Goal: Task Accomplishment & Management: Manage account settings

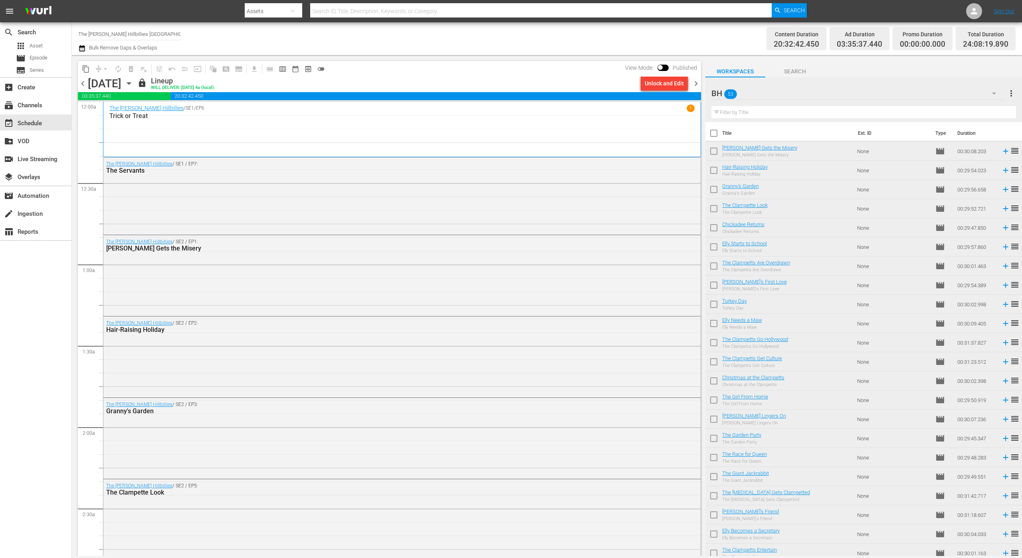
scroll to position [3520, 0]
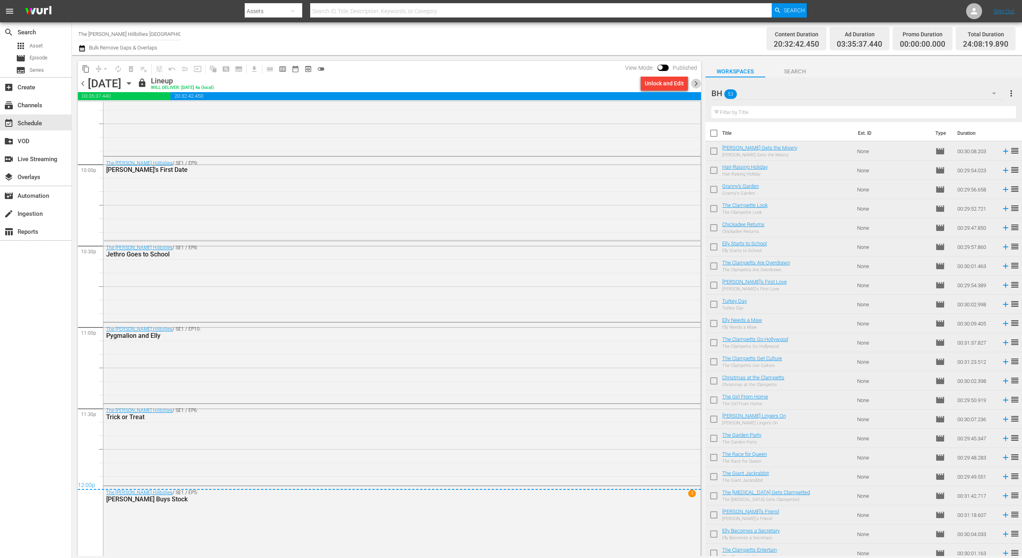
click at [697, 82] on span "chevron_right" at bounding box center [696, 84] width 10 height 10
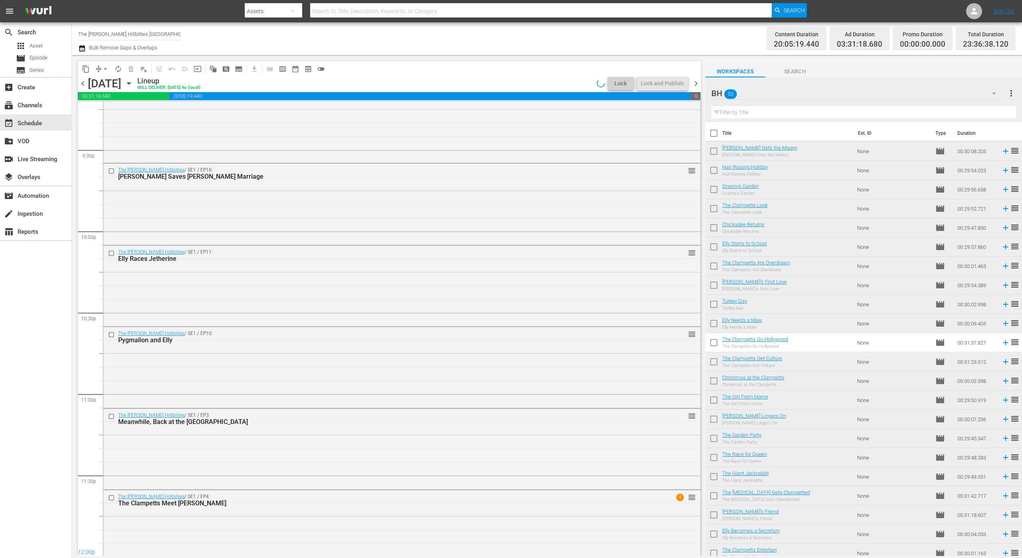
scroll to position [3469, 0]
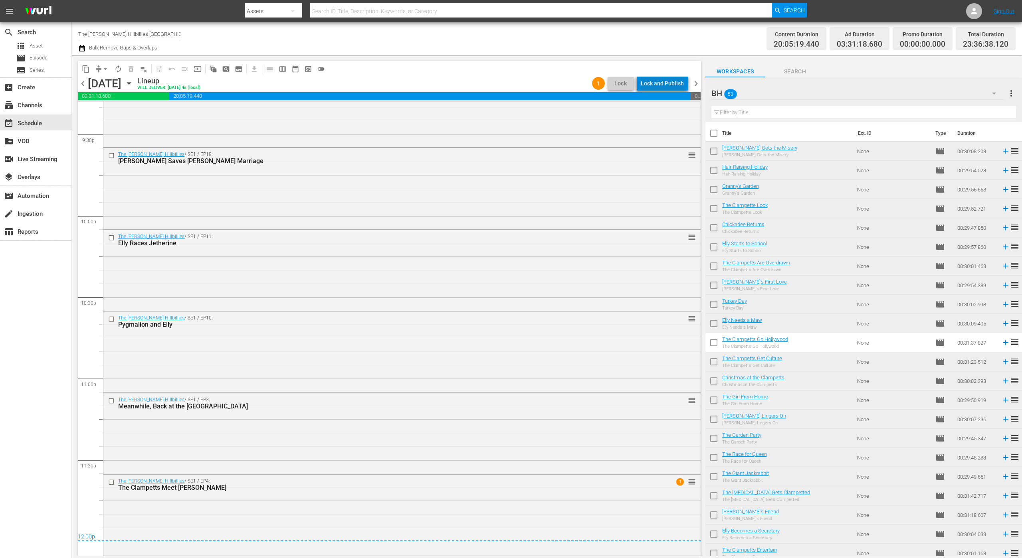
click at [665, 82] on div "Lock and Publish" at bounding box center [662, 83] width 43 height 14
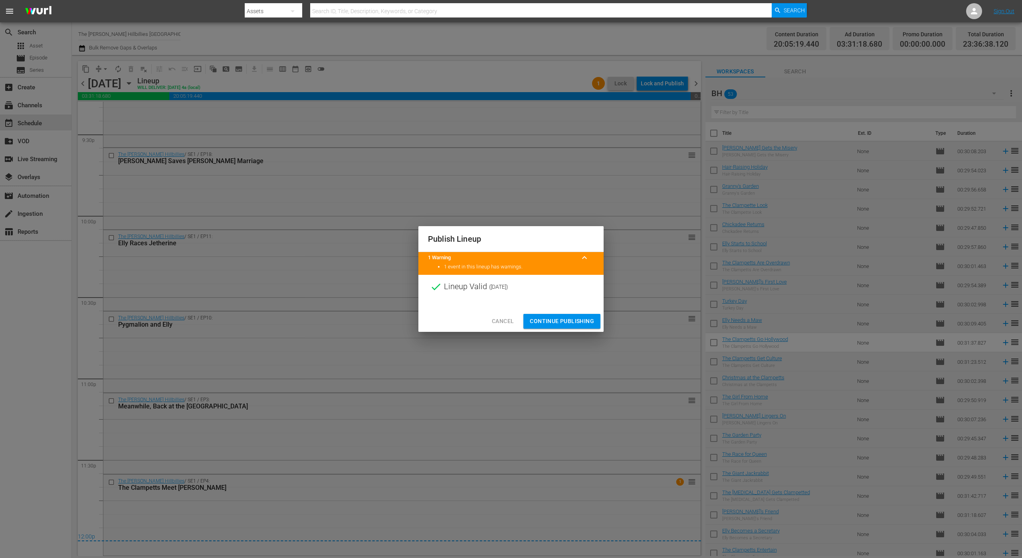
click at [559, 320] on span "Continue Publishing" at bounding box center [562, 322] width 64 height 10
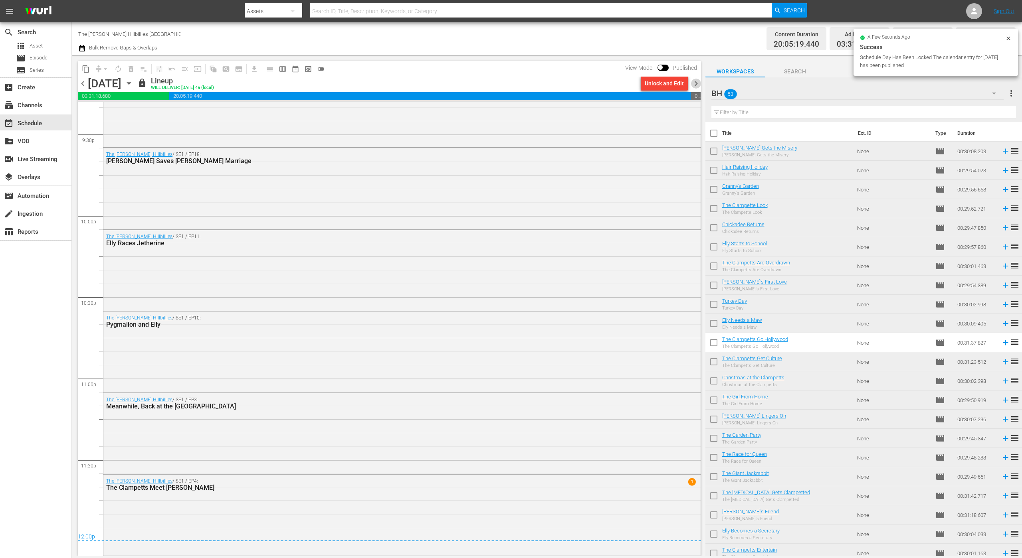
click at [695, 82] on span "chevron_right" at bounding box center [696, 84] width 10 height 10
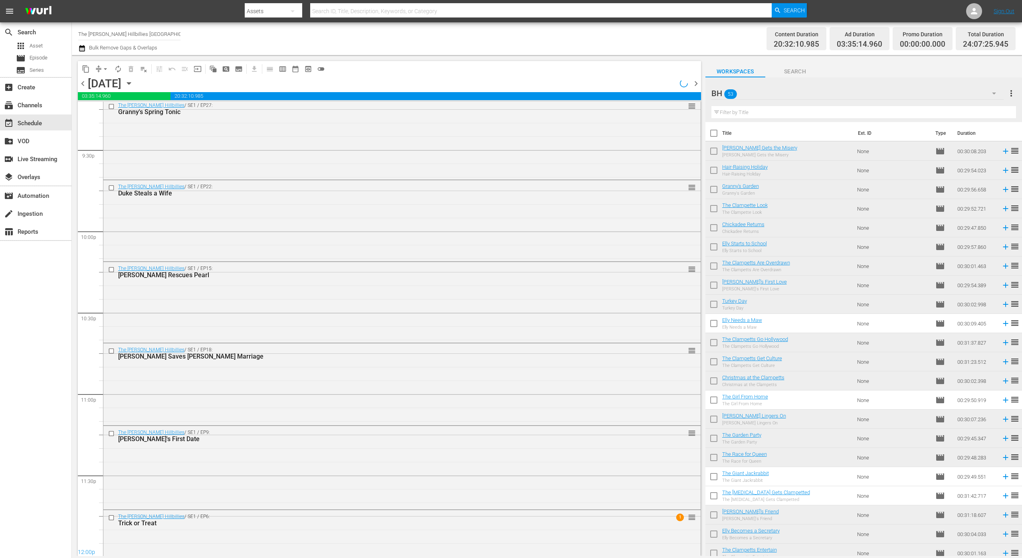
scroll to position [3489, 0]
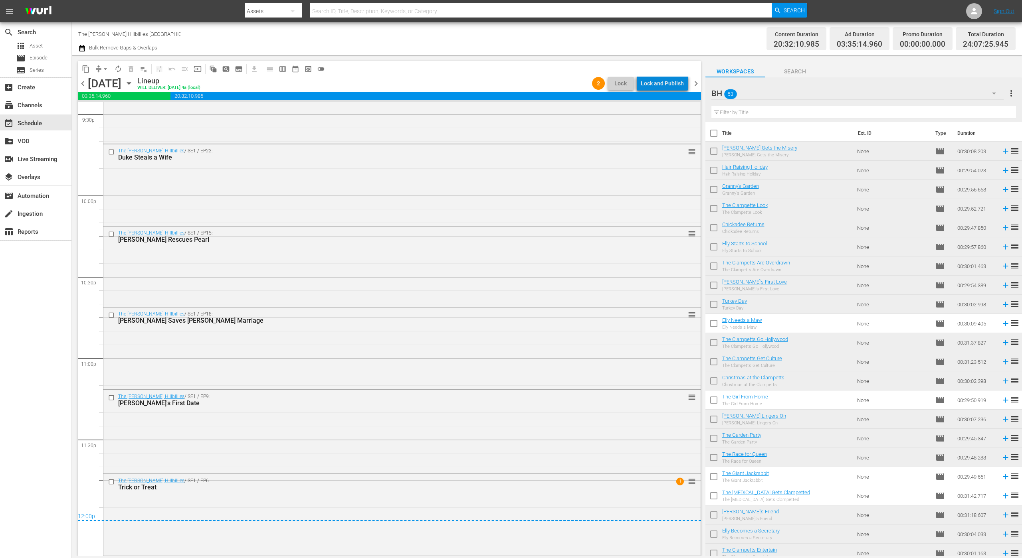
click at [667, 83] on div "Lock and Publish" at bounding box center [662, 83] width 43 height 14
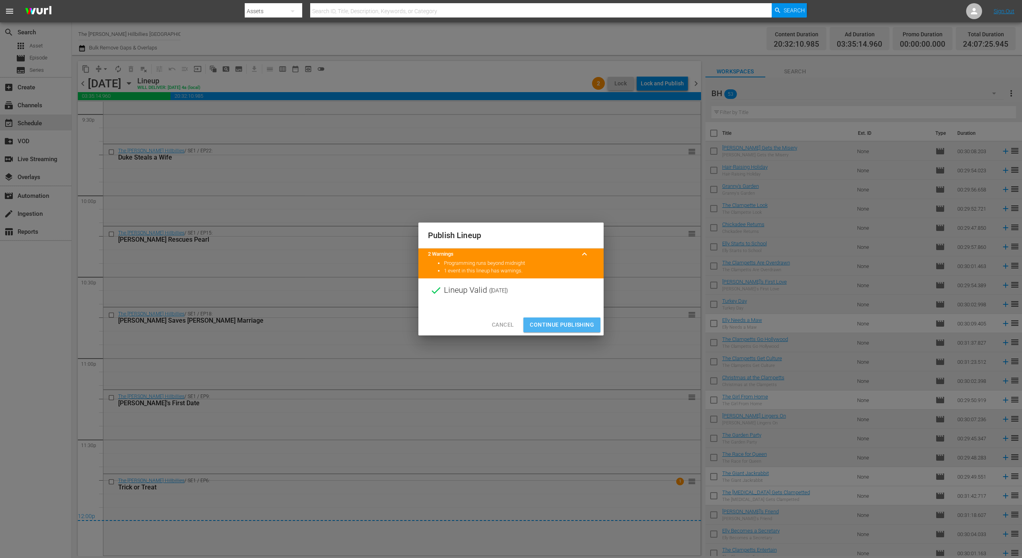
click at [577, 325] on span "Continue Publishing" at bounding box center [562, 325] width 64 height 10
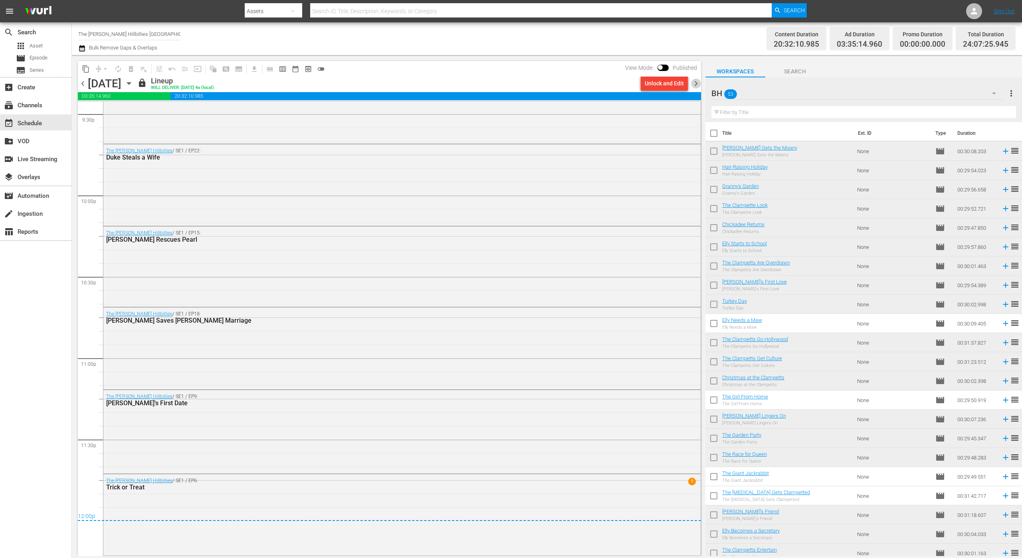
click at [696, 85] on span "chevron_right" at bounding box center [696, 84] width 10 height 10
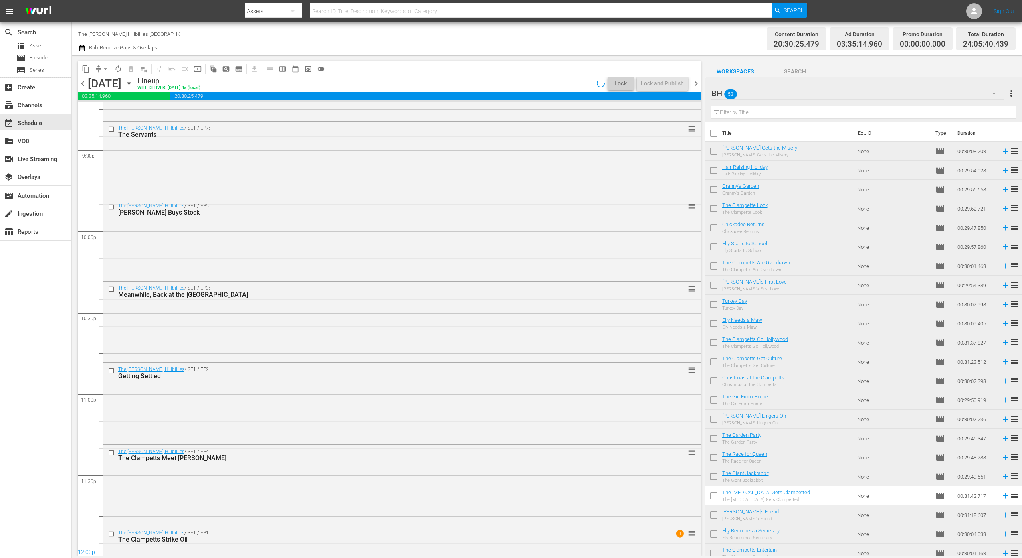
scroll to position [3504, 0]
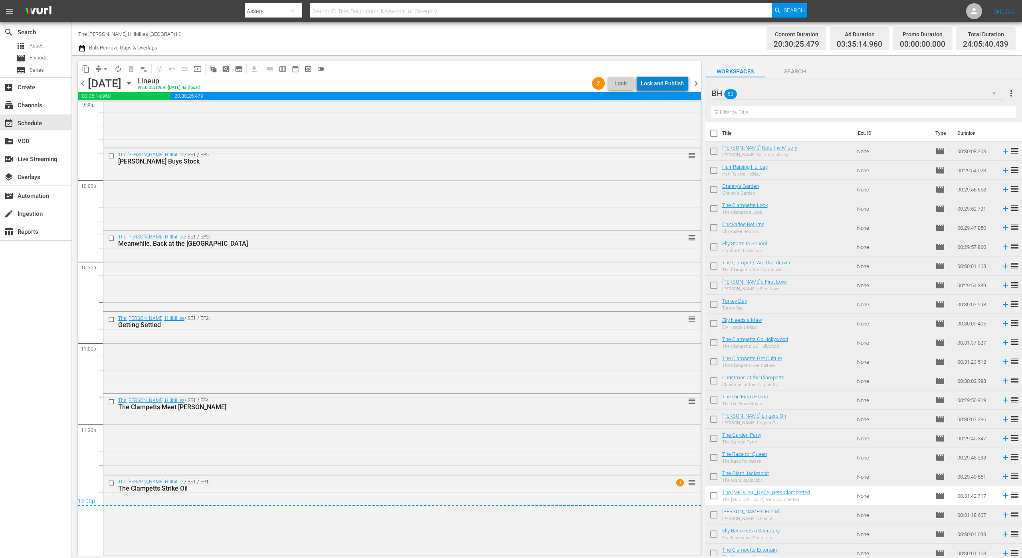
click at [672, 84] on div "Lock and Publish" at bounding box center [662, 83] width 43 height 14
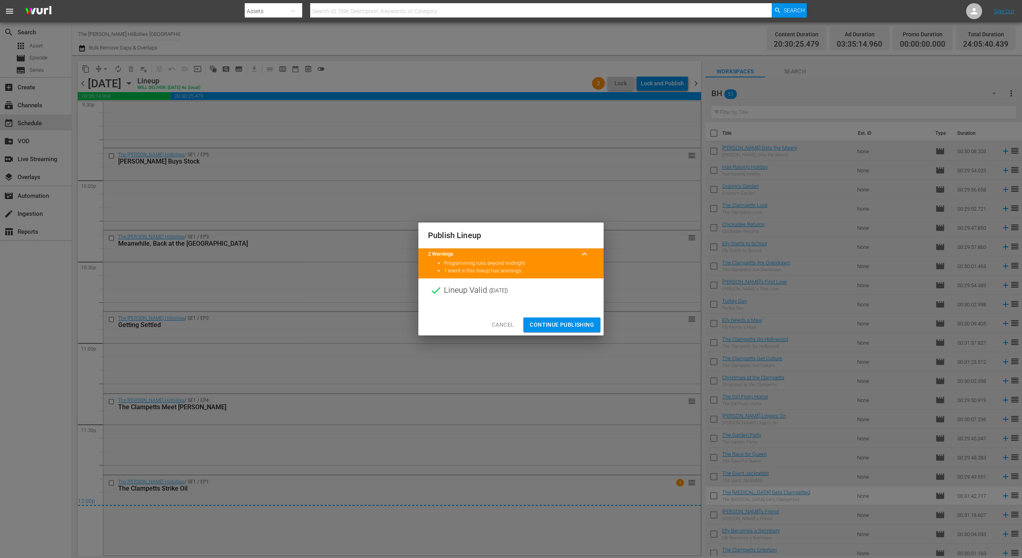
click at [590, 324] on span "Continue Publishing" at bounding box center [562, 325] width 64 height 10
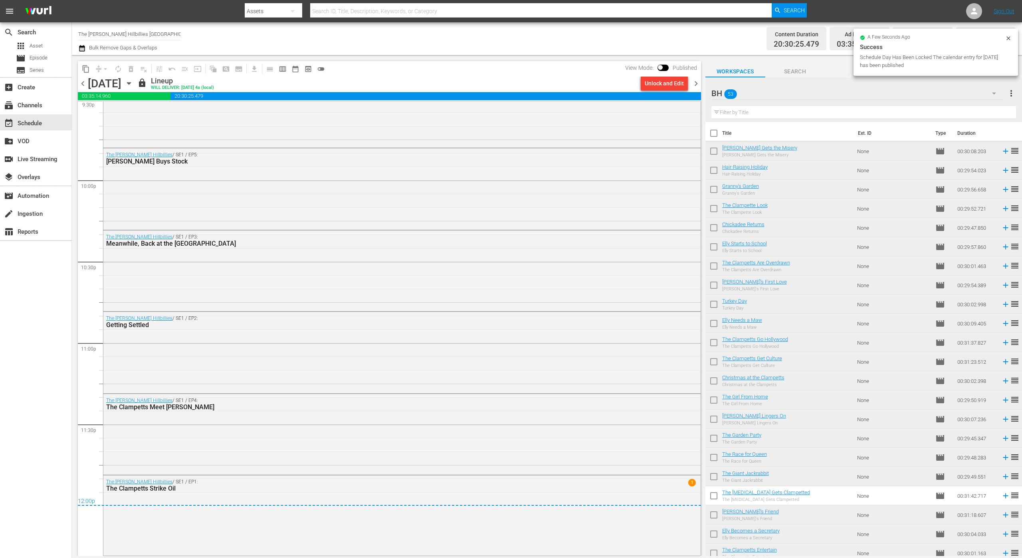
click at [691, 81] on span "chevron_right" at bounding box center [696, 84] width 10 height 10
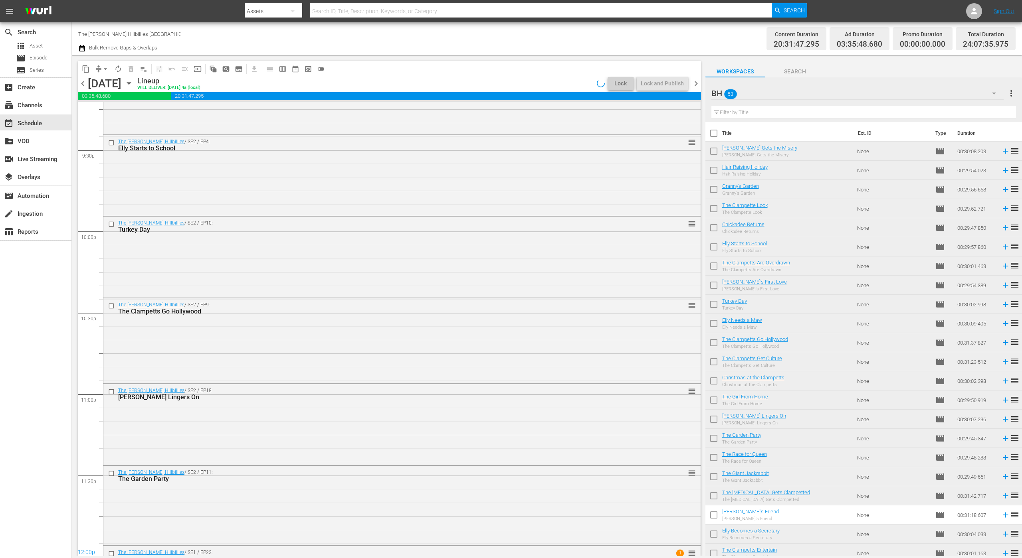
scroll to position [3520, 0]
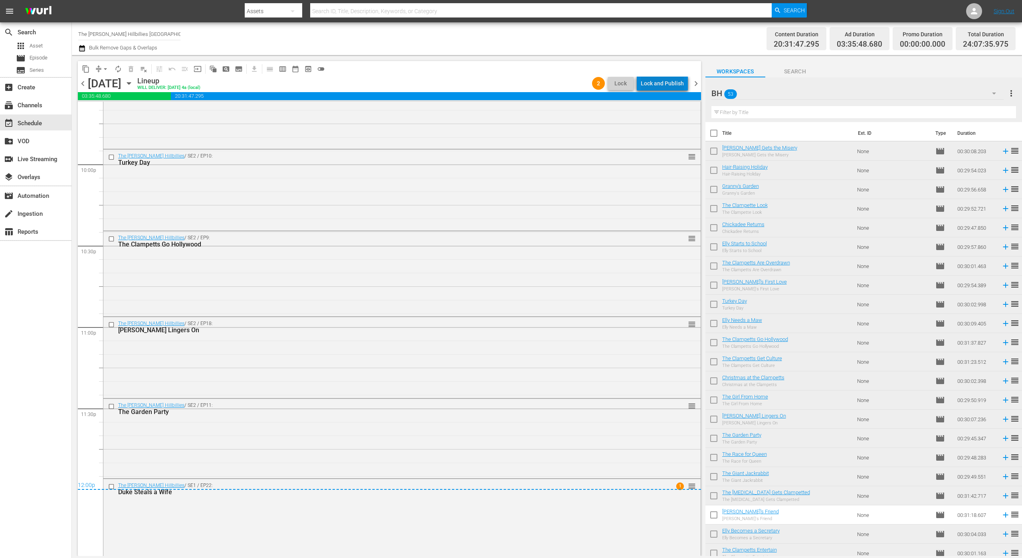
click at [672, 82] on div "Lock and Publish" at bounding box center [662, 83] width 43 height 14
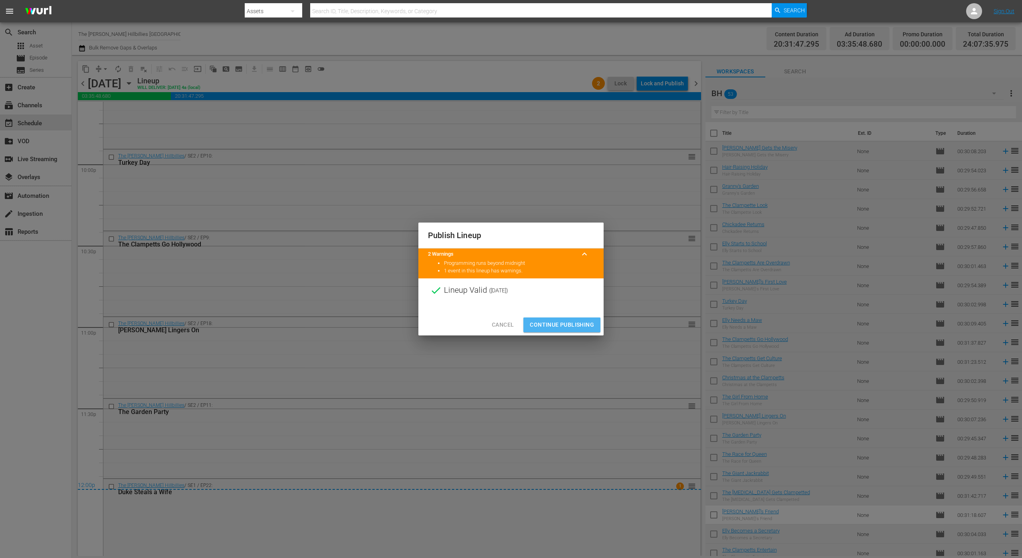
click at [572, 329] on span "Continue Publishing" at bounding box center [562, 325] width 64 height 10
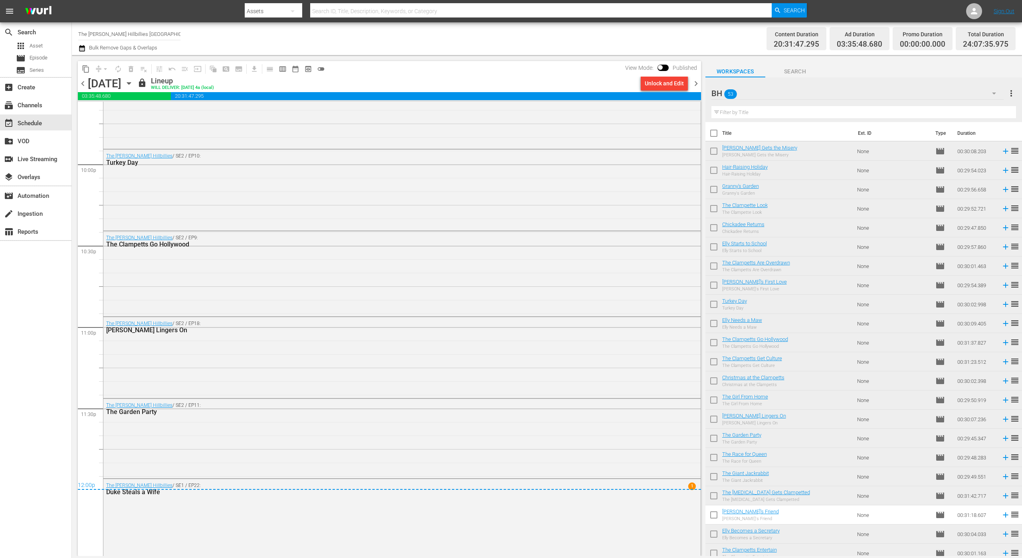
click at [697, 84] on span "chevron_right" at bounding box center [696, 84] width 10 height 10
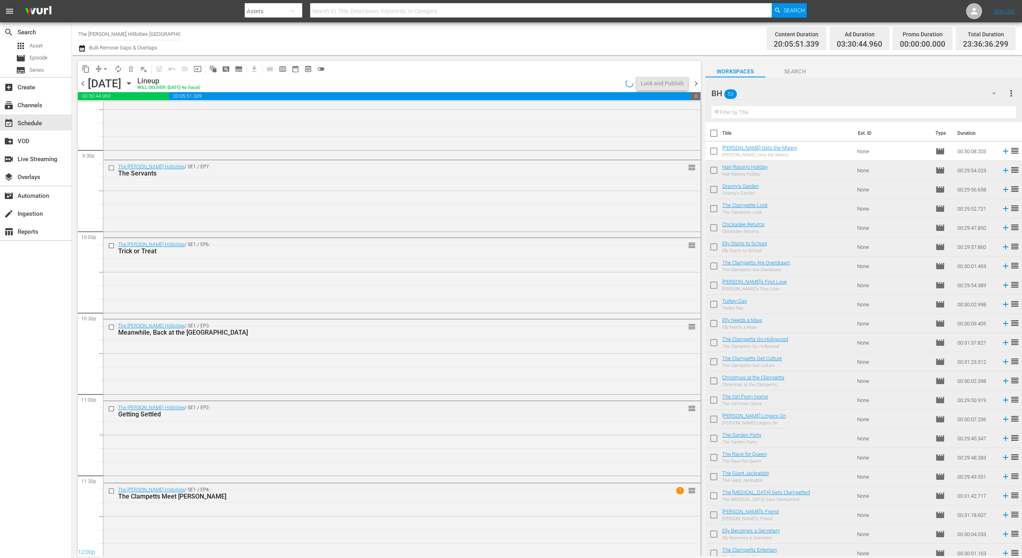
scroll to position [3462, 0]
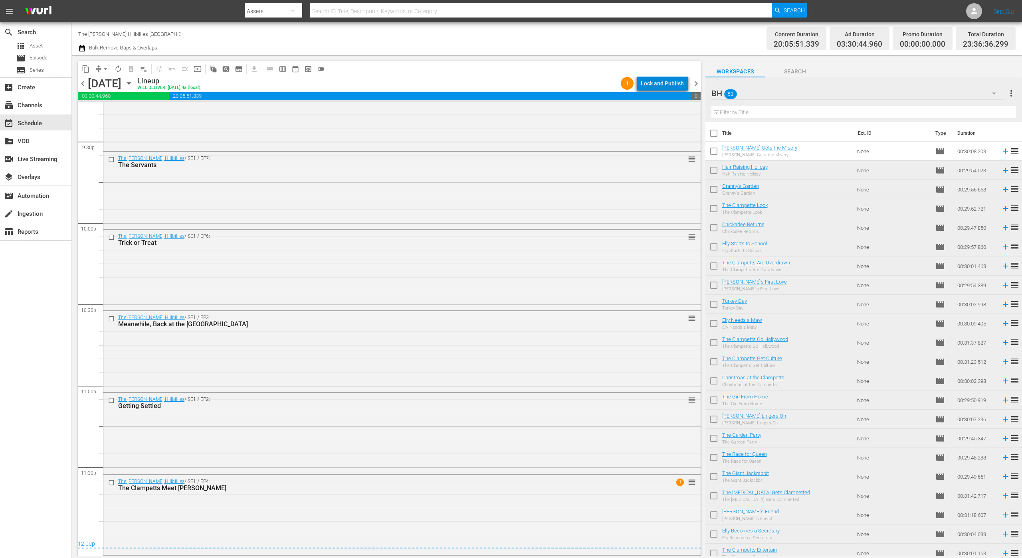
click at [669, 83] on div "Lock and Publish" at bounding box center [662, 83] width 43 height 14
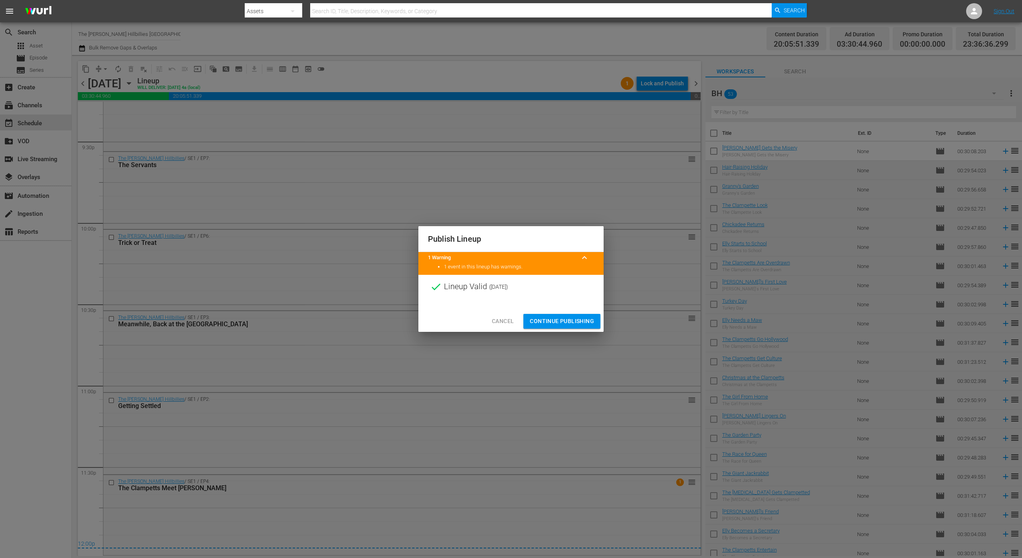
click at [560, 324] on span "Continue Publishing" at bounding box center [562, 322] width 64 height 10
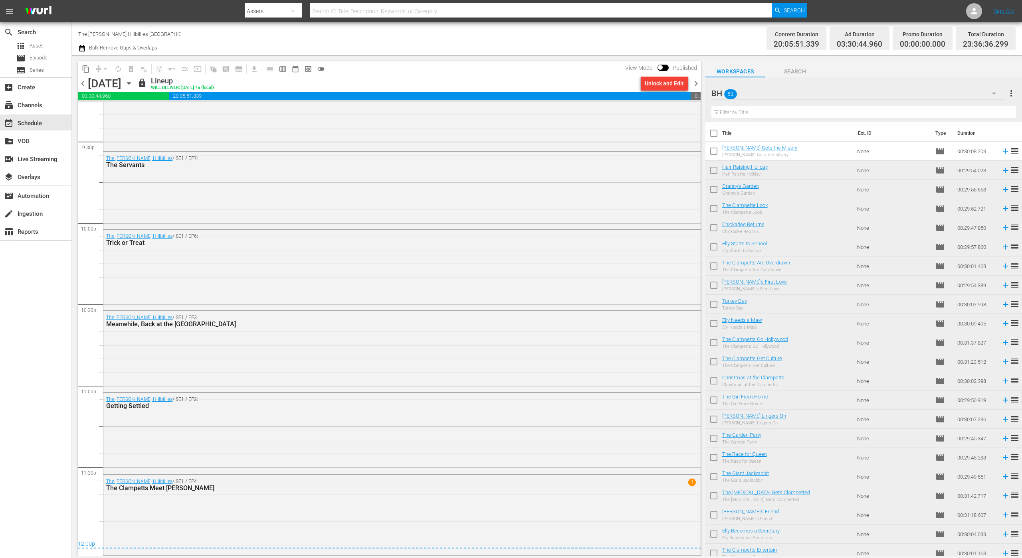
click at [689, 79] on div "Unlock and Edit" at bounding box center [663, 84] width 53 height 14
click at [692, 83] on span "chevron_right" at bounding box center [696, 84] width 10 height 10
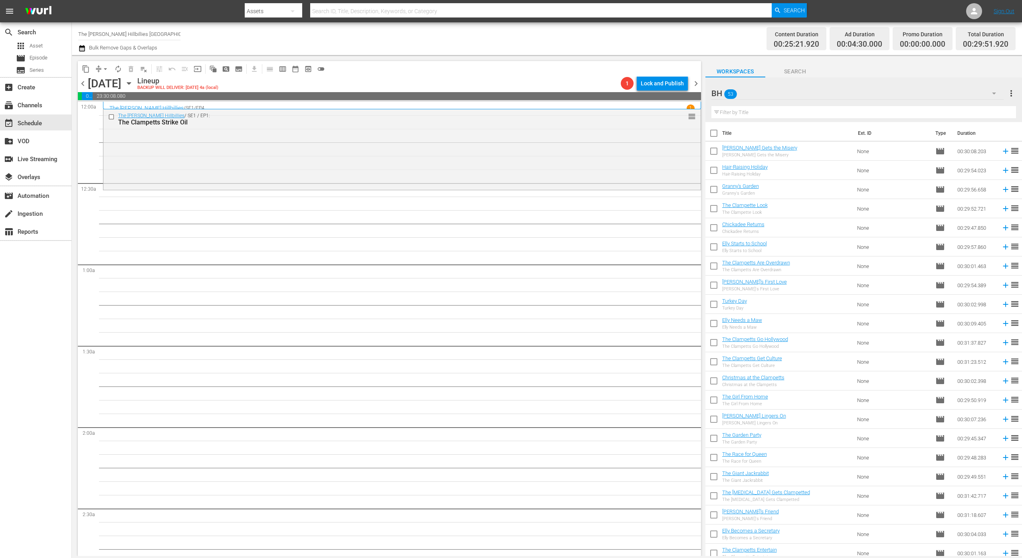
click at [712, 135] on input "checkbox" at bounding box center [713, 135] width 17 height 17
checkbox input "true"
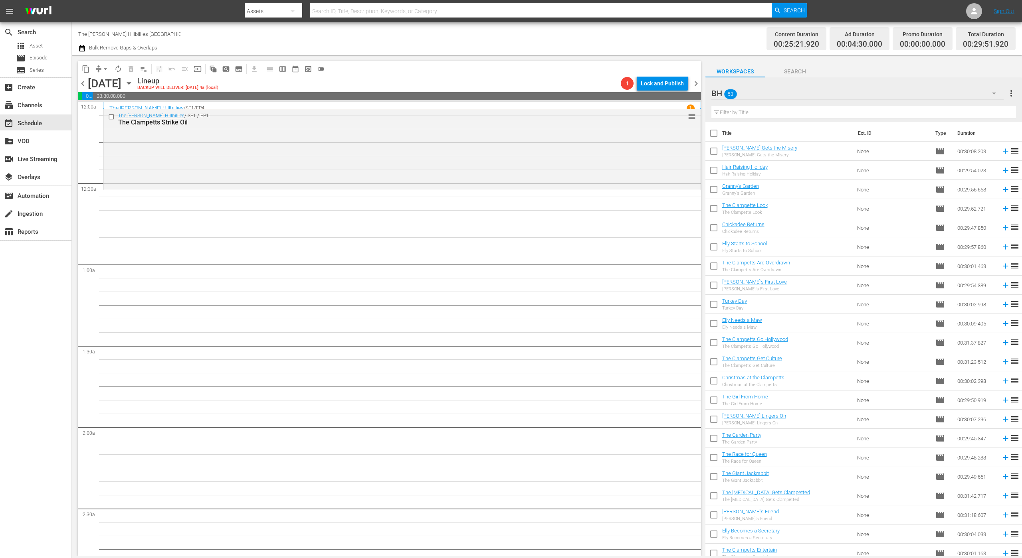
checkbox input "true"
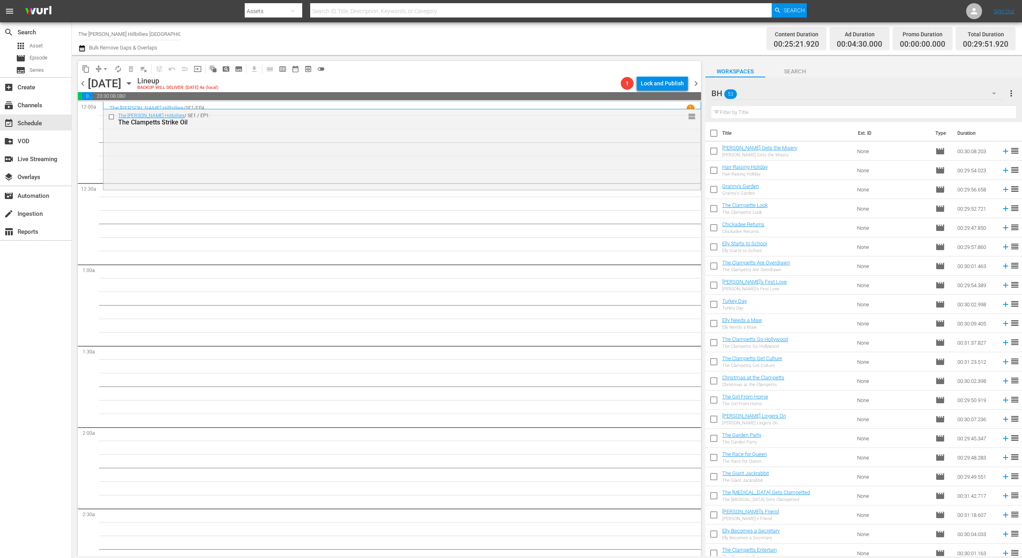
checkbox input "true"
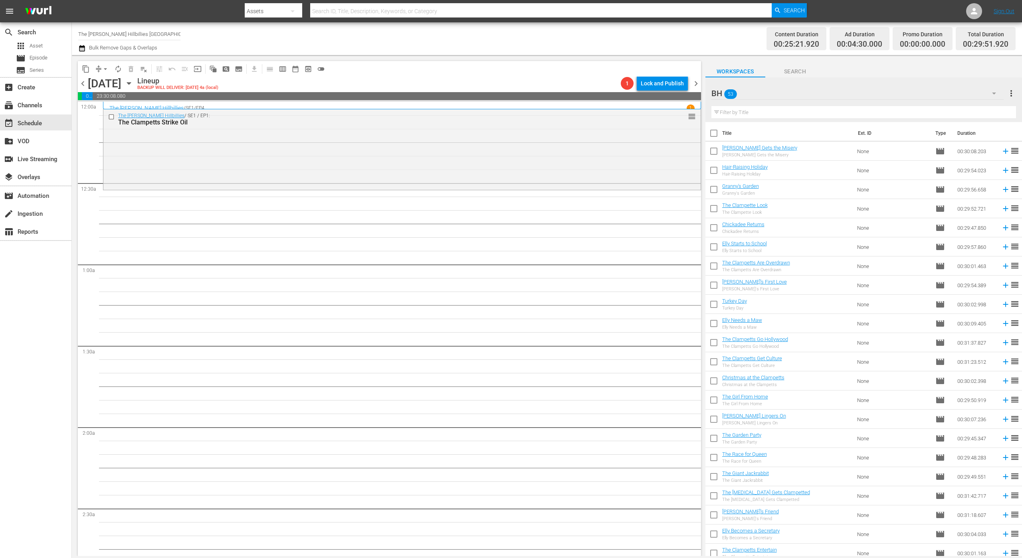
checkbox input "true"
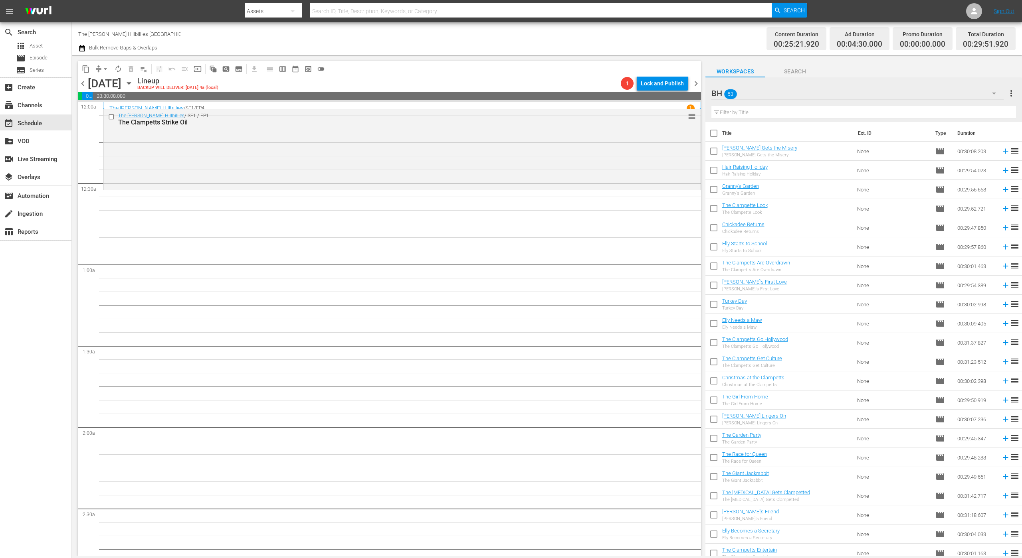
checkbox input "true"
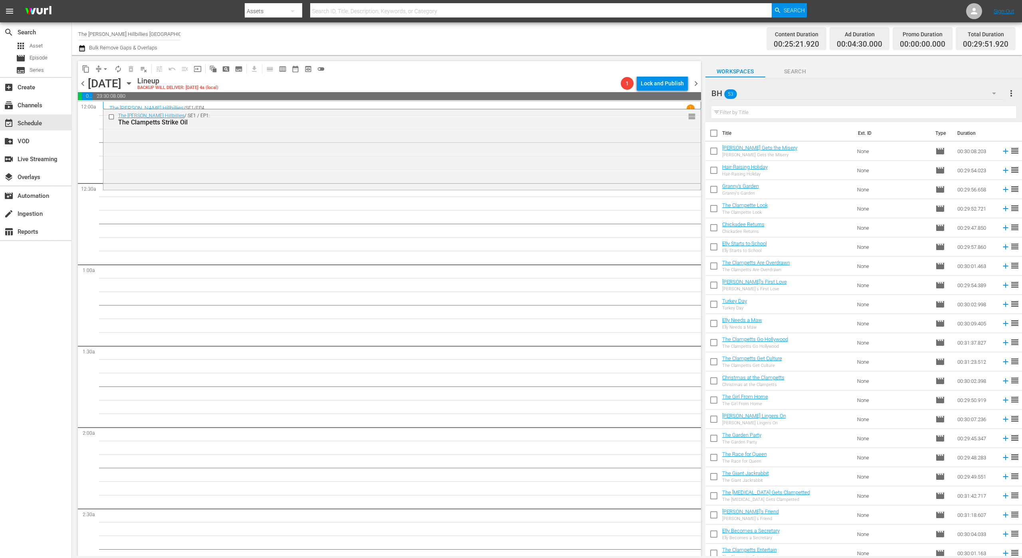
checkbox input "true"
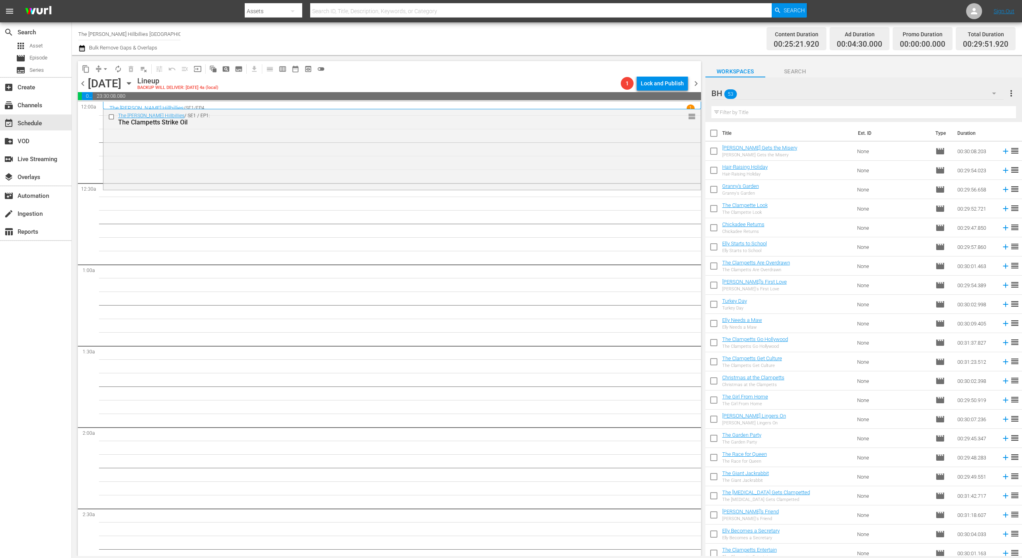
checkbox input "true"
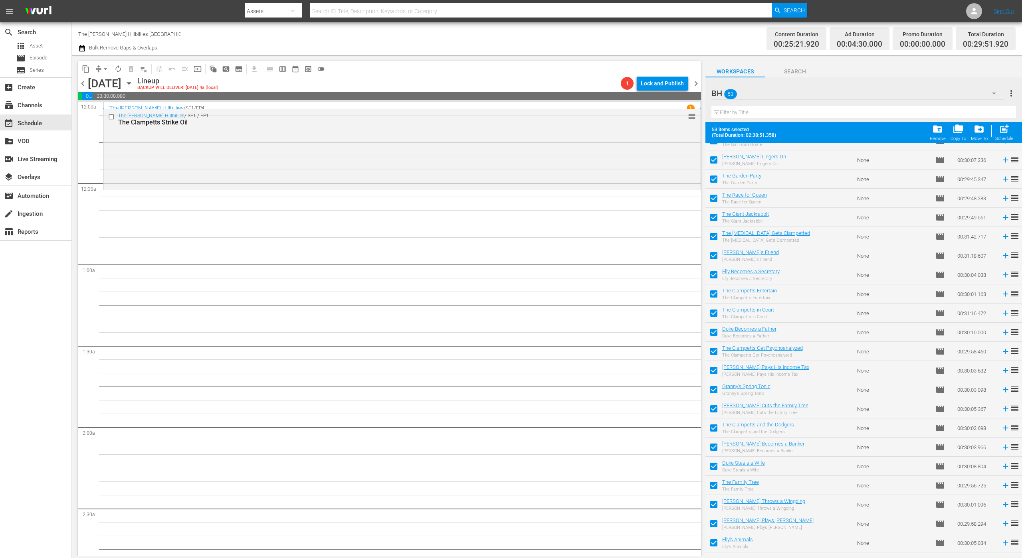
scroll to position [620, 0]
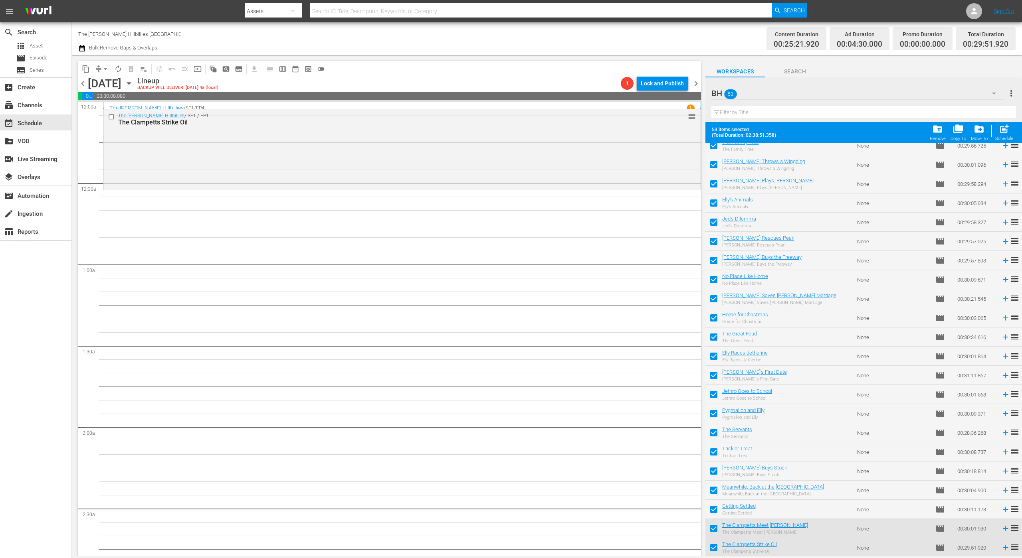
click at [714, 384] on input "checkbox" at bounding box center [713, 377] width 17 height 17
checkbox input "false"
click at [714, 525] on input "checkbox" at bounding box center [713, 530] width 17 height 17
checkbox input "false"
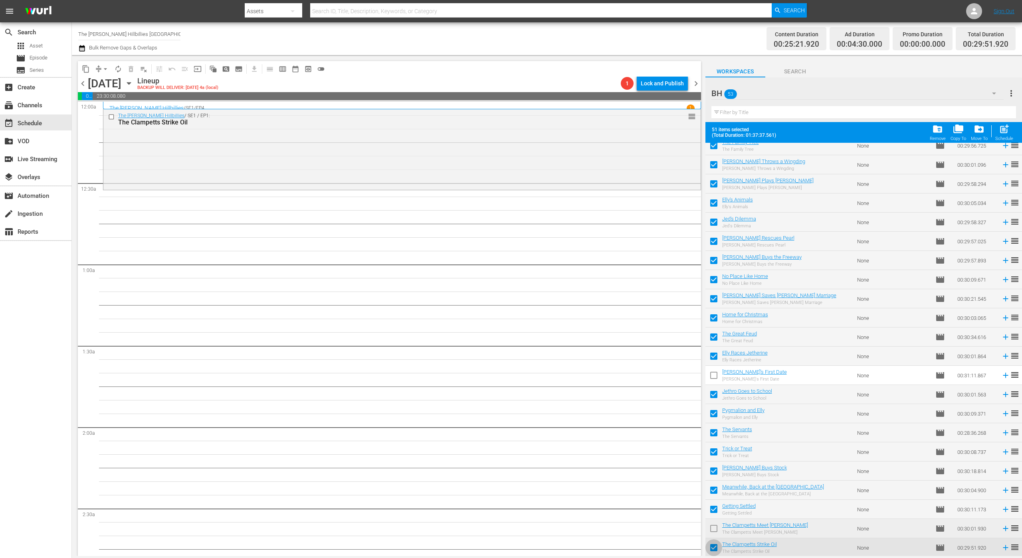
click at [714, 547] on input "checkbox" at bounding box center [713, 549] width 17 height 17
checkbox input "false"
click at [712, 465] on input "checkbox" at bounding box center [713, 473] width 17 height 17
checkbox input "false"
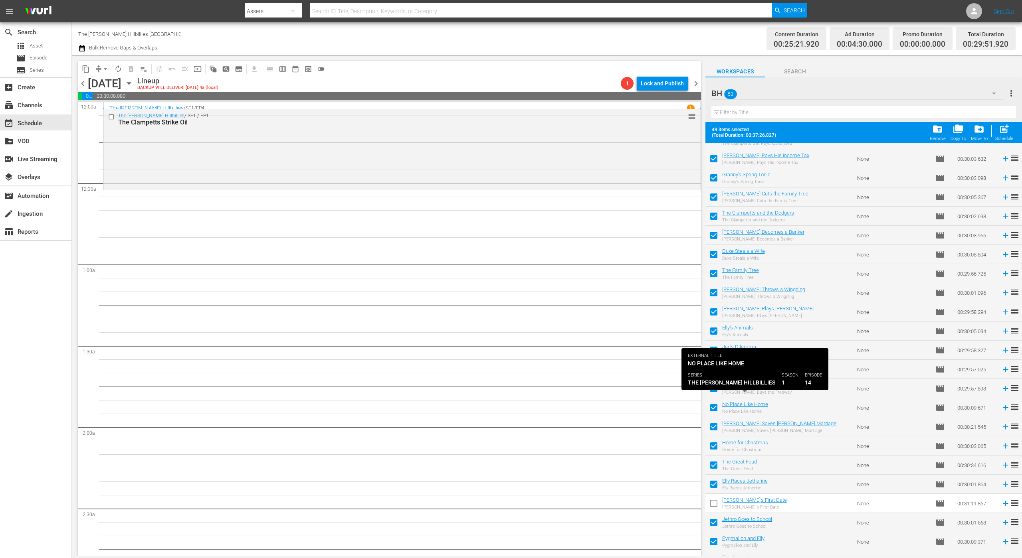
scroll to position [465, 0]
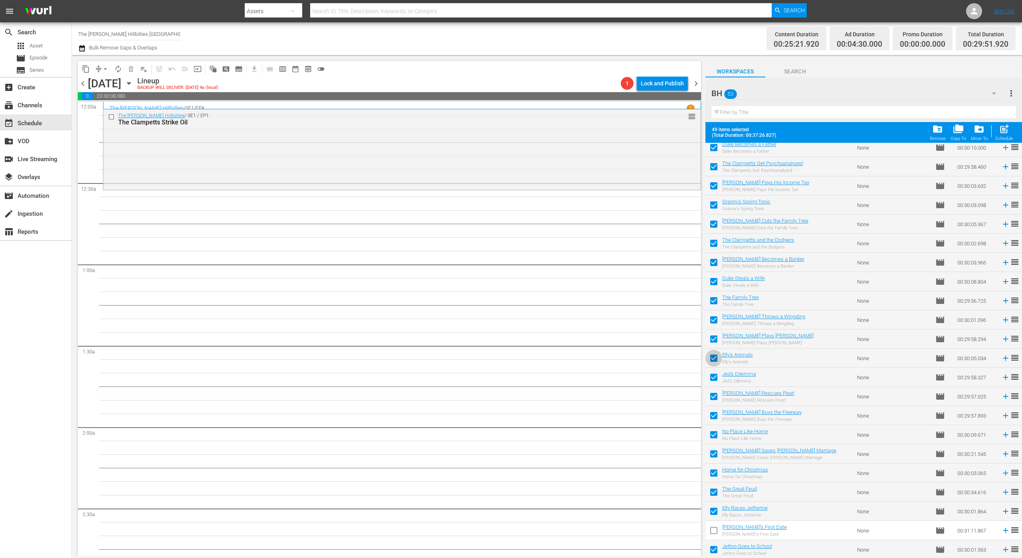
click at [708, 362] on input "checkbox" at bounding box center [713, 360] width 17 height 17
checkbox input "false"
click at [710, 273] on td at bounding box center [713, 281] width 17 height 19
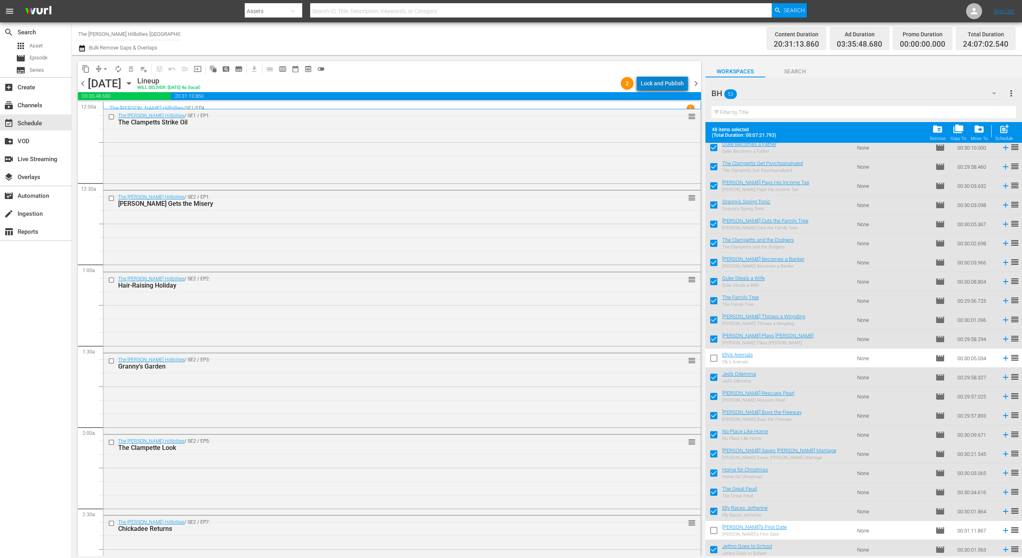
click at [670, 83] on div "Lock and Publish" at bounding box center [662, 83] width 43 height 14
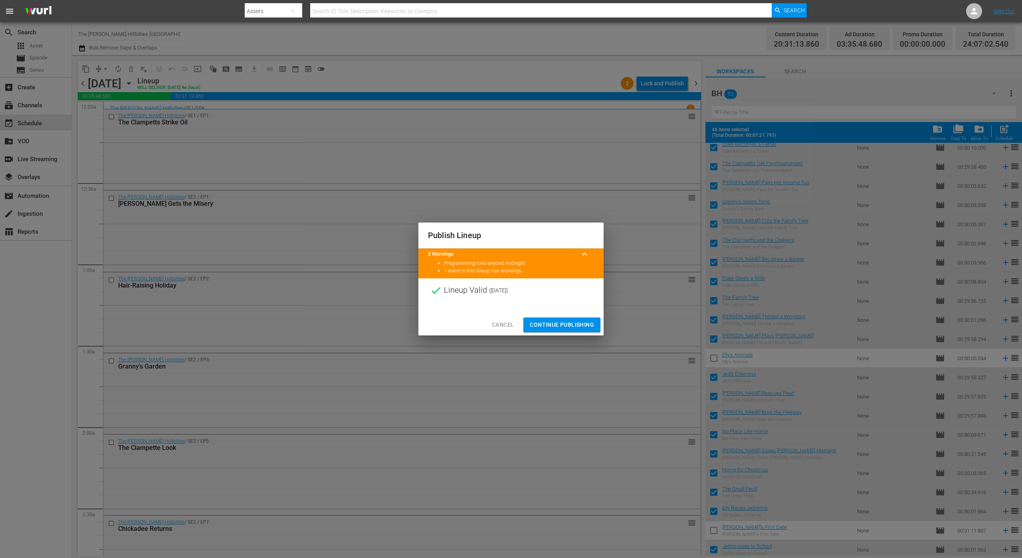
click at [566, 326] on span "Continue Publishing" at bounding box center [562, 325] width 64 height 10
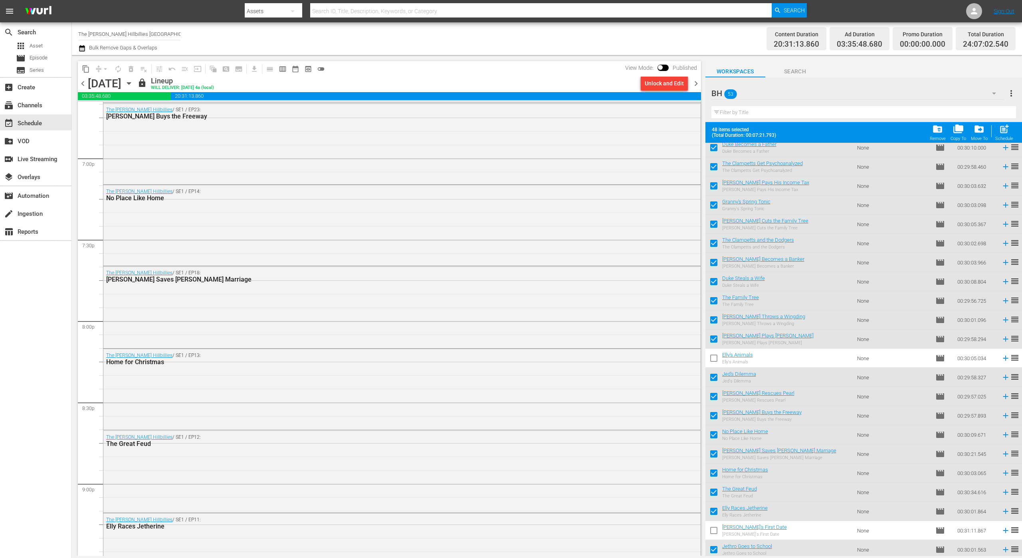
scroll to position [3480, 0]
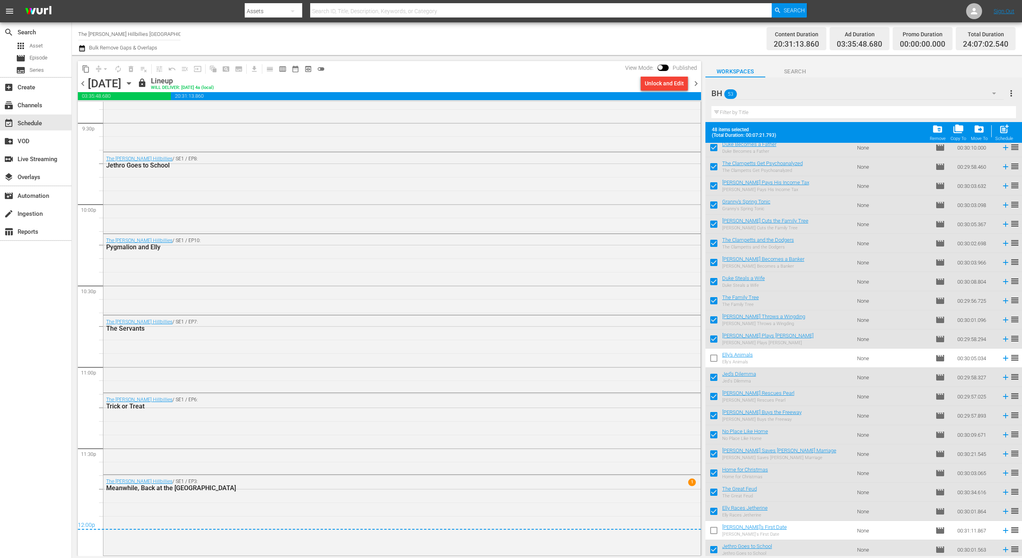
click at [694, 81] on span "chevron_right" at bounding box center [696, 84] width 10 height 10
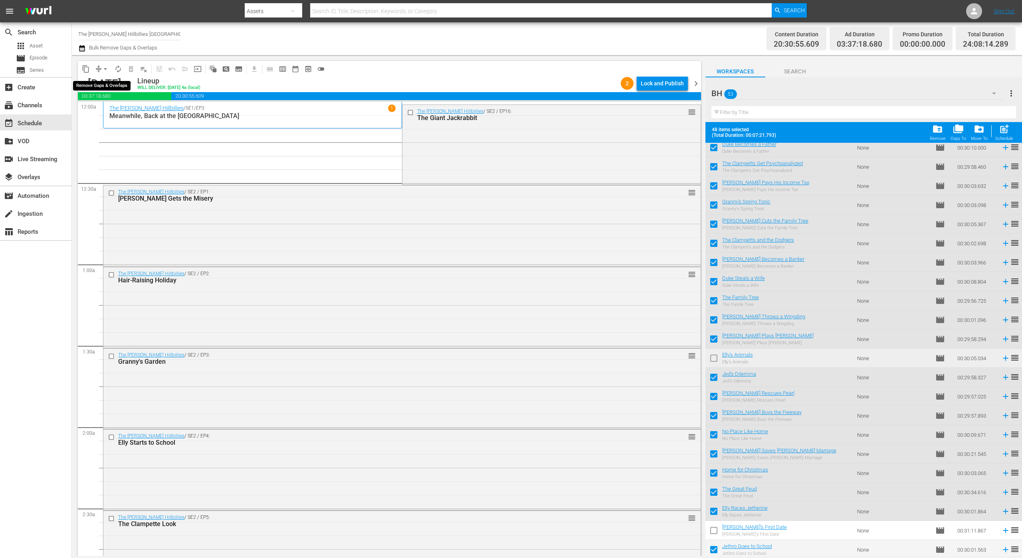
click at [101, 65] on button "arrow_drop_down" at bounding box center [105, 69] width 13 height 13
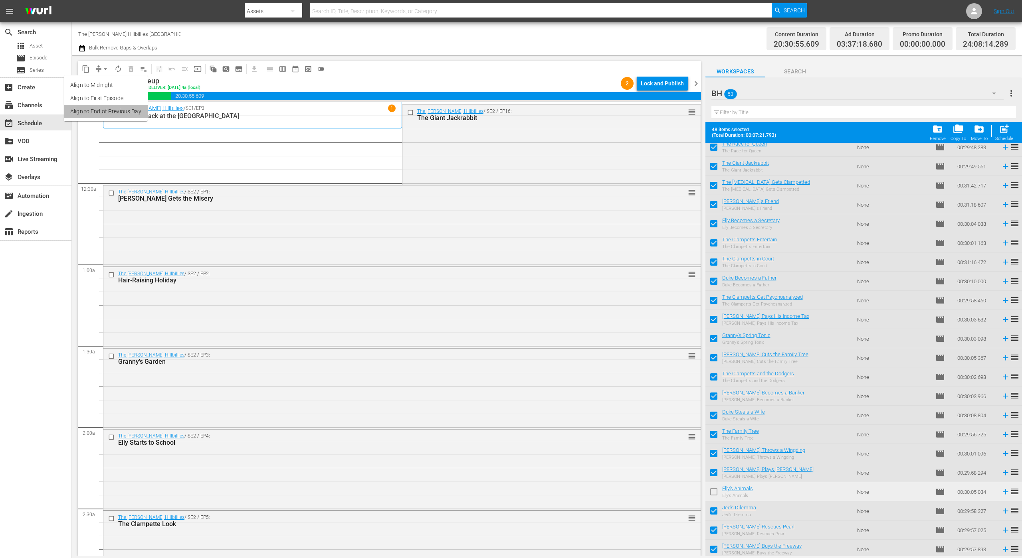
click at [121, 111] on li "Align to End of Previous Day" at bounding box center [106, 111] width 84 height 13
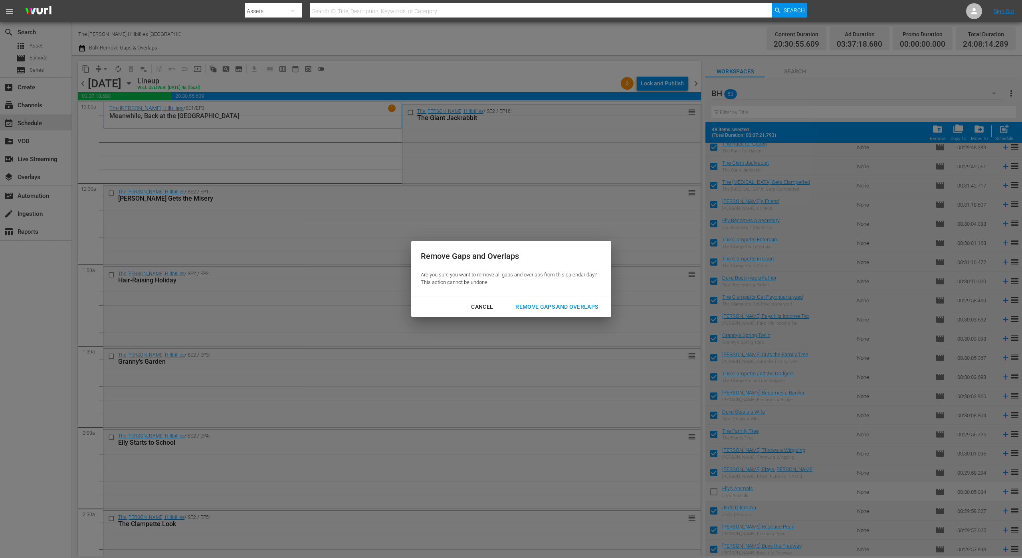
click at [564, 309] on div "Remove Gaps and Overlaps" at bounding box center [556, 307] width 95 height 10
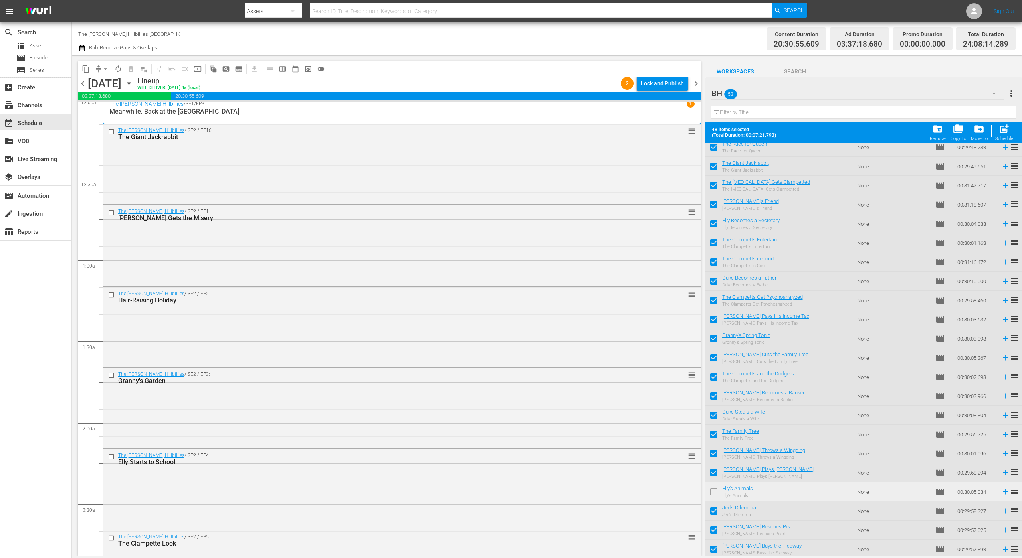
scroll to position [0, 0]
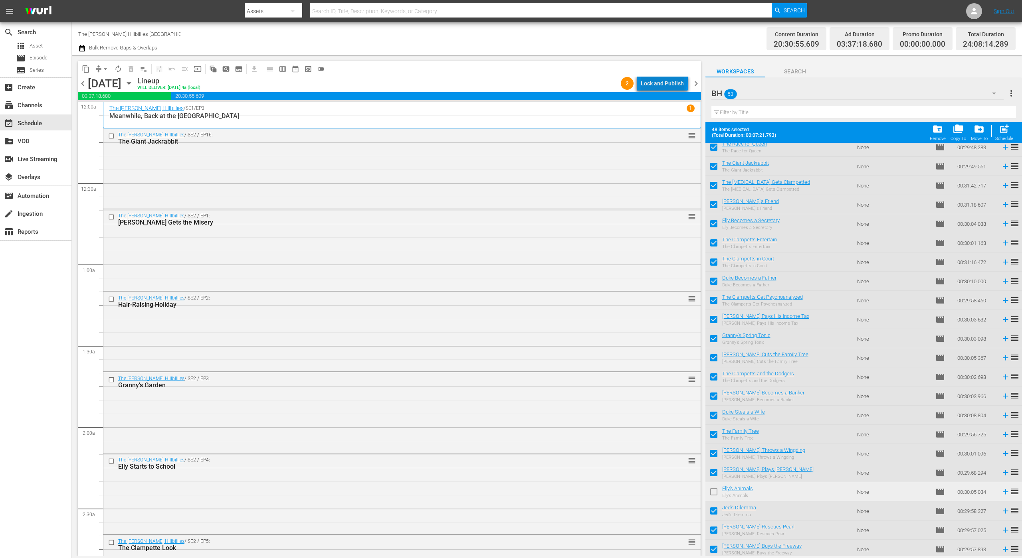
click at [665, 79] on div "Lock and Publish" at bounding box center [662, 83] width 43 height 14
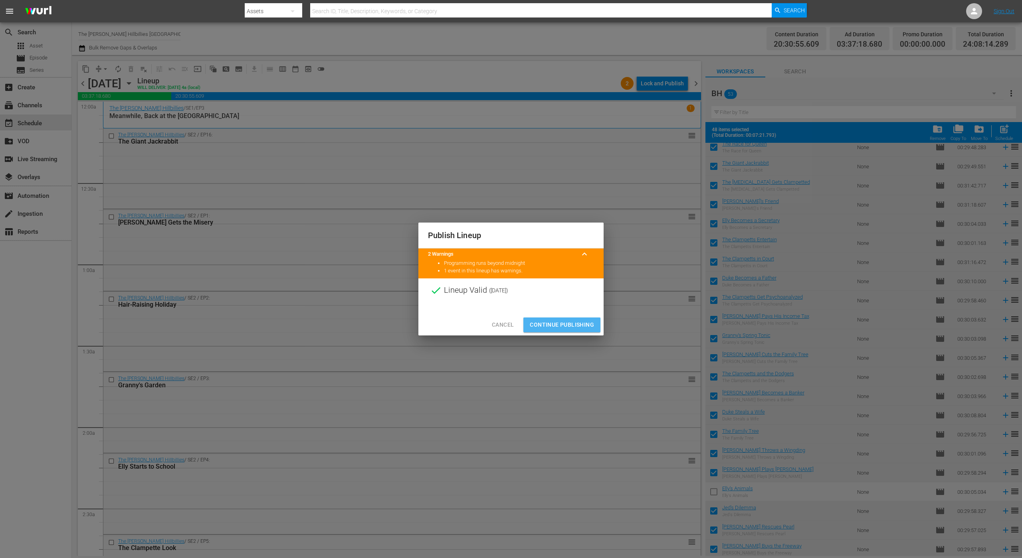
click at [560, 325] on span "Continue Publishing" at bounding box center [562, 325] width 64 height 10
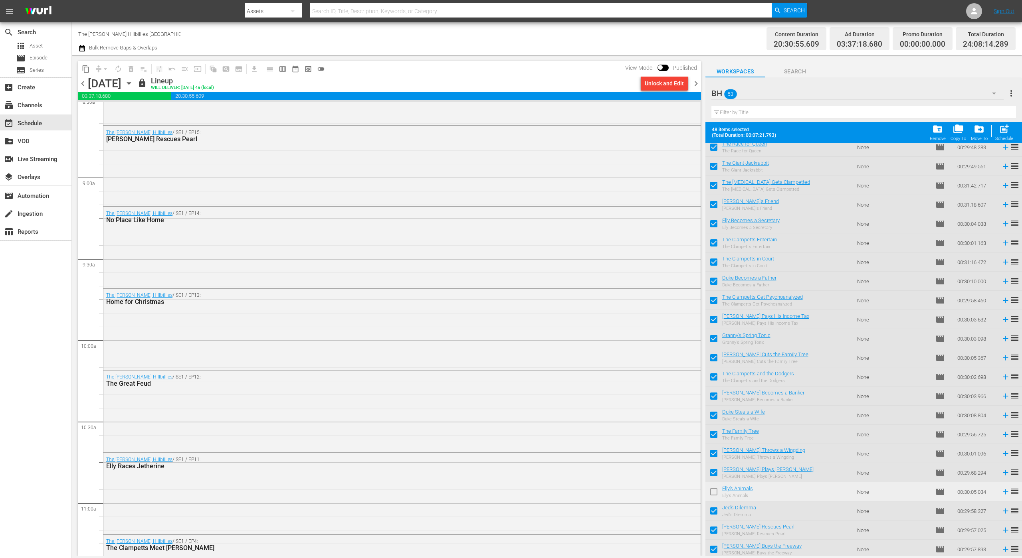
scroll to position [1400, 0]
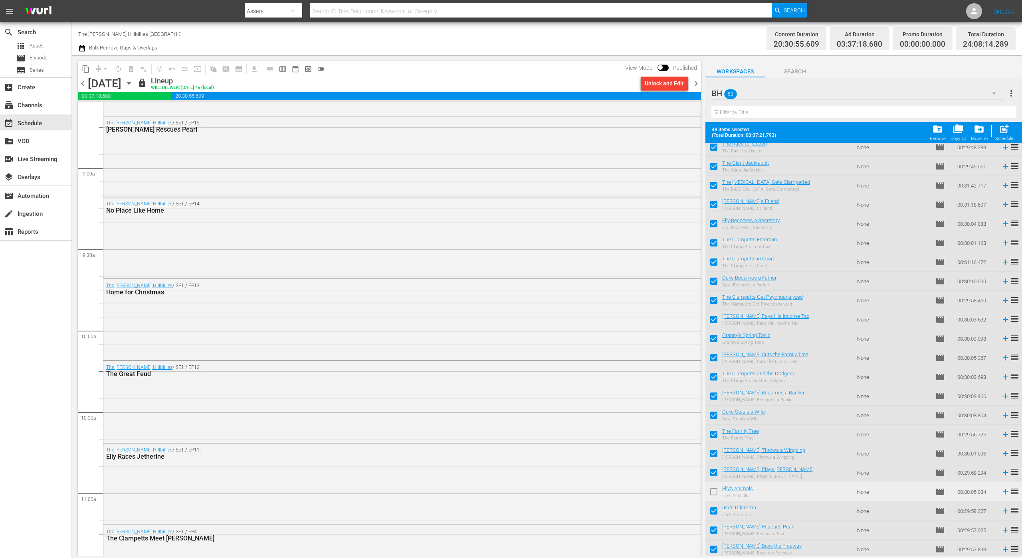
click at [696, 82] on span "chevron_right" at bounding box center [696, 84] width 10 height 10
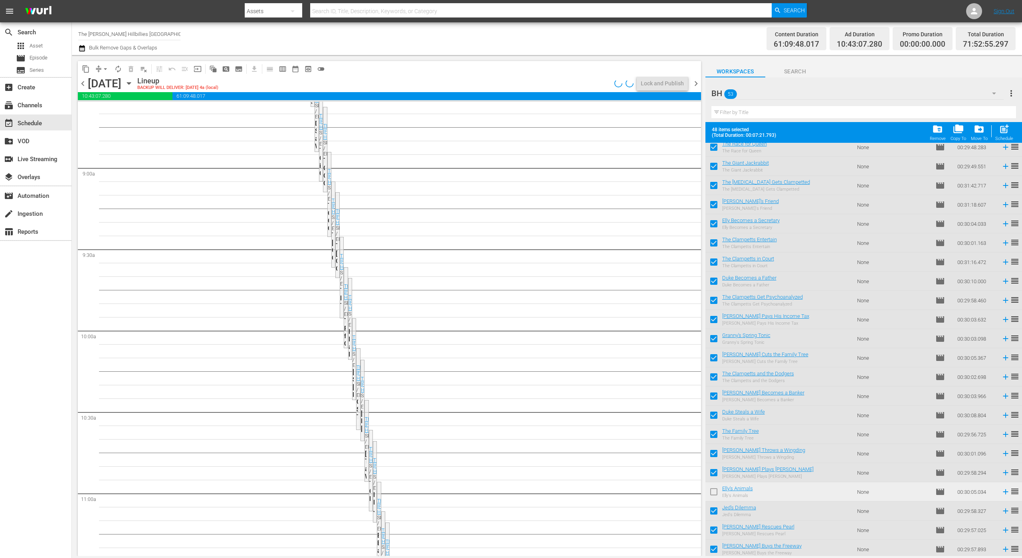
click at [100, 67] on button "arrow_drop_down" at bounding box center [105, 69] width 13 height 13
click at [82, 49] on icon "button" at bounding box center [82, 49] width 8 height 10
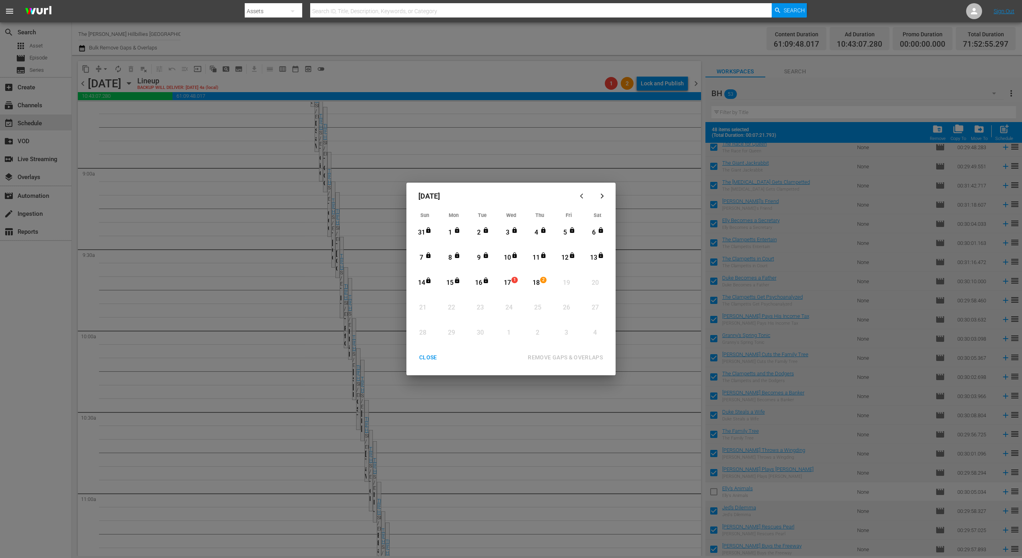
click at [509, 286] on div "17" at bounding box center [508, 283] width 10 height 9
click at [533, 283] on div "18" at bounding box center [536, 283] width 10 height 9
click at [551, 355] on div "REMOVE GAPS & OVERLAPS" at bounding box center [565, 358] width 88 height 10
click at [422, 361] on div "CLOSE" at bounding box center [428, 358] width 31 height 10
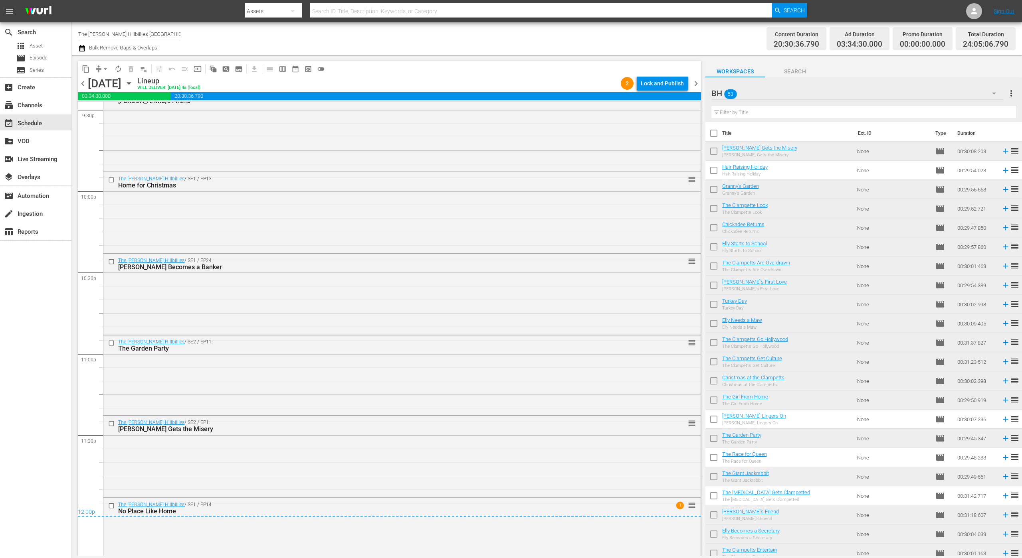
scroll to position [3517, 0]
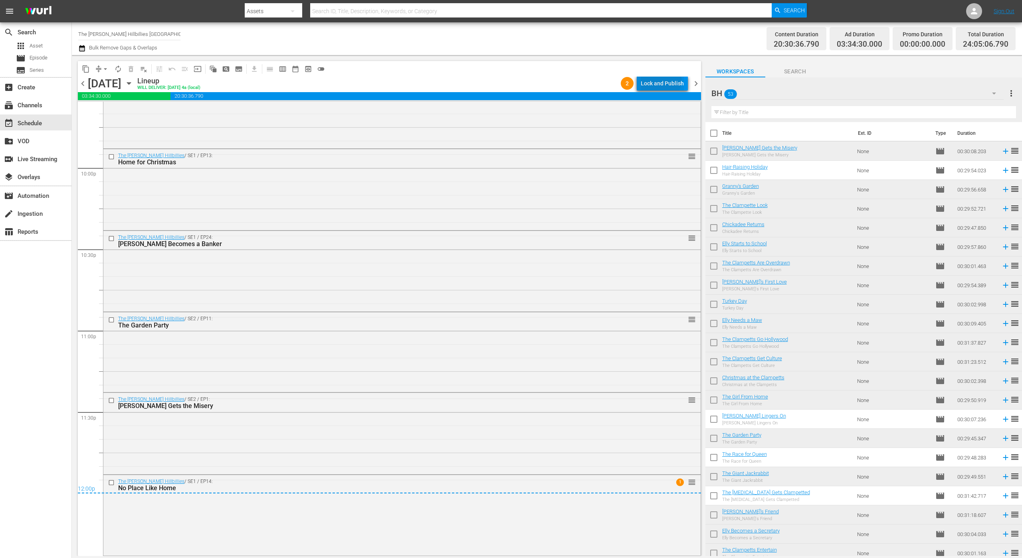
click at [659, 80] on div "Lock and Publish" at bounding box center [662, 83] width 43 height 14
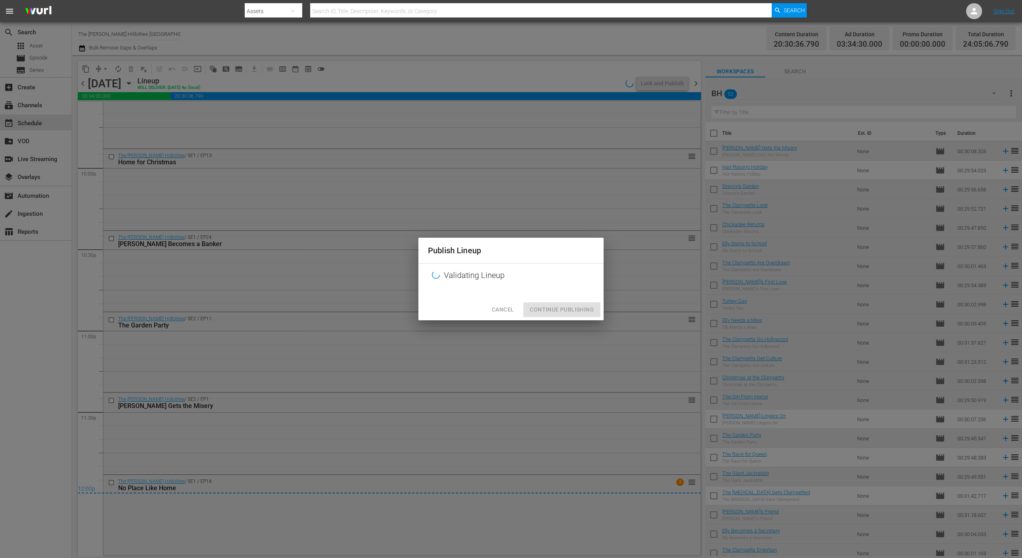
click at [602, 344] on div "Publish Lineup Validating Lineup Cancel Continue Publishing" at bounding box center [511, 279] width 1022 height 558
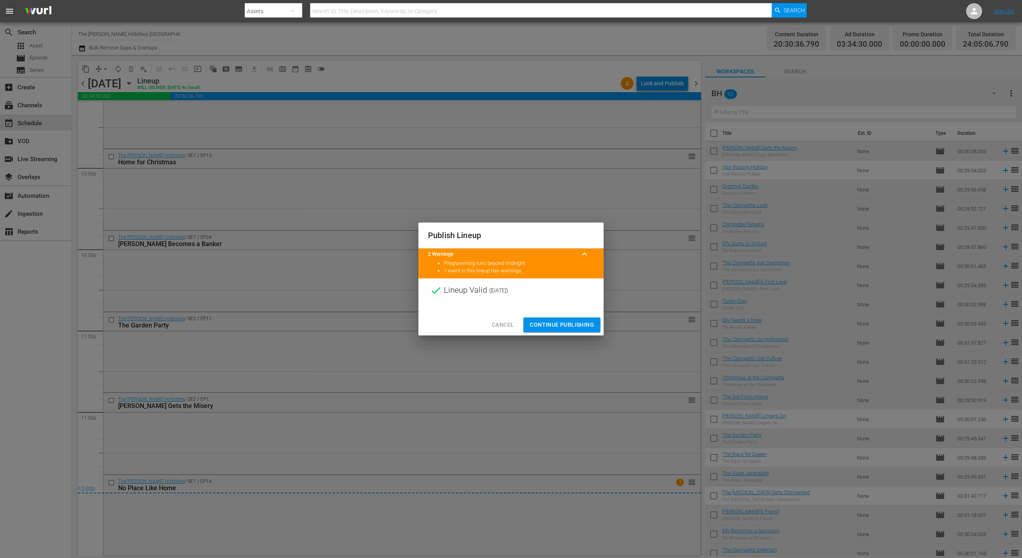
click at [571, 324] on span "Continue Publishing" at bounding box center [562, 325] width 64 height 10
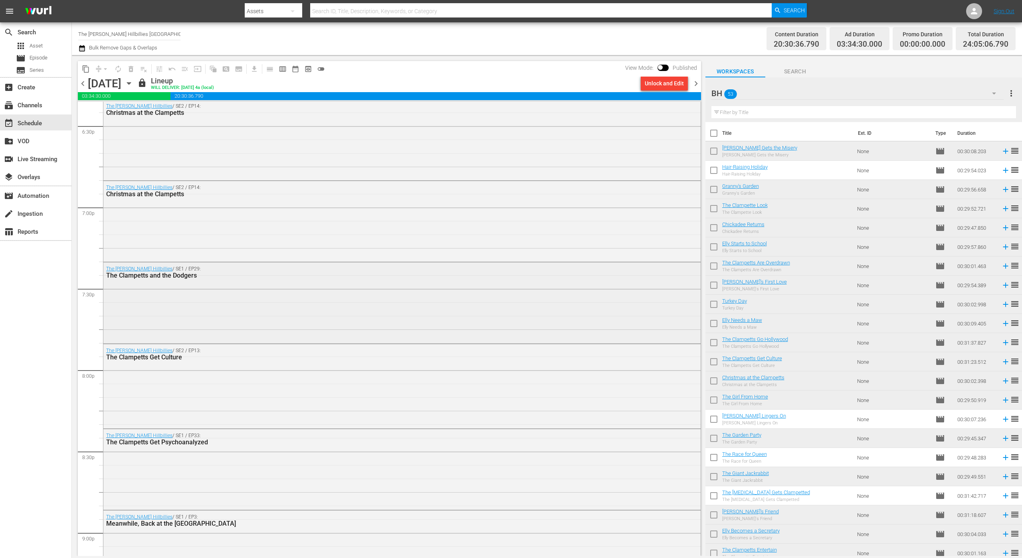
scroll to position [2987, 0]
click at [695, 84] on span "chevron_right" at bounding box center [696, 84] width 10 height 10
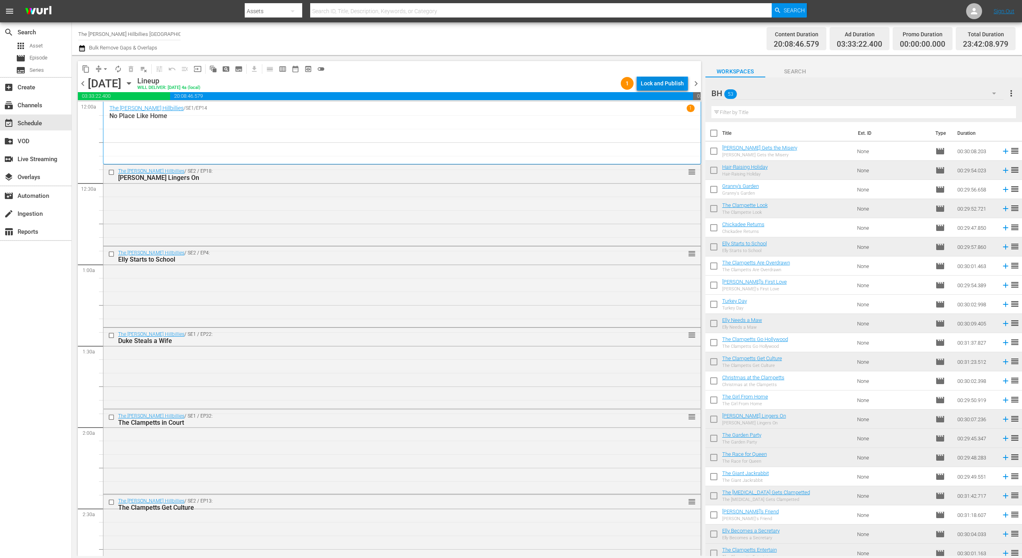
click at [653, 83] on div "Lock and Publish" at bounding box center [662, 83] width 43 height 14
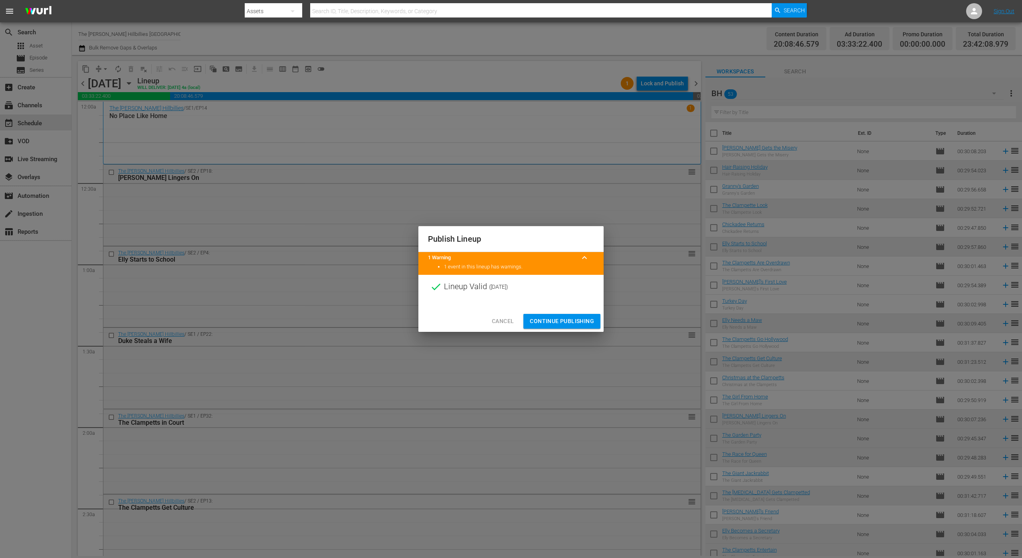
click at [580, 323] on span "Continue Publishing" at bounding box center [562, 322] width 64 height 10
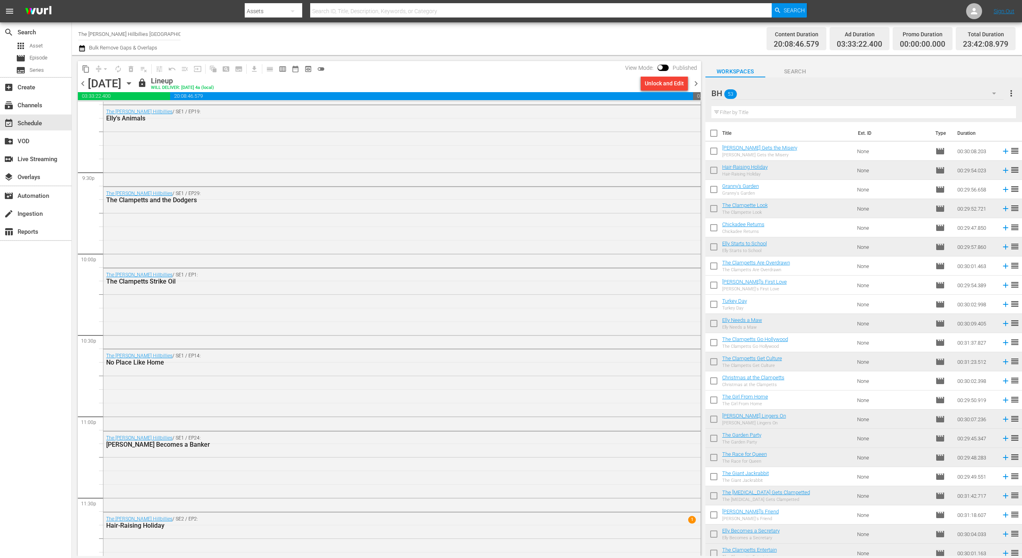
scroll to position [3469, 0]
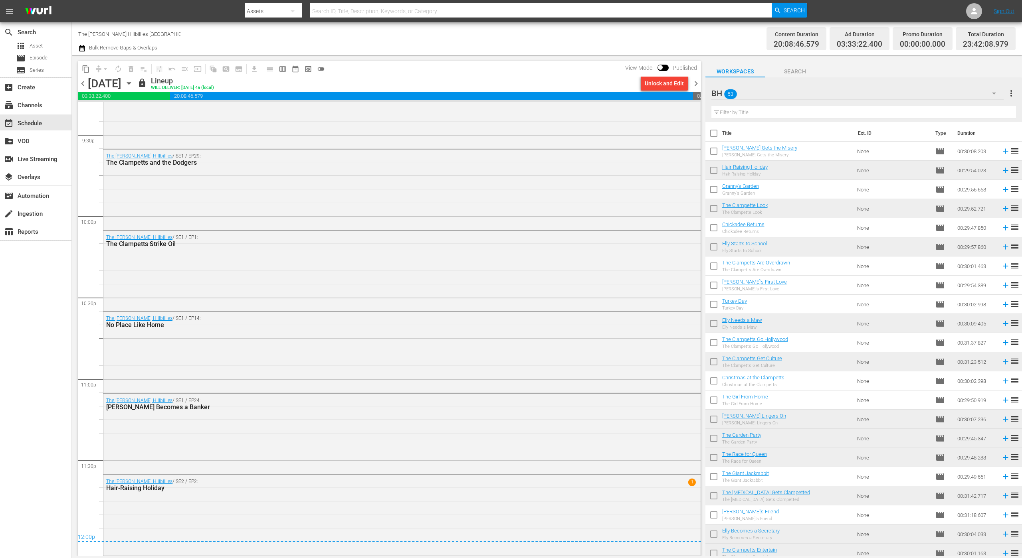
click at [697, 86] on span "chevron_right" at bounding box center [696, 84] width 10 height 10
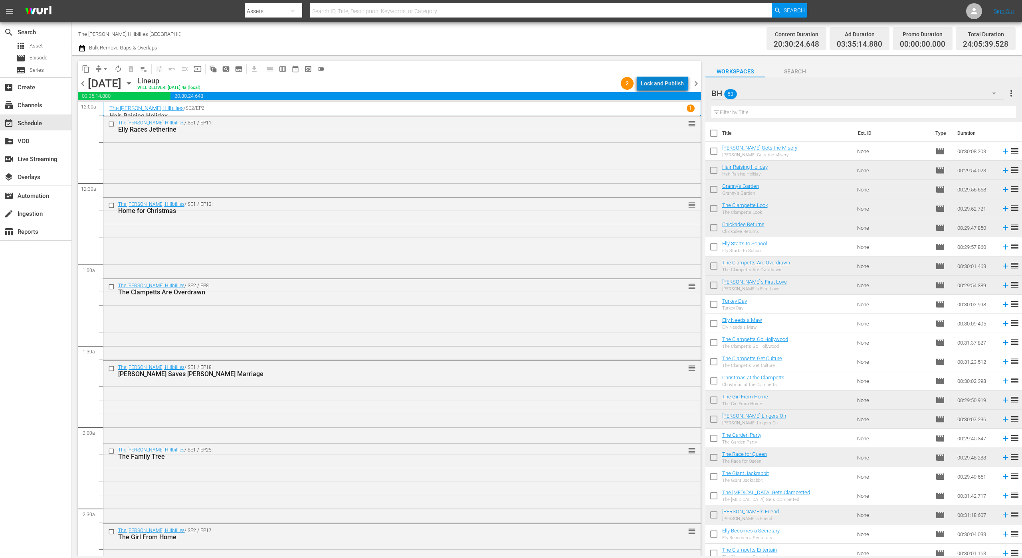
click at [665, 77] on div "Lock and Publish" at bounding box center [662, 83] width 43 height 14
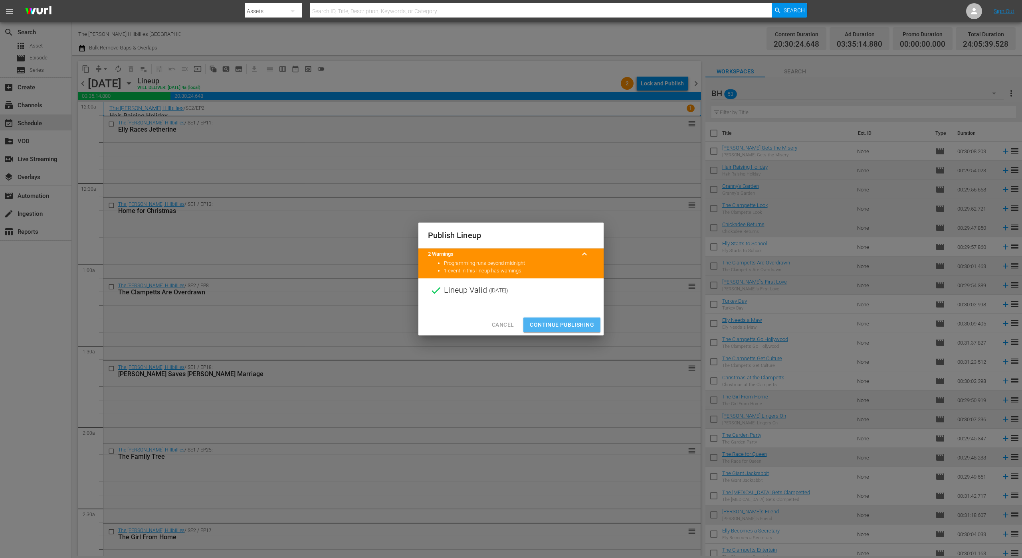
click at [570, 330] on button "Continue Publishing" at bounding box center [561, 325] width 77 height 15
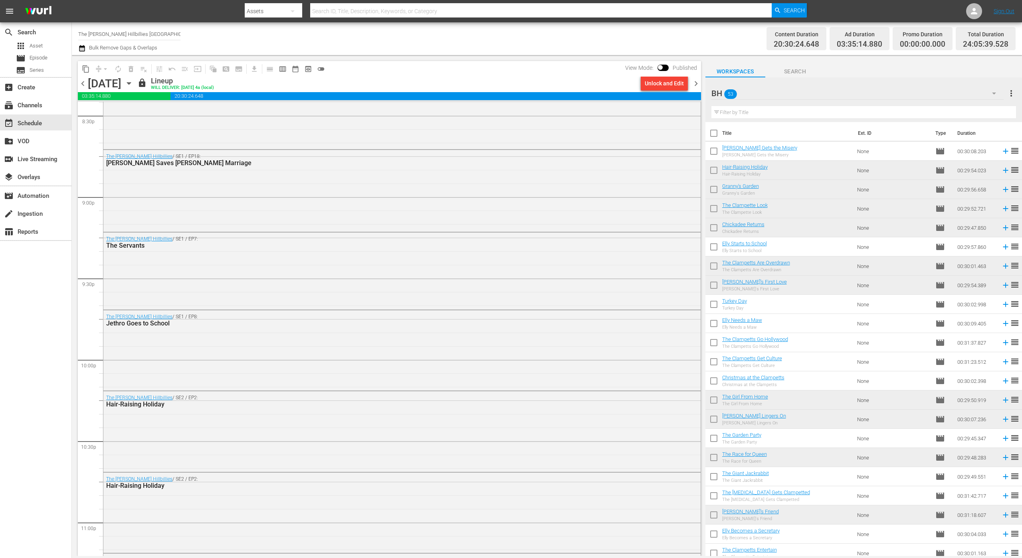
scroll to position [3484, 0]
click at [697, 89] on div "chevron_left [DATE] [DATE] lock Lineup WILL DELIVER: [DATE] 4a (local) Unlock a…" at bounding box center [389, 85] width 623 height 16
click at [693, 80] on span "chevron_right" at bounding box center [696, 84] width 10 height 10
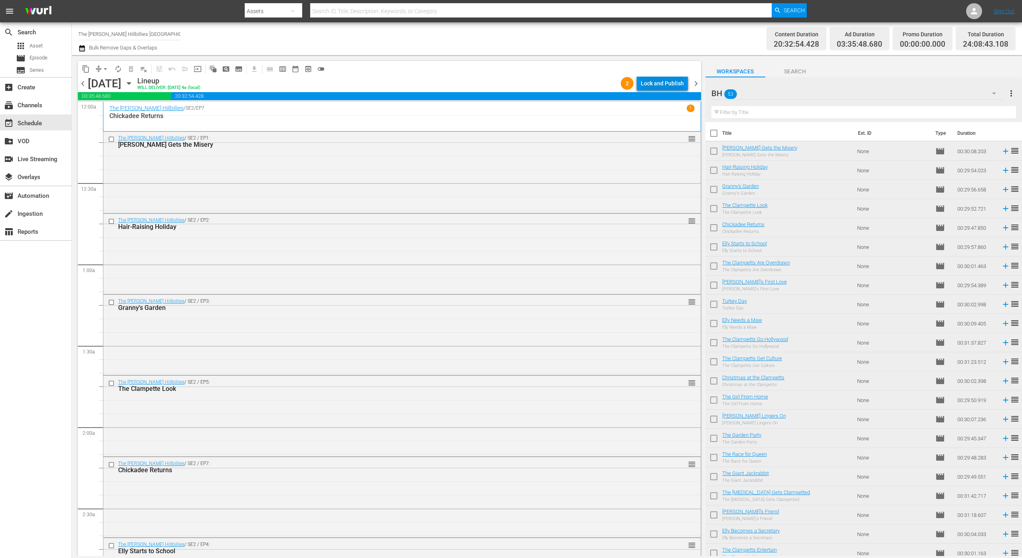
click at [652, 89] on div "Lock and Publish" at bounding box center [662, 83] width 43 height 14
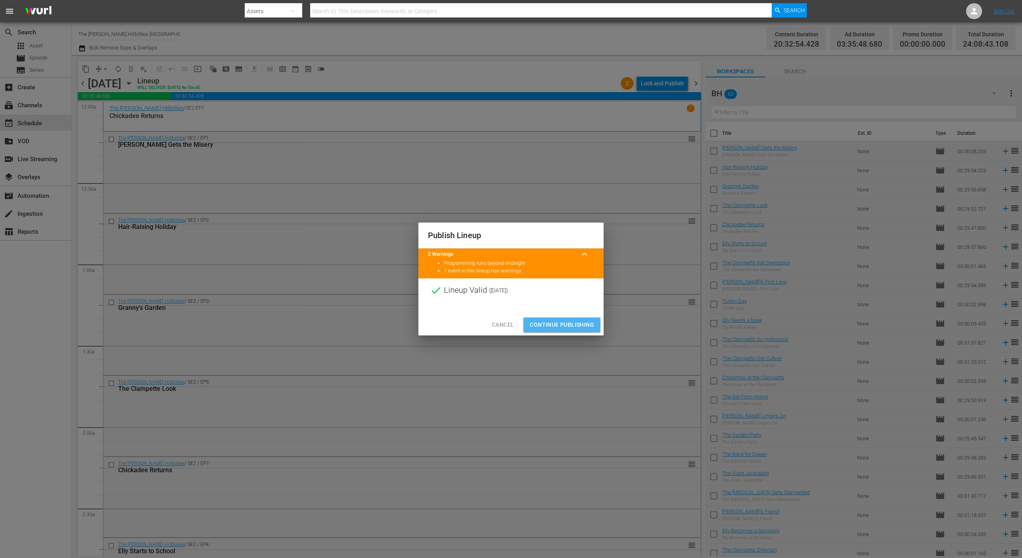
click at [556, 321] on span "Continue Publishing" at bounding box center [562, 325] width 64 height 10
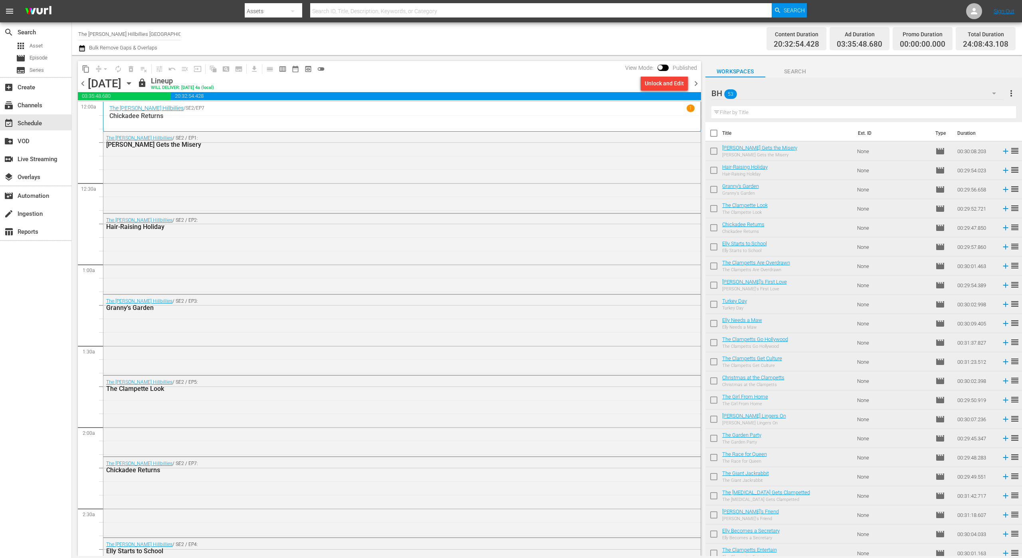
click at [693, 81] on span "chevron_right" at bounding box center [696, 84] width 10 height 10
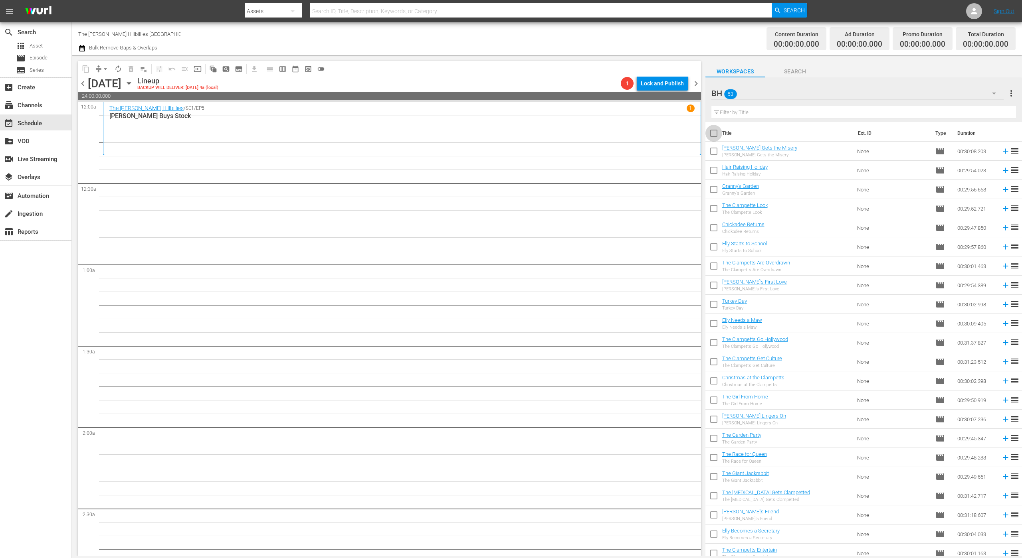
click at [711, 131] on input "checkbox" at bounding box center [713, 135] width 17 height 17
checkbox input "true"
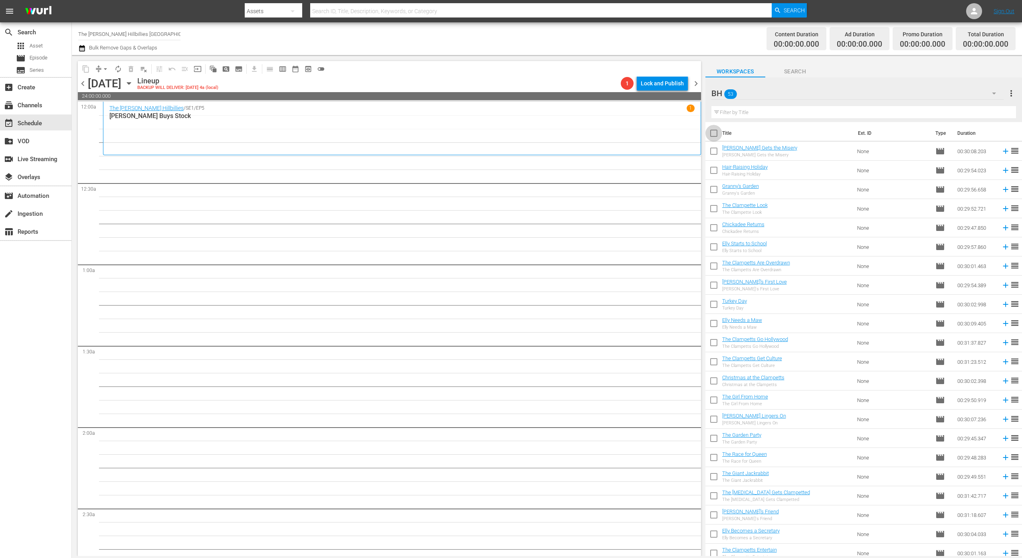
checkbox input "true"
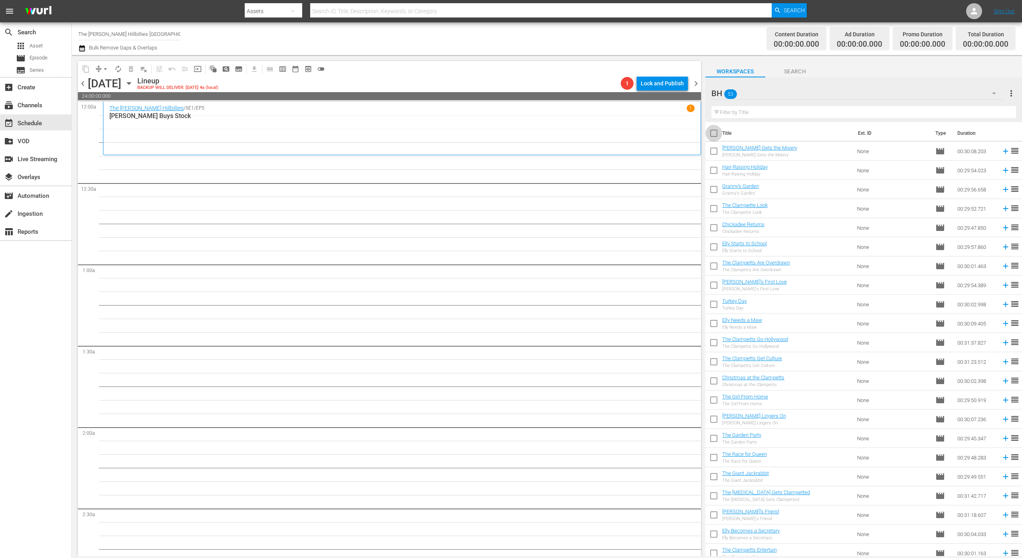
checkbox input "true"
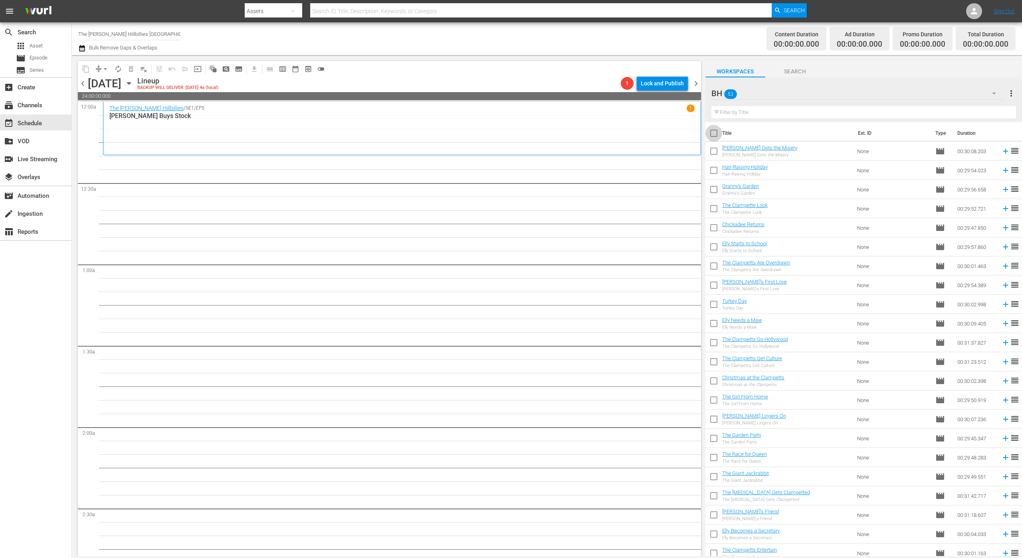
checkbox input "true"
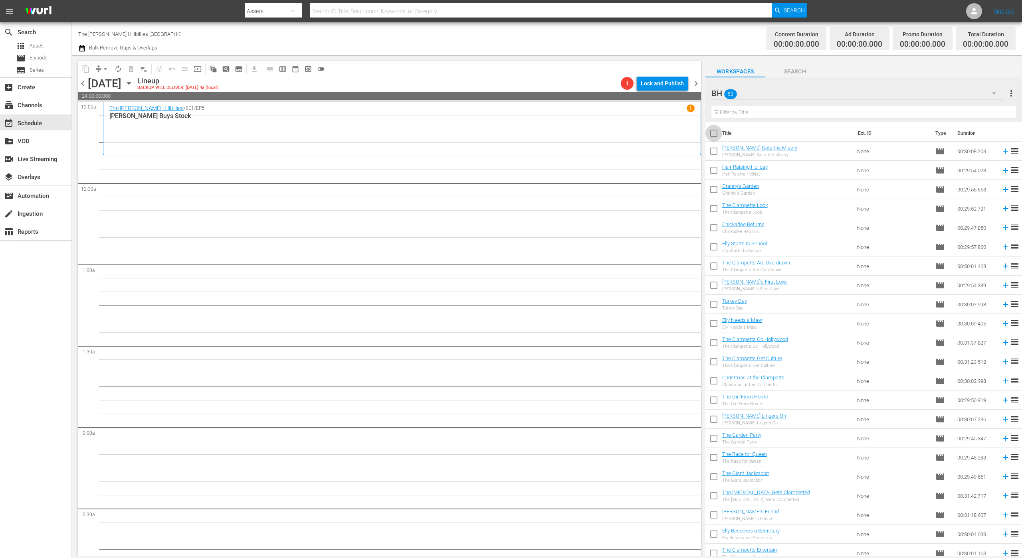
checkbox input "true"
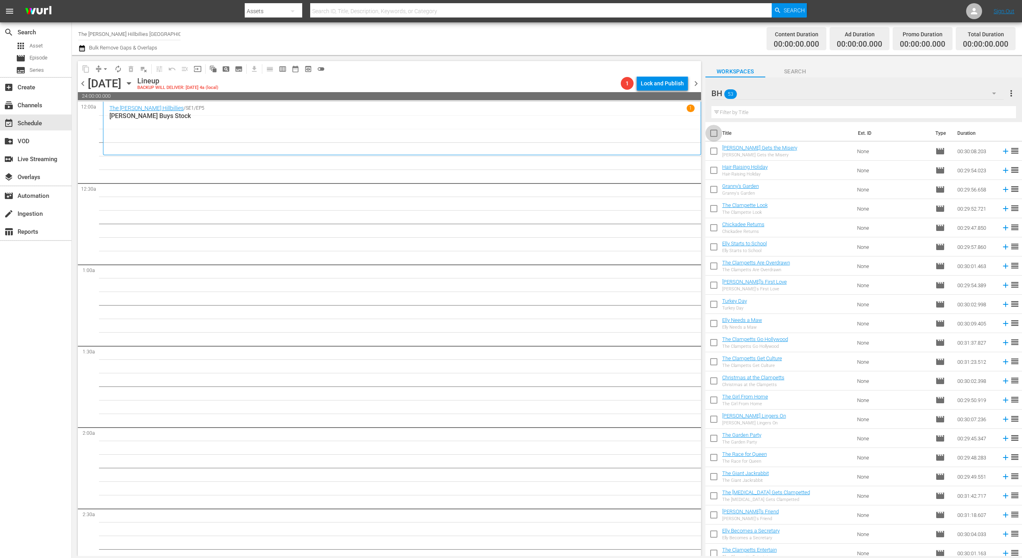
checkbox input "true"
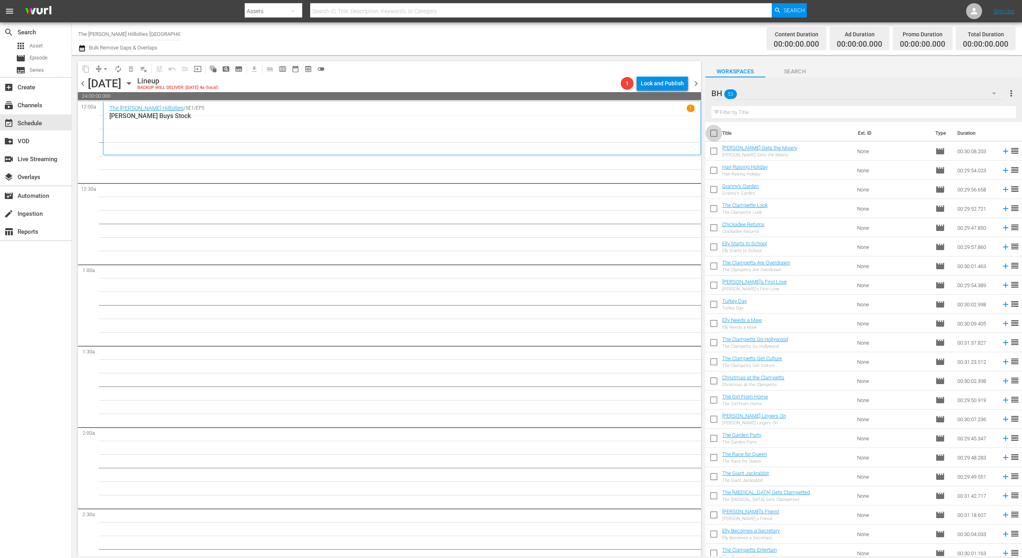
checkbox input "true"
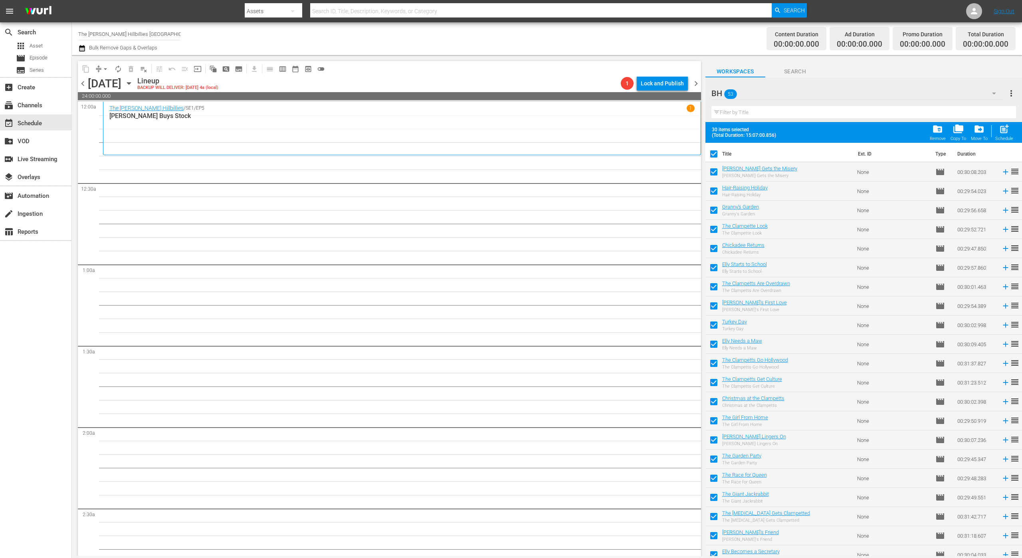
click at [715, 194] on input "checkbox" at bounding box center [713, 192] width 17 height 17
checkbox input "false"
click at [715, 224] on input "checkbox" at bounding box center [713, 231] width 17 height 17
checkbox input "false"
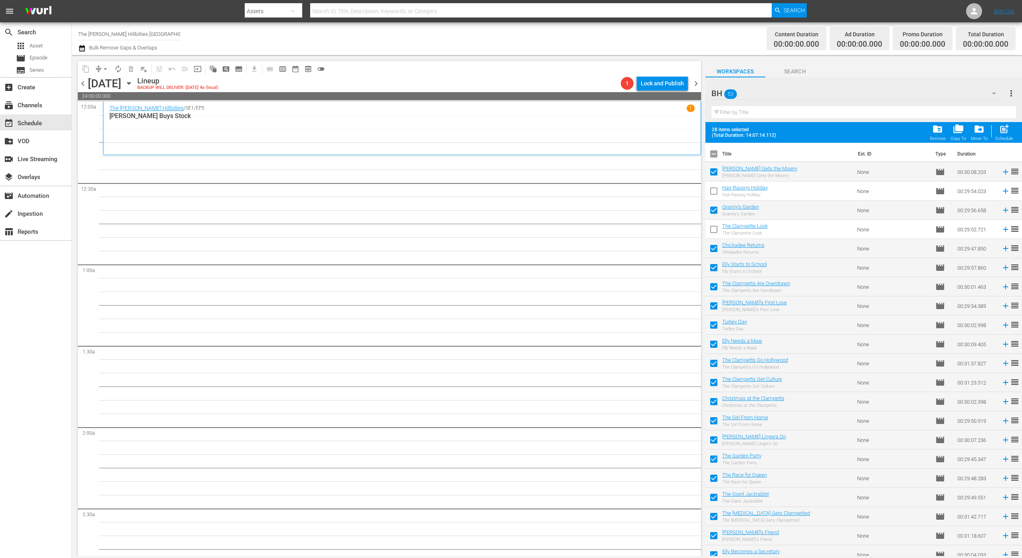
click at [720, 331] on input "checkbox" at bounding box center [713, 327] width 17 height 17
checkbox input "false"
click at [720, 401] on input "checkbox" at bounding box center [713, 403] width 17 height 17
checkbox input "false"
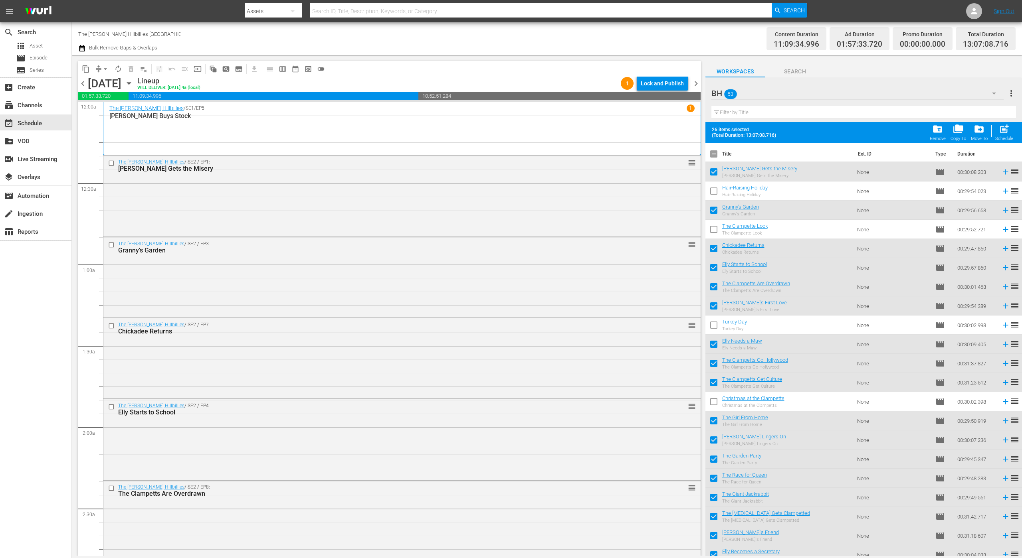
click at [715, 156] on input "checkbox" at bounding box center [713, 155] width 17 height 17
checkbox input "true"
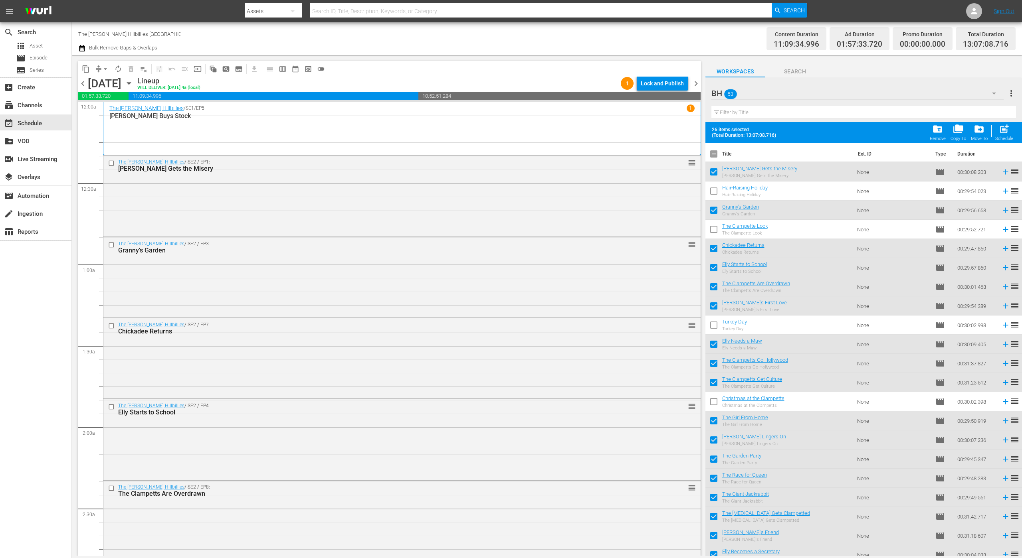
checkbox input "true"
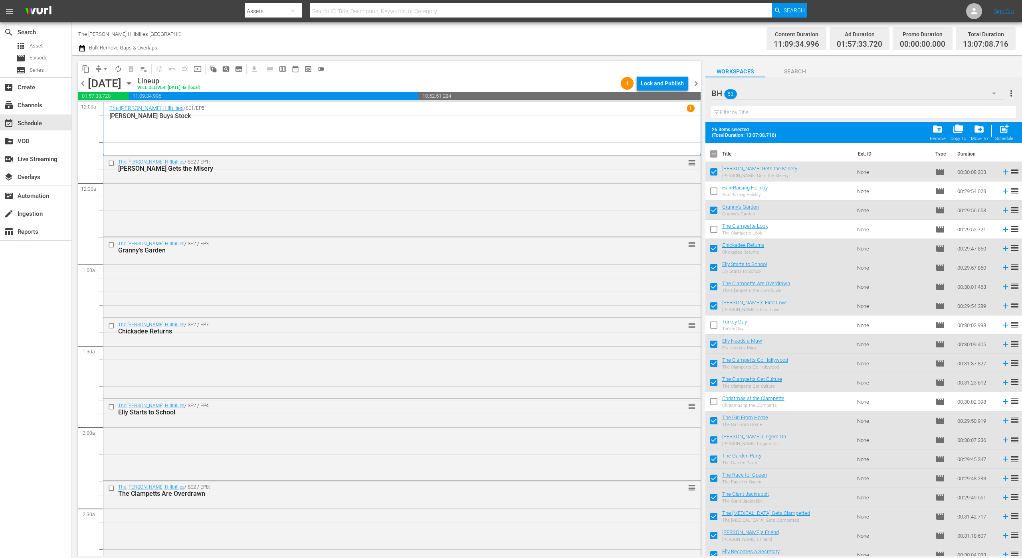
checkbox input "true"
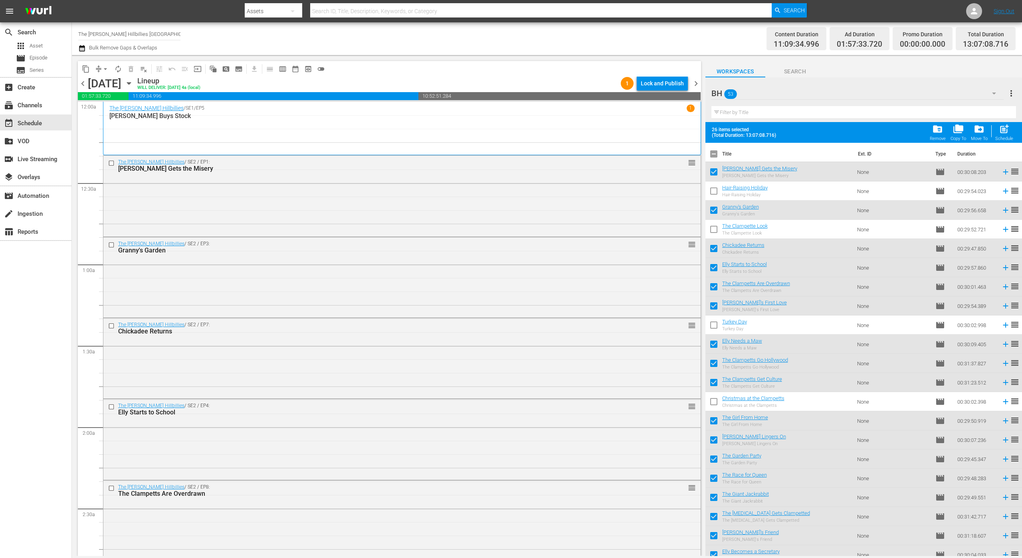
checkbox input "true"
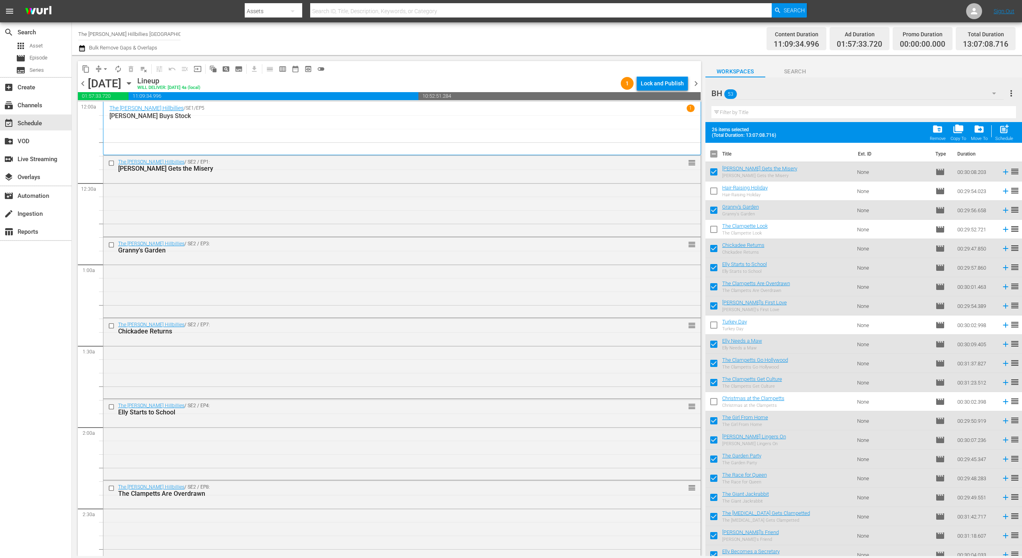
checkbox input "true"
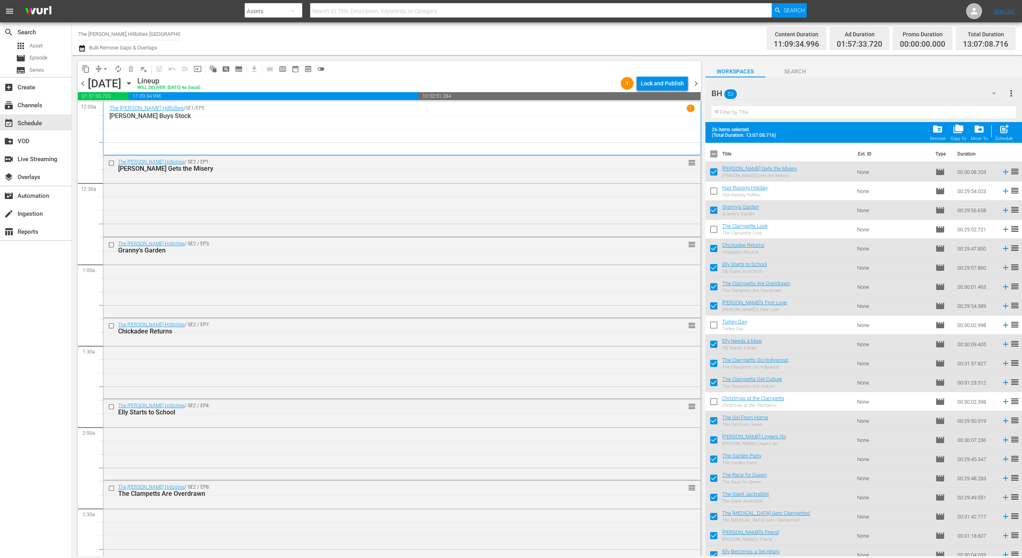
checkbox input "true"
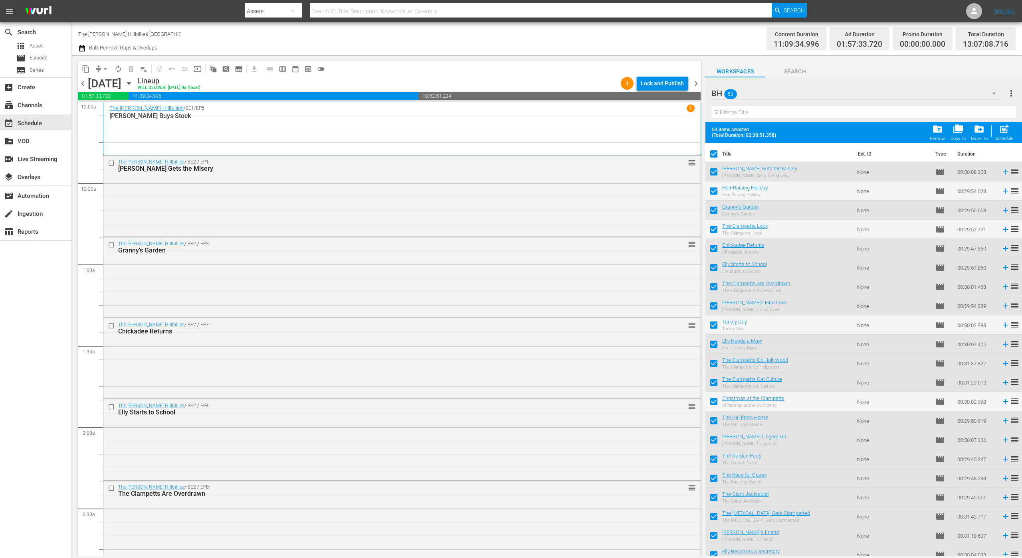
click at [715, 156] on input "checkbox" at bounding box center [713, 155] width 17 height 17
checkbox input "false"
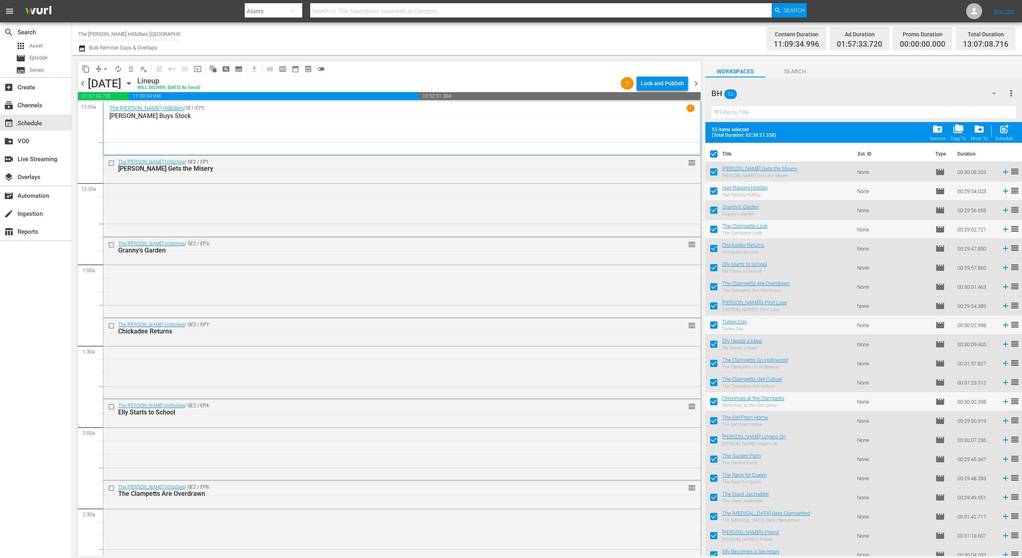
checkbox input "false"
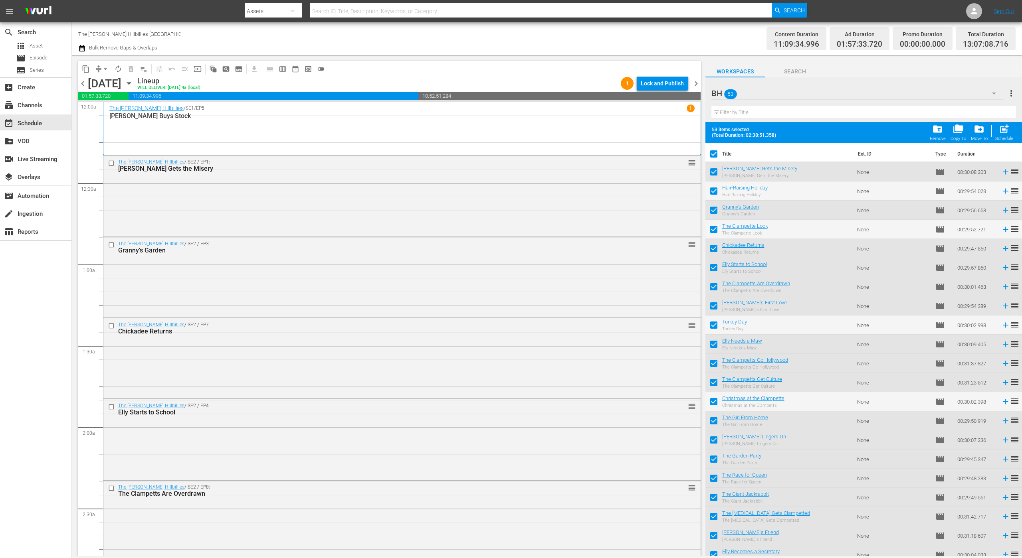
checkbox input "false"
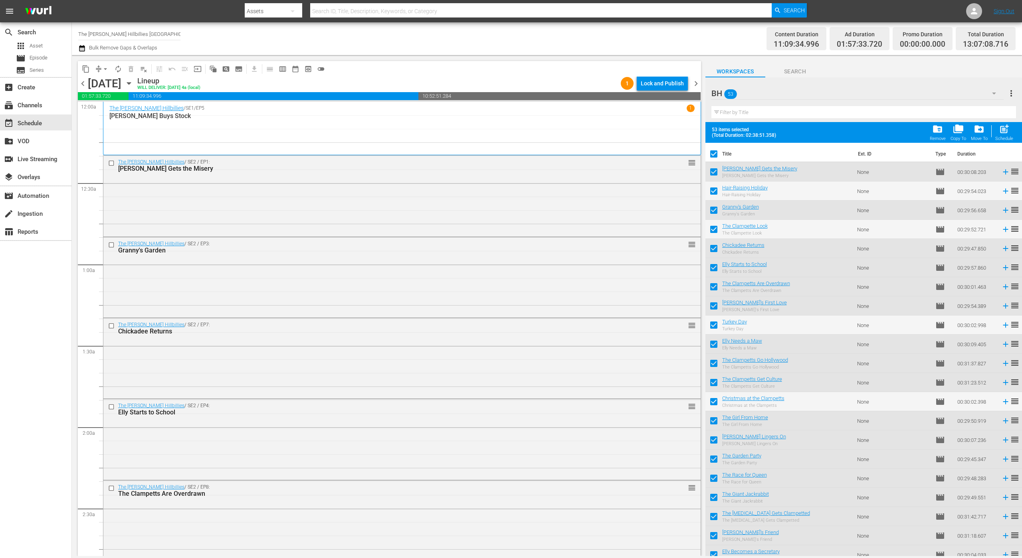
checkbox input "false"
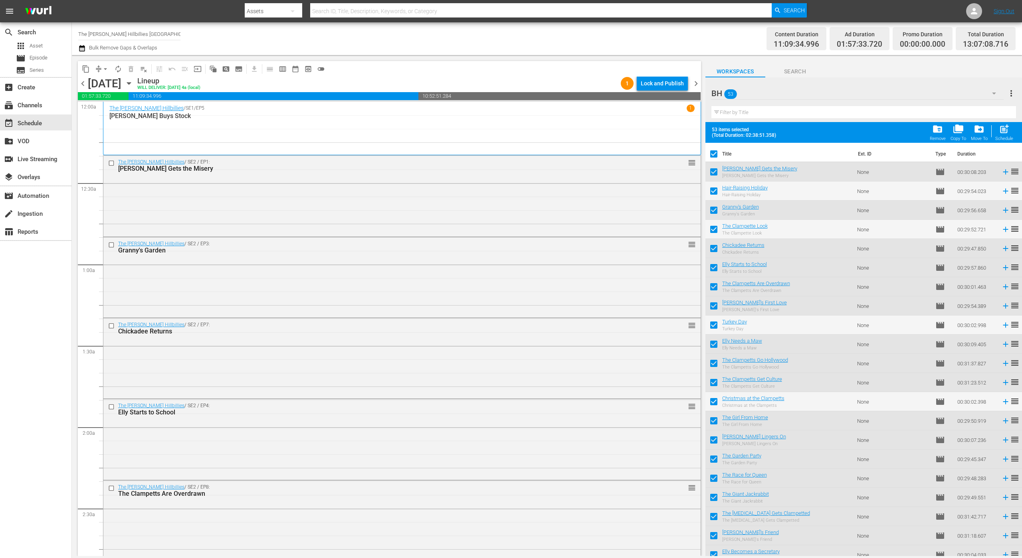
checkbox input "false"
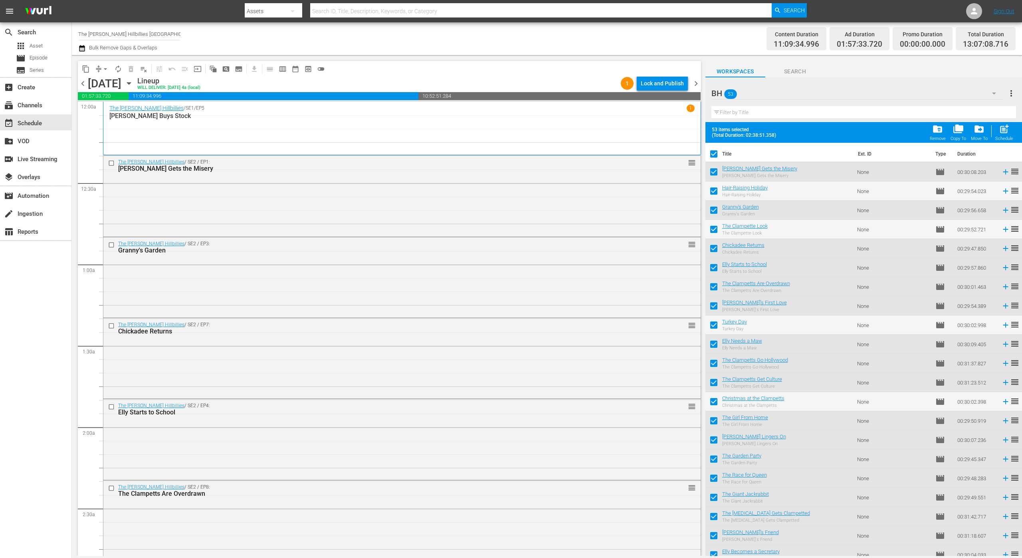
checkbox input "false"
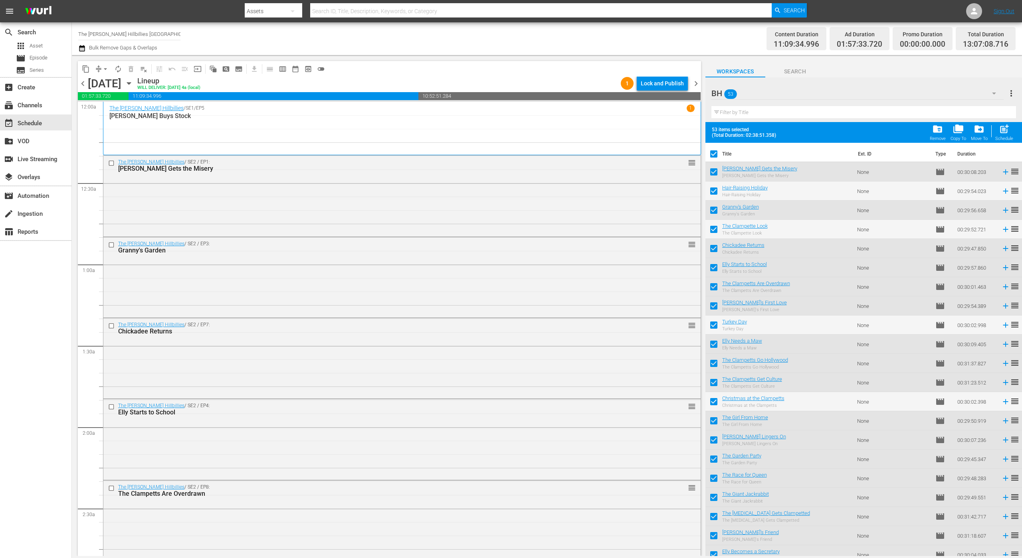
checkbox input "false"
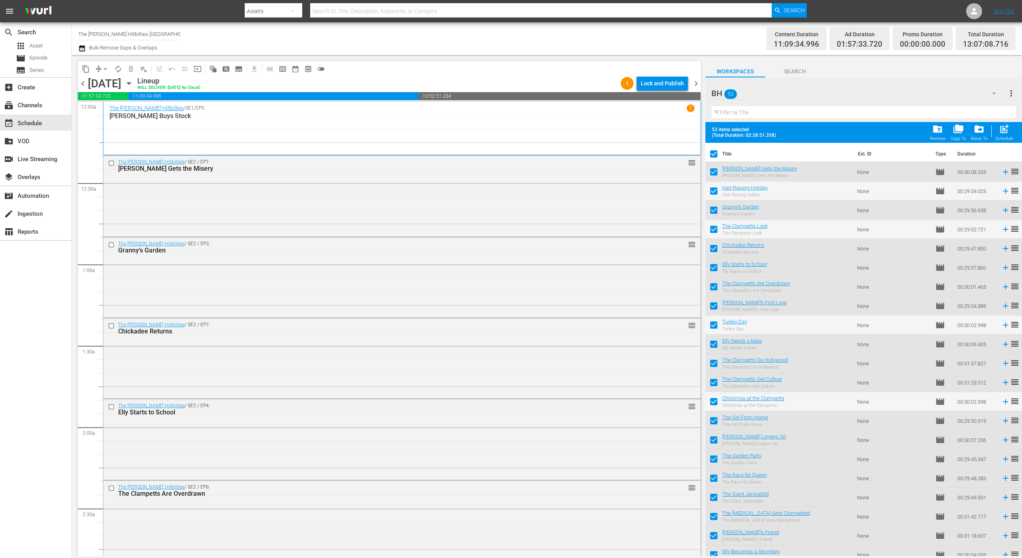
checkbox input "false"
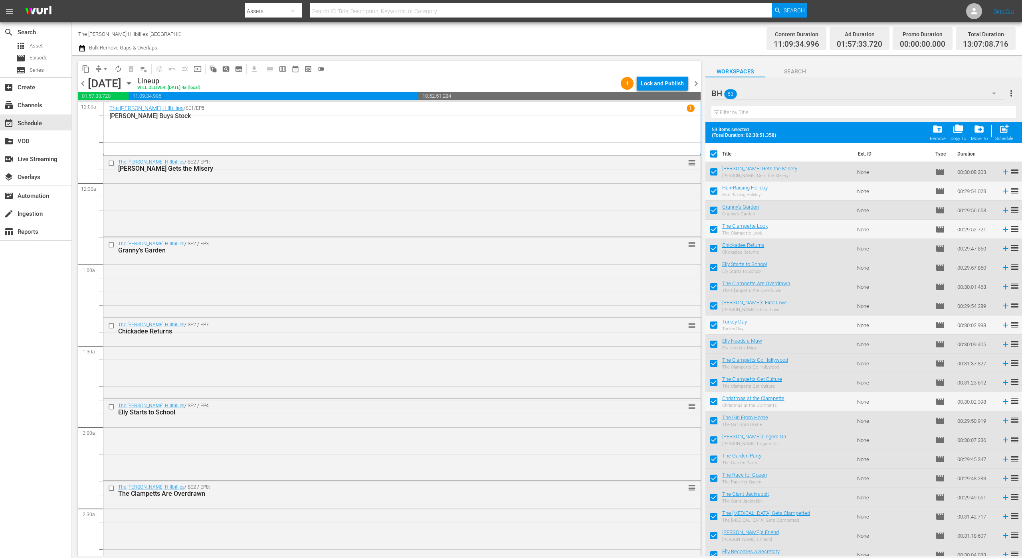
checkbox input "false"
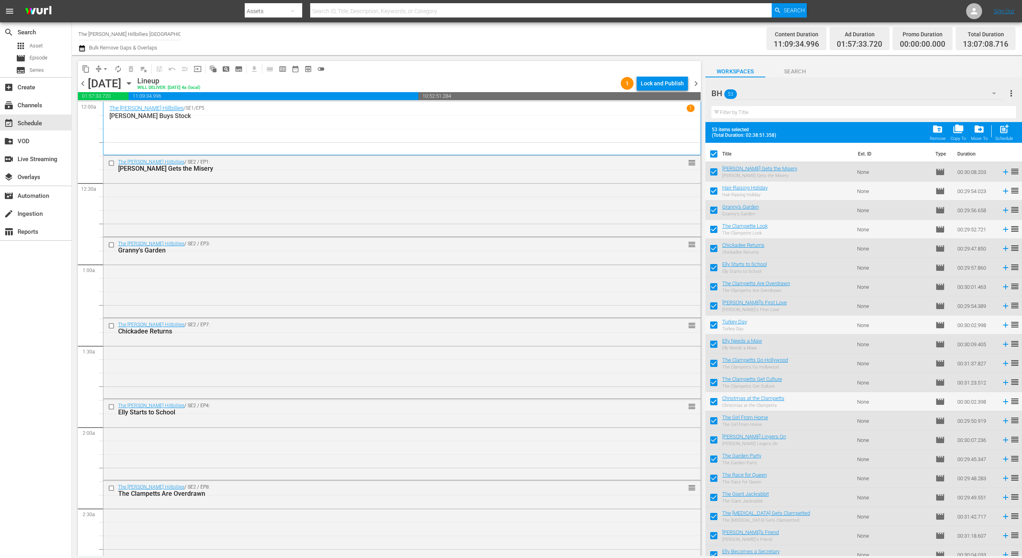
checkbox input "false"
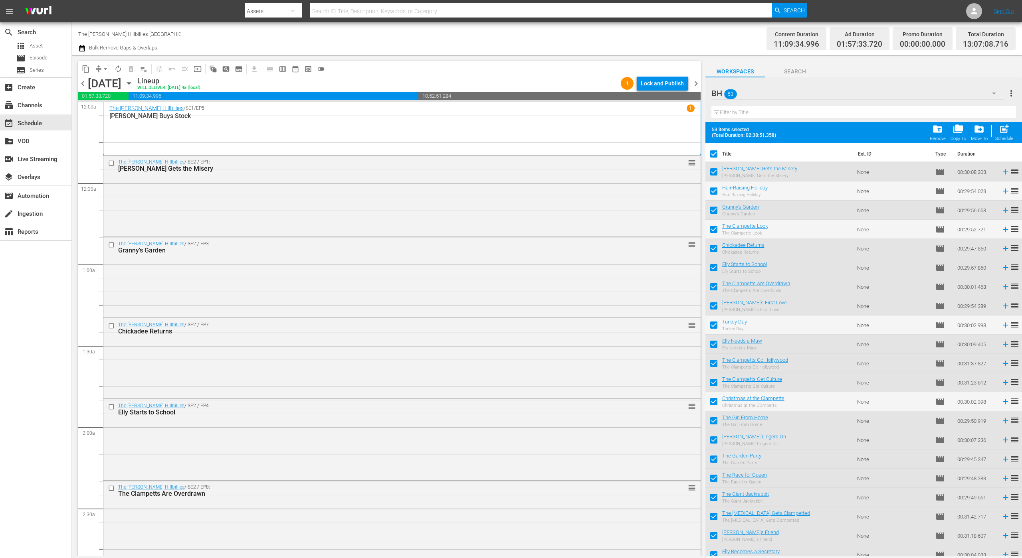
checkbox input "false"
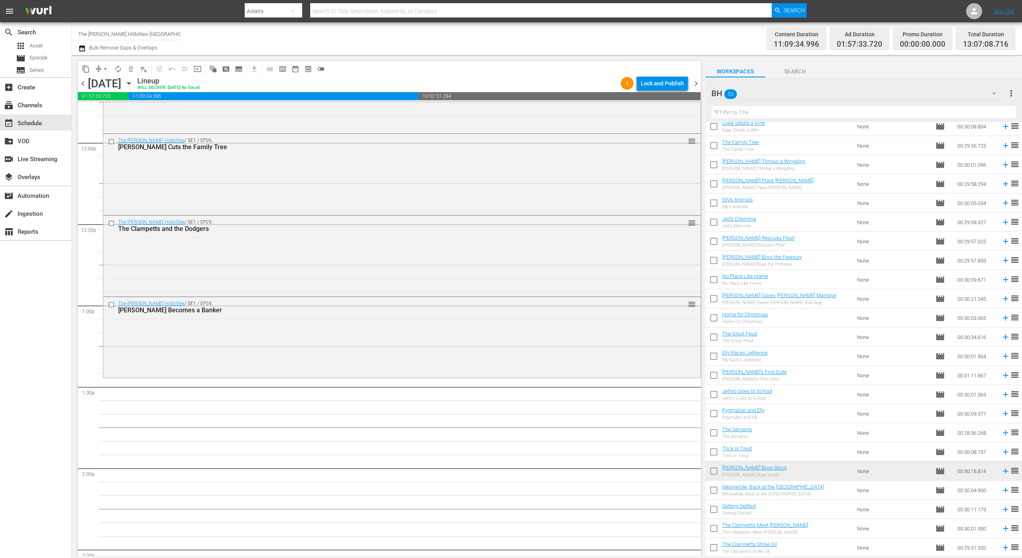
scroll to position [1922, 0]
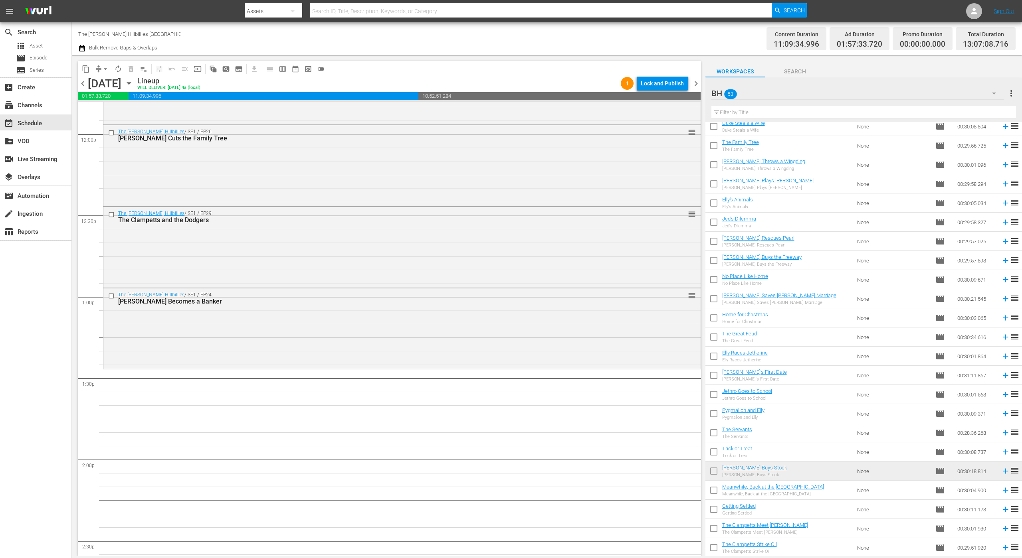
click at [715, 546] on input "checkbox" at bounding box center [713, 549] width 17 height 17
checkbox input "true"
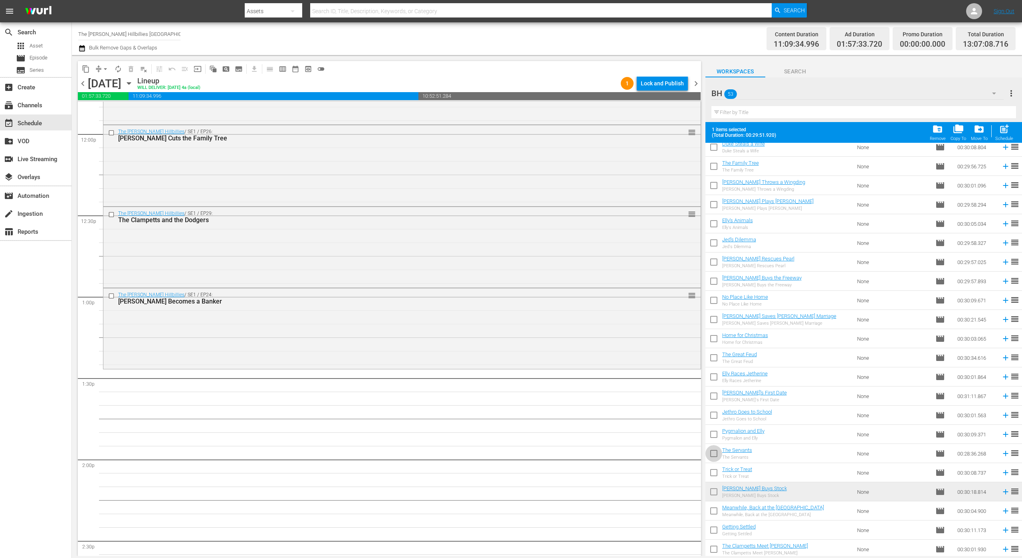
click at [716, 452] on input "checkbox" at bounding box center [713, 455] width 17 height 17
checkbox input "true"
click at [712, 418] on input "checkbox" at bounding box center [713, 417] width 17 height 17
checkbox input "true"
click at [713, 392] on input "checkbox" at bounding box center [713, 398] width 17 height 17
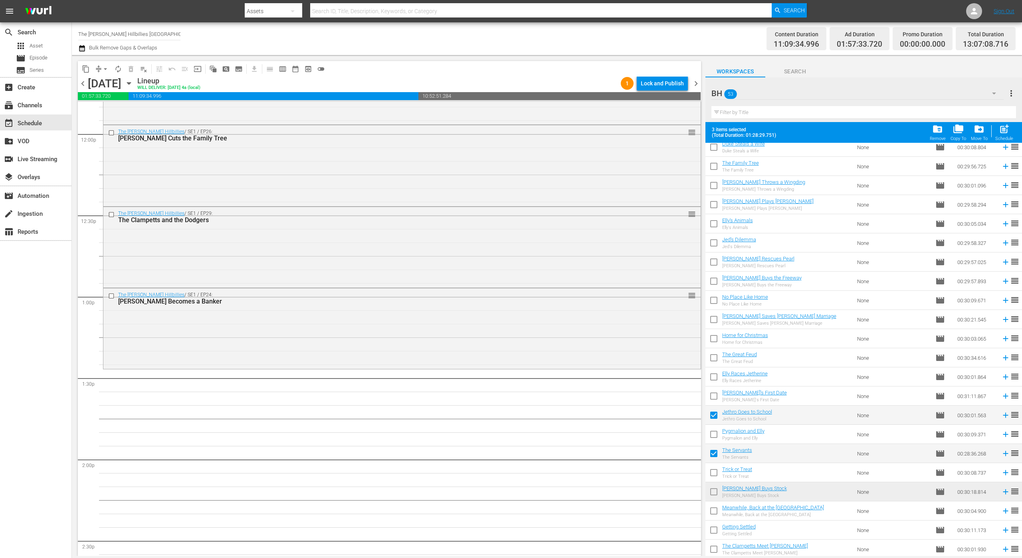
checkbox input "true"
click at [712, 376] on input "checkbox" at bounding box center [713, 378] width 17 height 17
checkbox input "true"
click at [711, 332] on input "checkbox" at bounding box center [713, 340] width 17 height 17
checkbox input "true"
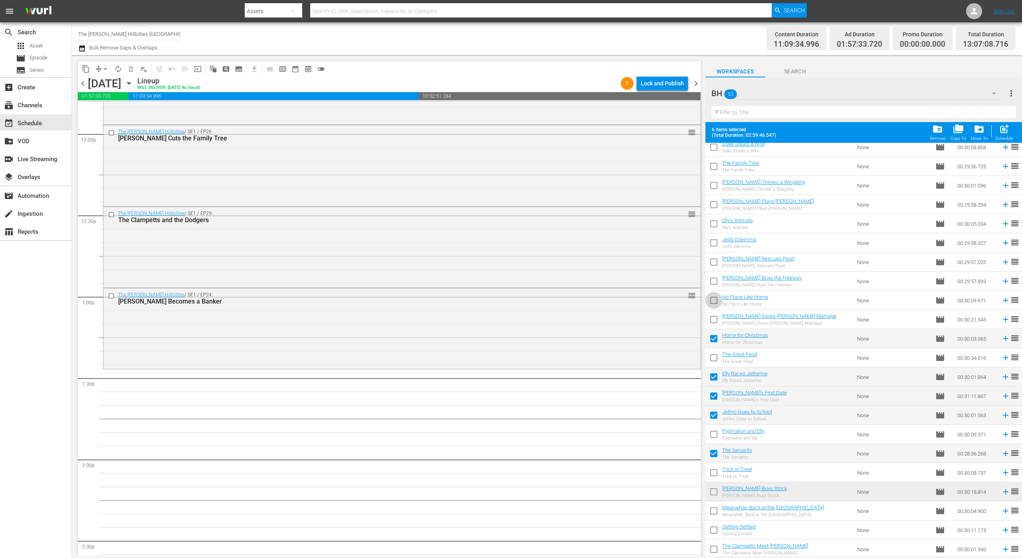
click at [710, 295] on input "checkbox" at bounding box center [713, 302] width 17 height 17
checkbox input "true"
click at [712, 276] on input "checkbox" at bounding box center [713, 283] width 17 height 17
checkbox input "true"
click at [709, 244] on input "checkbox" at bounding box center [713, 244] width 17 height 17
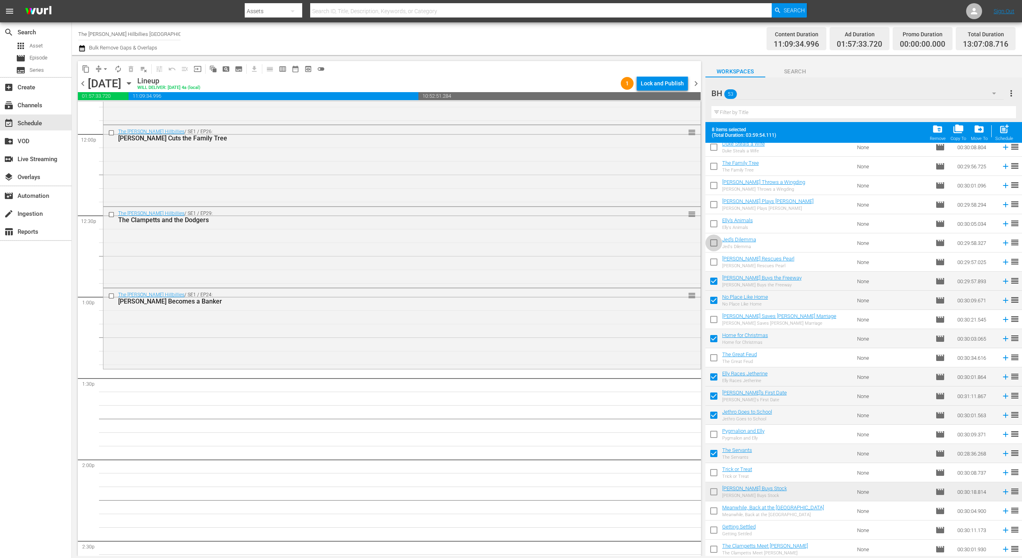
checkbox input "true"
click at [711, 191] on input "checkbox" at bounding box center [713, 187] width 17 height 17
checkbox input "true"
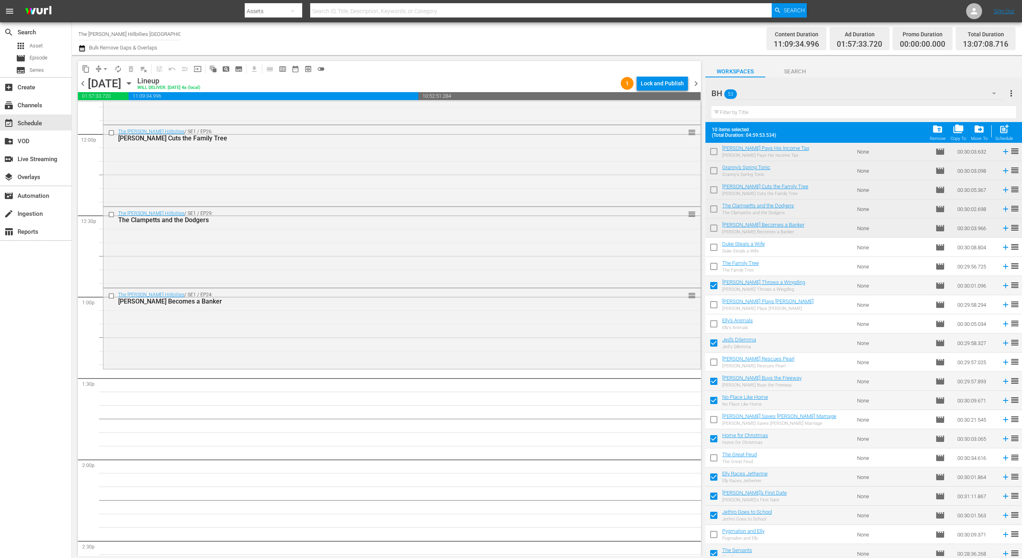
scroll to position [475, 0]
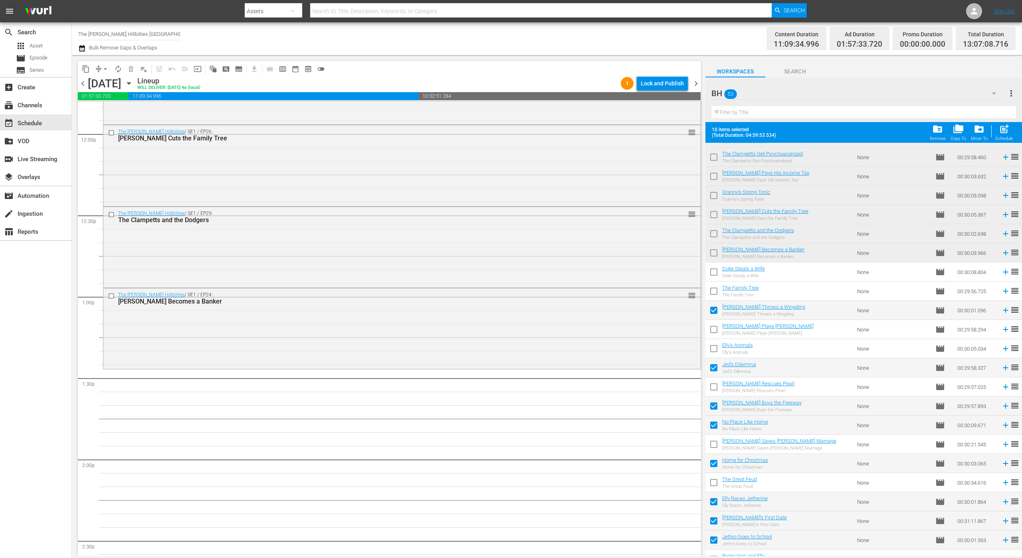
click at [714, 273] on input "checkbox" at bounding box center [713, 273] width 17 height 17
checkbox input "true"
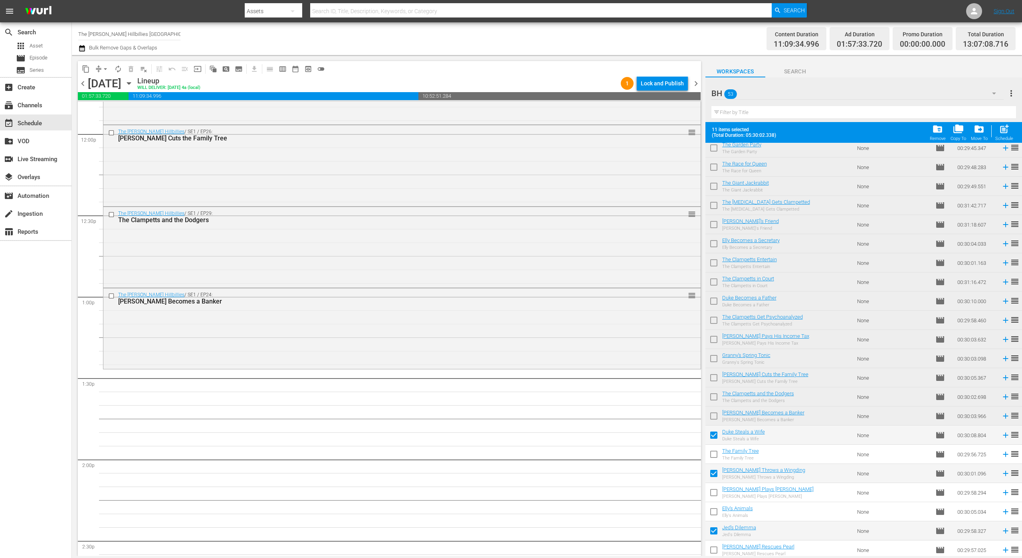
scroll to position [210, 0]
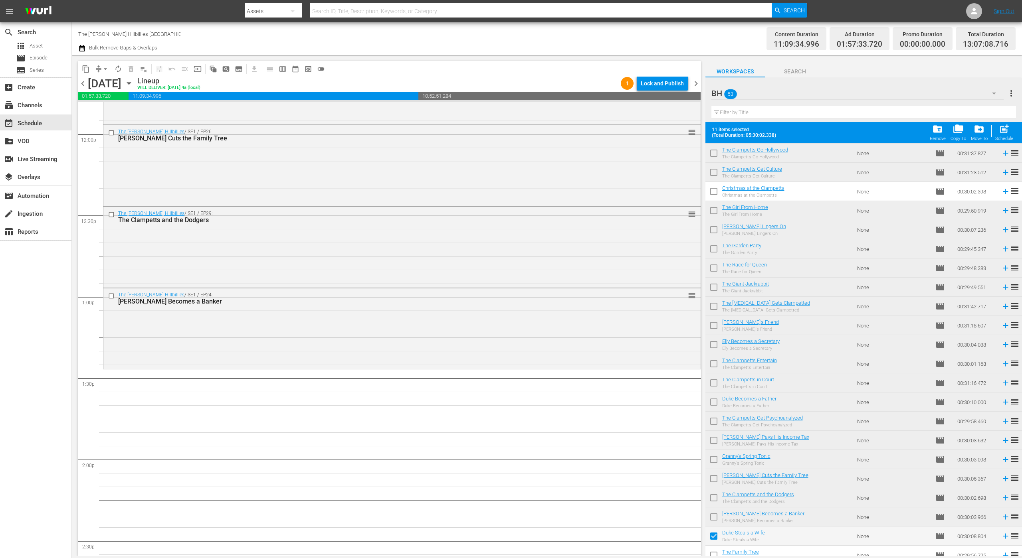
click at [711, 190] on input "checkbox" at bounding box center [713, 193] width 17 height 17
checkbox input "true"
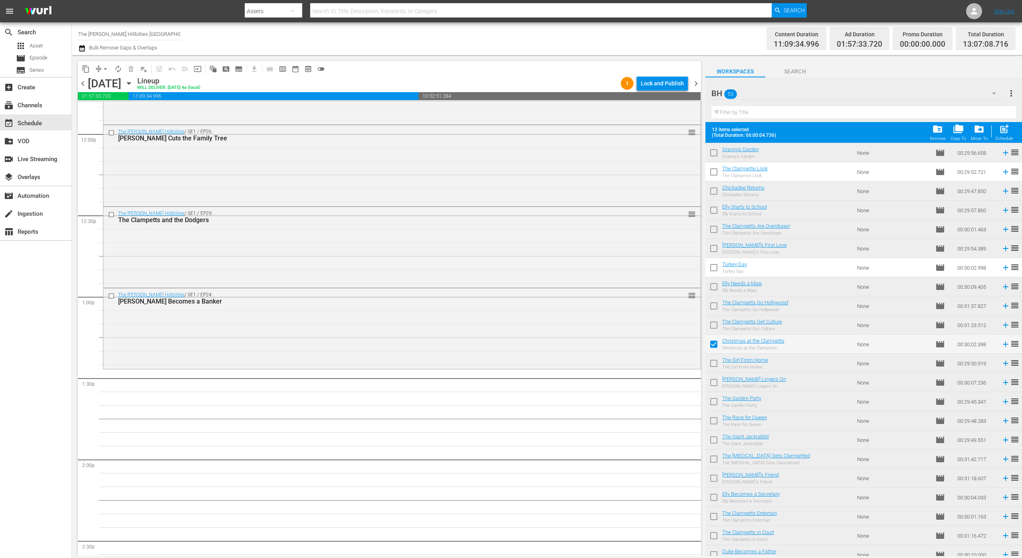
scroll to position [37, 0]
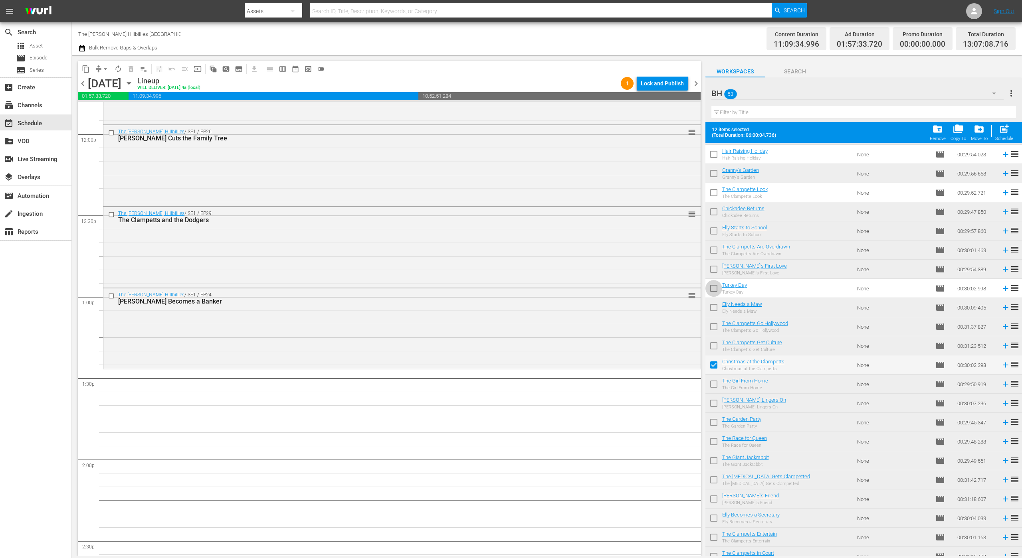
click at [715, 291] on input "checkbox" at bounding box center [713, 290] width 17 height 17
checkbox input "true"
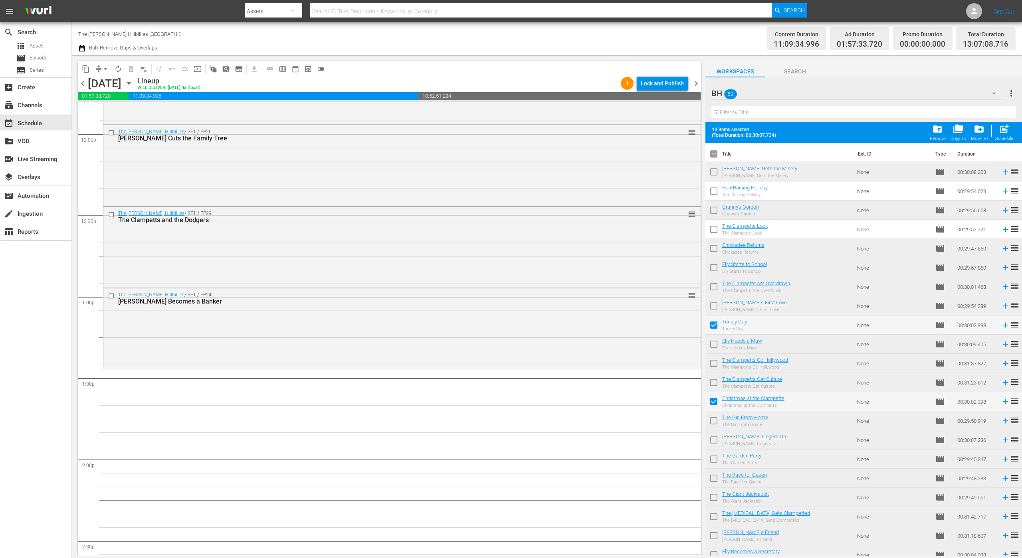
click at [714, 230] on input "checkbox" at bounding box center [713, 231] width 17 height 17
checkbox input "true"
click at [711, 190] on input "checkbox" at bounding box center [713, 192] width 17 height 17
checkbox input "true"
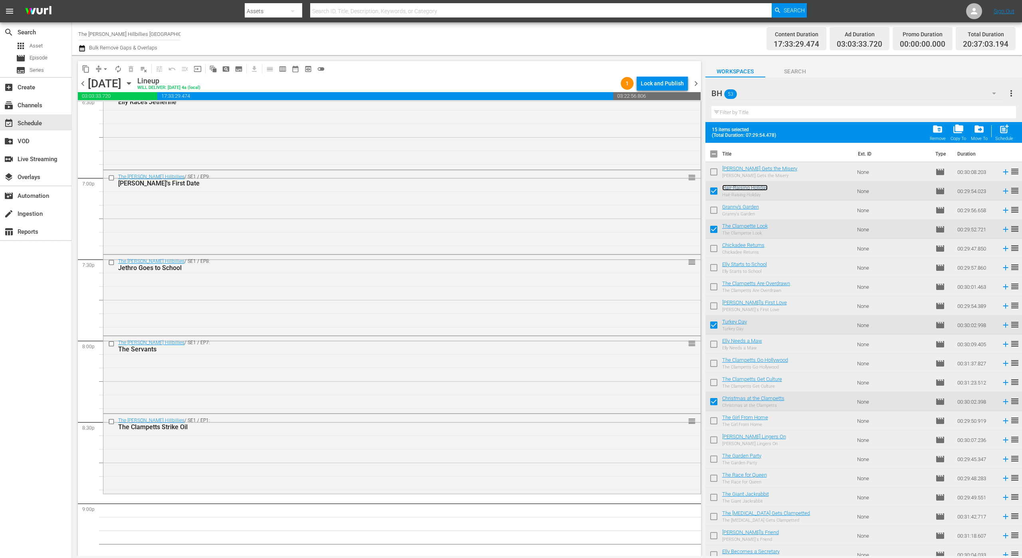
scroll to position [3018, 0]
click at [715, 158] on input "checkbox" at bounding box center [713, 155] width 17 height 17
checkbox input "true"
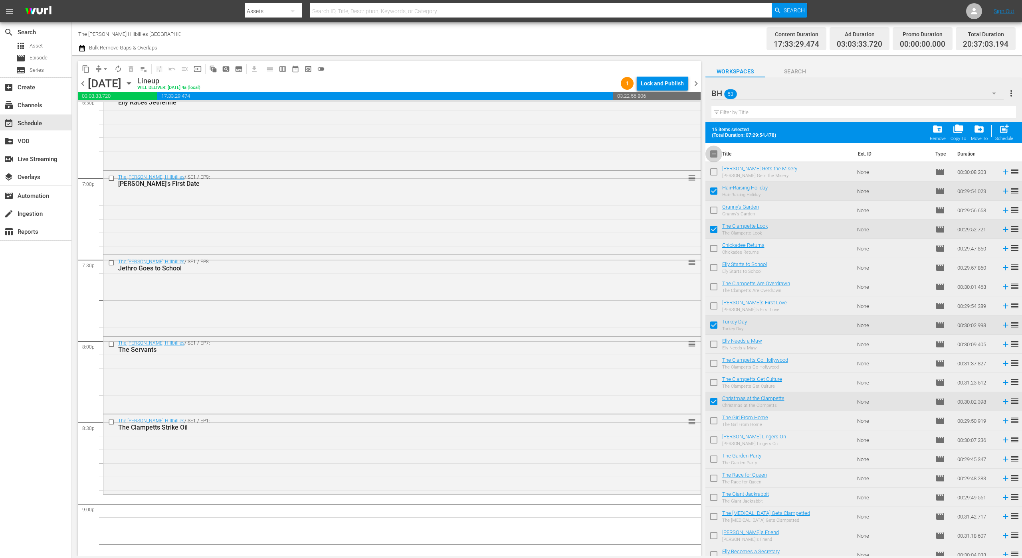
checkbox input "true"
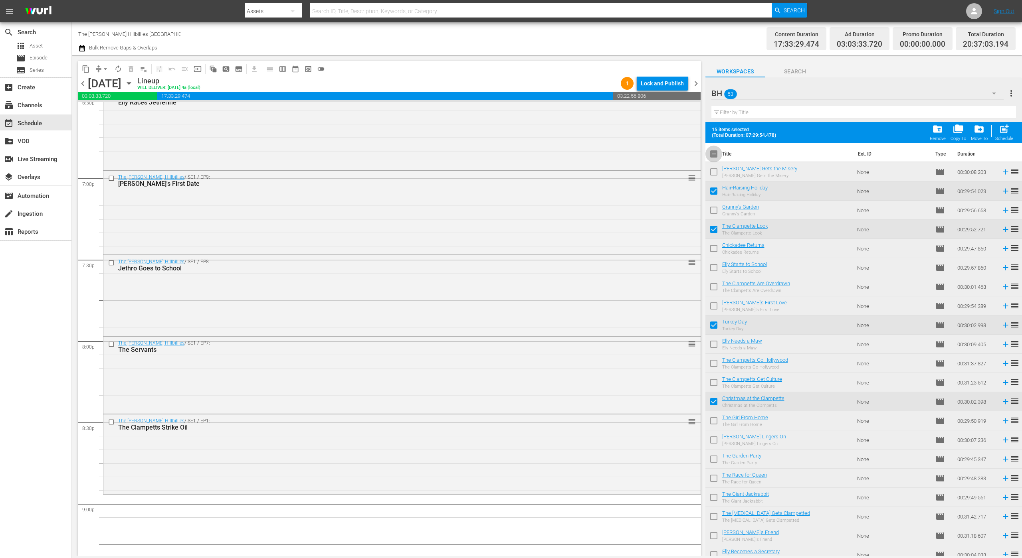
checkbox input "true"
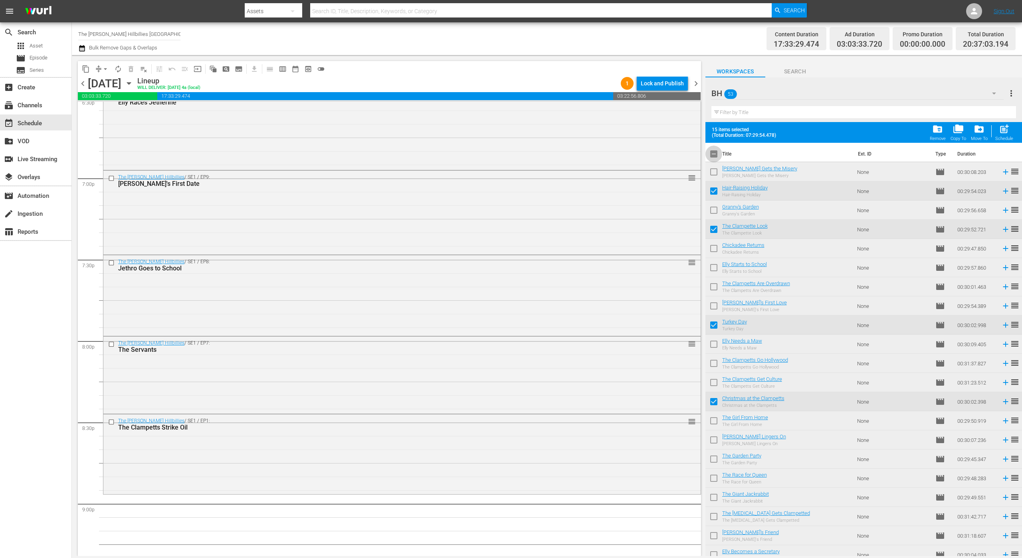
checkbox input "true"
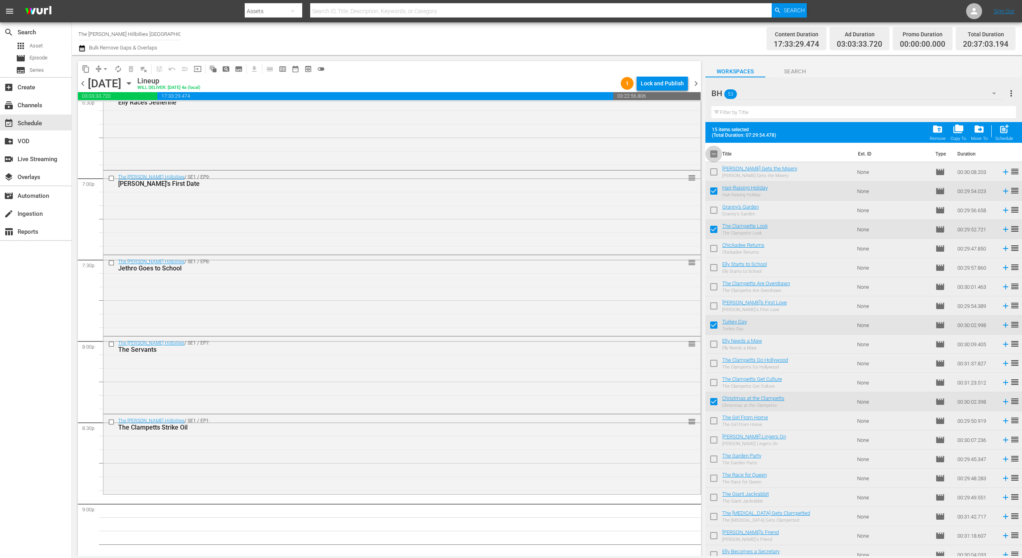
checkbox input "true"
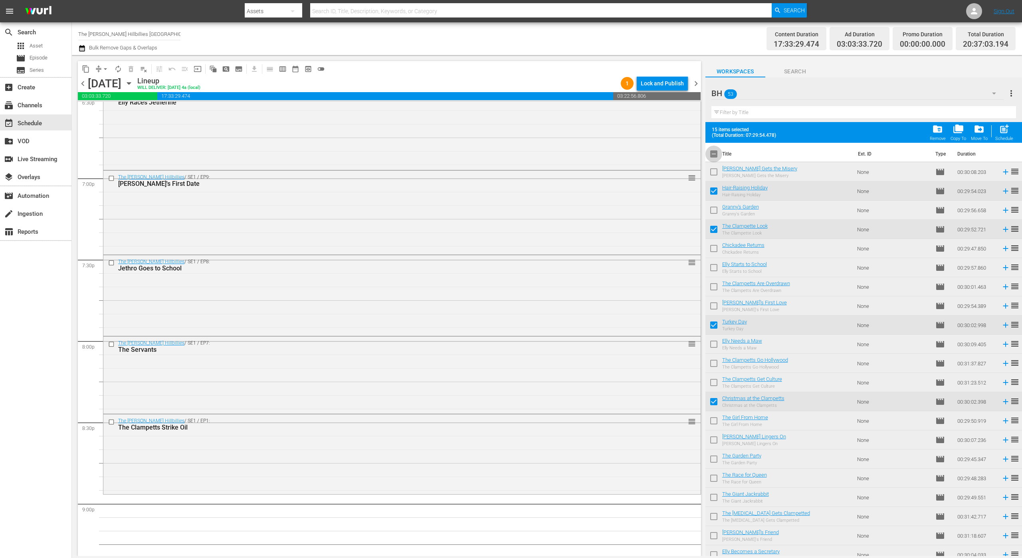
checkbox input "true"
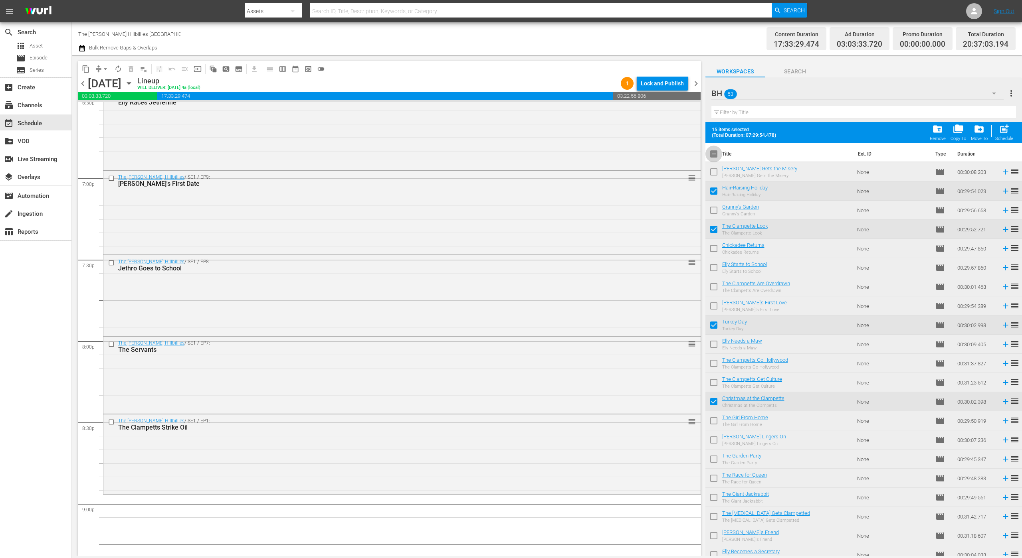
checkbox input "true"
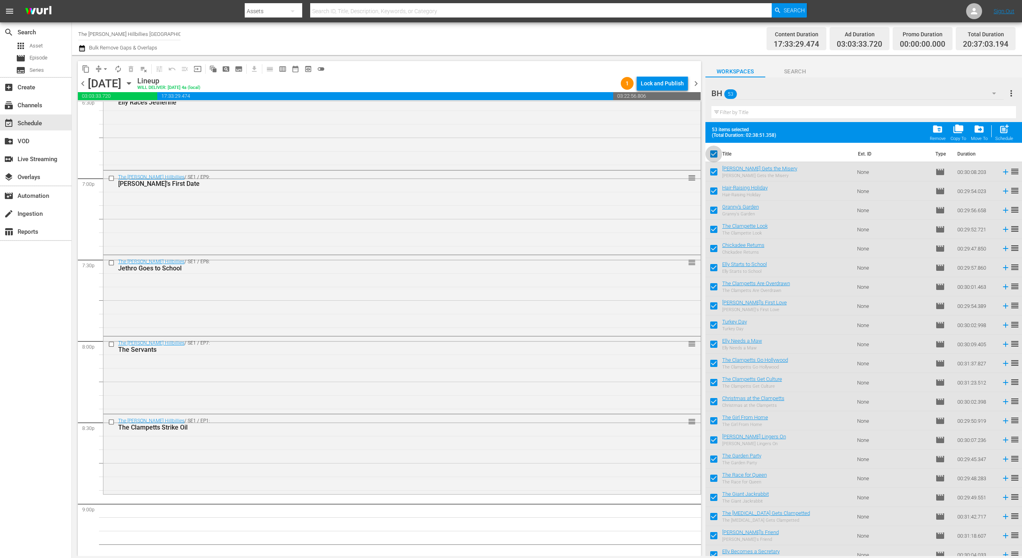
click at [715, 158] on input "checkbox" at bounding box center [713, 155] width 17 height 17
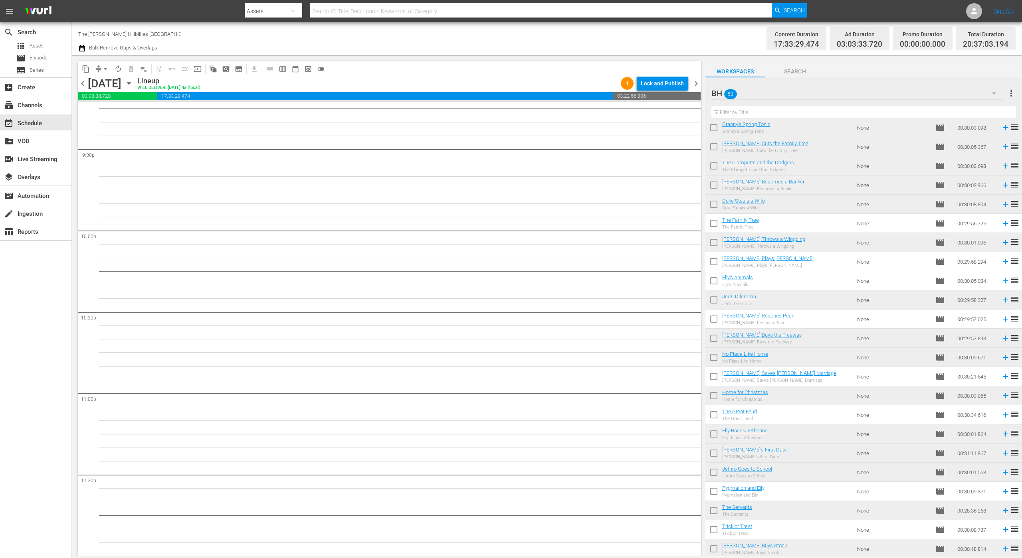
scroll to position [600, 0]
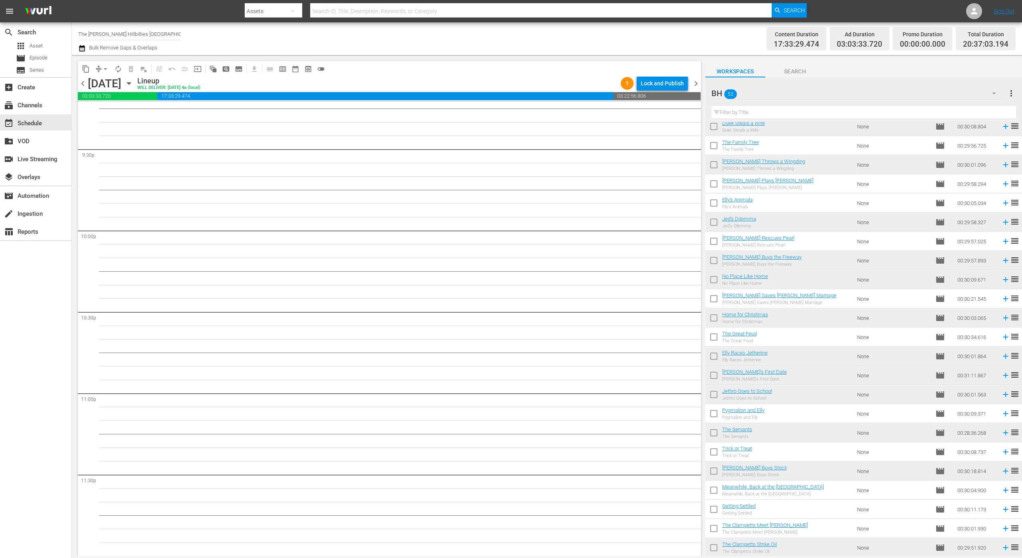
click at [715, 413] on input "checkbox" at bounding box center [713, 415] width 17 height 17
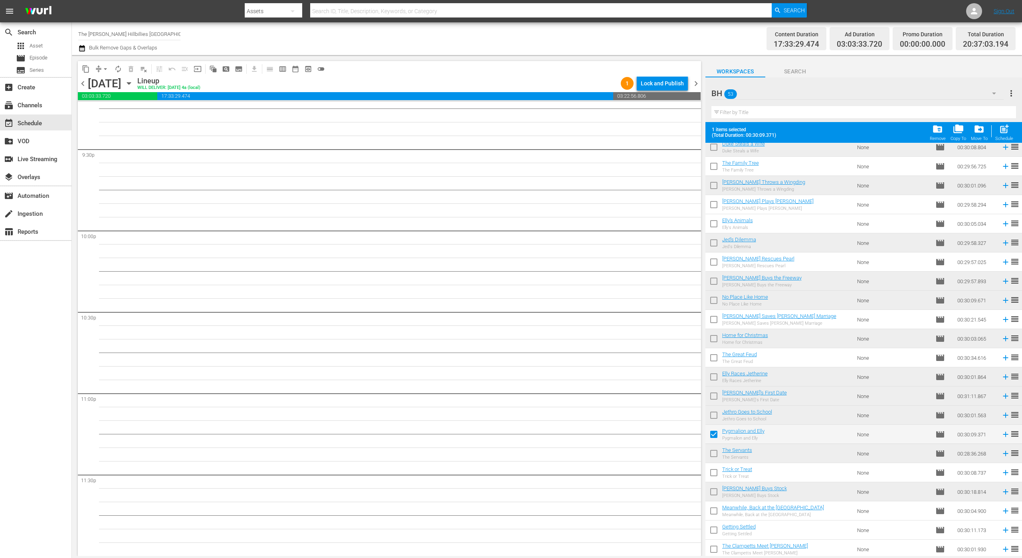
scroll to position [620, 0]
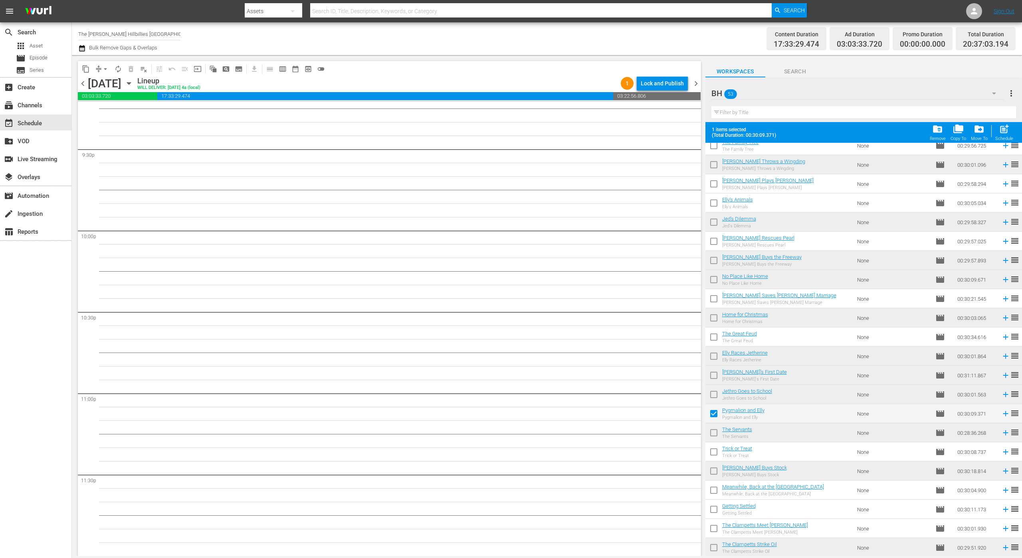
click at [713, 527] on input "checkbox" at bounding box center [713, 530] width 17 height 17
click at [716, 454] on input "checkbox" at bounding box center [713, 453] width 17 height 17
click at [715, 335] on input "checkbox" at bounding box center [713, 339] width 17 height 17
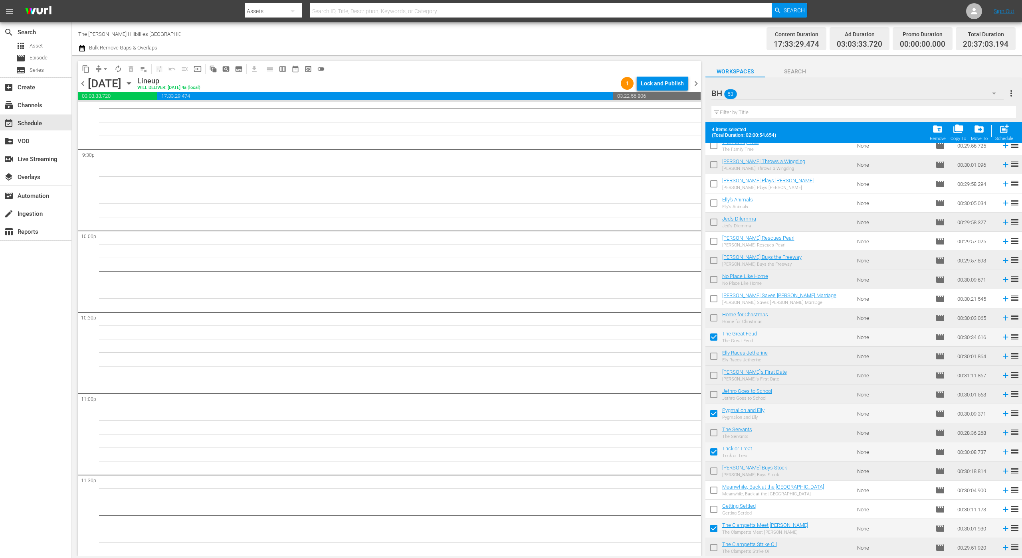
click at [714, 304] on input "checkbox" at bounding box center [713, 300] width 17 height 17
click at [712, 243] on input "checkbox" at bounding box center [713, 243] width 17 height 17
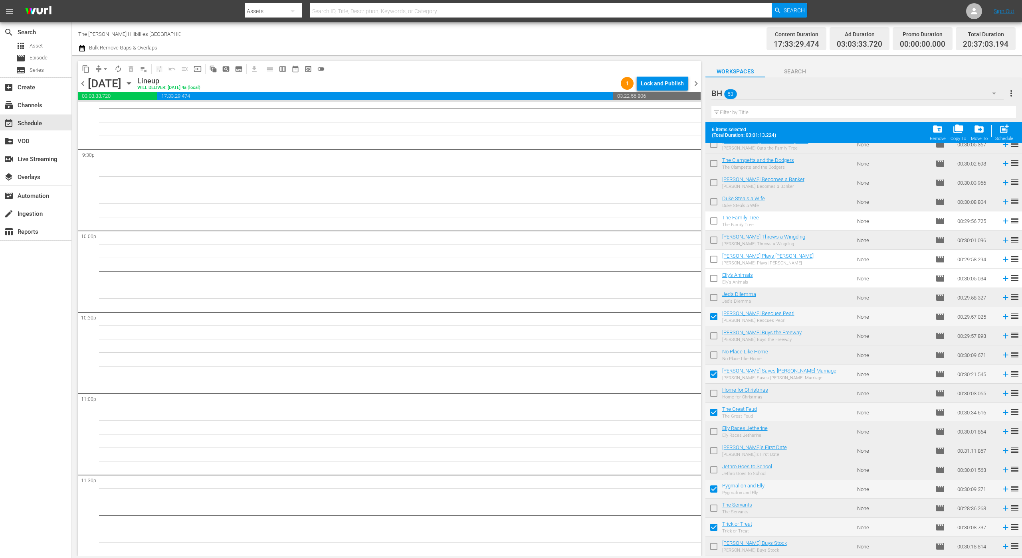
scroll to position [540, 0]
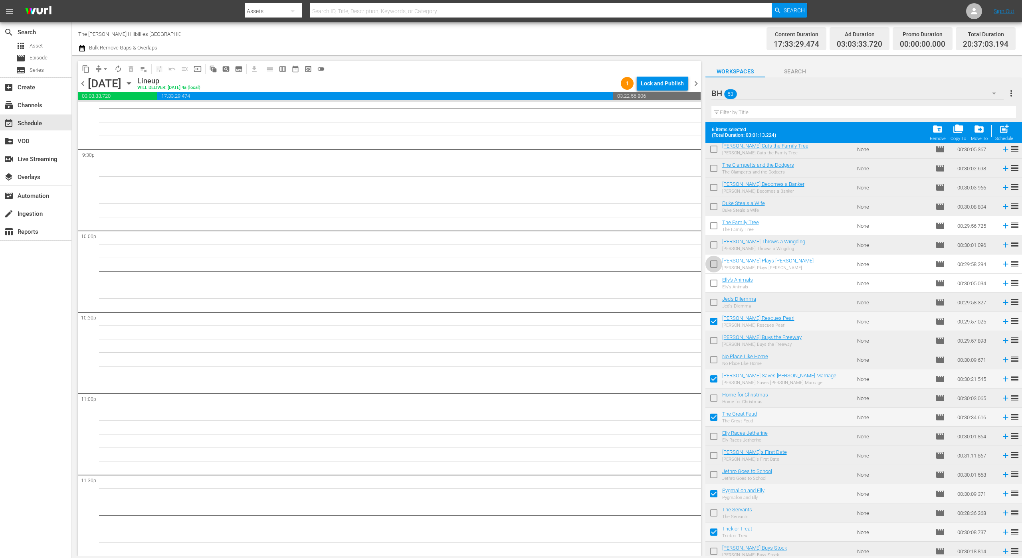
click at [715, 264] on input "checkbox" at bounding box center [713, 265] width 17 height 17
click at [717, 226] on input "checkbox" at bounding box center [713, 227] width 17 height 17
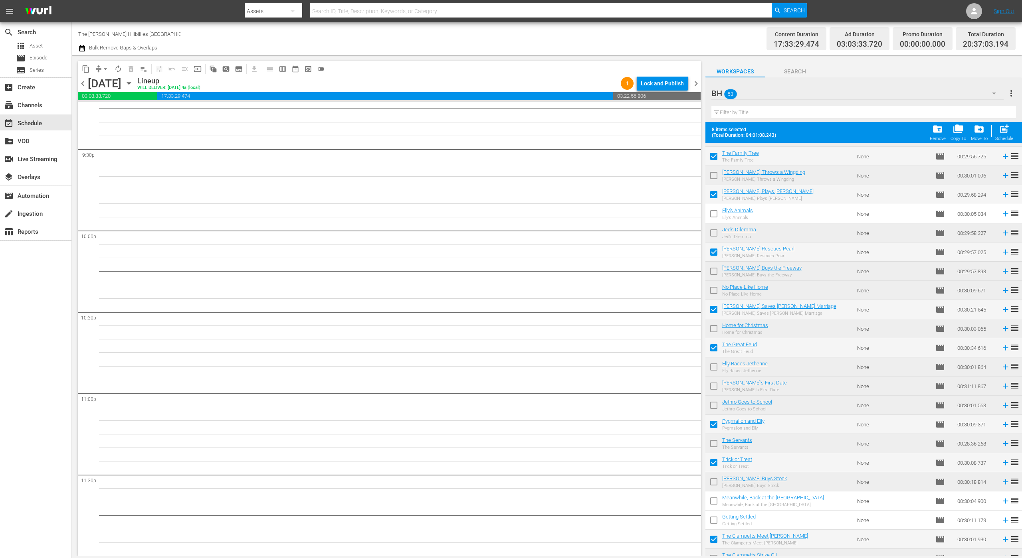
scroll to position [620, 0]
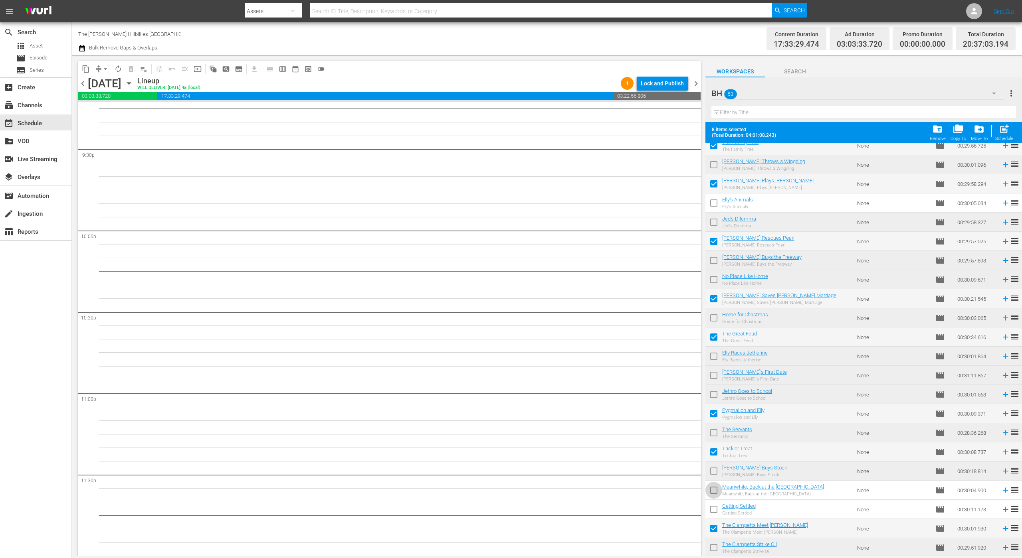
click at [709, 493] on input "checkbox" at bounding box center [713, 492] width 17 height 17
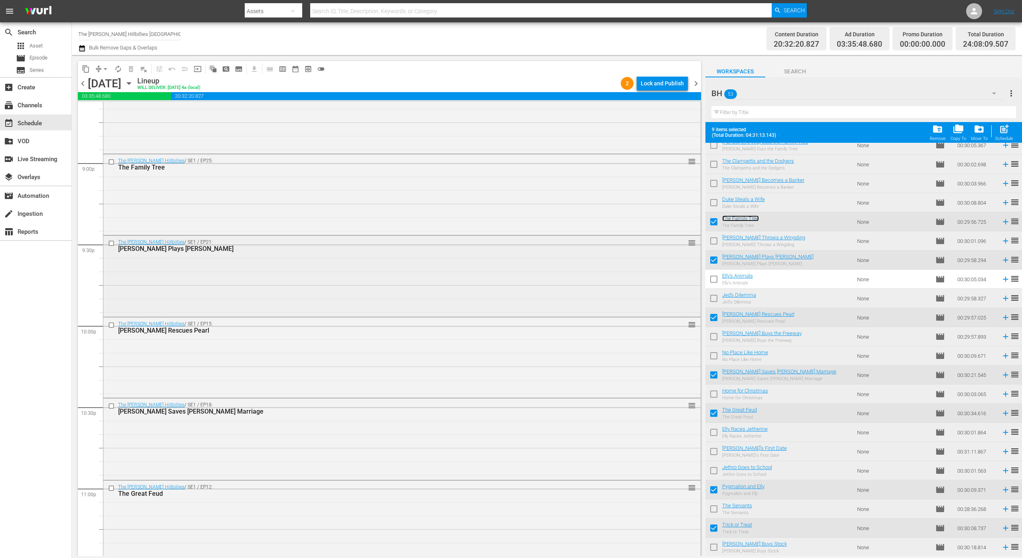
scroll to position [3530, 0]
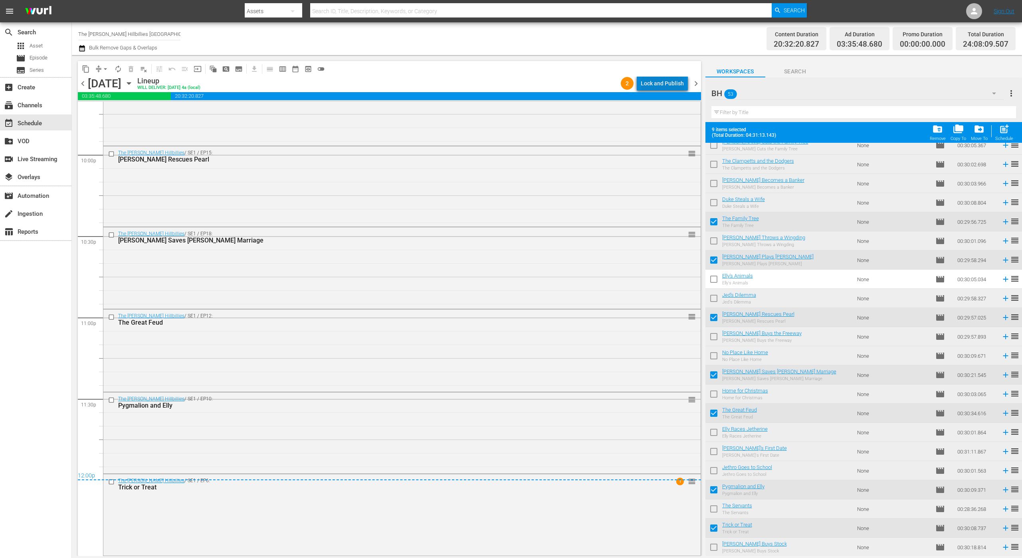
click at [669, 82] on div "Lock and Publish" at bounding box center [662, 83] width 43 height 14
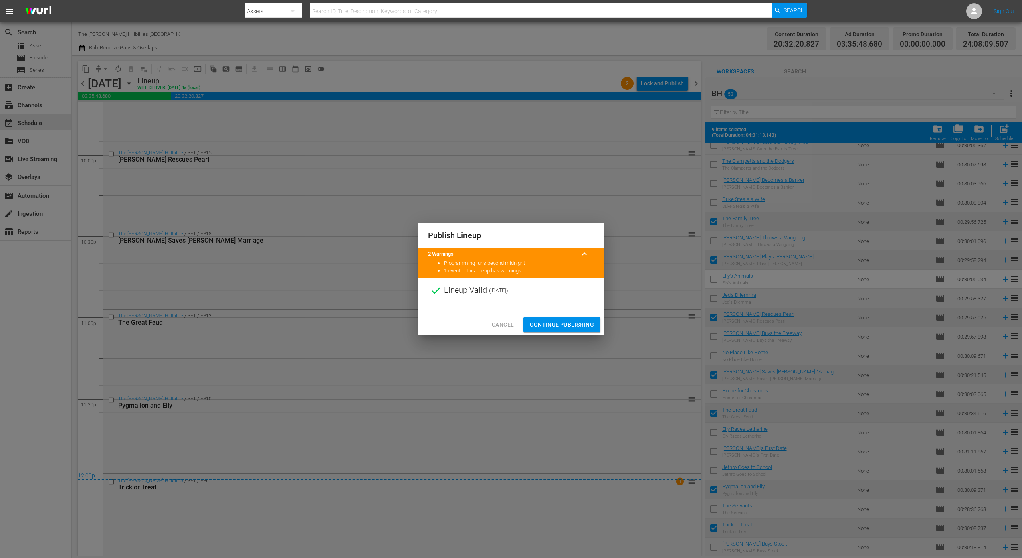
click at [560, 323] on span "Continue Publishing" at bounding box center [562, 325] width 64 height 10
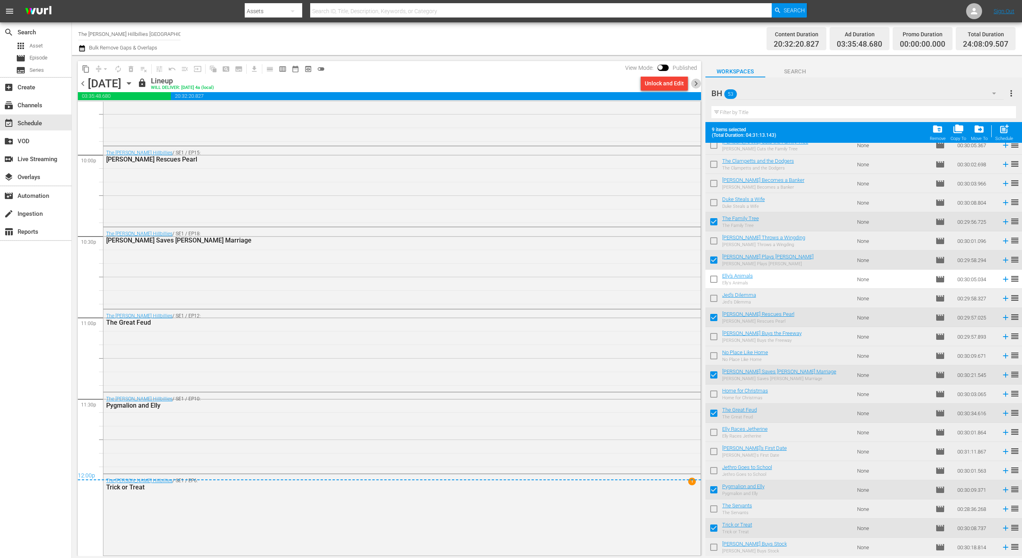
click at [698, 86] on span "chevron_right" at bounding box center [696, 84] width 10 height 10
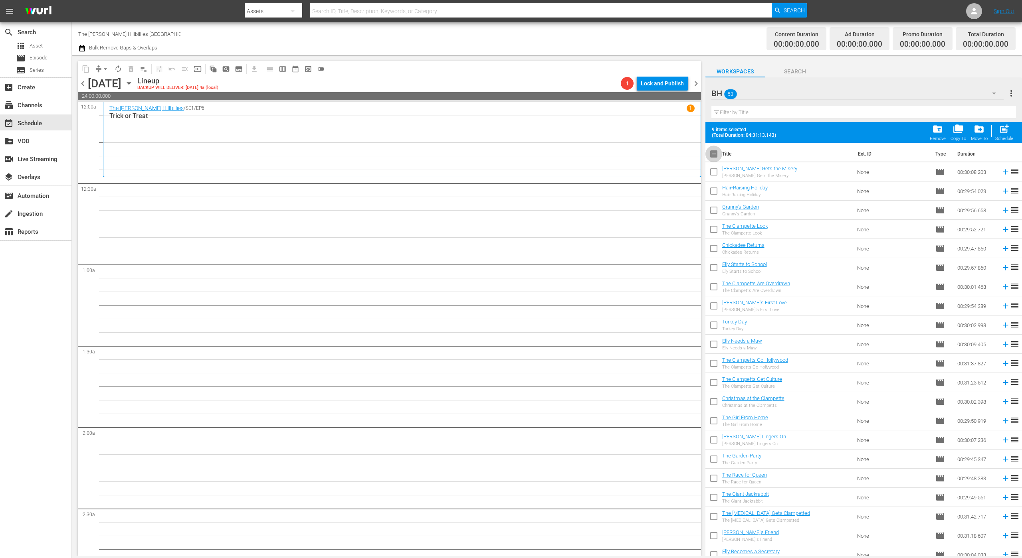
click at [716, 155] on input "checkbox" at bounding box center [713, 155] width 17 height 17
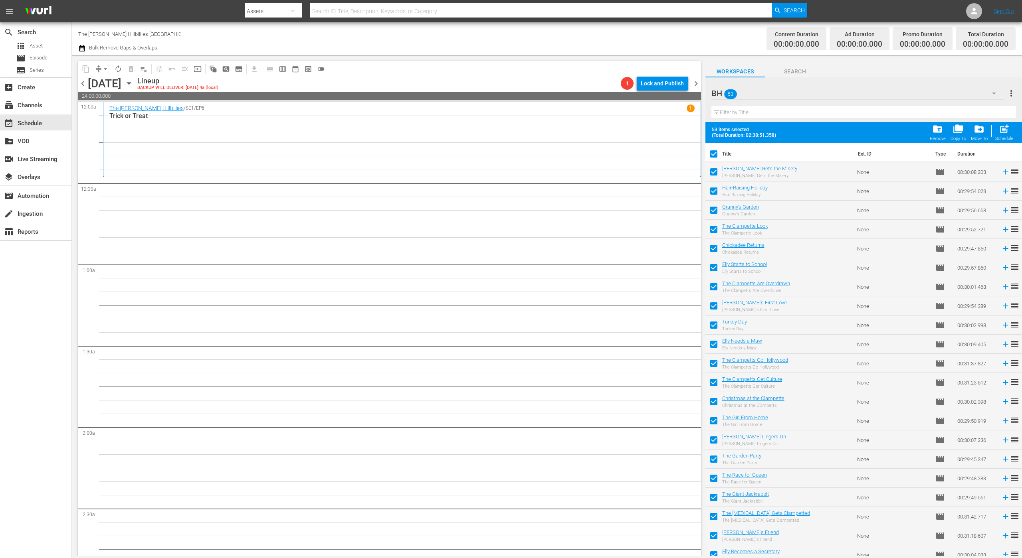
click at [716, 155] on input "checkbox" at bounding box center [713, 155] width 17 height 17
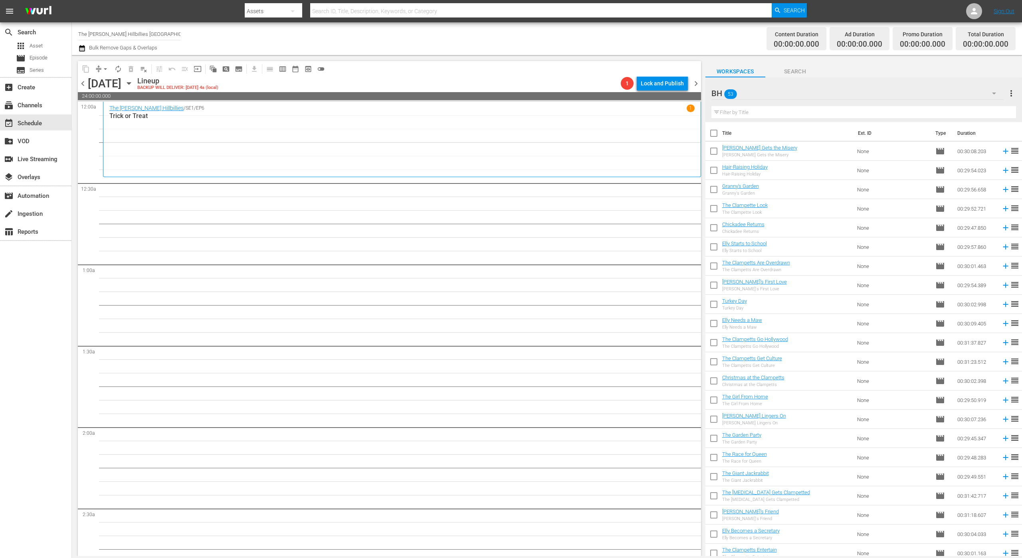
click at [84, 79] on span "chevron_left" at bounding box center [83, 84] width 10 height 10
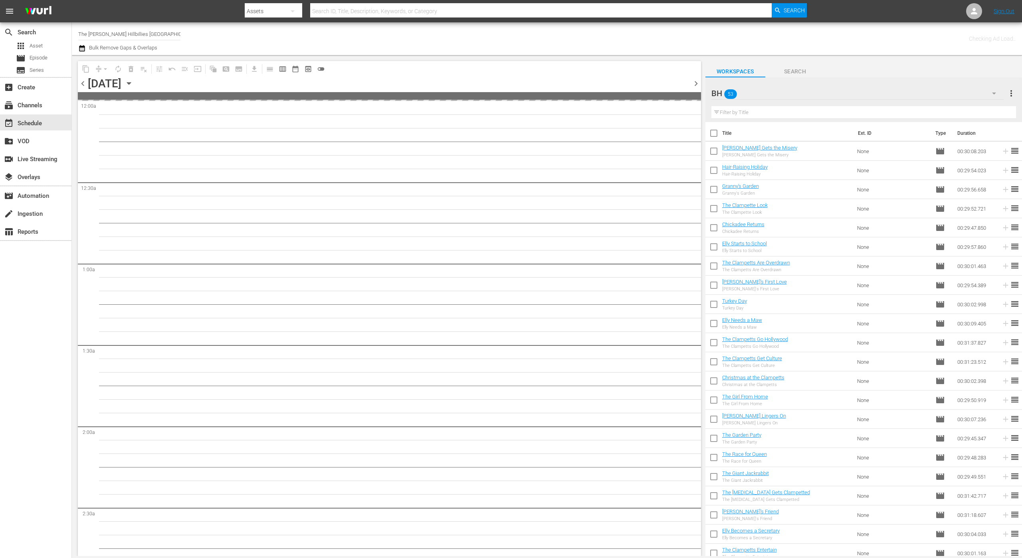
click at [121, 85] on div "[DATE]" at bounding box center [105, 83] width 34 height 13
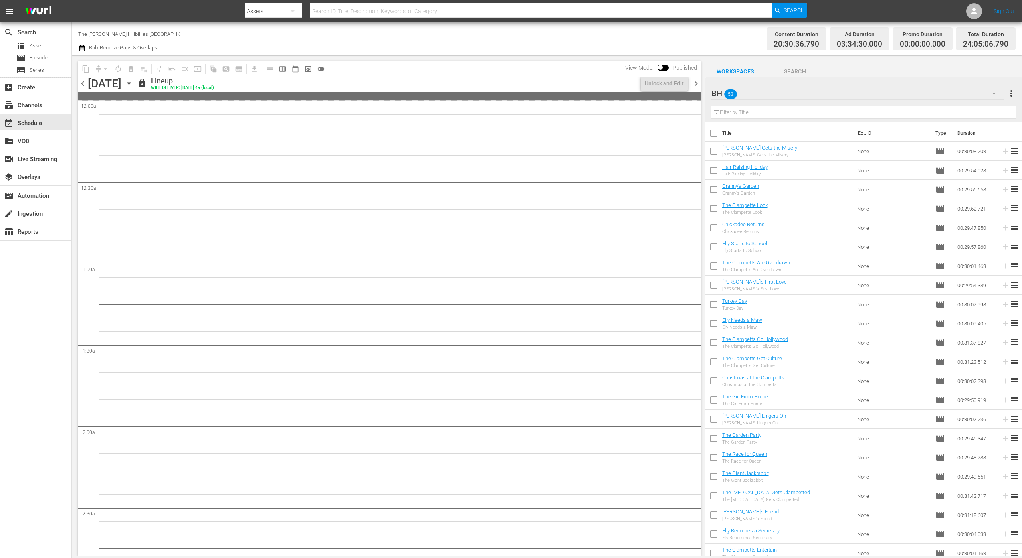
click at [133, 86] on icon "button" at bounding box center [129, 83] width 9 height 9
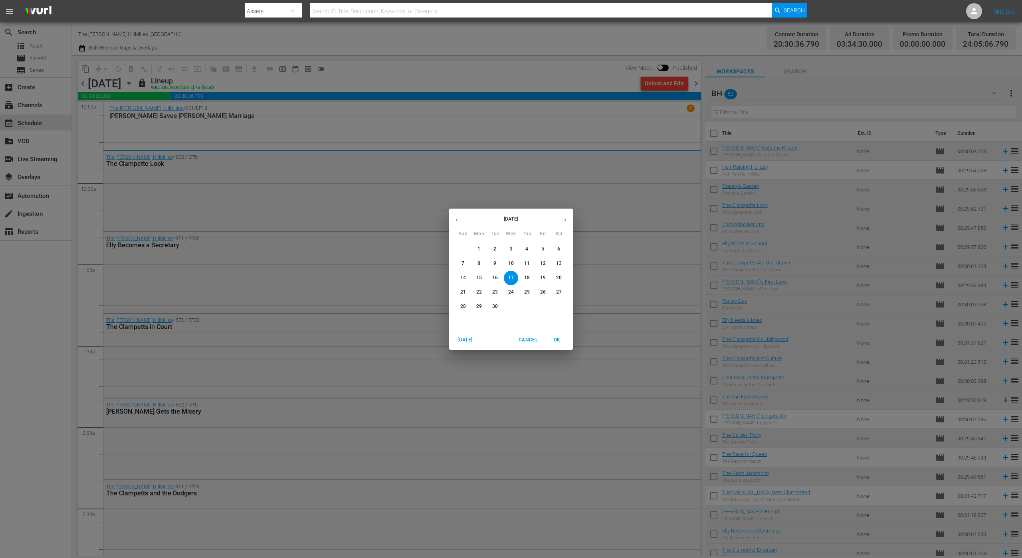
click at [479, 248] on p "1" at bounding box center [478, 249] width 3 height 7
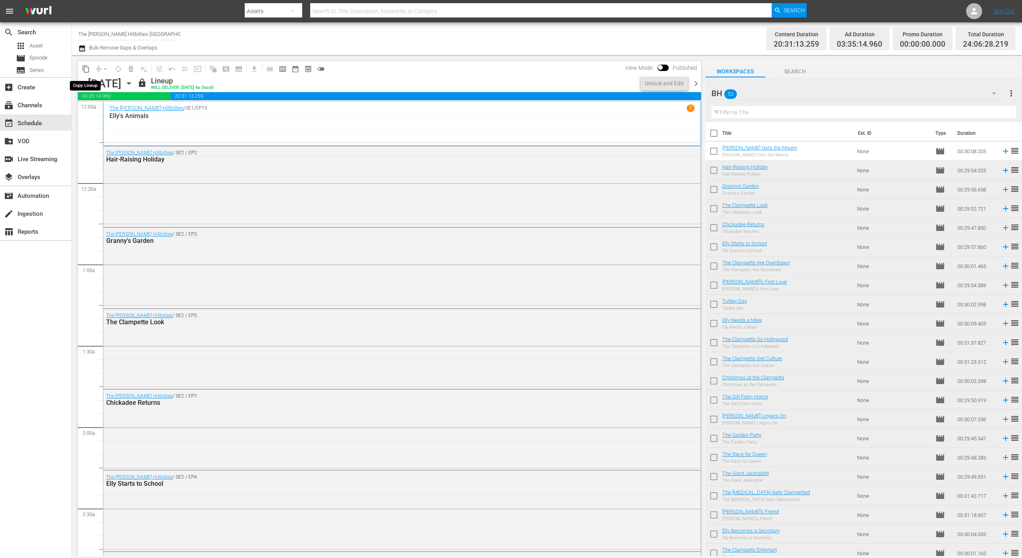
click at [87, 68] on span "content_copy" at bounding box center [86, 69] width 8 height 8
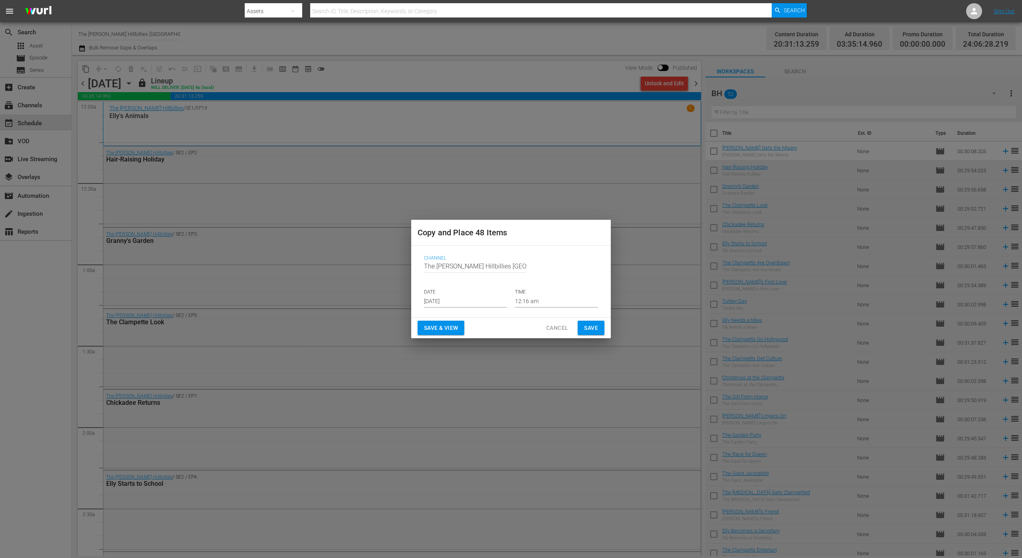
click at [467, 301] on input "[DATE]" at bounding box center [465, 302] width 83 height 12
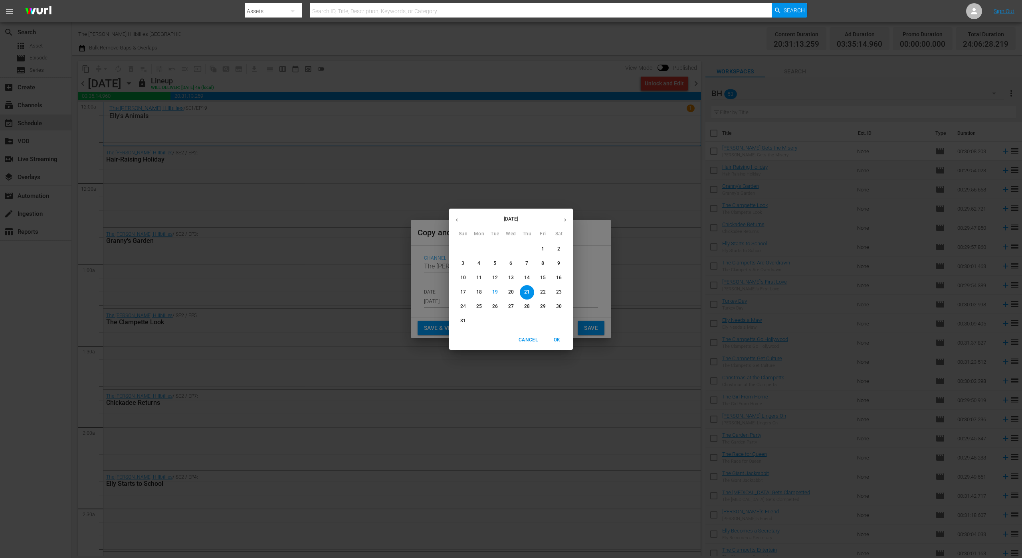
click at [565, 221] on icon "button" at bounding box center [565, 220] width 6 height 6
click at [478, 293] on p "22" at bounding box center [479, 292] width 6 height 7
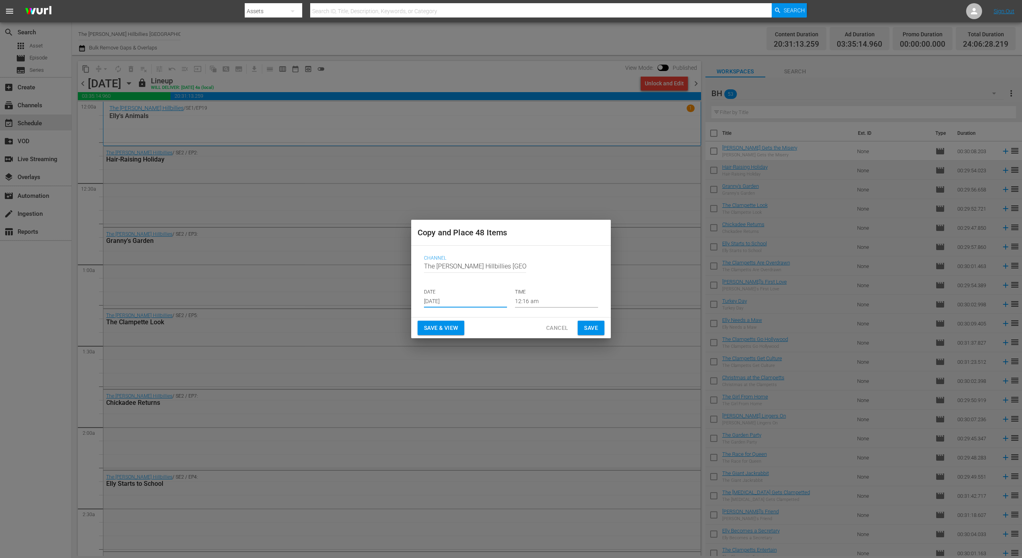
click at [592, 328] on span "Save" at bounding box center [591, 328] width 14 height 10
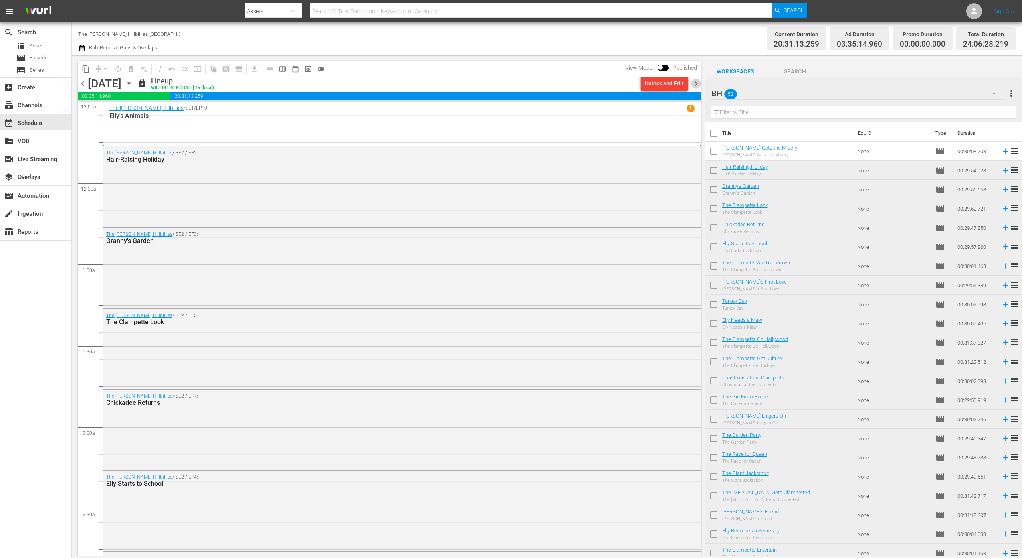
click at [697, 84] on span "chevron_right" at bounding box center [696, 84] width 10 height 10
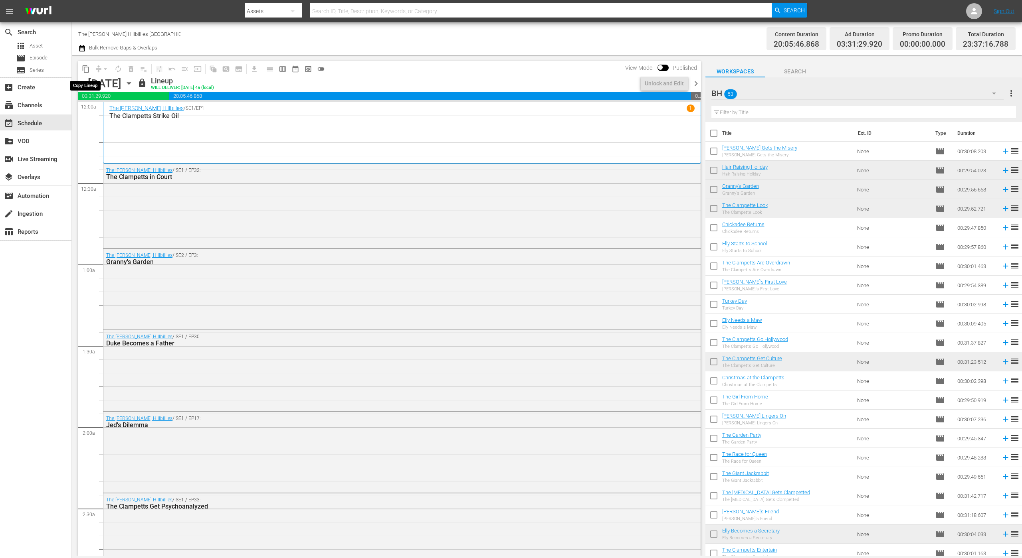
click at [84, 67] on span "content_copy" at bounding box center [86, 69] width 8 height 8
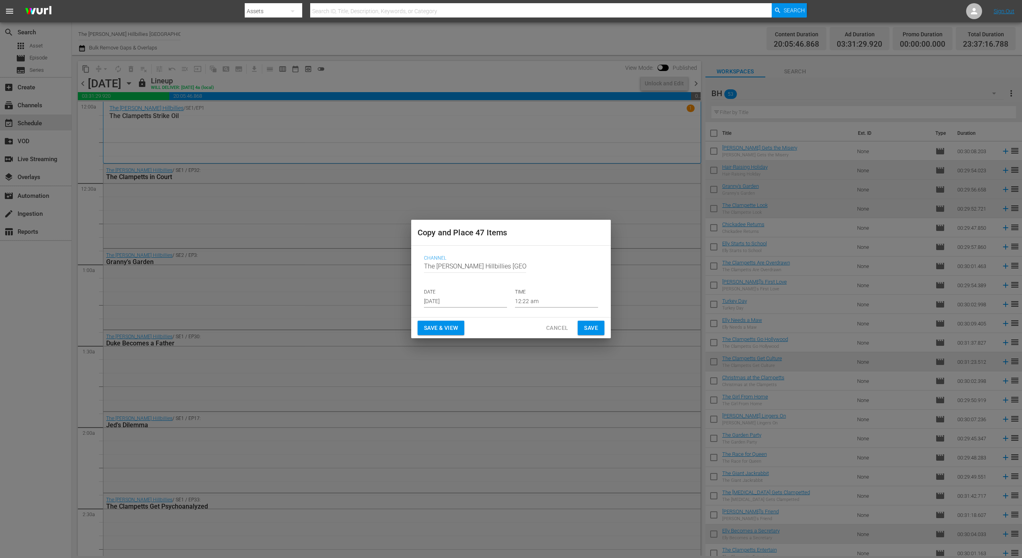
click at [452, 303] on input "[DATE]" at bounding box center [465, 302] width 83 height 12
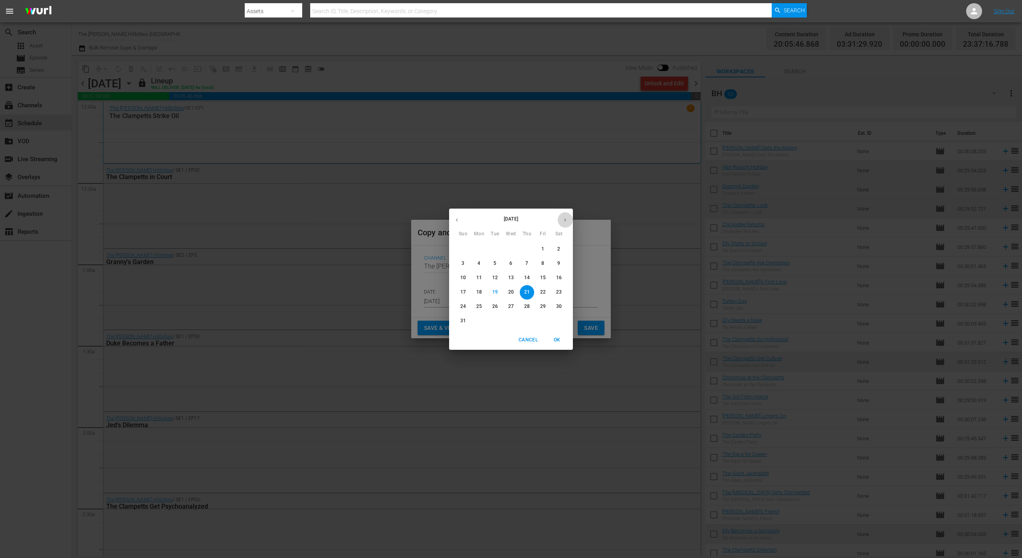
click at [565, 225] on button "button" at bounding box center [565, 220] width 16 height 16
click at [495, 291] on p "23" at bounding box center [495, 292] width 6 height 7
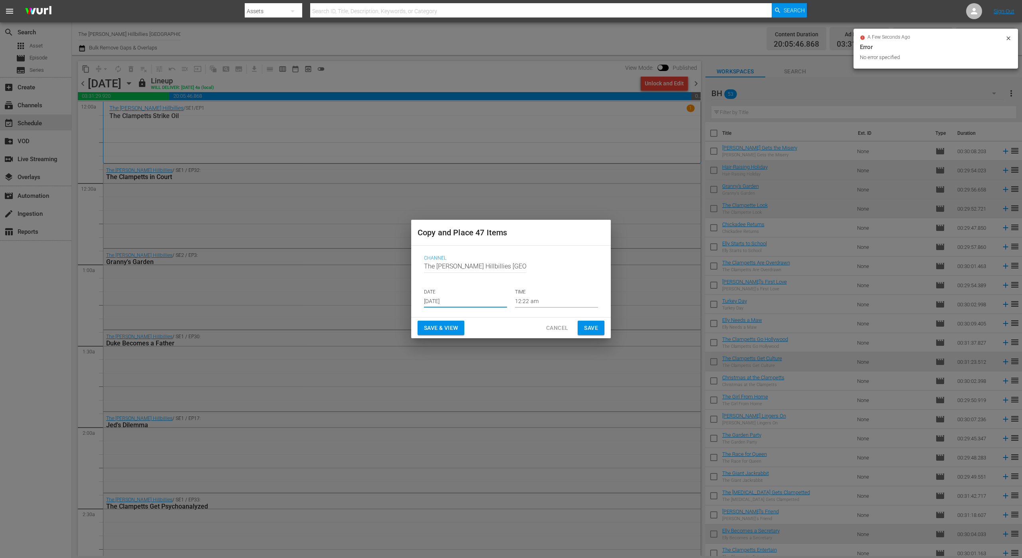
click at [594, 328] on span "Save" at bounding box center [591, 328] width 14 height 10
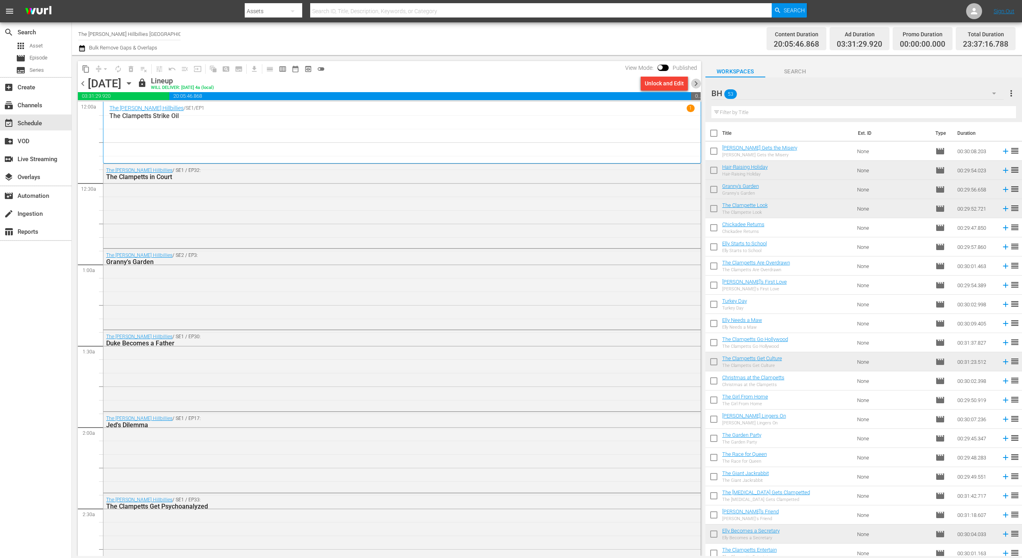
click at [694, 85] on span "chevron_right" at bounding box center [696, 84] width 10 height 10
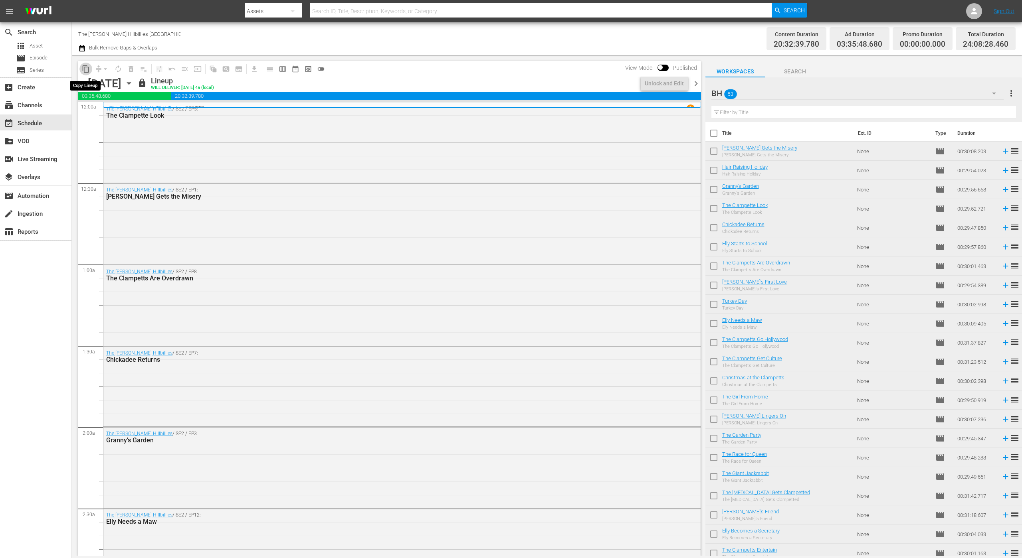
click at [85, 67] on span "content_copy" at bounding box center [86, 69] width 8 height 8
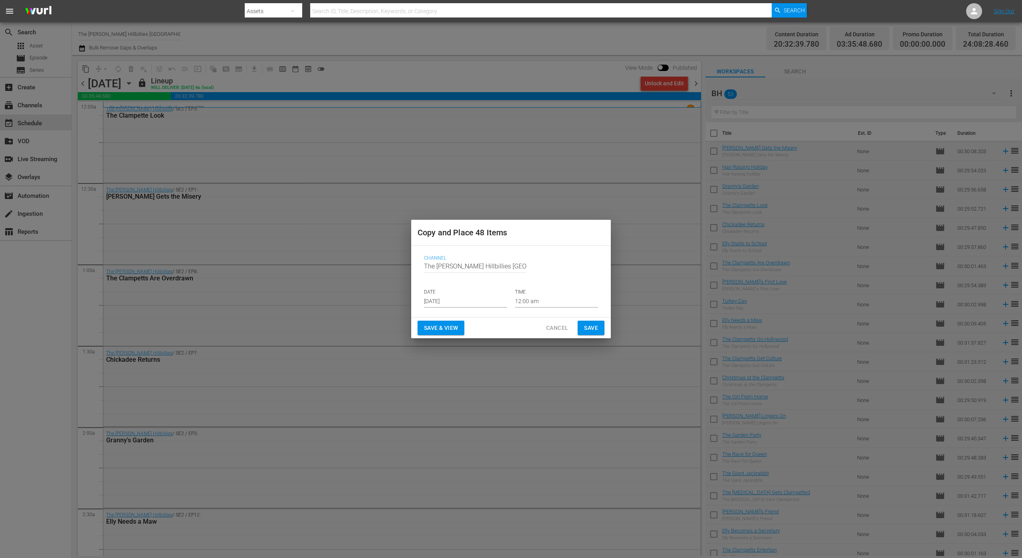
click at [469, 302] on input "[DATE]" at bounding box center [465, 302] width 83 height 12
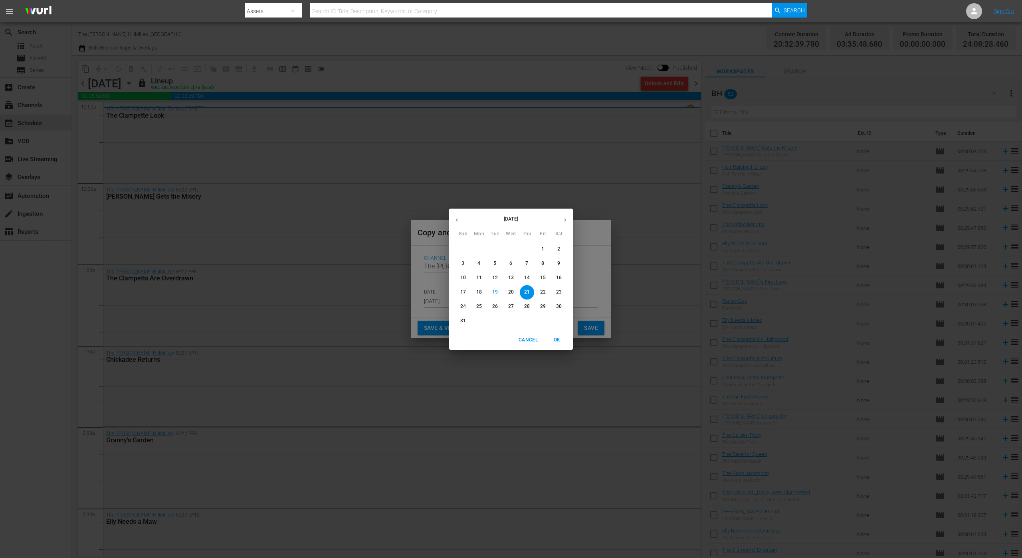
click at [546, 228] on div "[DATE] Sun Mon Tue Wed Thu Fri Sat" at bounding box center [511, 224] width 124 height 27
click at [563, 219] on icon "button" at bounding box center [565, 220] width 6 height 6
click at [511, 289] on p "24" at bounding box center [511, 292] width 6 height 7
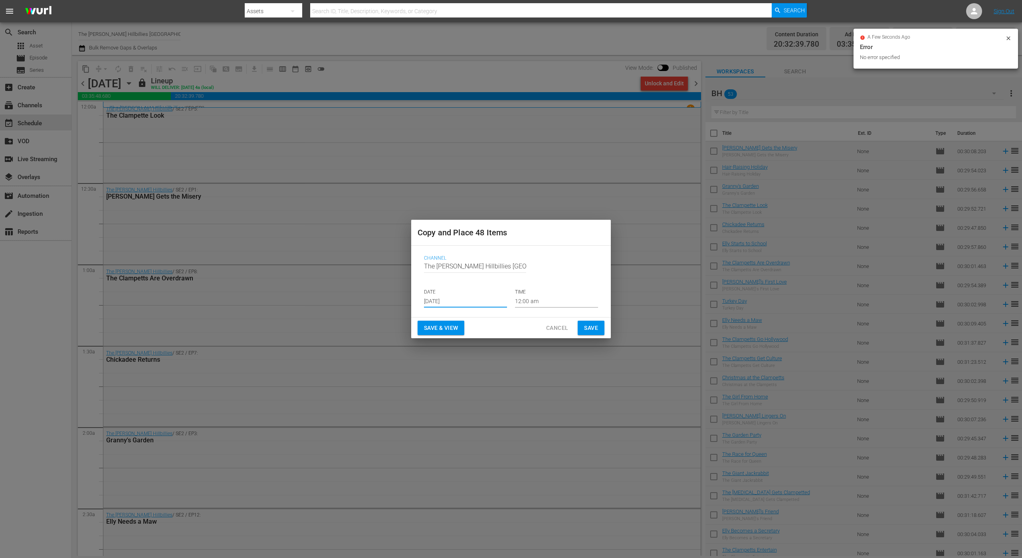
click at [584, 325] on span "Save" at bounding box center [591, 328] width 14 height 10
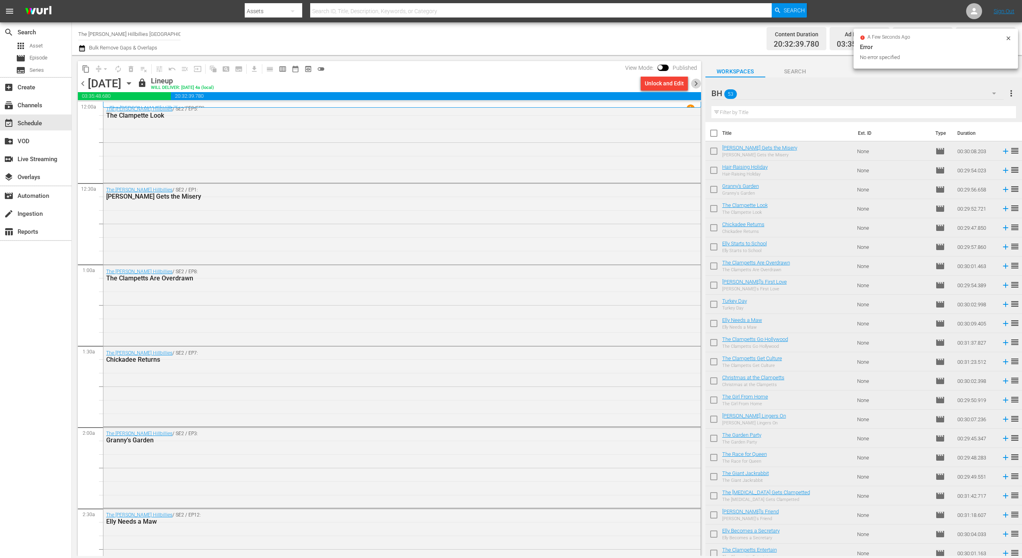
click at [696, 81] on span "chevron_right" at bounding box center [696, 84] width 10 height 10
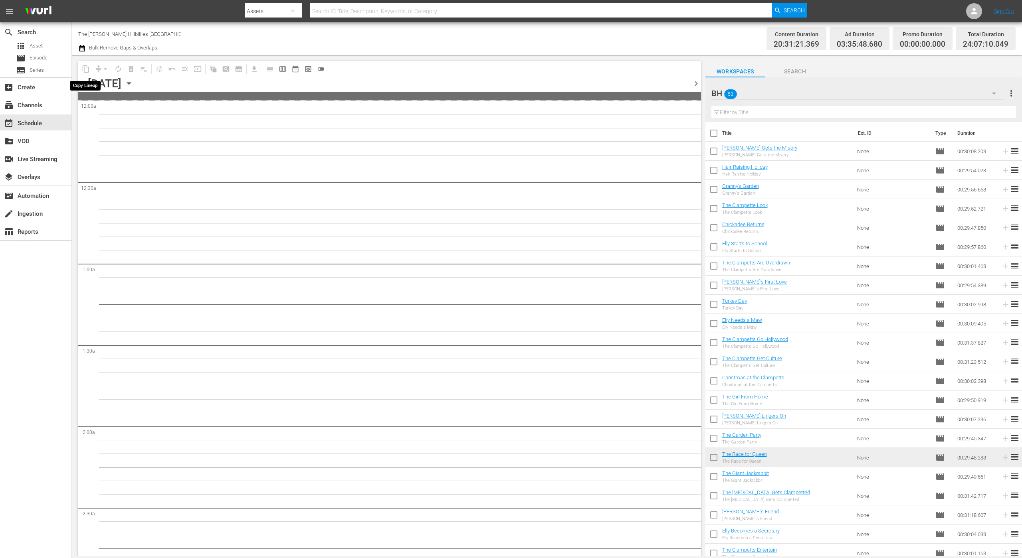
click at [86, 71] on span "content_copy" at bounding box center [85, 69] width 13 height 13
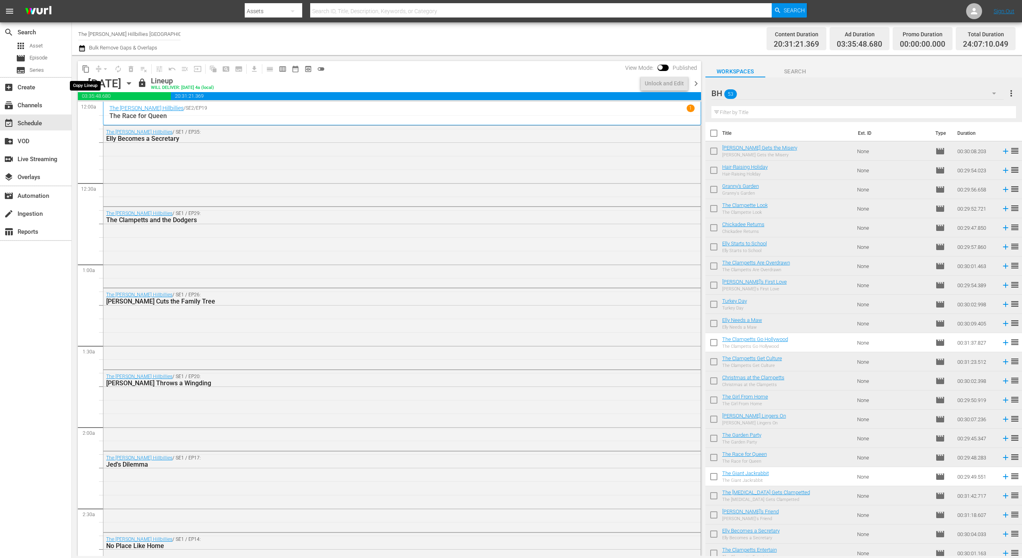
click at [86, 70] on span "content_copy" at bounding box center [86, 69] width 8 height 8
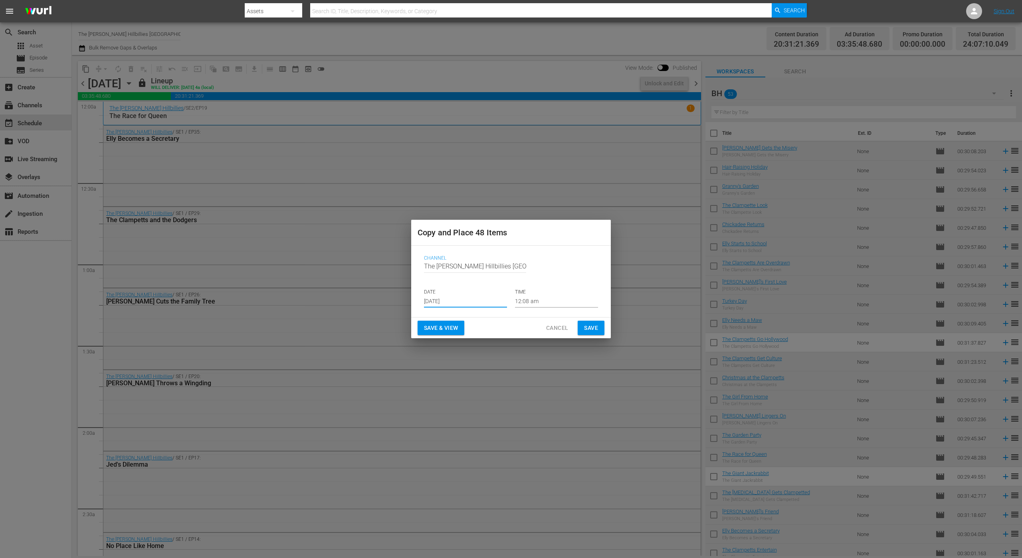
click at [487, 296] on input "[DATE]" at bounding box center [465, 302] width 83 height 12
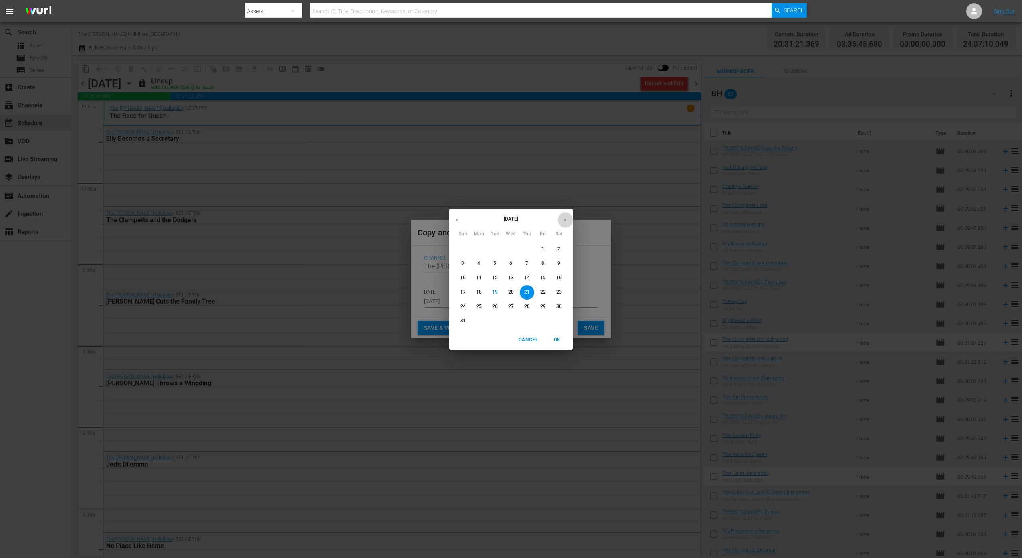
click at [563, 215] on button "button" at bounding box center [565, 220] width 16 height 16
click at [525, 288] on button "25" at bounding box center [527, 292] width 14 height 14
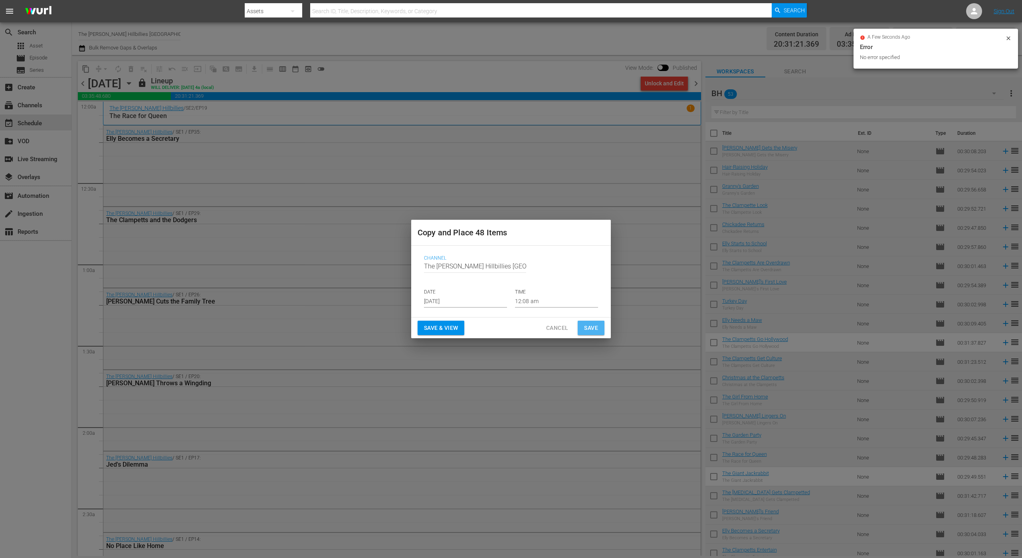
click at [591, 328] on span "Save" at bounding box center [591, 328] width 14 height 10
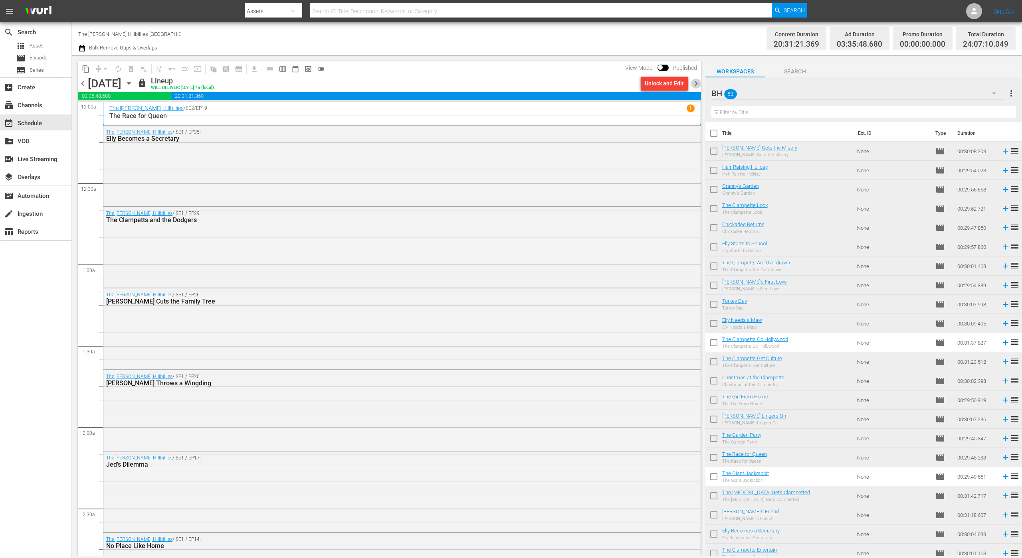
click at [698, 84] on span "chevron_right" at bounding box center [696, 84] width 10 height 10
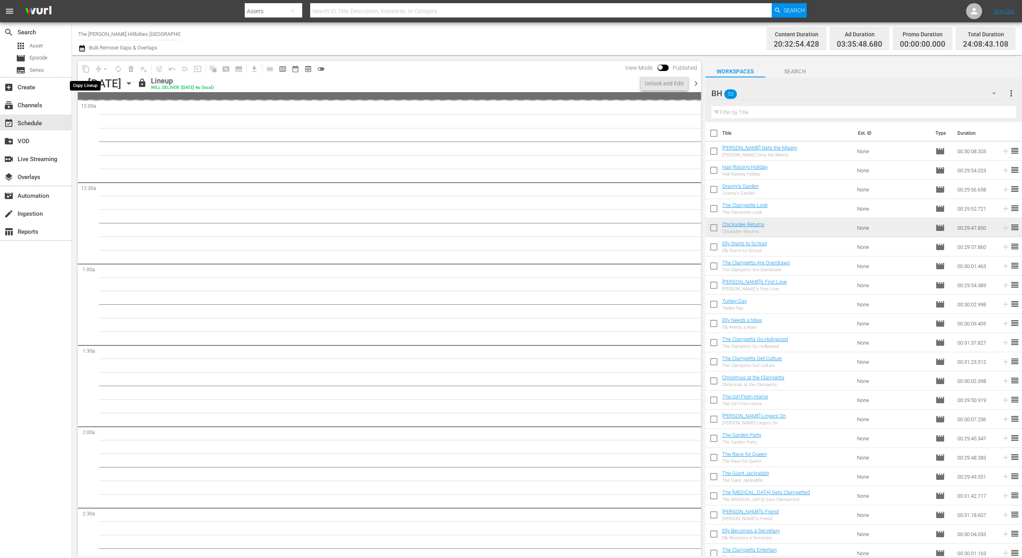
click at [85, 66] on span "content_copy" at bounding box center [85, 69] width 13 height 13
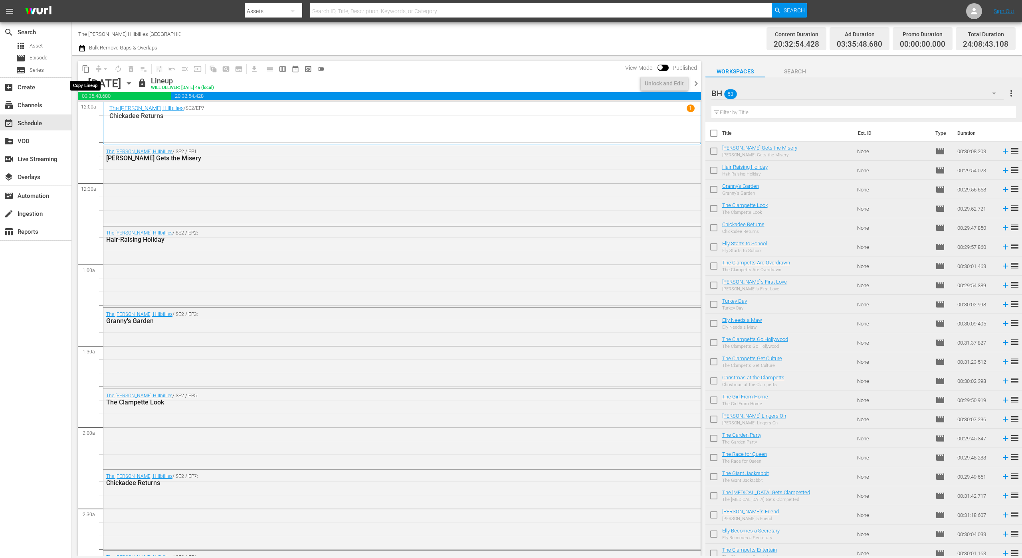
click at [87, 68] on span "content_copy" at bounding box center [86, 69] width 8 height 8
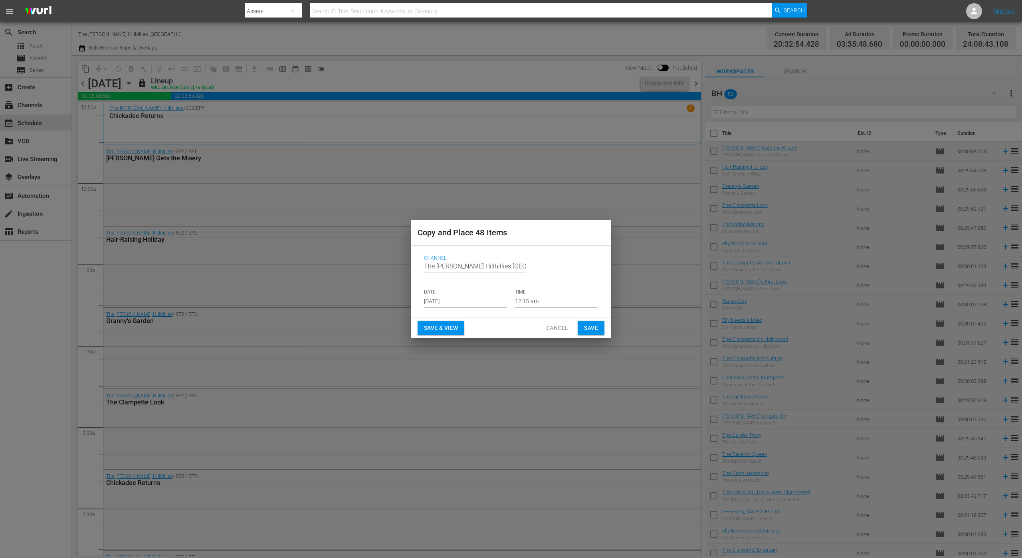
click at [466, 296] on input "[DATE]" at bounding box center [465, 302] width 83 height 12
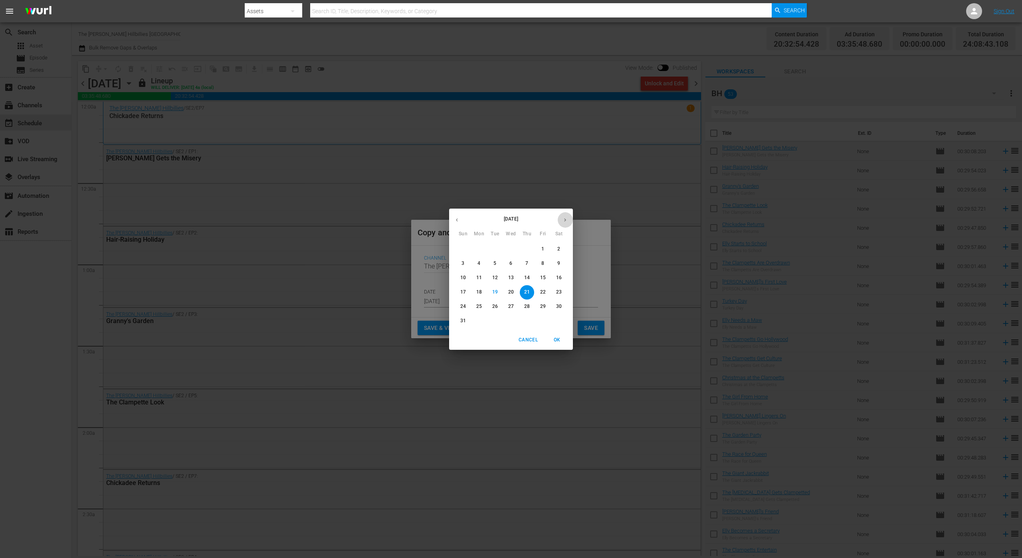
click at [562, 221] on icon "button" at bounding box center [565, 220] width 6 height 6
click at [547, 293] on span "26" at bounding box center [543, 292] width 14 height 7
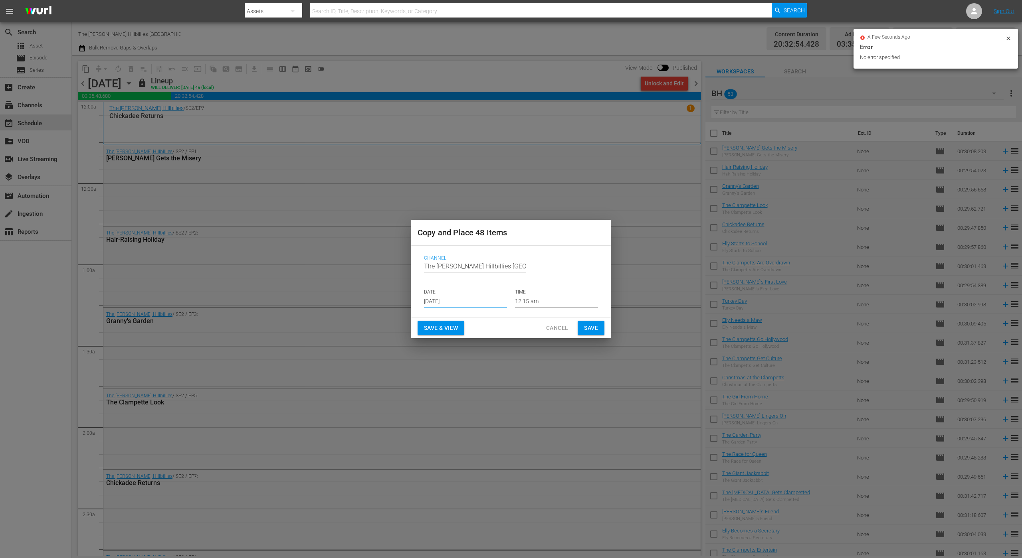
click at [593, 327] on span "Save" at bounding box center [591, 328] width 14 height 10
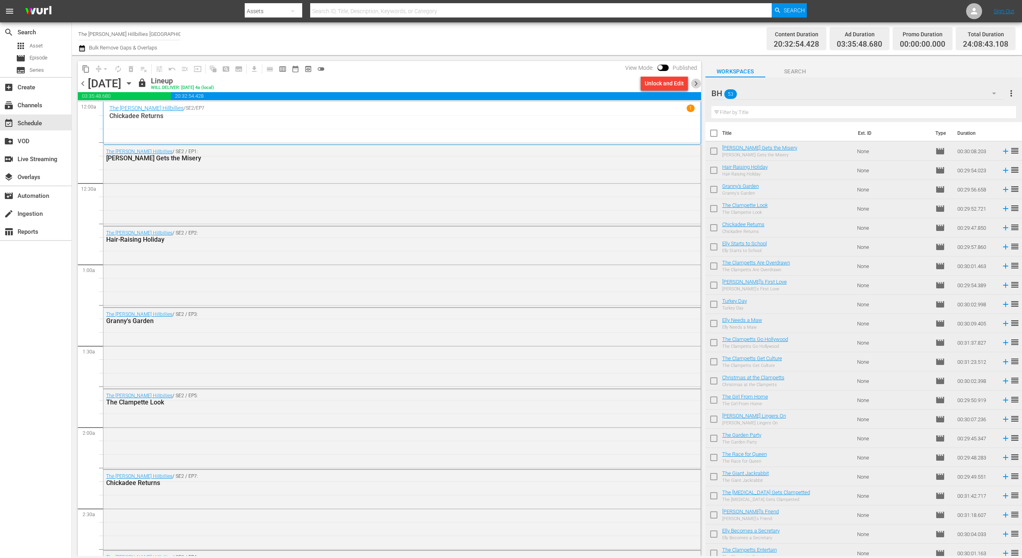
click at [697, 85] on span "chevron_right" at bounding box center [696, 84] width 10 height 10
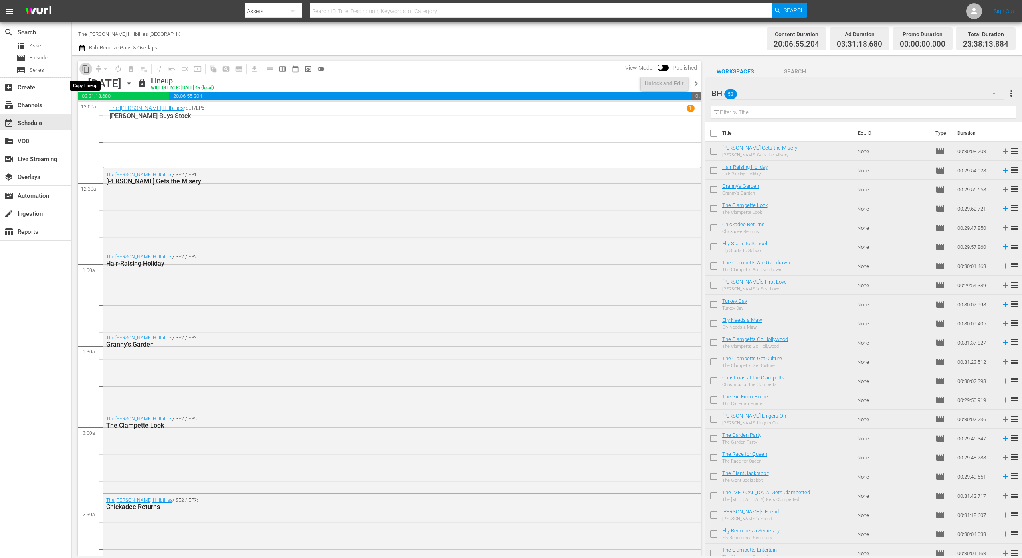
click at [85, 68] on span "content_copy" at bounding box center [86, 69] width 8 height 8
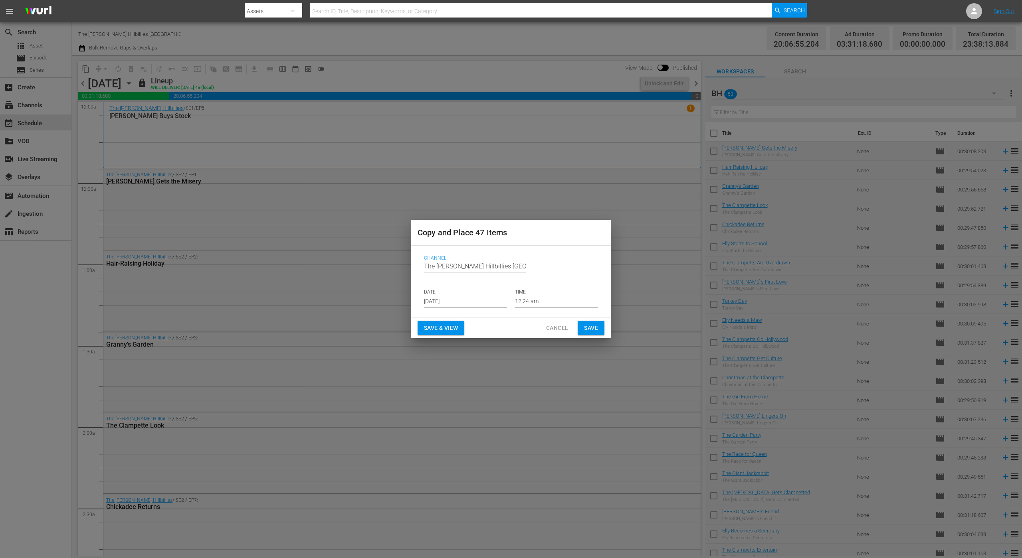
click at [468, 295] on p "DATE" at bounding box center [465, 292] width 83 height 7
click at [469, 301] on input "[DATE]" at bounding box center [465, 302] width 83 height 12
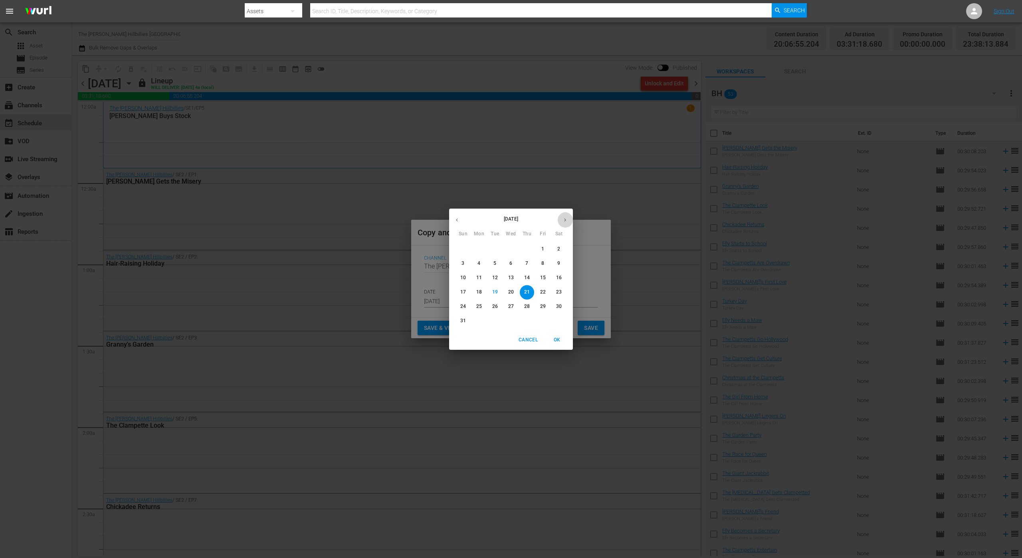
click at [566, 219] on icon "button" at bounding box center [565, 220] width 6 height 6
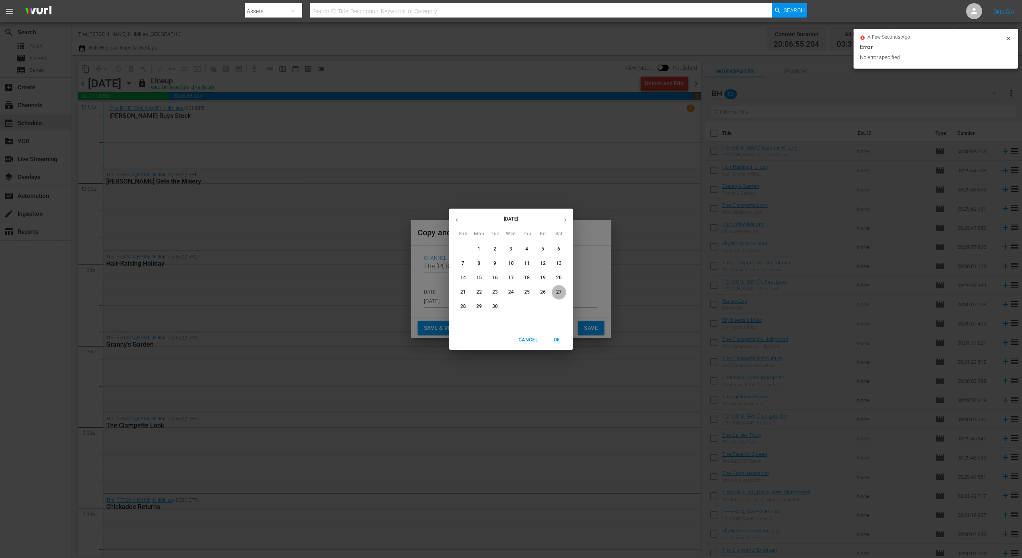
click at [556, 293] on span "27" at bounding box center [559, 292] width 14 height 7
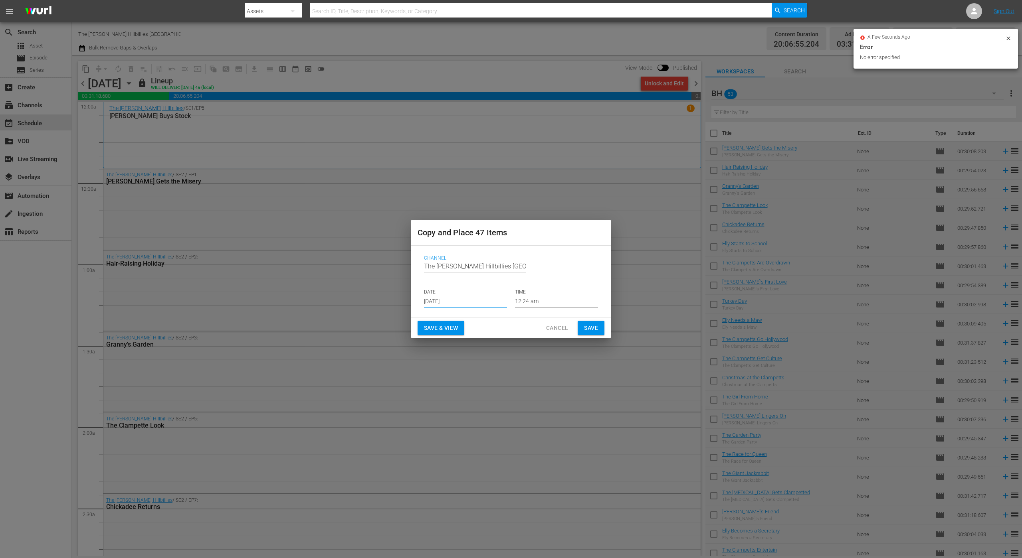
click at [601, 330] on button "Save" at bounding box center [591, 328] width 27 height 15
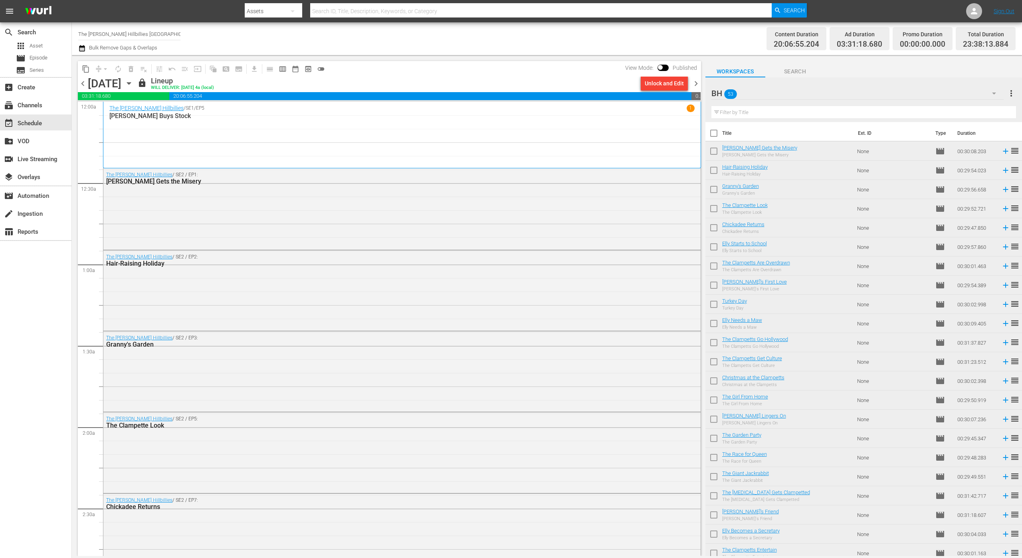
click at [695, 81] on span "chevron_right" at bounding box center [696, 84] width 10 height 10
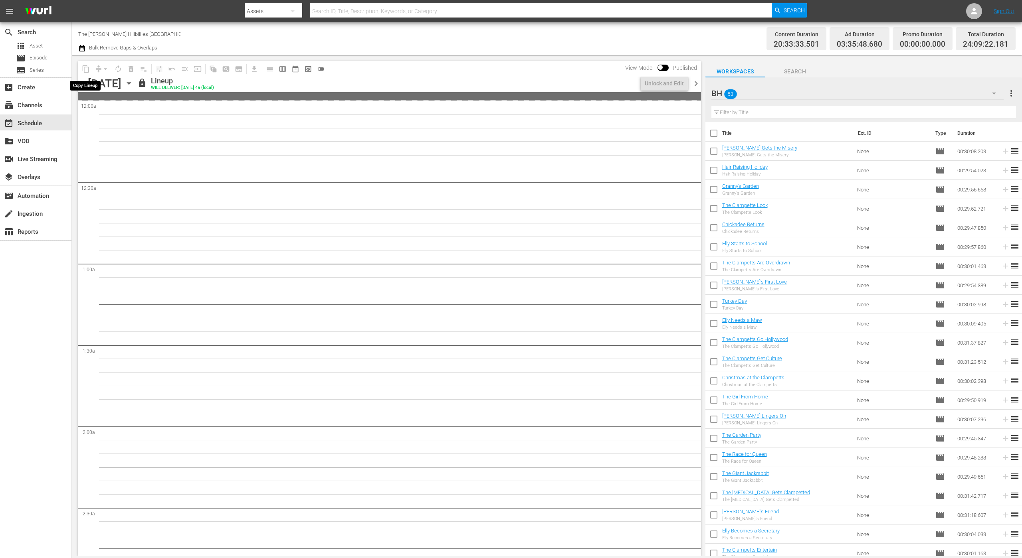
click at [85, 69] on span "content_copy" at bounding box center [85, 69] width 13 height 13
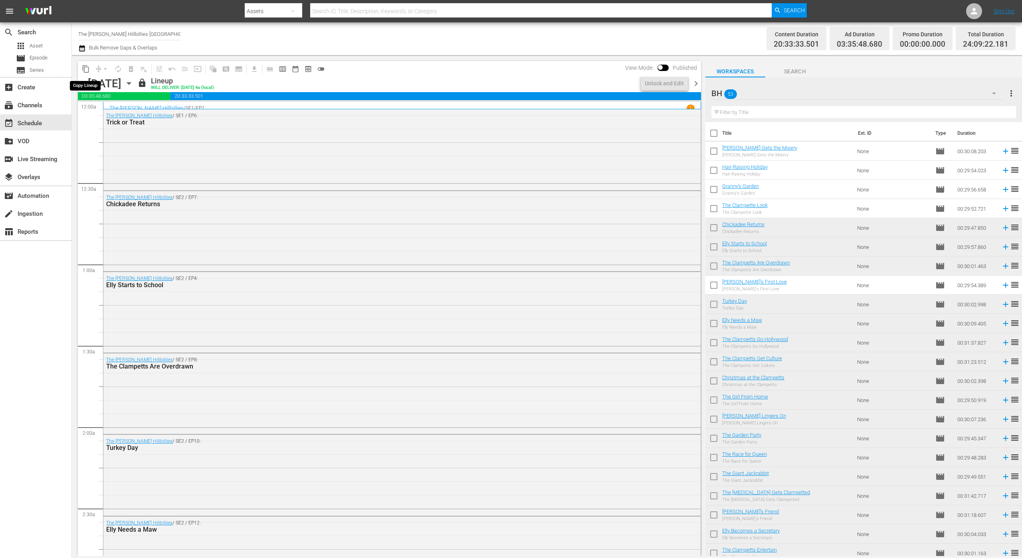
click at [87, 66] on span "content_copy" at bounding box center [86, 69] width 8 height 8
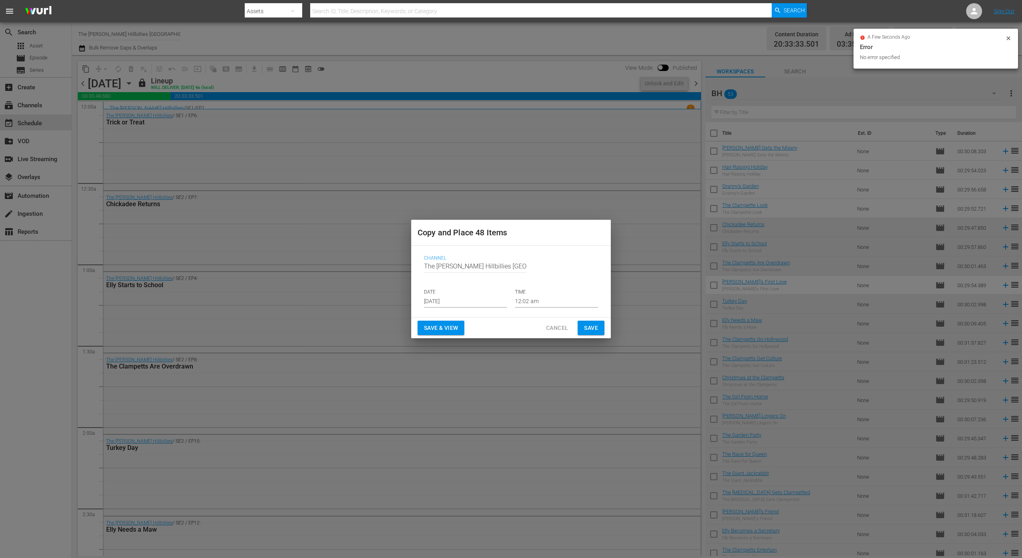
click at [491, 296] on input "[DATE]" at bounding box center [465, 302] width 83 height 12
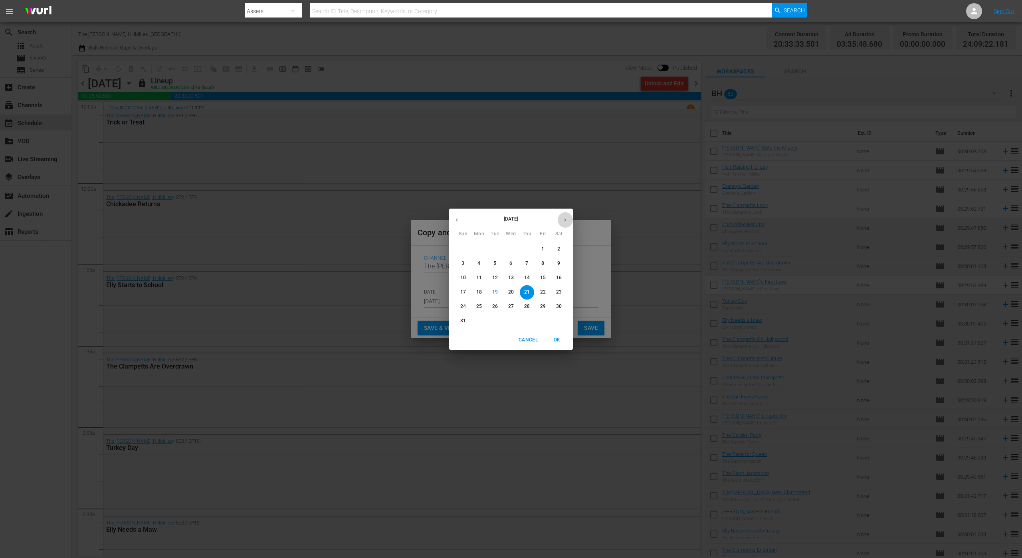
click at [564, 221] on icon "button" at bounding box center [565, 220] width 6 height 6
click at [463, 307] on p "28" at bounding box center [463, 306] width 6 height 7
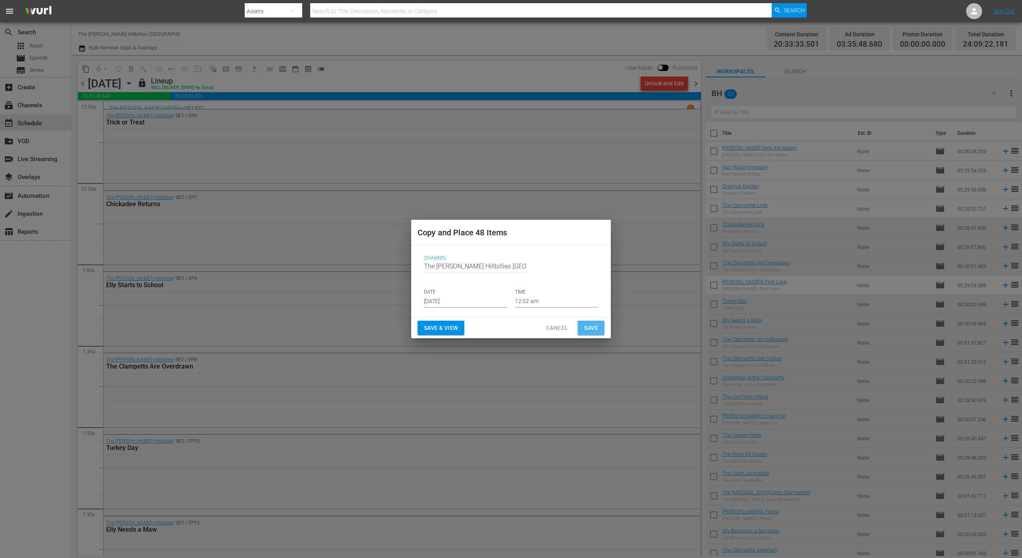
click at [592, 327] on span "Save" at bounding box center [591, 328] width 14 height 10
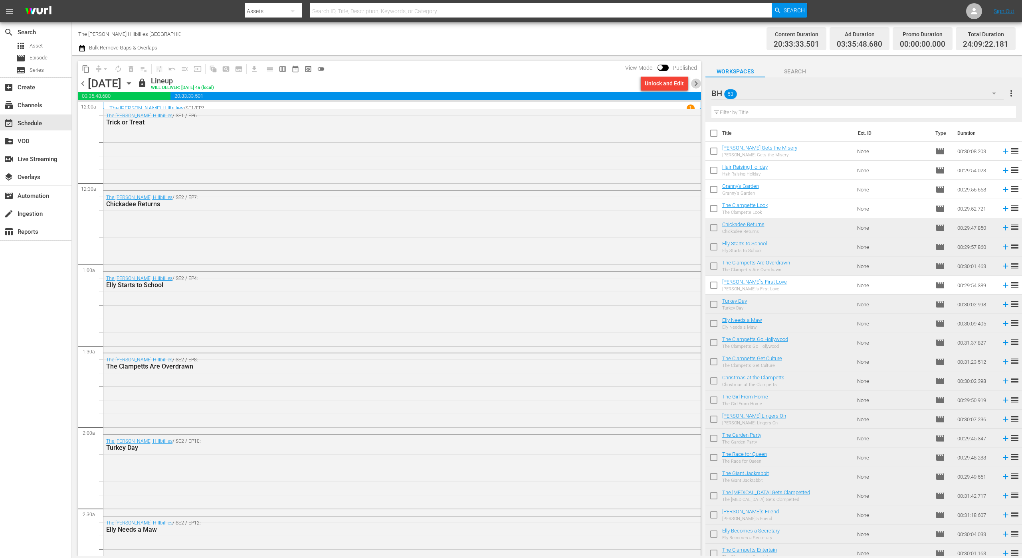
click at [695, 83] on span "chevron_right" at bounding box center [696, 84] width 10 height 10
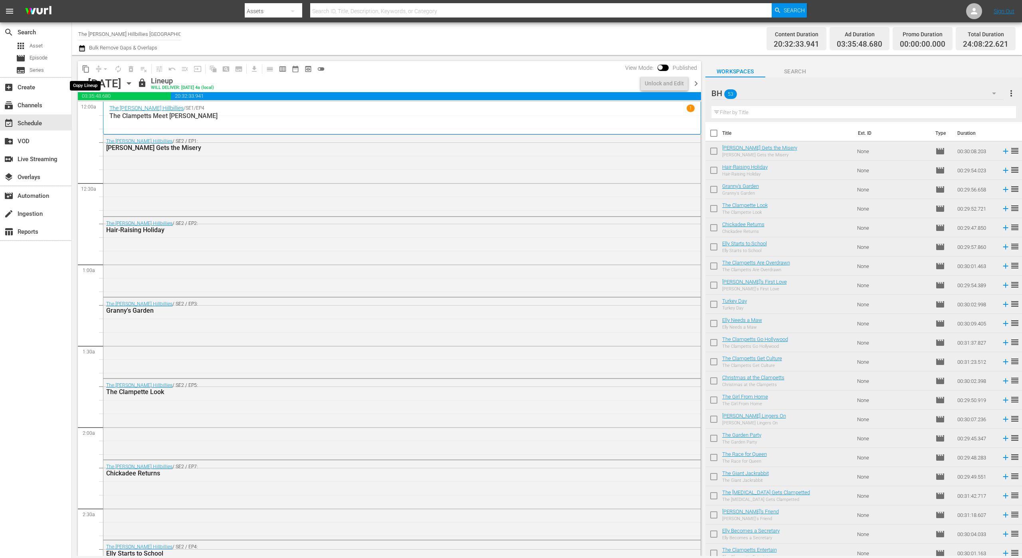
click at [87, 69] on span "content_copy" at bounding box center [86, 69] width 8 height 8
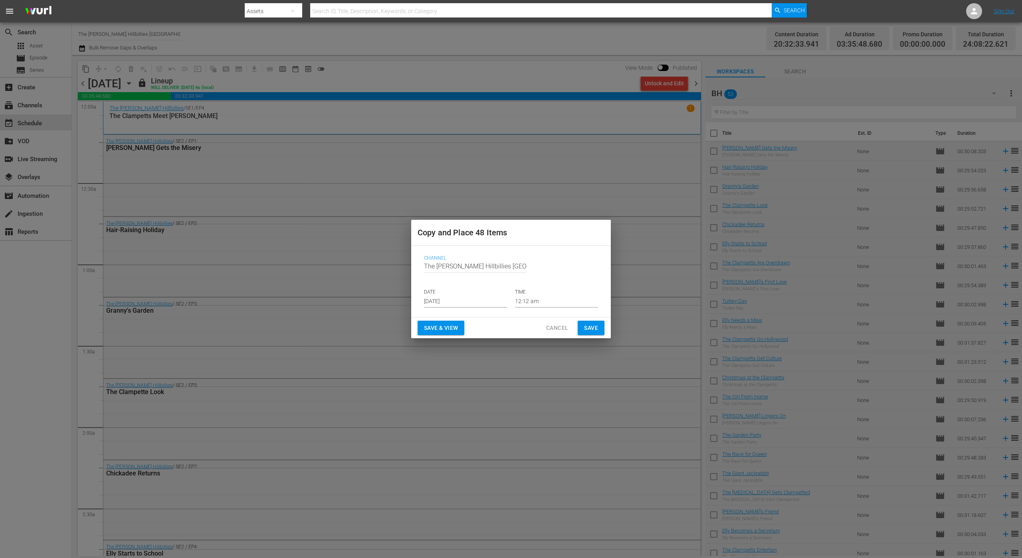
click at [460, 295] on p "DATE" at bounding box center [465, 292] width 83 height 7
click at [463, 302] on input "[DATE]" at bounding box center [465, 302] width 83 height 12
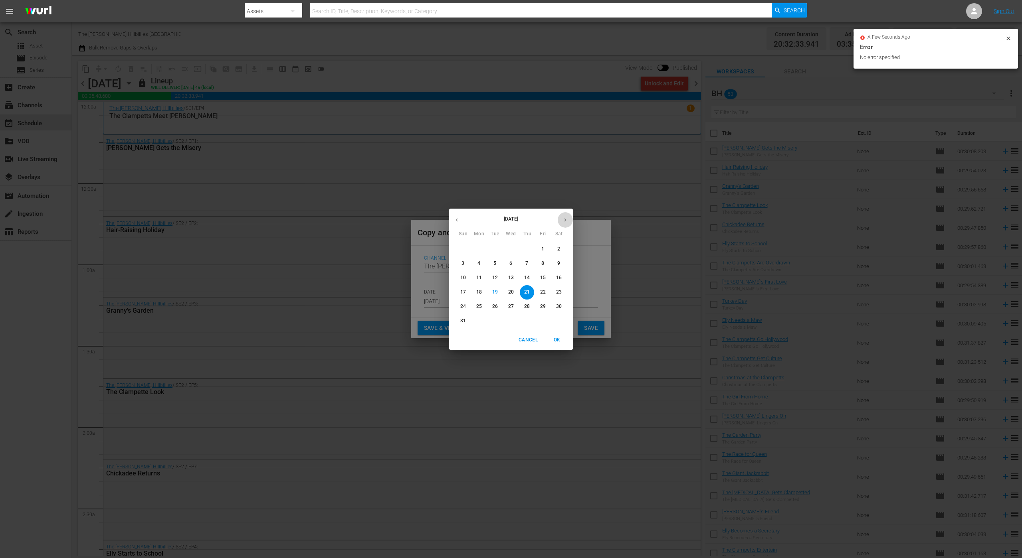
click at [564, 223] on button "button" at bounding box center [565, 220] width 16 height 16
click at [481, 308] on p "29" at bounding box center [479, 306] width 6 height 7
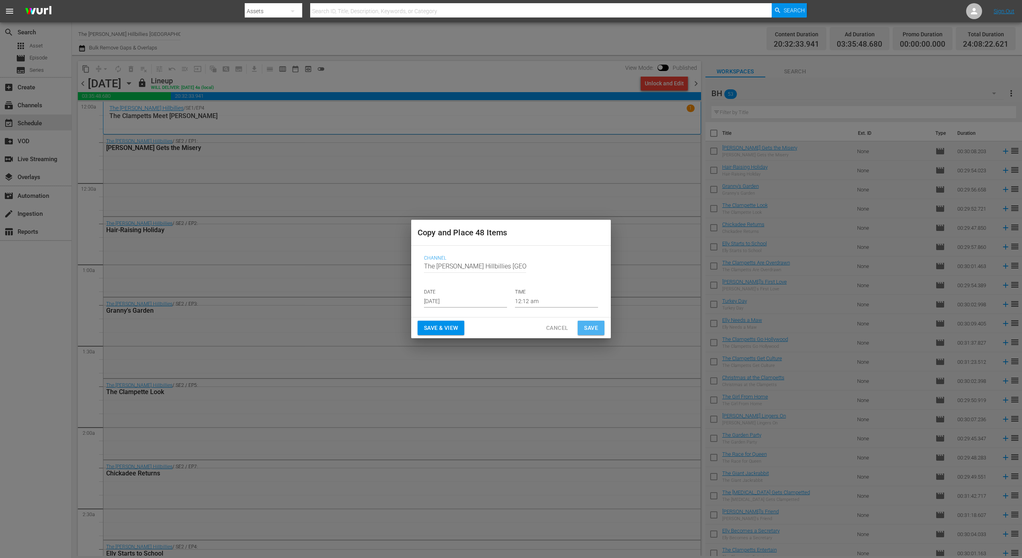
click at [599, 327] on button "Save" at bounding box center [591, 328] width 27 height 15
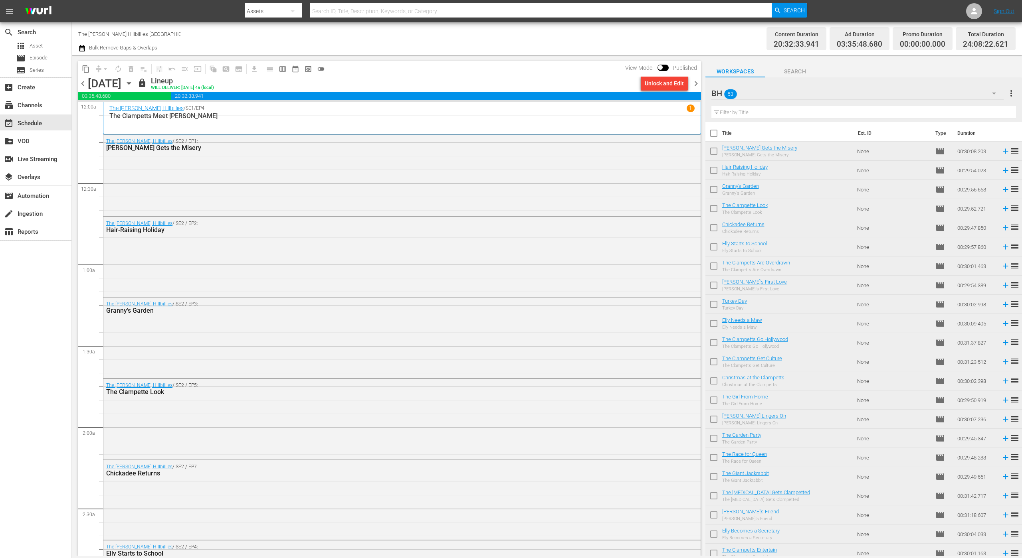
click at [695, 86] on span "chevron_right" at bounding box center [696, 84] width 10 height 10
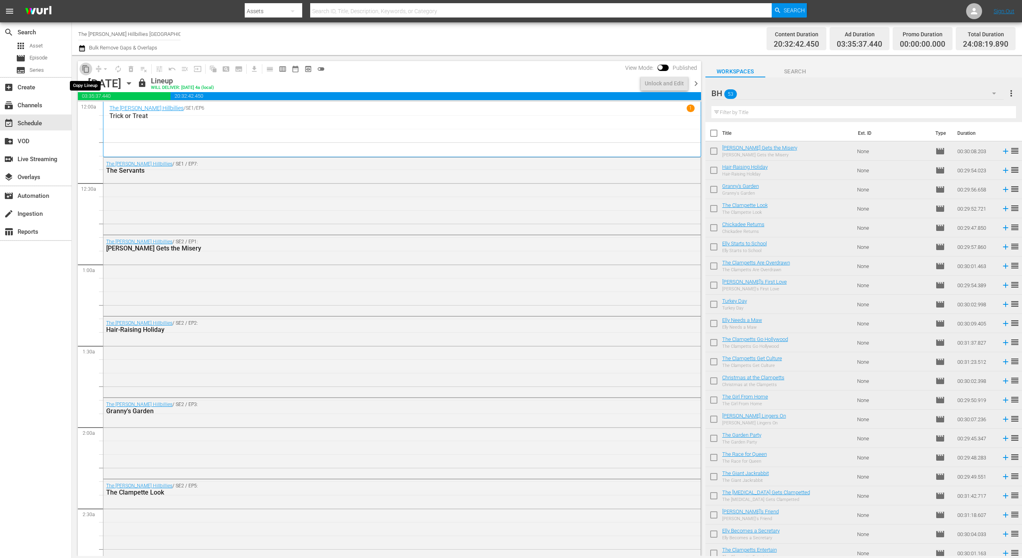
click at [89, 67] on span "content_copy" at bounding box center [86, 69] width 8 height 8
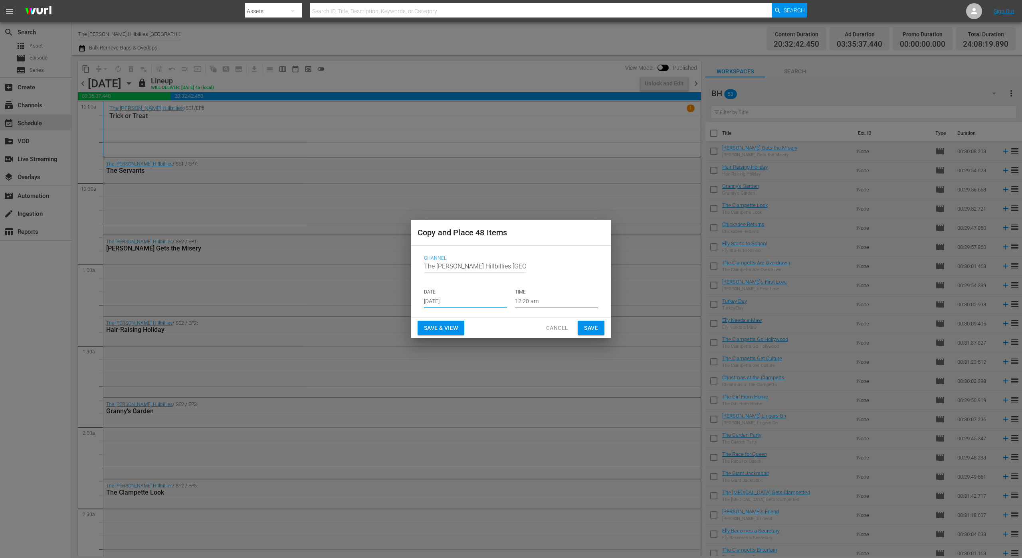
click at [463, 300] on input "[DATE]" at bounding box center [465, 302] width 83 height 12
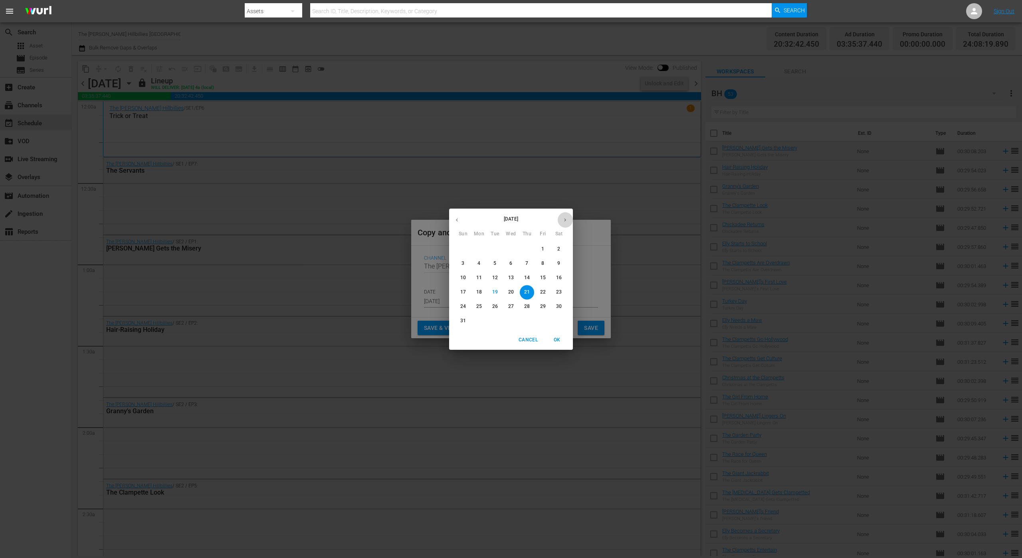
click at [563, 219] on icon "button" at bounding box center [565, 220] width 6 height 6
click at [495, 307] on p "30" at bounding box center [495, 306] width 6 height 7
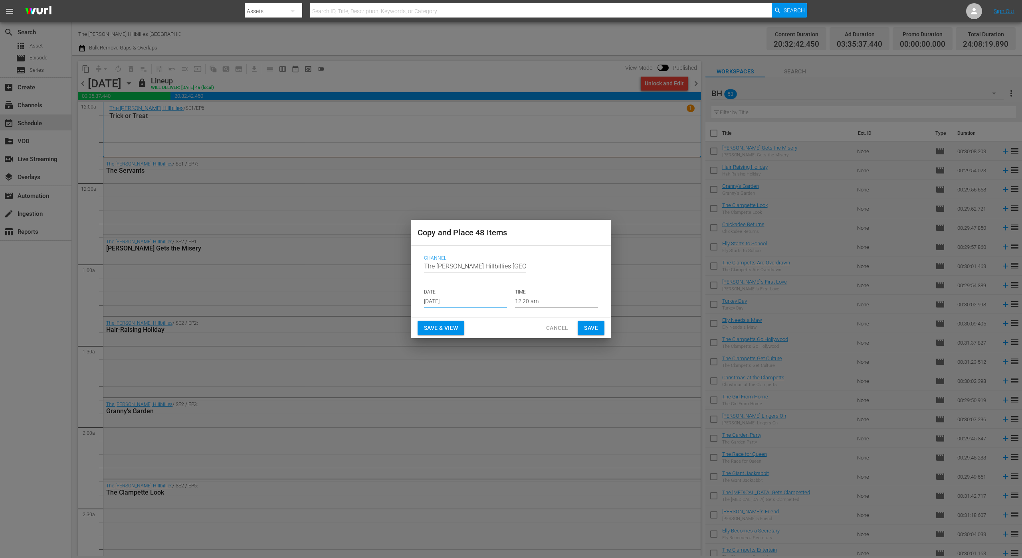
click at [588, 327] on span "Save" at bounding box center [591, 328] width 14 height 10
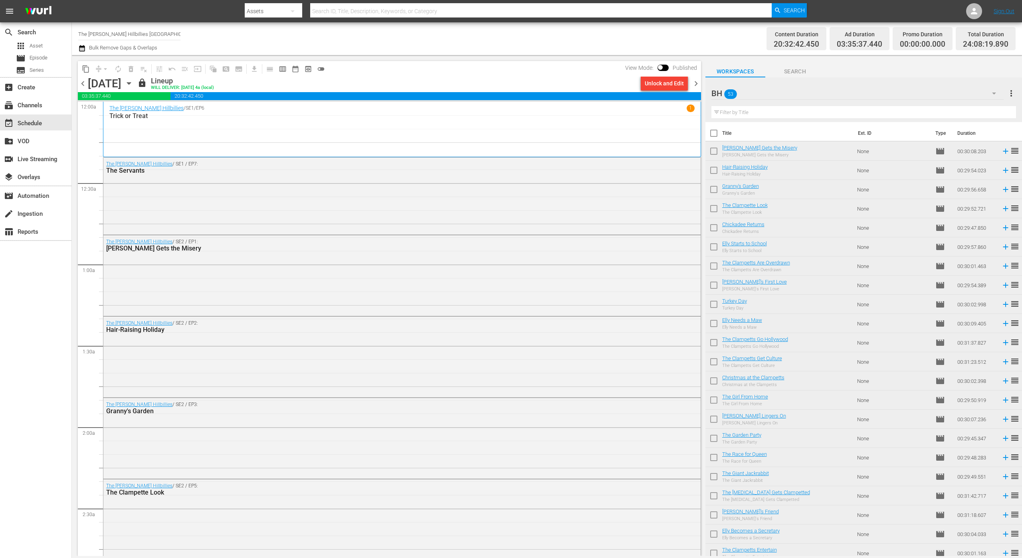
click at [697, 83] on span "chevron_right" at bounding box center [696, 84] width 10 height 10
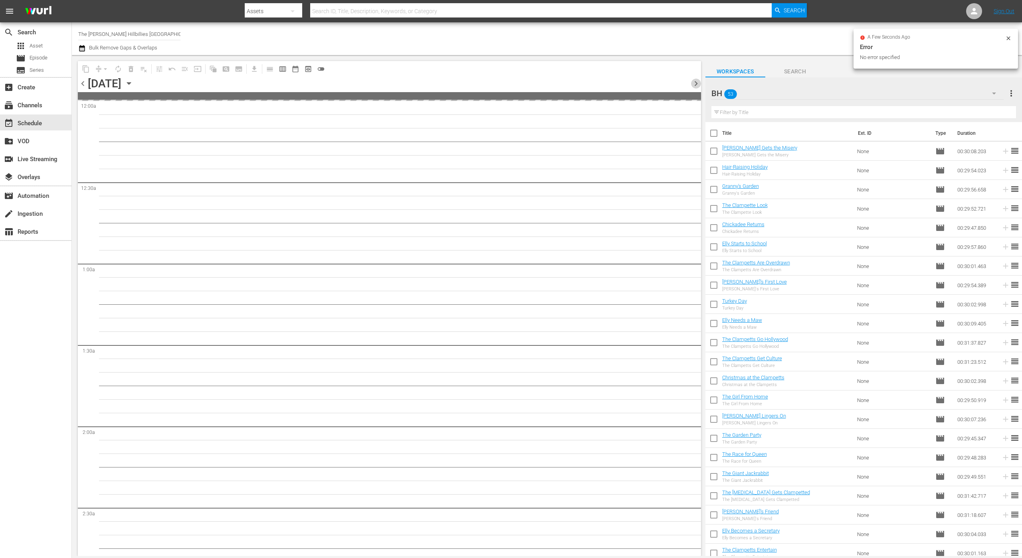
click at [697, 83] on span "chevron_right" at bounding box center [696, 84] width 10 height 10
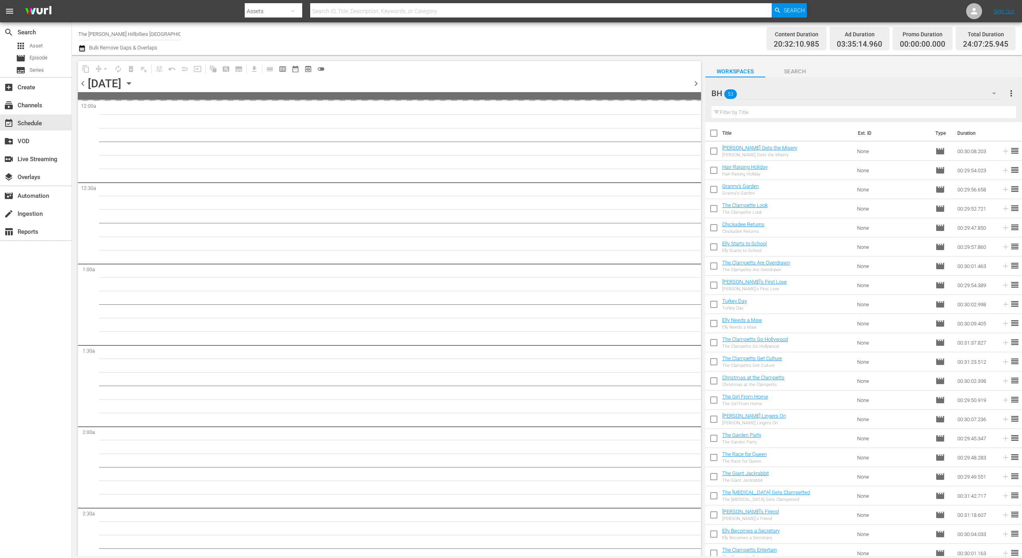
click at [79, 45] on icon "button" at bounding box center [82, 49] width 8 height 10
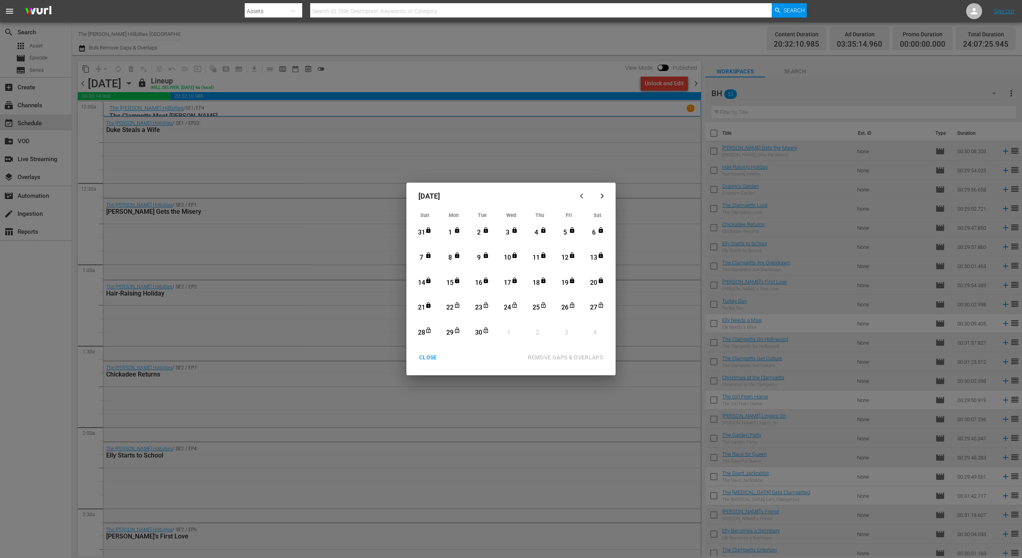
click at [449, 231] on div "1" at bounding box center [450, 232] width 10 height 9
click at [478, 330] on div "30" at bounding box center [479, 333] width 10 height 9
click at [449, 284] on div "15" at bounding box center [450, 283] width 10 height 9
click at [478, 331] on div "30" at bounding box center [479, 333] width 10 height 9
click at [503, 282] on div "17" at bounding box center [508, 283] width 10 height 9
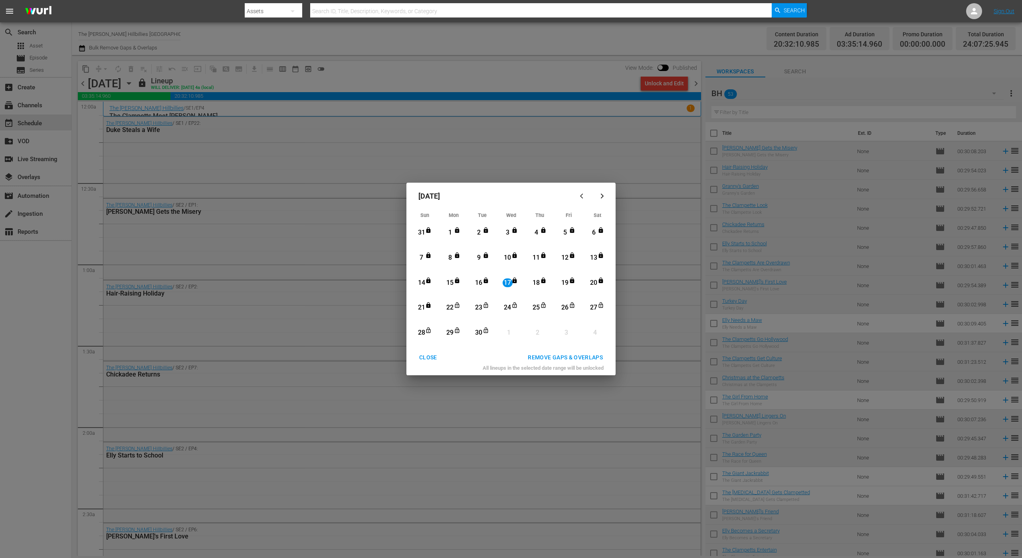
click at [478, 331] on div "30" at bounding box center [479, 333] width 10 height 9
click at [566, 358] on div "REMOVE GAPS & OVERLAPS" at bounding box center [565, 358] width 88 height 10
click at [424, 359] on div "CLOSE" at bounding box center [428, 358] width 31 height 10
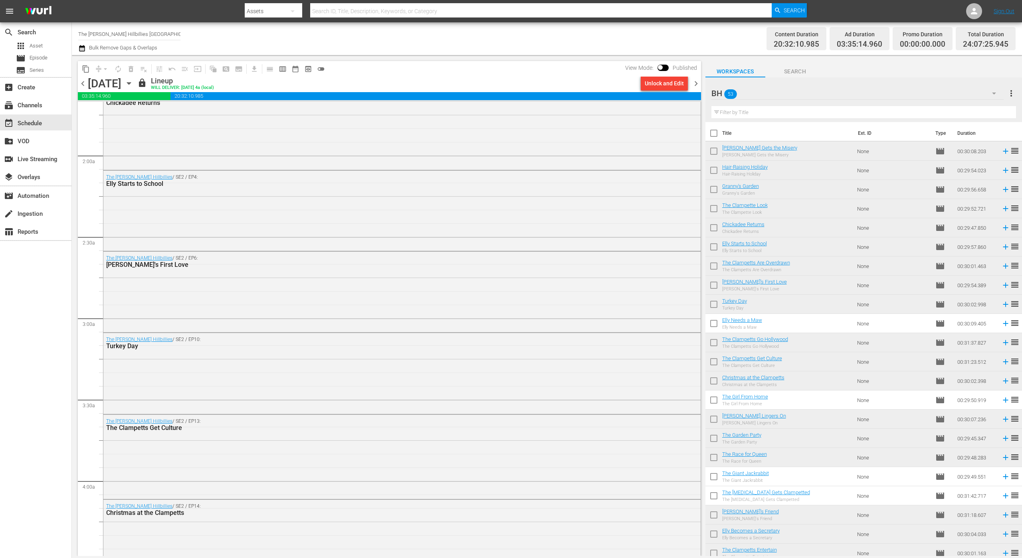
scroll to position [303, 0]
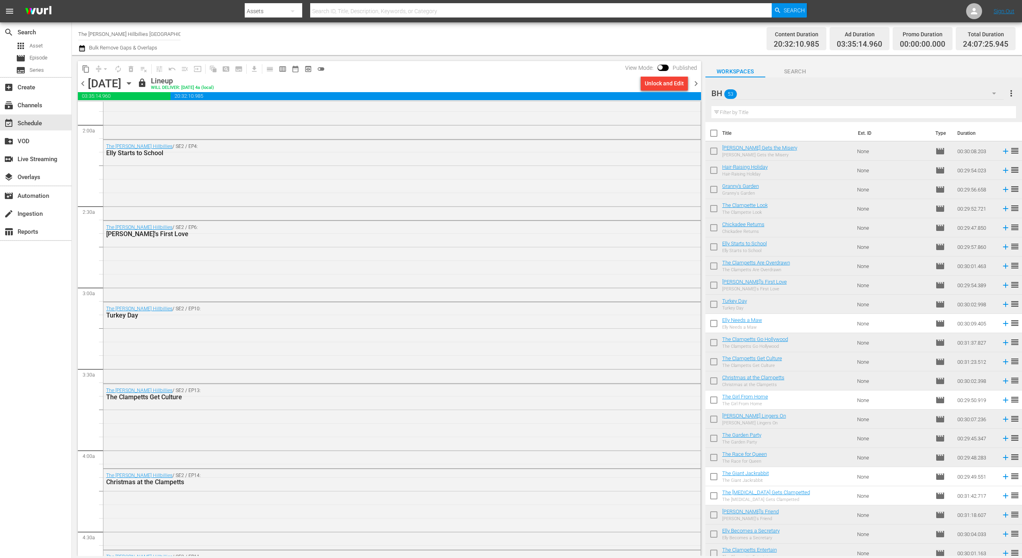
click at [693, 81] on span "chevron_right" at bounding box center [696, 84] width 10 height 10
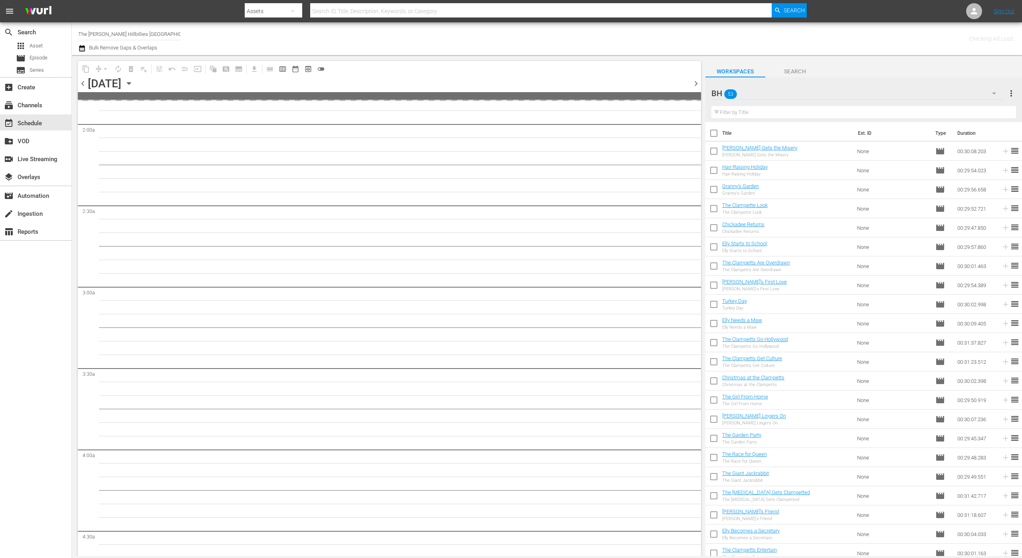
click at [131, 83] on icon "button" at bounding box center [129, 84] width 4 height 2
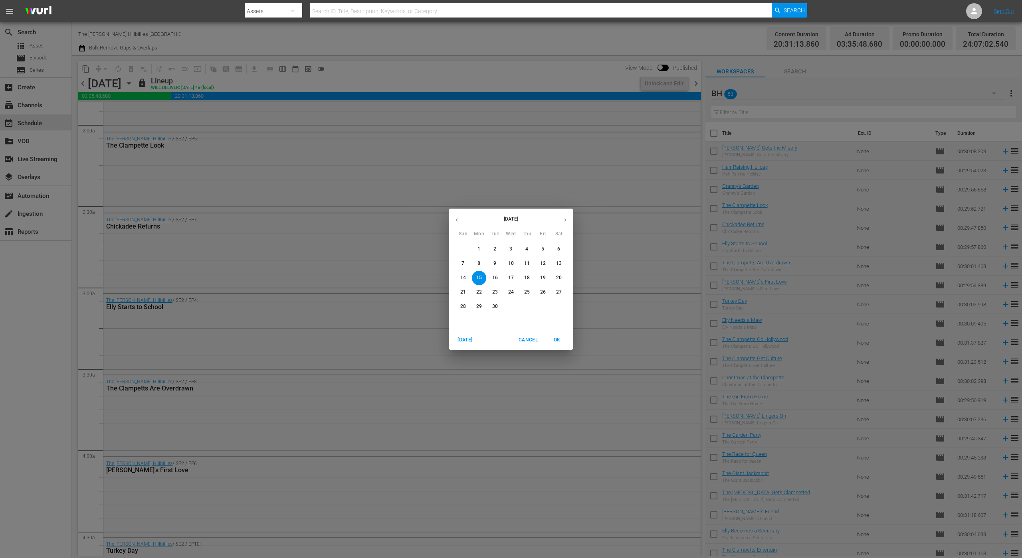
click at [480, 293] on p "22" at bounding box center [479, 292] width 6 height 7
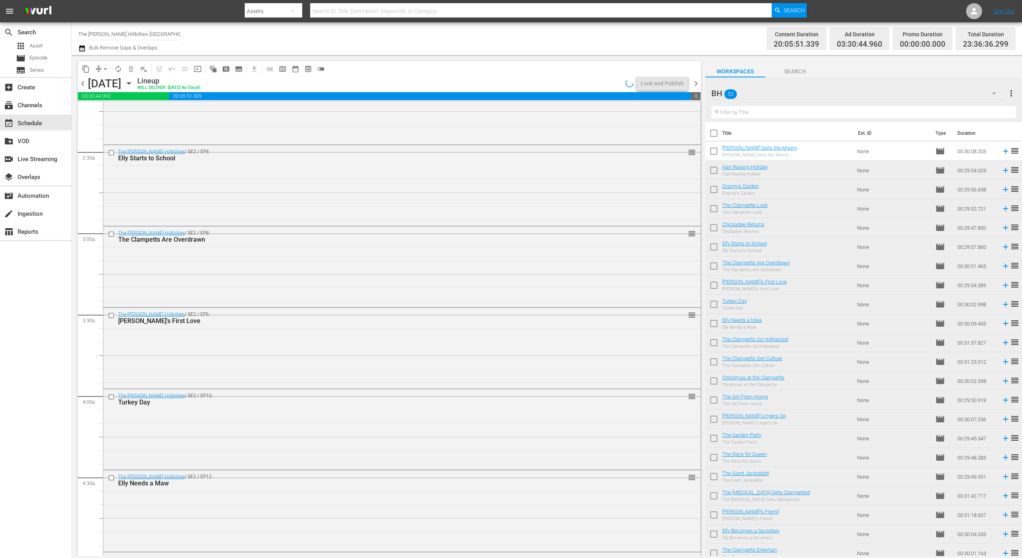
scroll to position [262, 0]
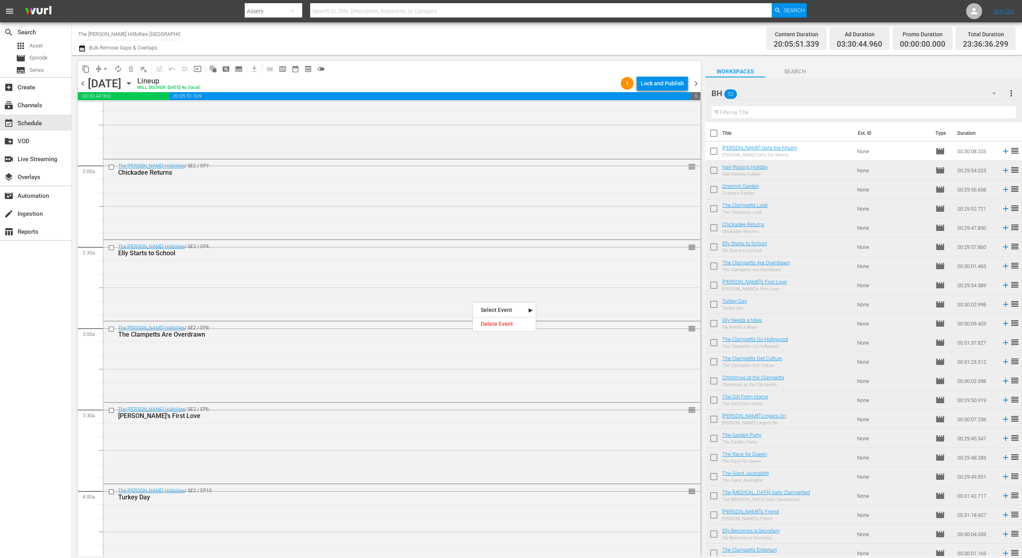
click at [83, 83] on span "chevron_left" at bounding box center [83, 84] width 10 height 10
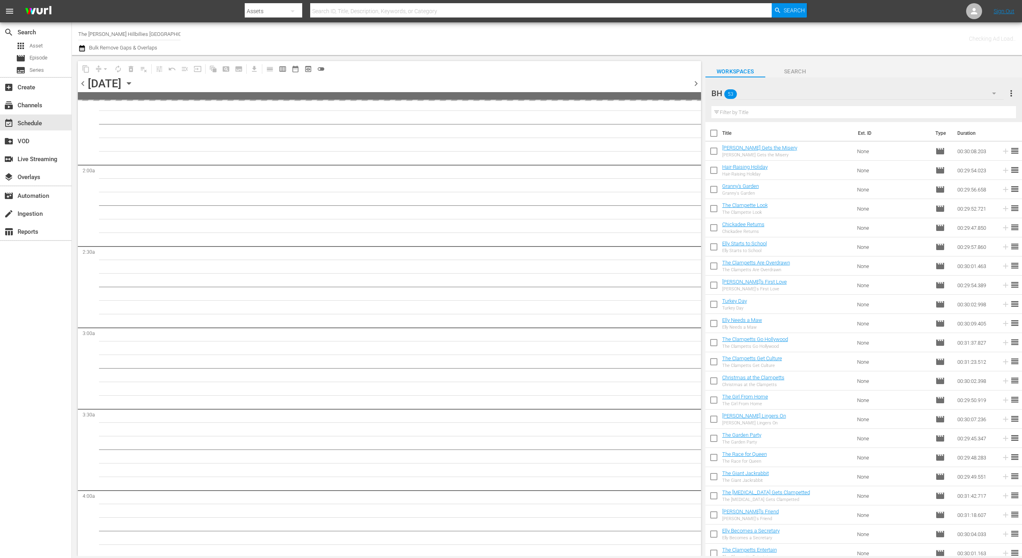
scroll to position [303, 0]
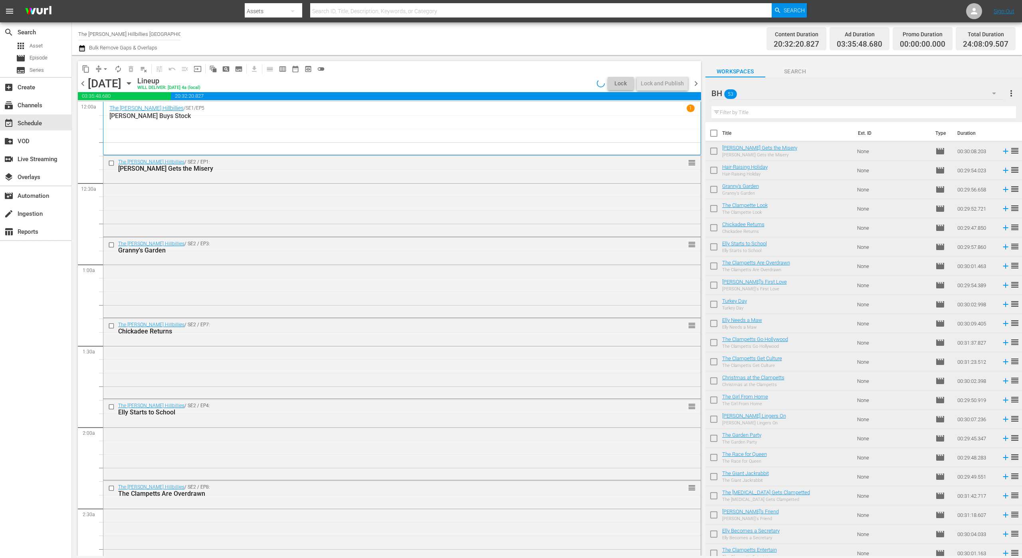
scroll to position [303, 0]
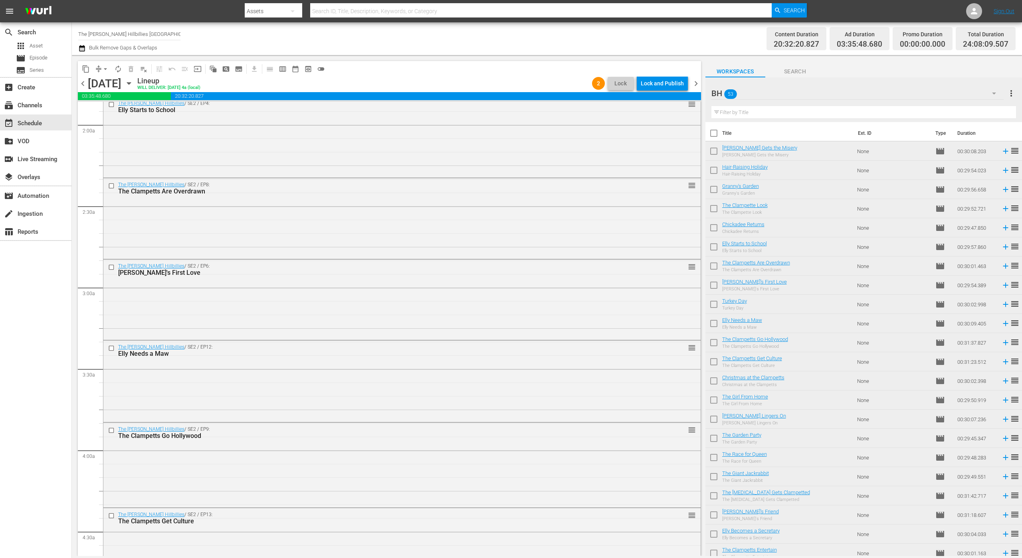
click at [81, 81] on span "chevron_left" at bounding box center [83, 84] width 10 height 10
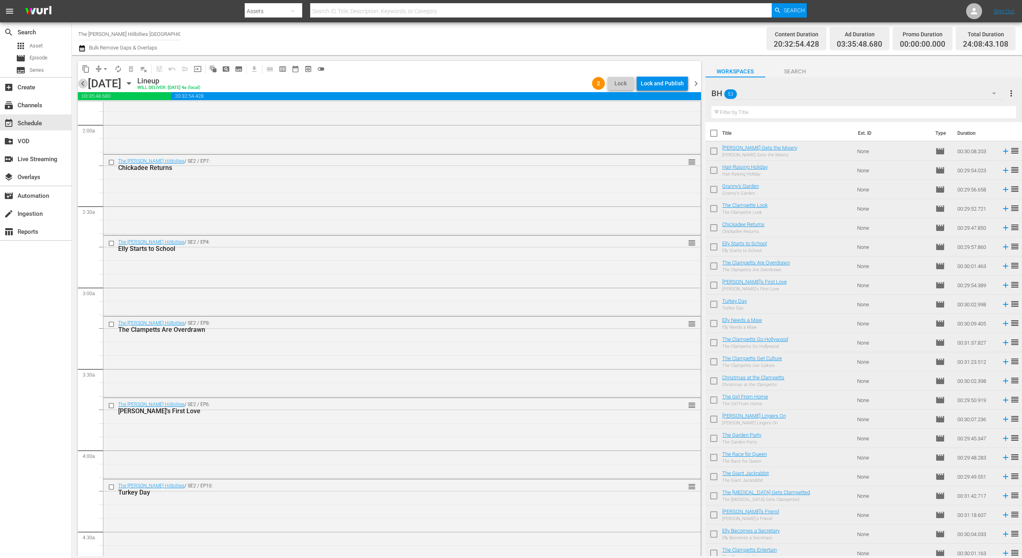
click at [83, 81] on span "chevron_left" at bounding box center [83, 84] width 10 height 10
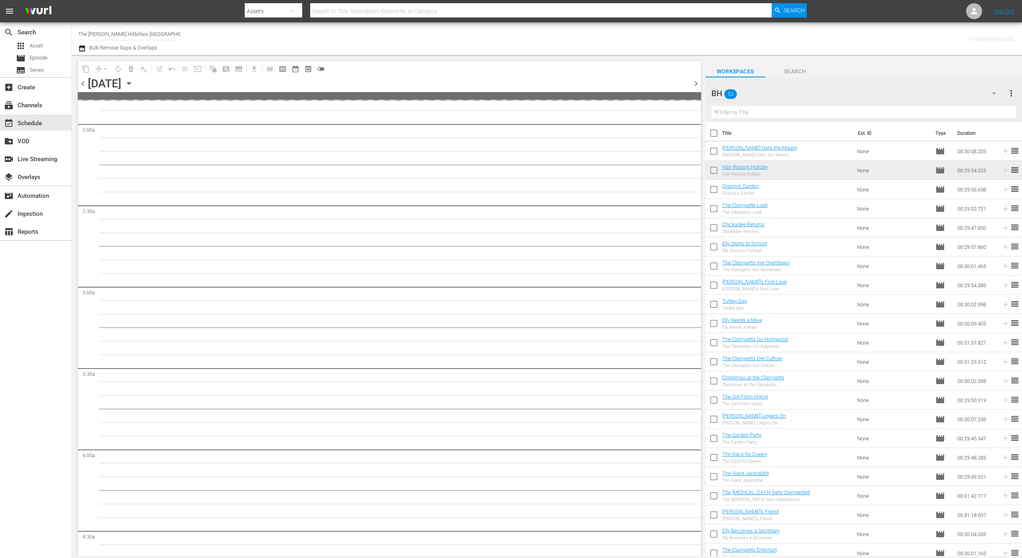
scroll to position [330, 0]
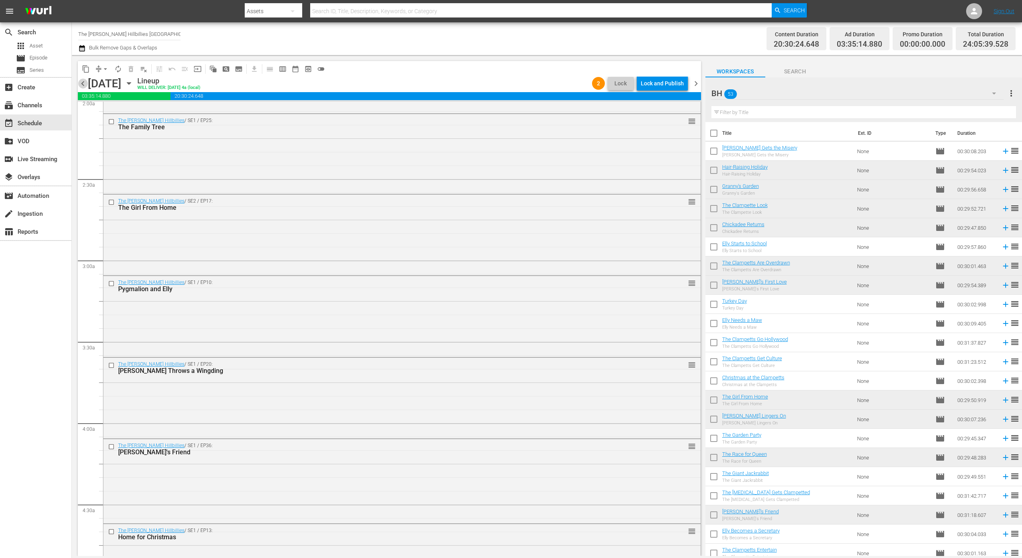
click at [83, 81] on span "chevron_left" at bounding box center [83, 84] width 10 height 10
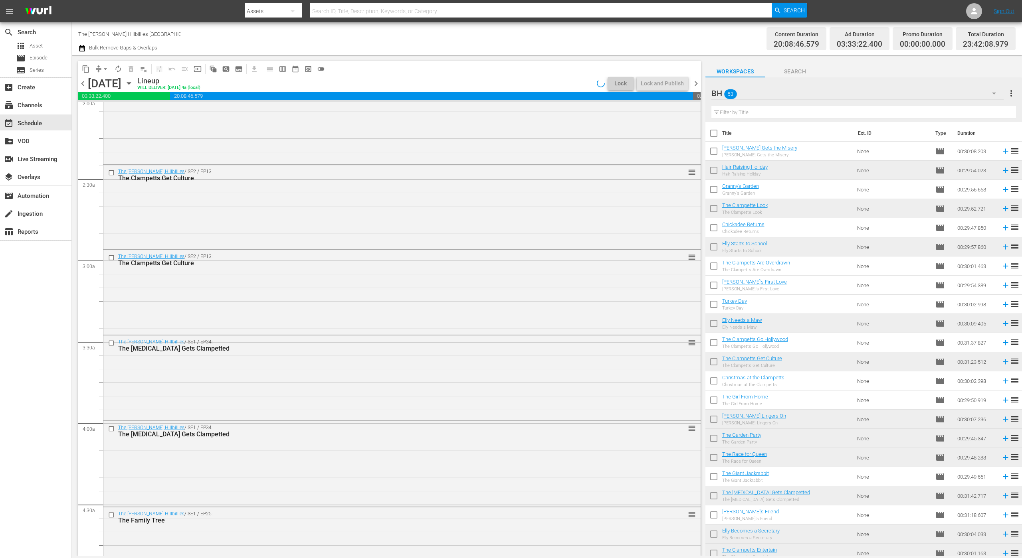
scroll to position [289, 0]
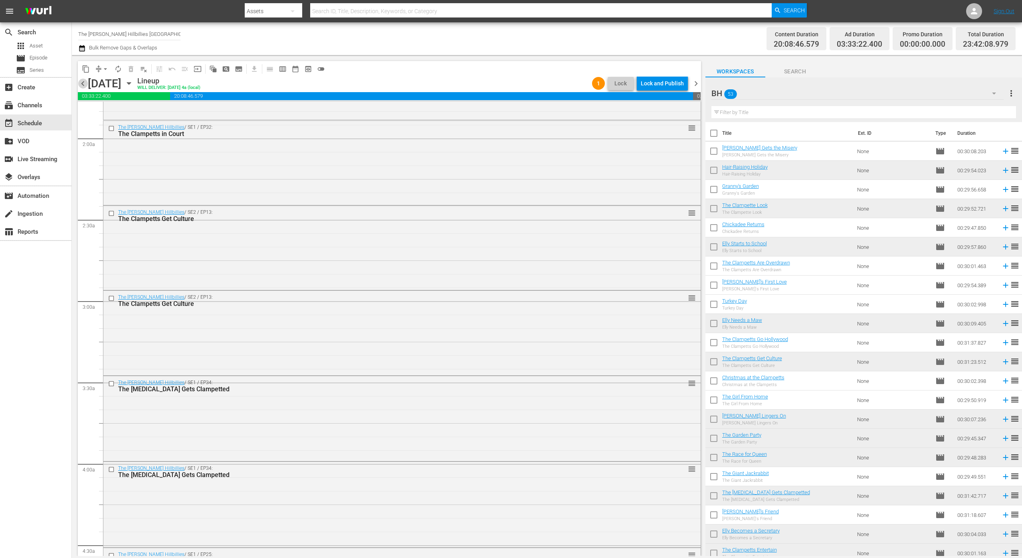
click at [85, 81] on span "chevron_left" at bounding box center [83, 84] width 10 height 10
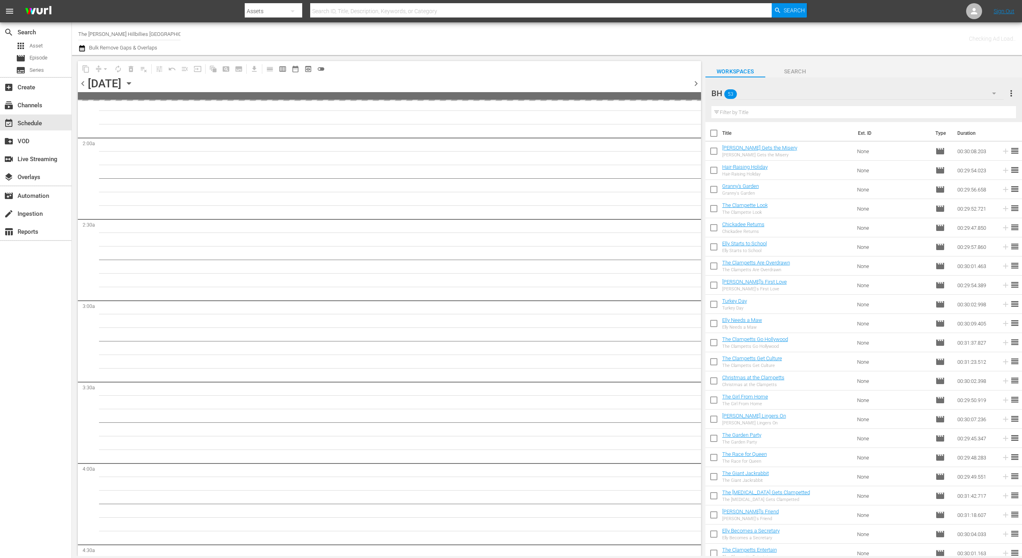
scroll to position [330, 0]
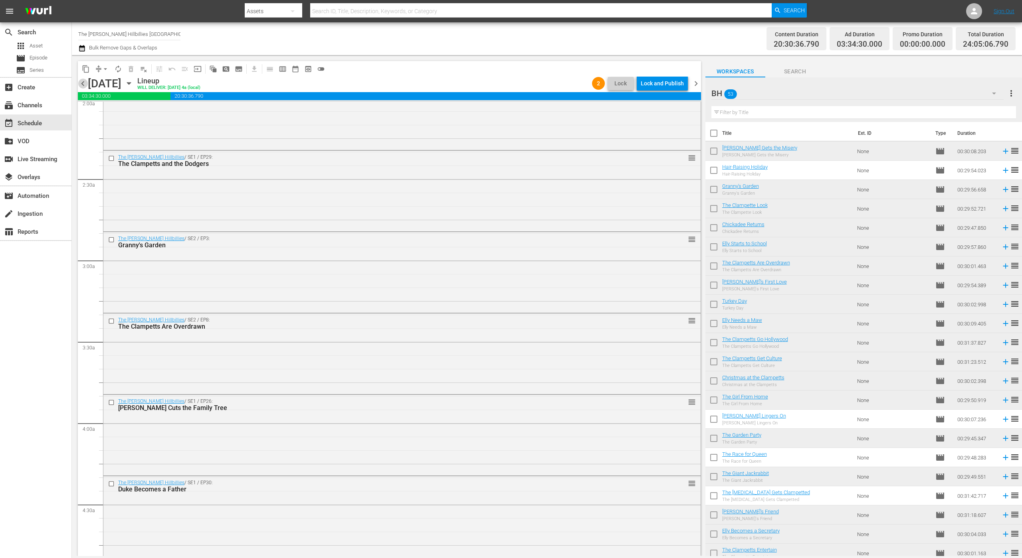
click at [85, 81] on span "chevron_left" at bounding box center [83, 84] width 10 height 10
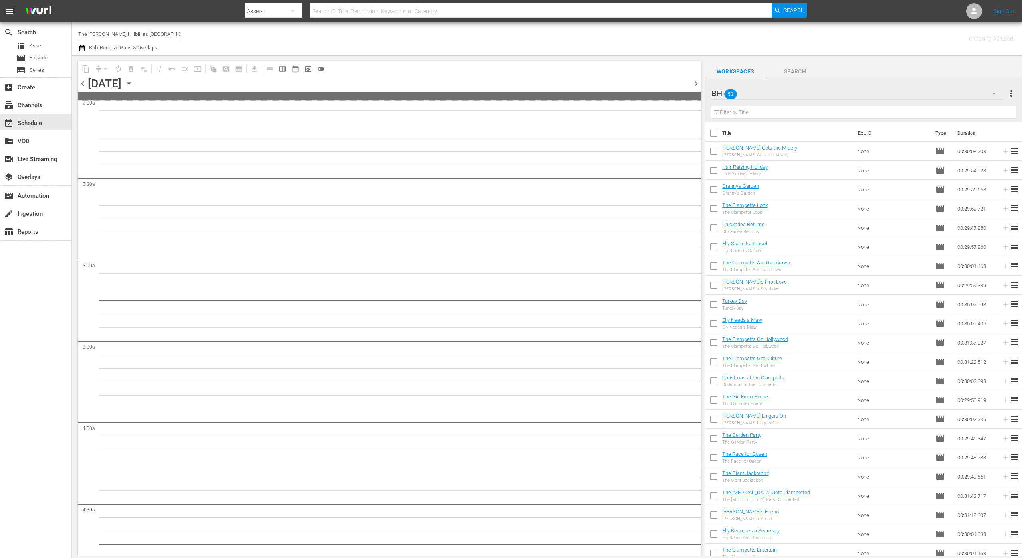
scroll to position [370, 0]
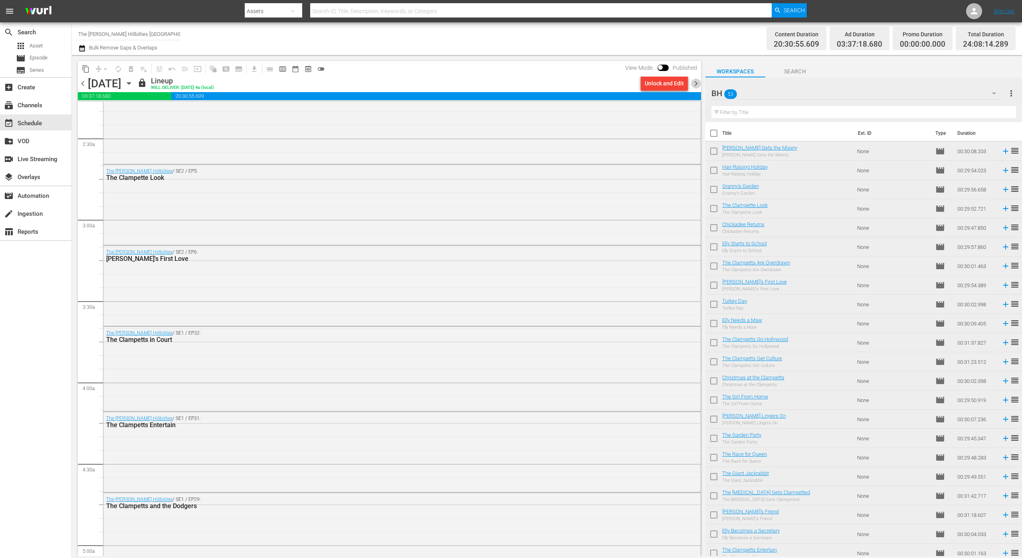
click at [695, 85] on span "chevron_right" at bounding box center [696, 84] width 10 height 10
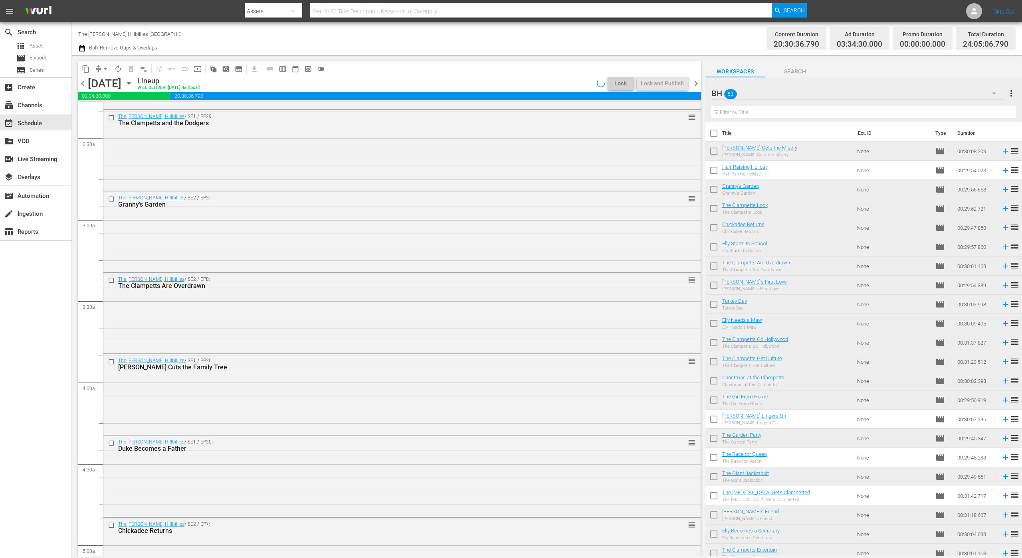
scroll to position [330, 0]
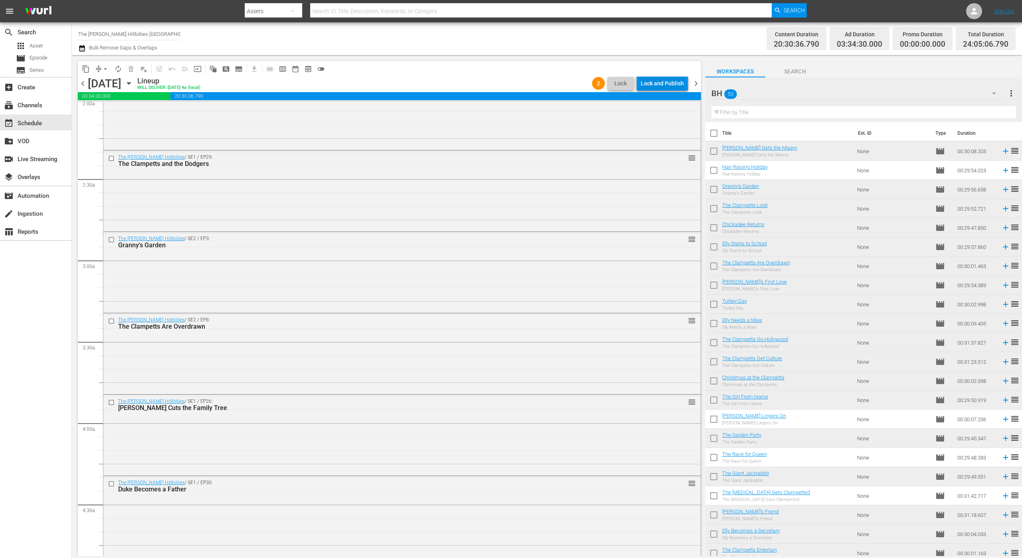
click at [663, 90] on div "Lock and Publish" at bounding box center [662, 83] width 43 height 14
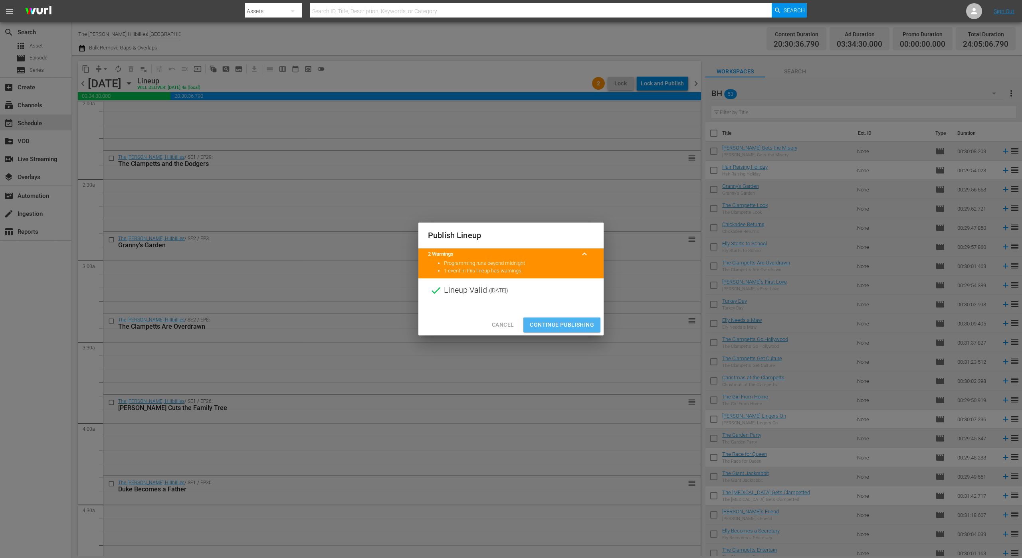
click at [572, 329] on span "Continue Publishing" at bounding box center [562, 325] width 64 height 10
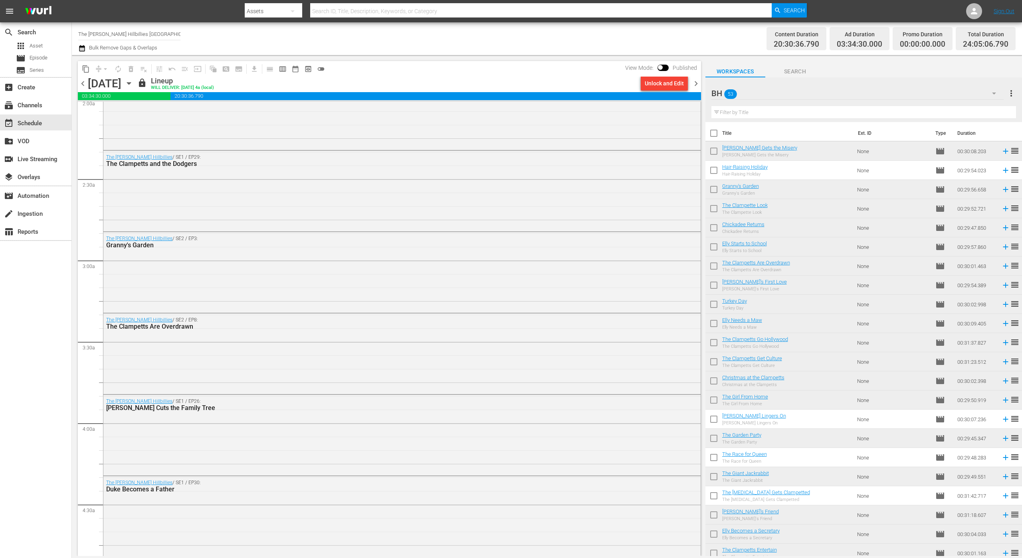
click at [699, 79] on span "chevron_right" at bounding box center [696, 84] width 10 height 10
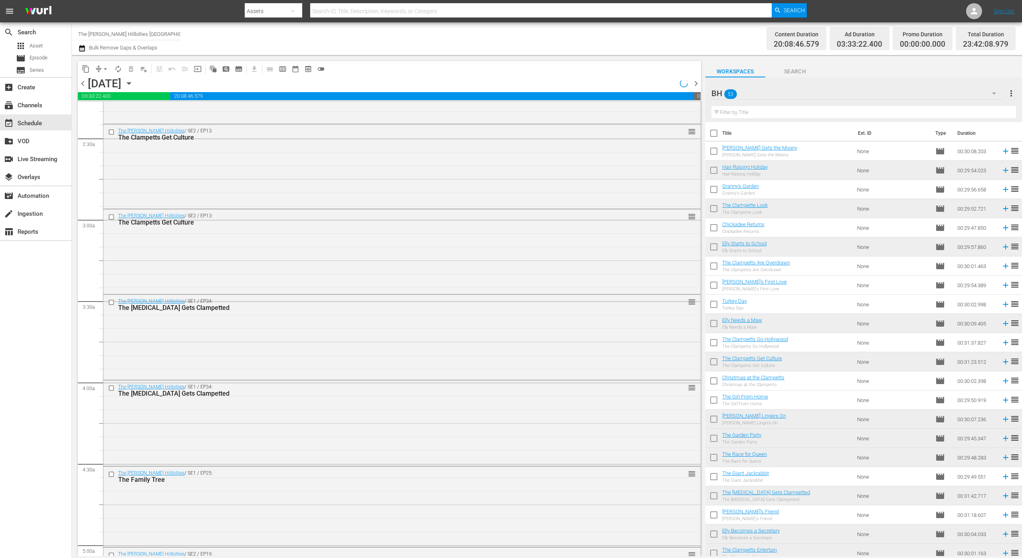
scroll to position [316, 0]
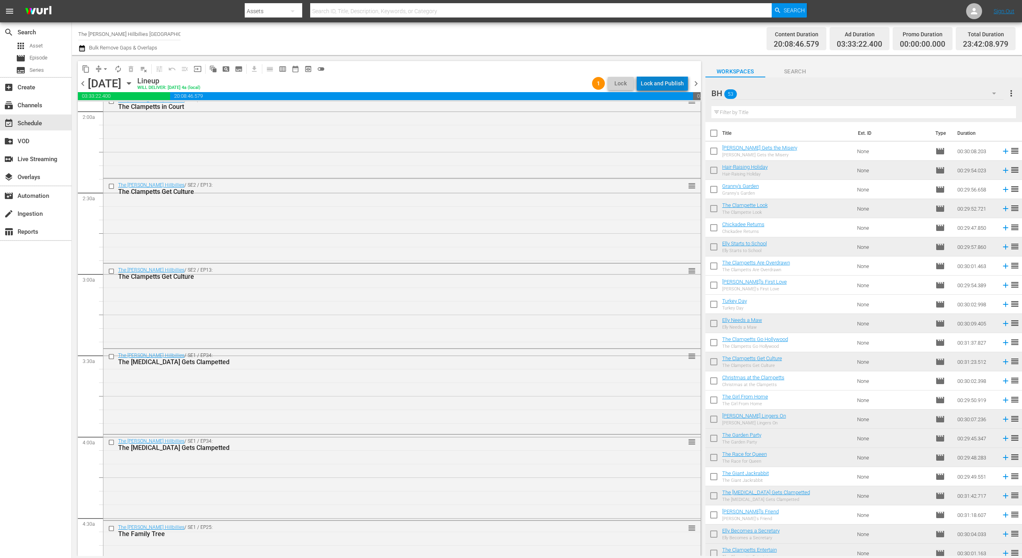
click at [670, 85] on div "Lock and Publish" at bounding box center [662, 83] width 43 height 14
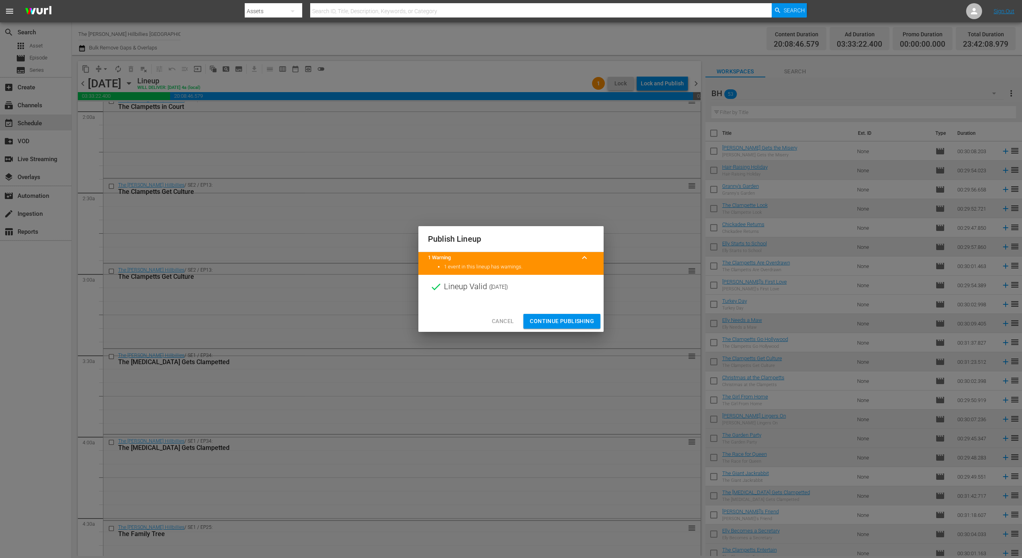
click at [571, 321] on span "Continue Publishing" at bounding box center [562, 322] width 64 height 10
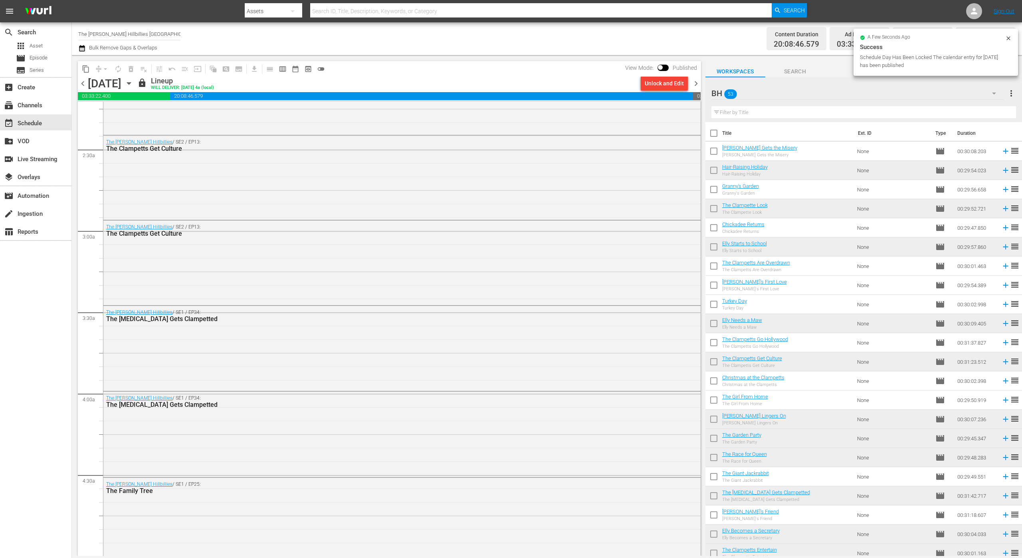
scroll to position [0, 0]
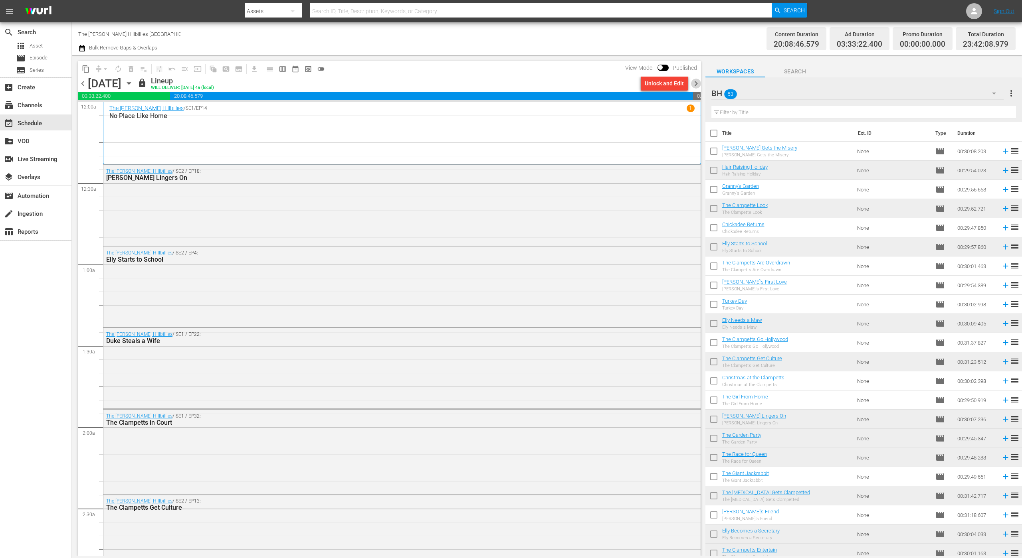
click at [699, 79] on span "chevron_right" at bounding box center [696, 84] width 10 height 10
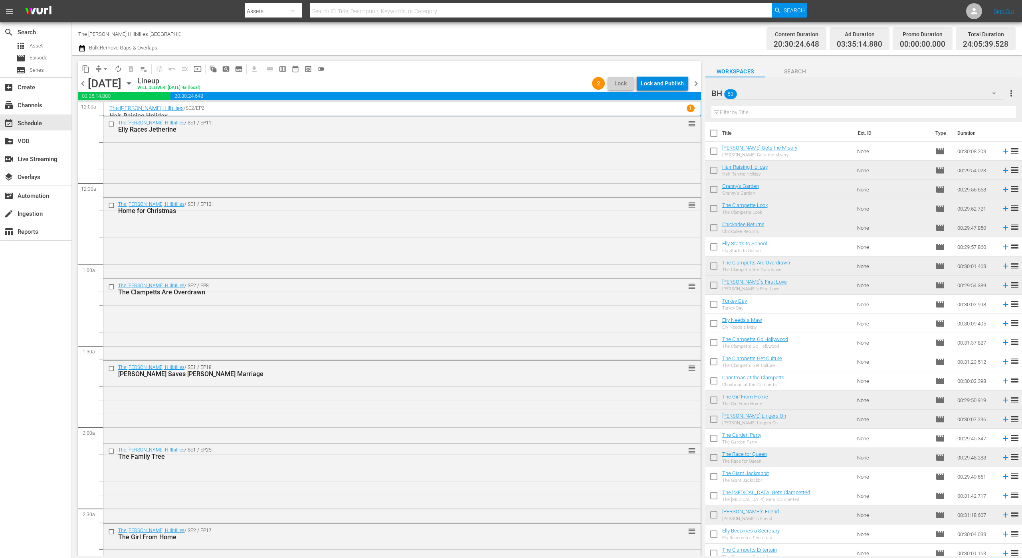
click at [675, 87] on div "Lock and Publish" at bounding box center [662, 83] width 43 height 14
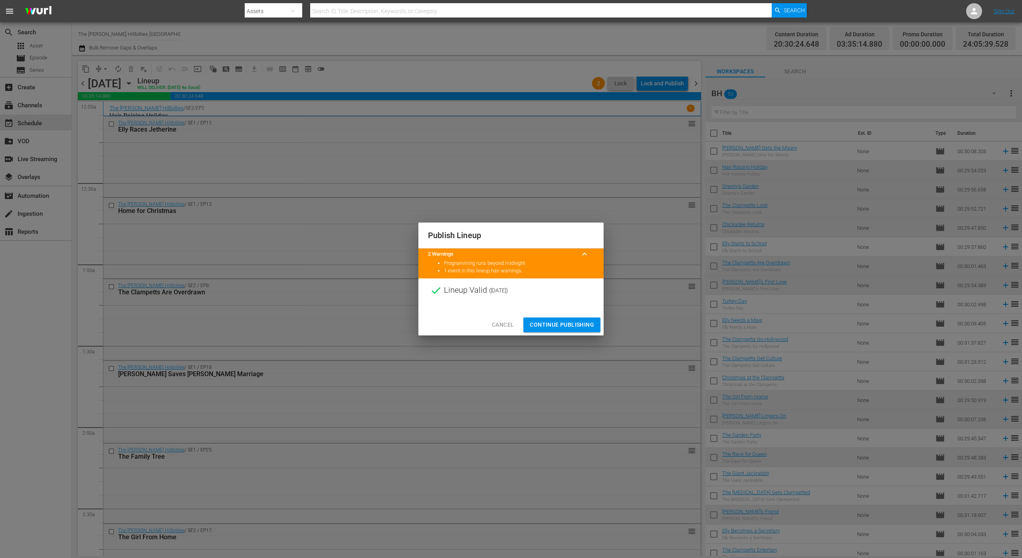
click at [563, 330] on span "Continue Publishing" at bounding box center [562, 325] width 64 height 10
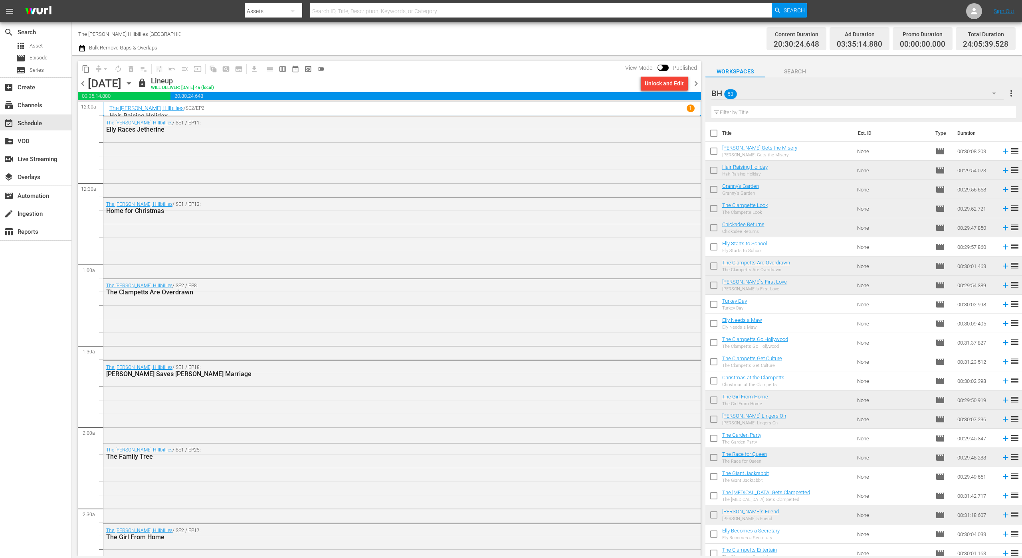
click at [695, 83] on span "chevron_right" at bounding box center [696, 84] width 10 height 10
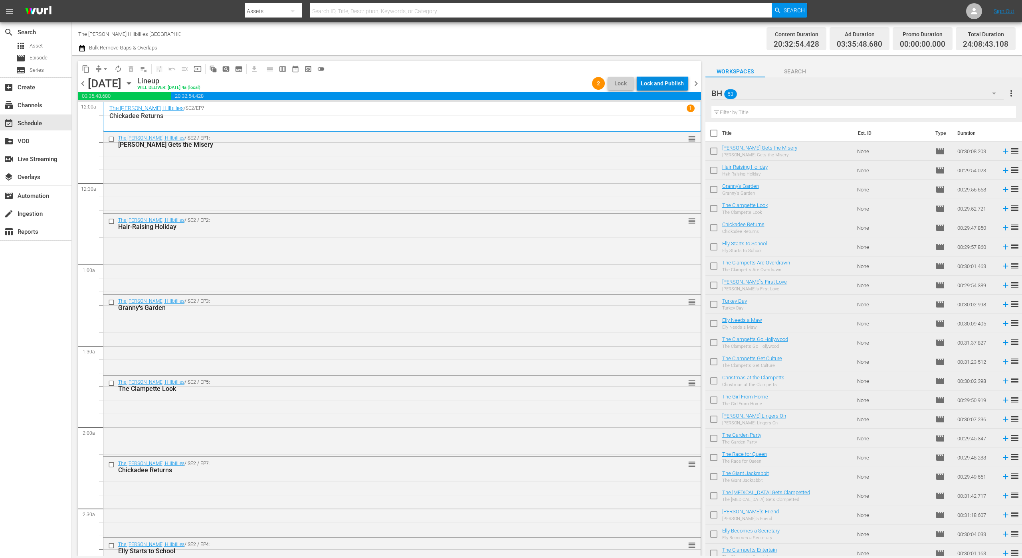
click at [674, 86] on div "Lock and Publish" at bounding box center [662, 83] width 43 height 14
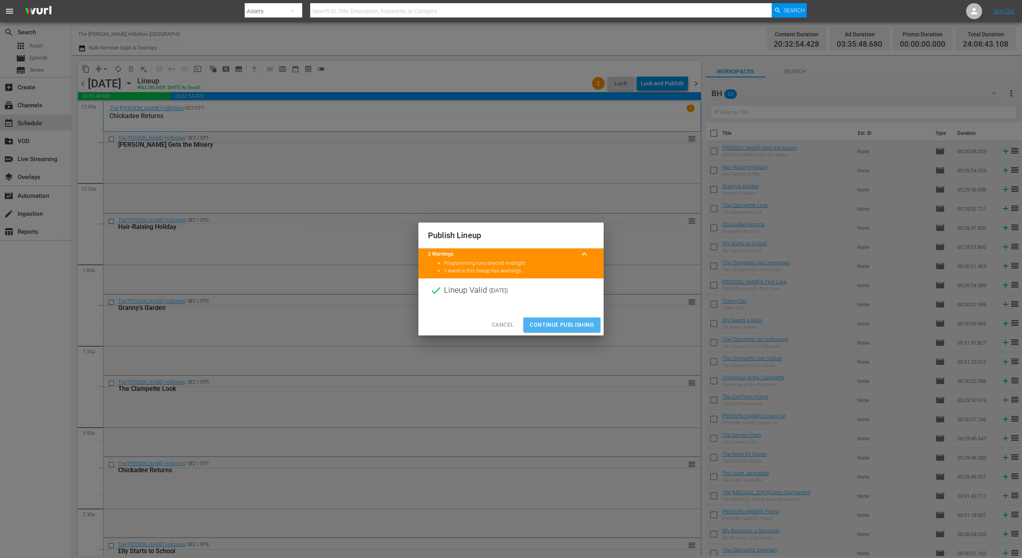
click at [575, 329] on span "Continue Publishing" at bounding box center [562, 325] width 64 height 10
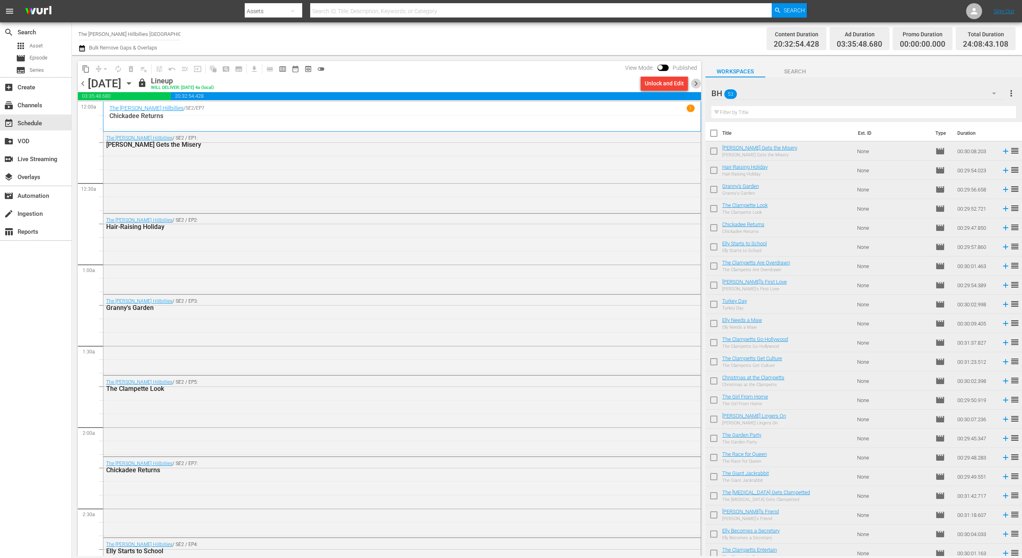
click at [692, 83] on span "chevron_right" at bounding box center [696, 84] width 10 height 10
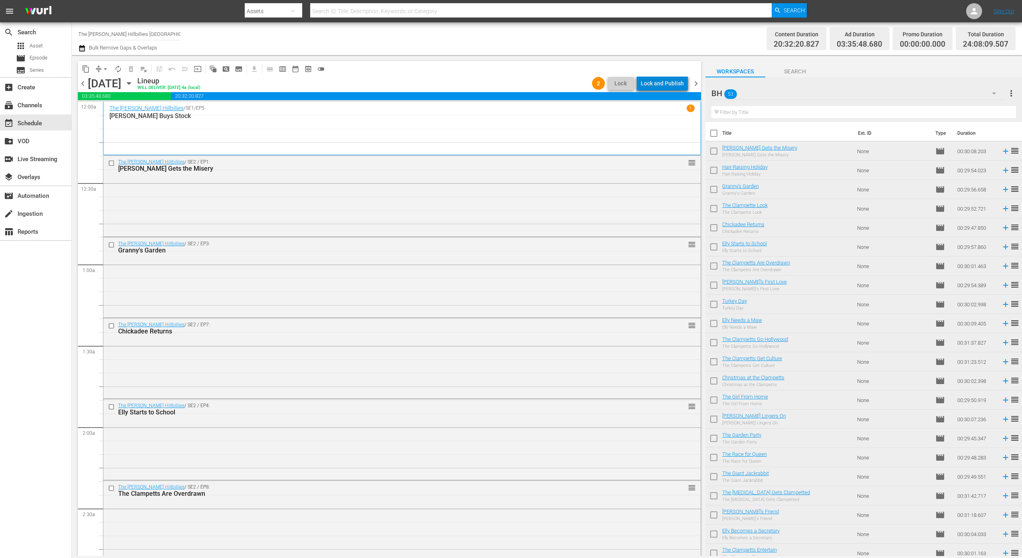
click at [672, 84] on div "Lock and Publish" at bounding box center [662, 83] width 43 height 14
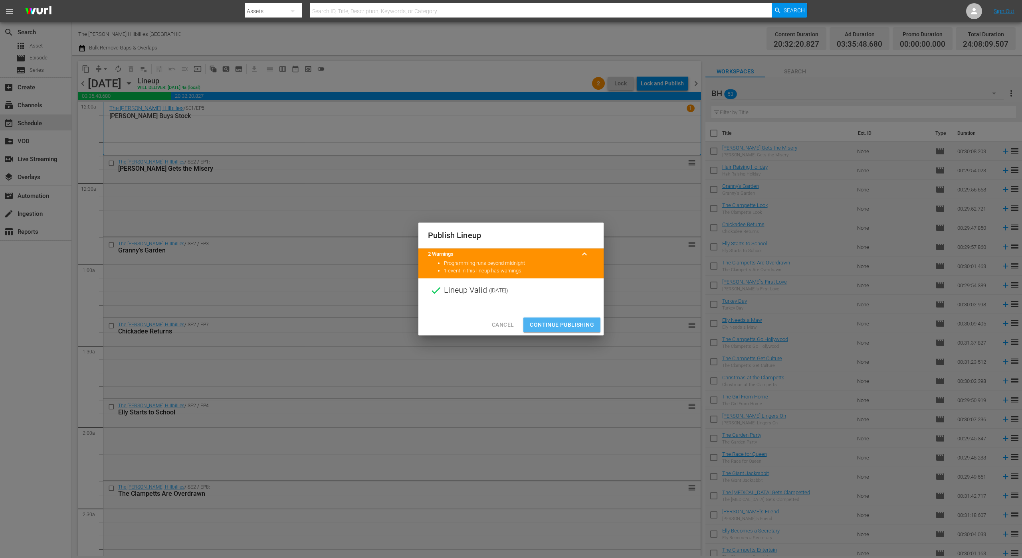
click at [579, 324] on span "Continue Publishing" at bounding box center [562, 325] width 64 height 10
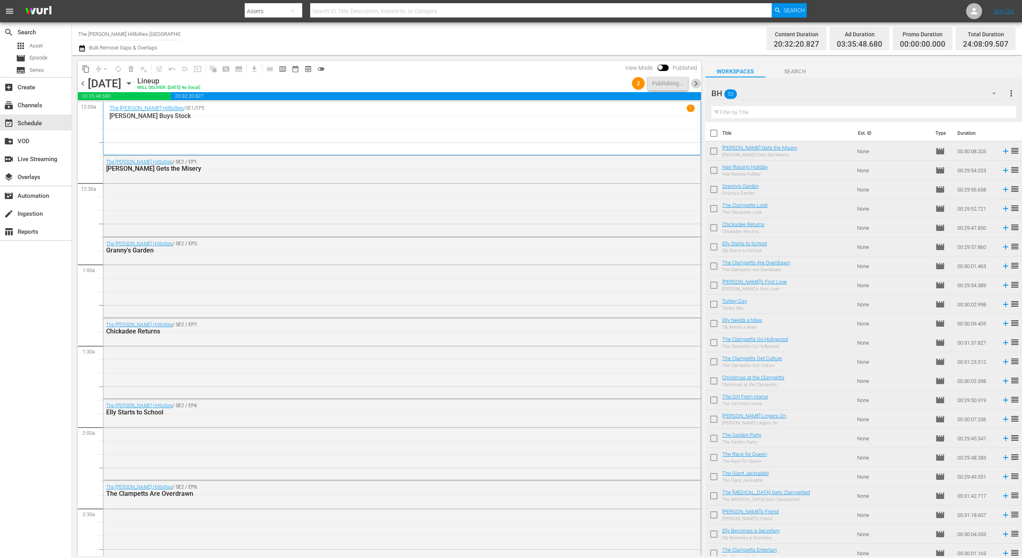
click at [695, 85] on span "chevron_right" at bounding box center [696, 84] width 10 height 10
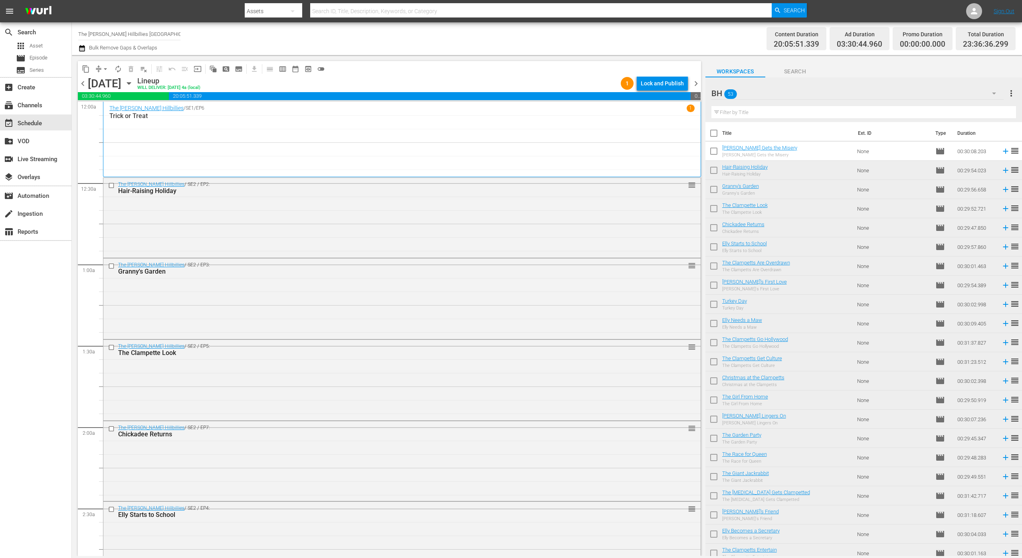
click at [668, 85] on div "Lock and Publish" at bounding box center [662, 83] width 43 height 14
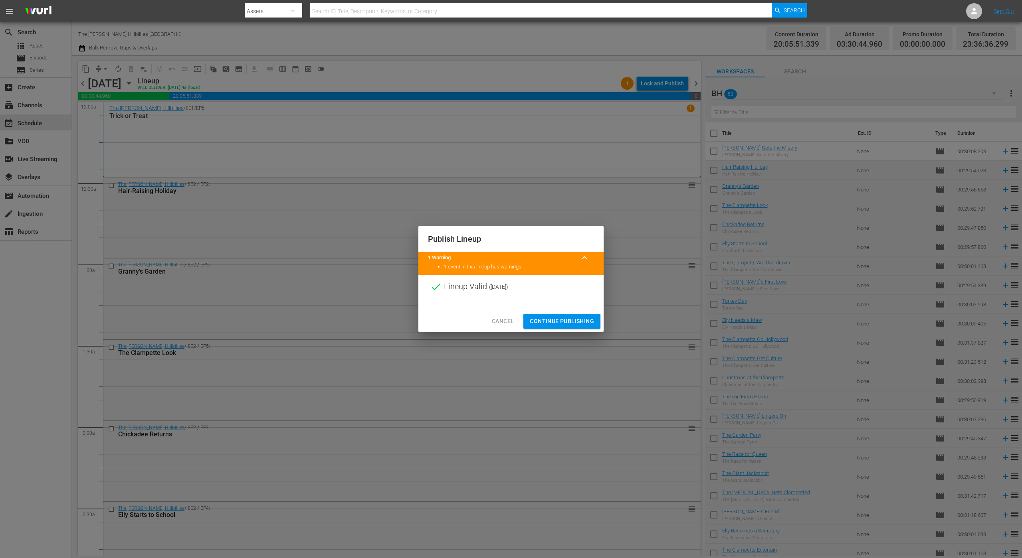
click at [562, 318] on span "Continue Publishing" at bounding box center [562, 322] width 64 height 10
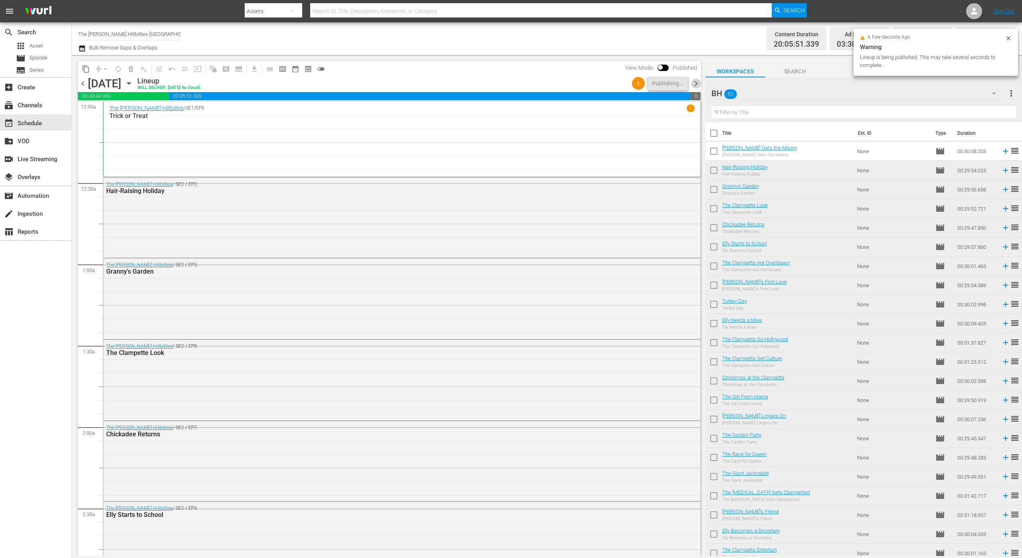
click at [692, 88] on span "chevron_right" at bounding box center [696, 84] width 10 height 10
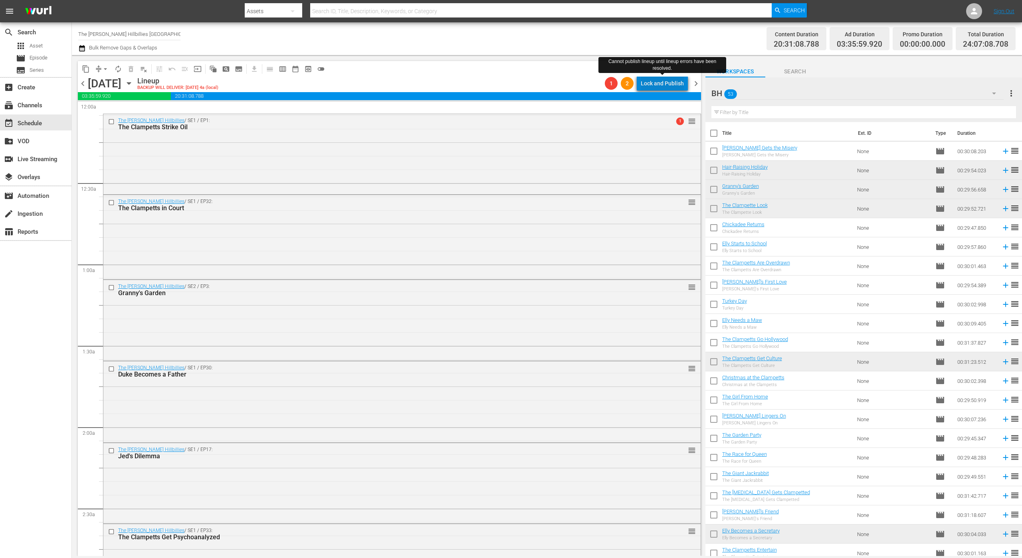
click at [672, 82] on div "Lock and Publish" at bounding box center [662, 83] width 43 height 14
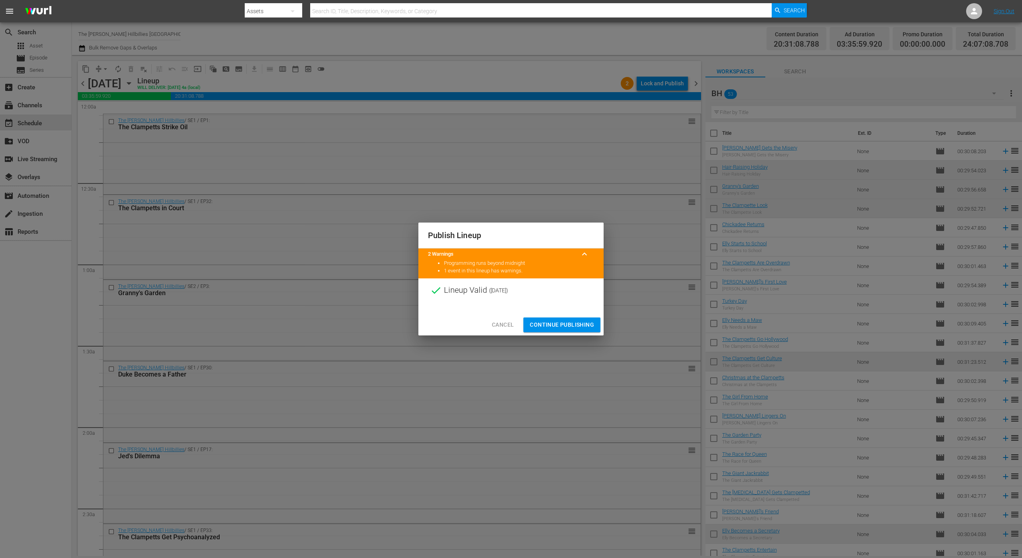
drag, startPoint x: 562, startPoint y: 326, endPoint x: 550, endPoint y: 319, distance: 14.0
click at [550, 319] on button "Continue Publishing" at bounding box center [561, 325] width 77 height 15
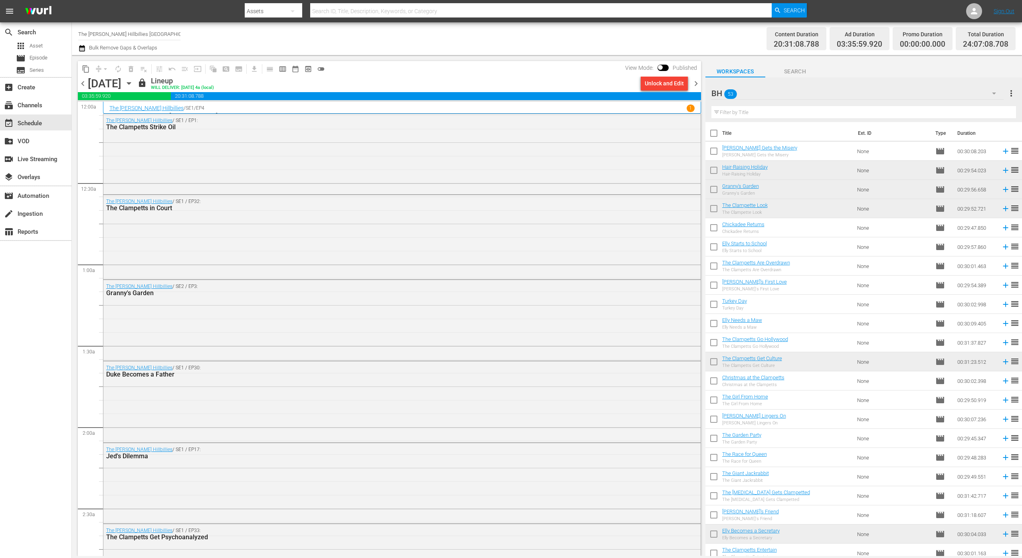
click at [696, 89] on div "chevron_left Tuesday, September 23rd September 23rd lock Lineup WILL DELIVER: 9…" at bounding box center [389, 85] width 623 height 16
click at [695, 82] on span "chevron_right" at bounding box center [696, 84] width 10 height 10
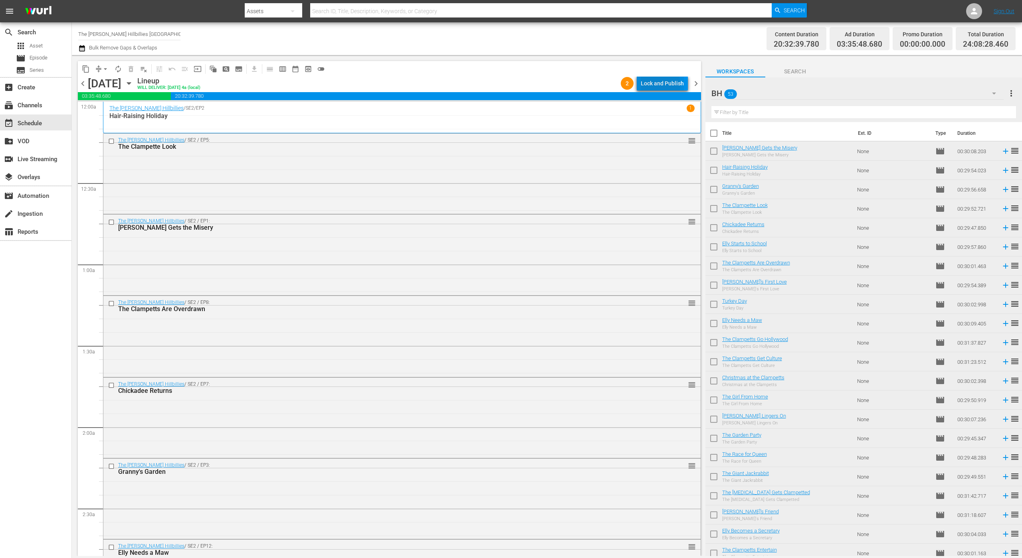
click at [652, 85] on div "Lock and Publish" at bounding box center [662, 83] width 43 height 14
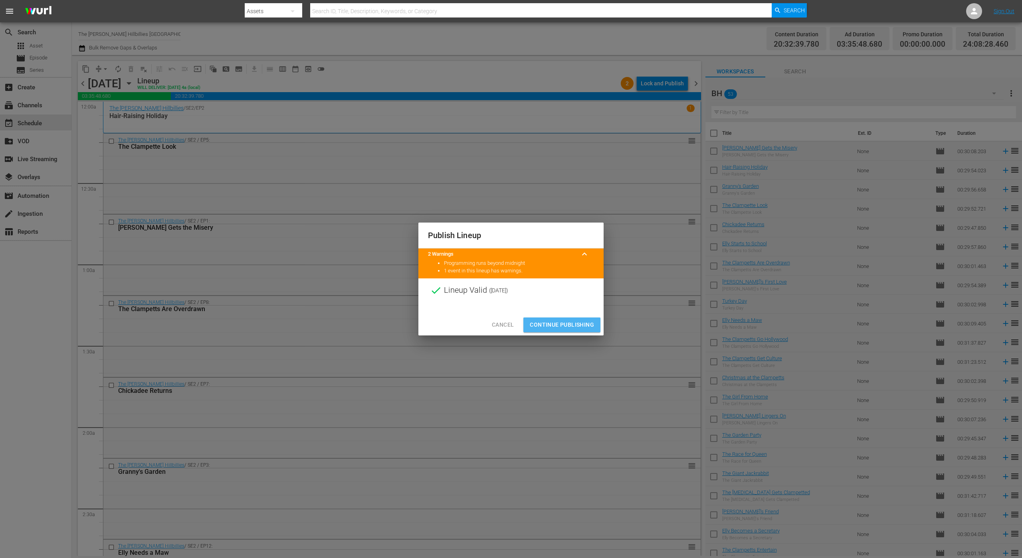
click at [570, 322] on span "Continue Publishing" at bounding box center [562, 325] width 64 height 10
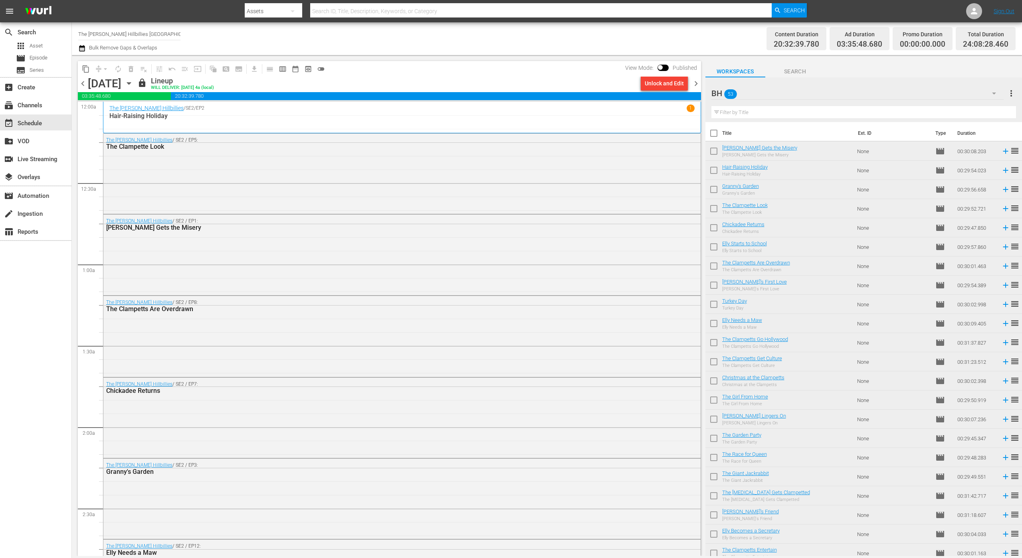
click at [693, 84] on span "chevron_right" at bounding box center [696, 84] width 10 height 10
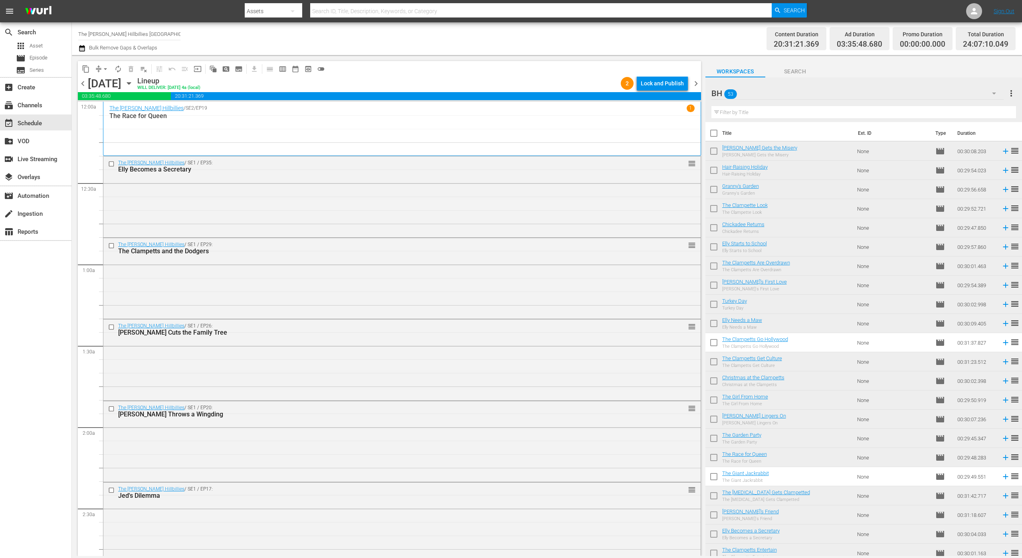
click at [678, 83] on div "Lock and Publish" at bounding box center [662, 83] width 43 height 14
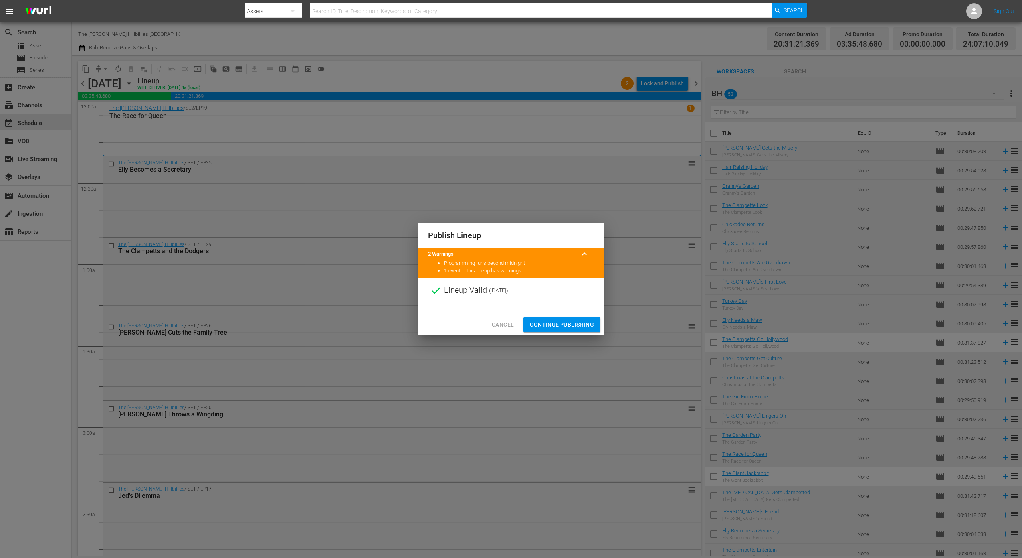
drag, startPoint x: 572, startPoint y: 326, endPoint x: 522, endPoint y: 278, distance: 69.2
click at [522, 278] on div "2 Warnings keyboard_arrow_up Programming runs beyond midnight 1 event in this l…" at bounding box center [510, 282] width 185 height 66
click at [544, 323] on span "Continue Publishing" at bounding box center [562, 325] width 64 height 10
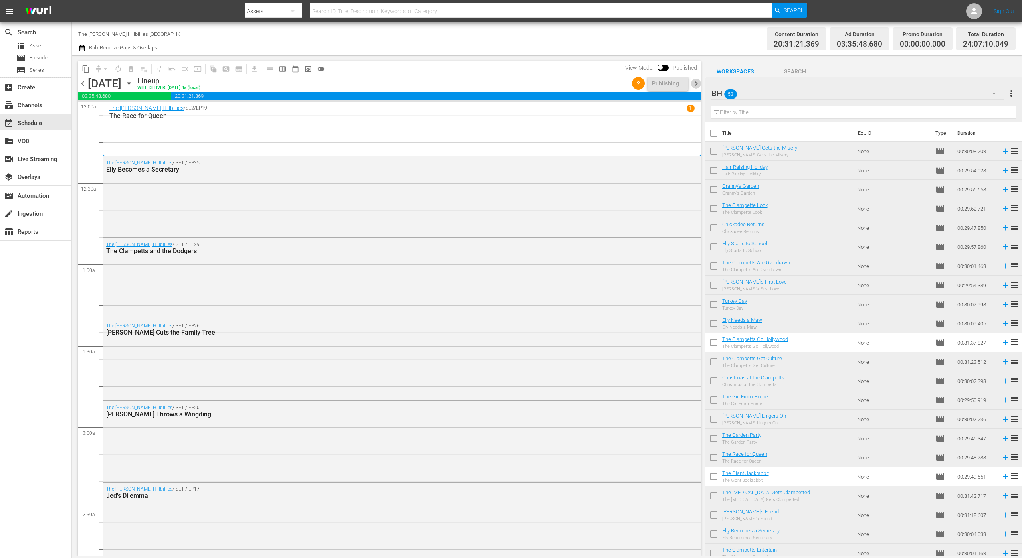
click at [694, 85] on span "chevron_right" at bounding box center [696, 84] width 10 height 10
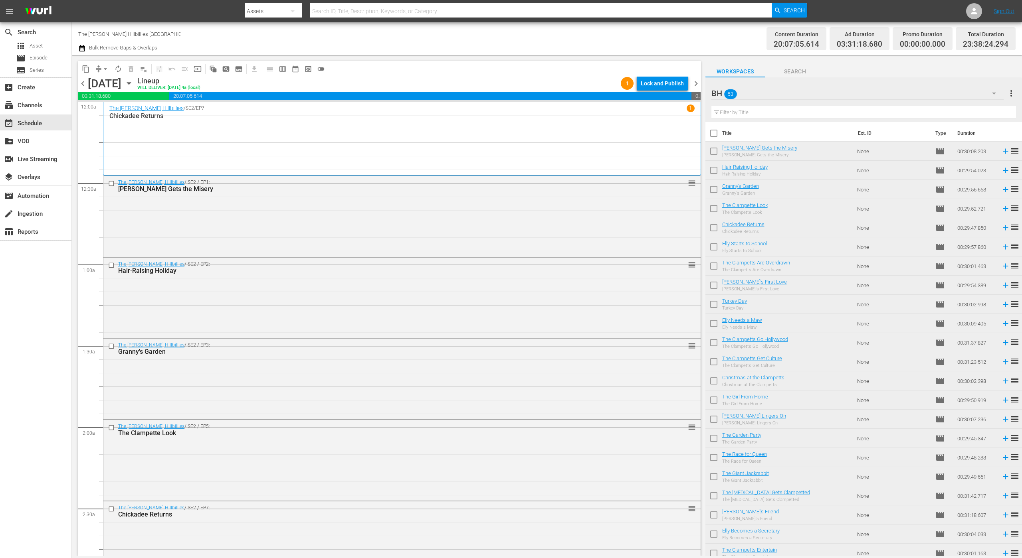
click at [671, 83] on div "Lock and Publish" at bounding box center [662, 83] width 43 height 14
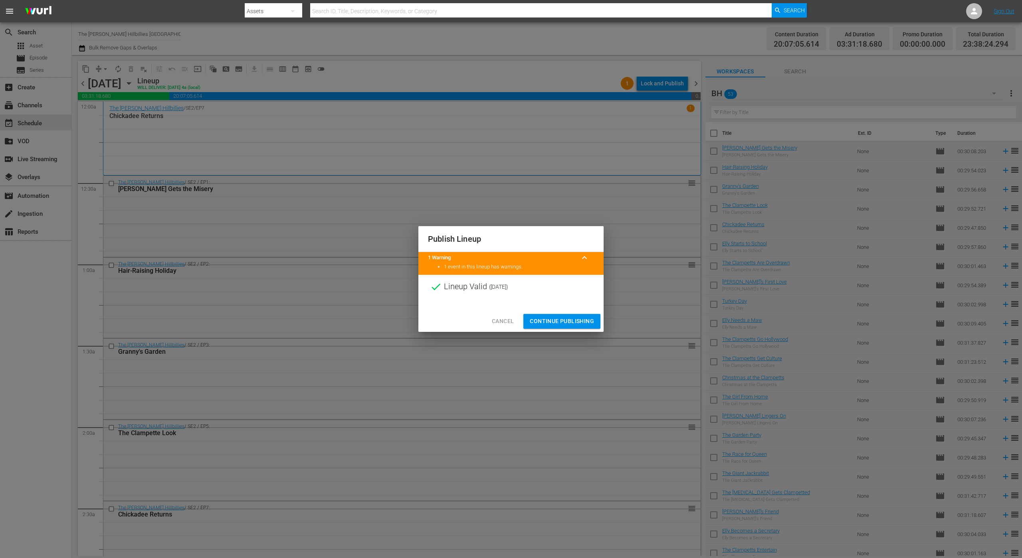
click at [582, 320] on span "Continue Publishing" at bounding box center [562, 322] width 64 height 10
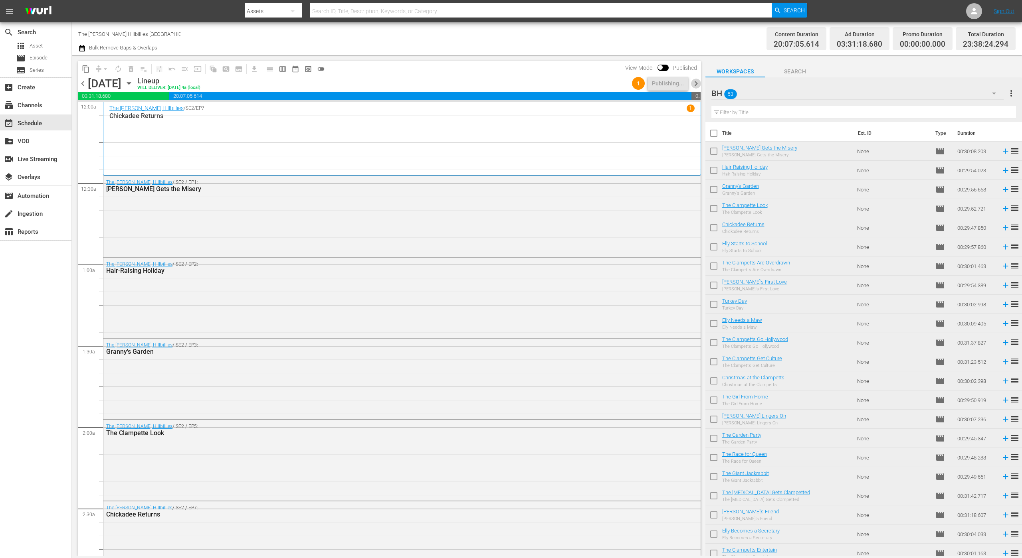
click at [694, 83] on span "chevron_right" at bounding box center [696, 84] width 10 height 10
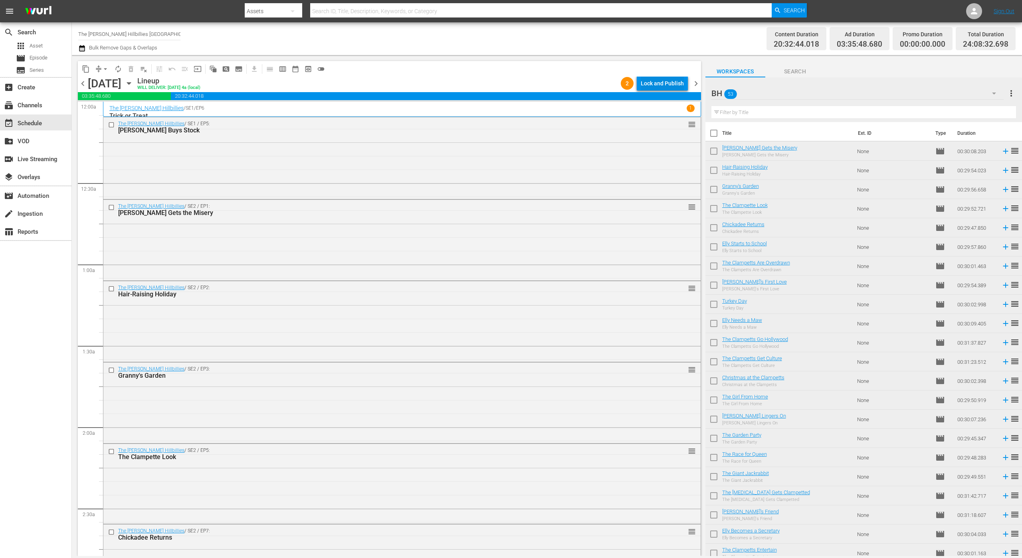
click at [652, 78] on div "Lock and Publish" at bounding box center [662, 83] width 43 height 14
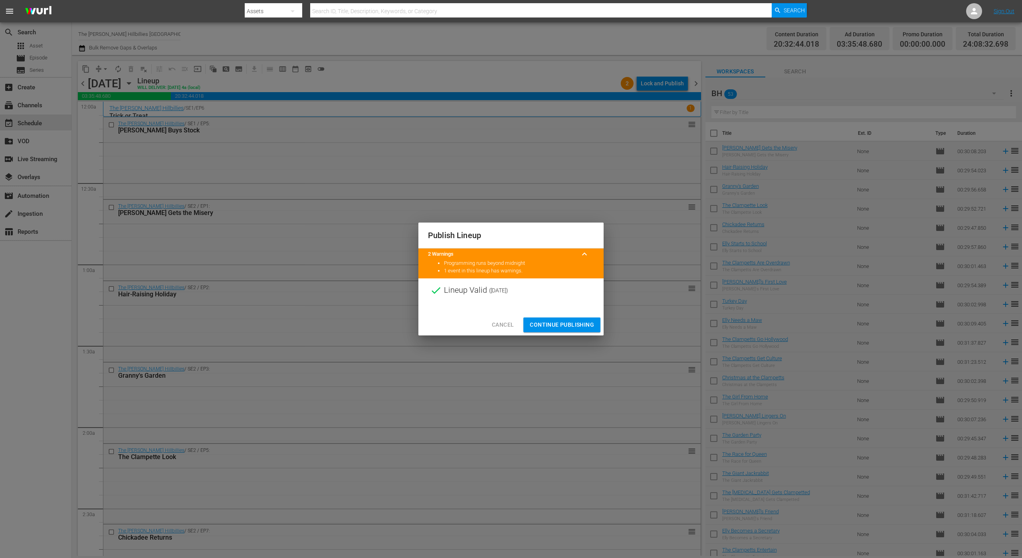
click at [567, 323] on span "Continue Publishing" at bounding box center [562, 325] width 64 height 10
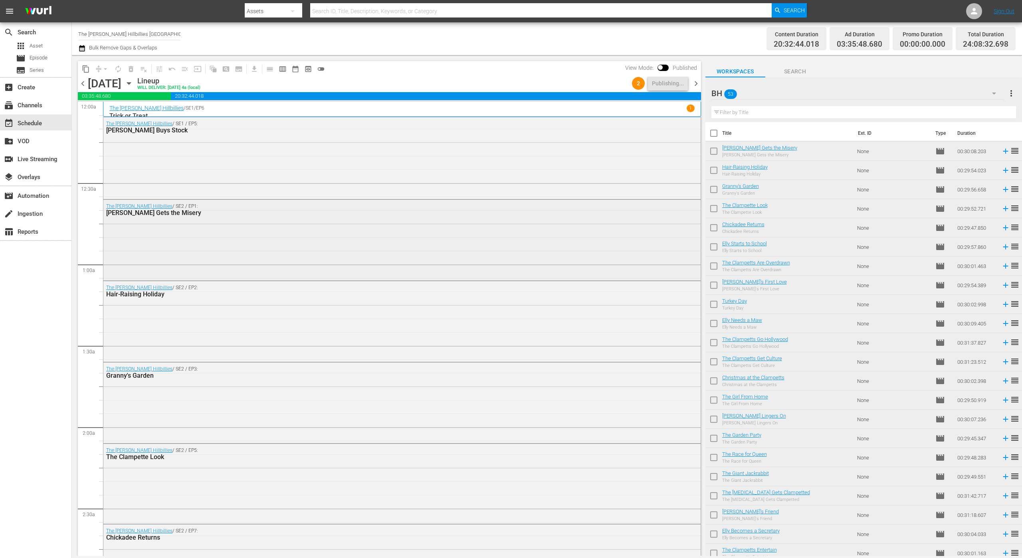
click at [580, 277] on div "The Beverly Hillbillies / SE2 / EP1: Jed Gets the Misery" at bounding box center [401, 239] width 597 height 79
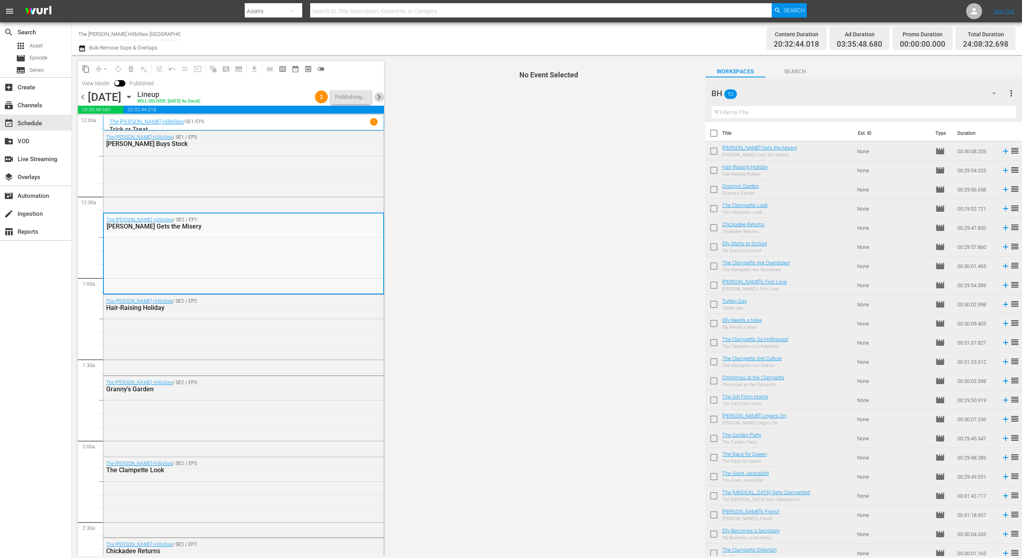
click at [379, 95] on span "chevron_right" at bounding box center [379, 97] width 10 height 10
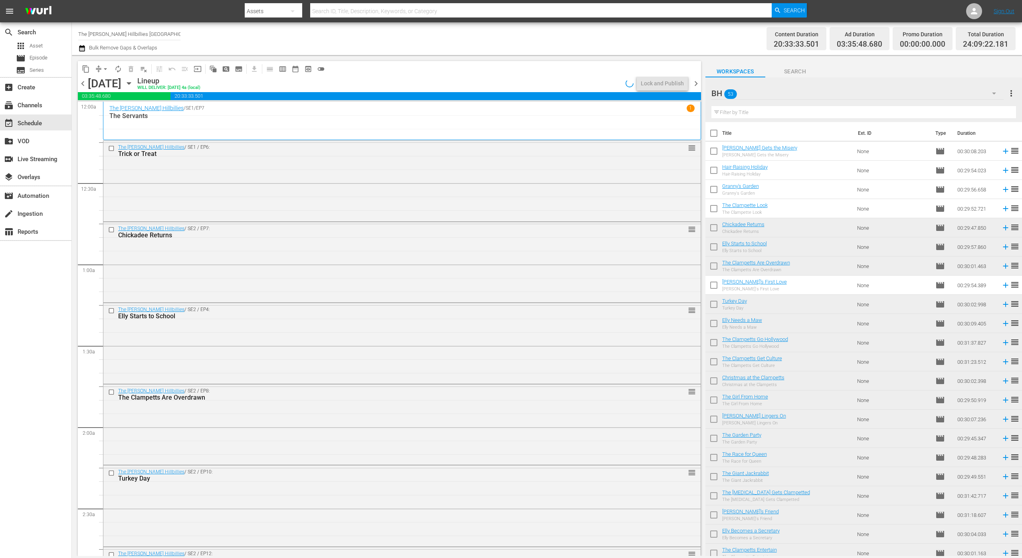
click at [82, 84] on span "chevron_left" at bounding box center [83, 84] width 10 height 10
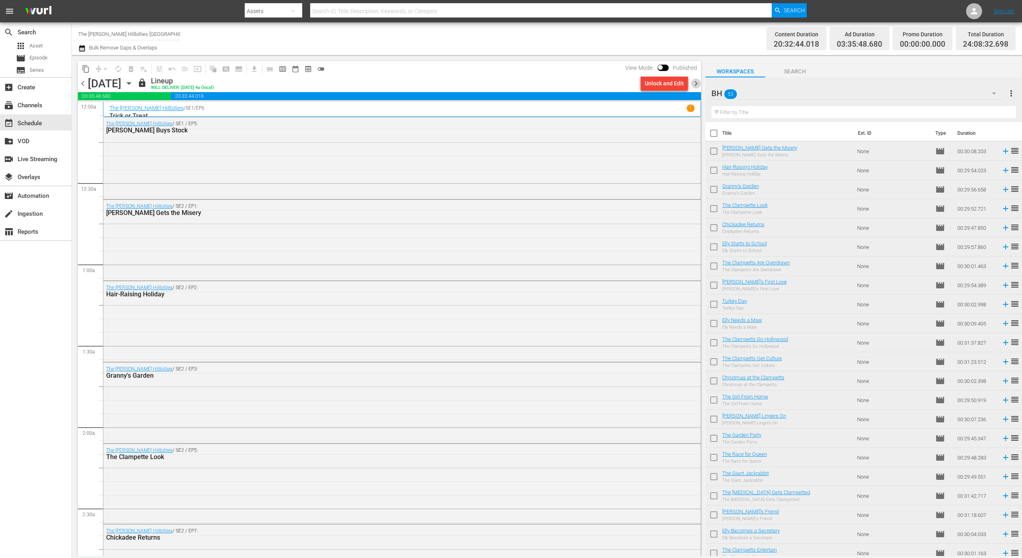
click at [692, 84] on span "chevron_right" at bounding box center [696, 84] width 10 height 10
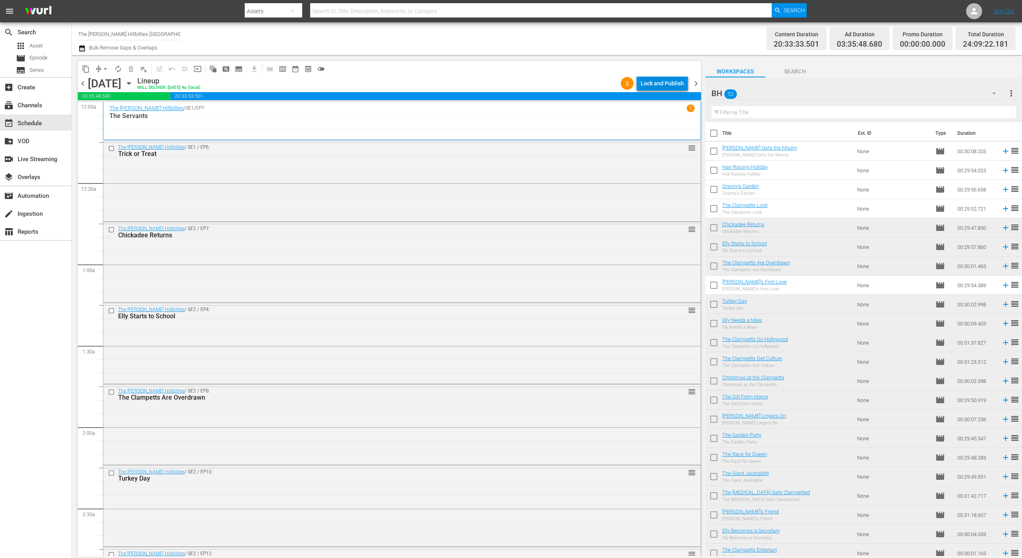
click at [673, 81] on div "Lock and Publish" at bounding box center [662, 83] width 43 height 14
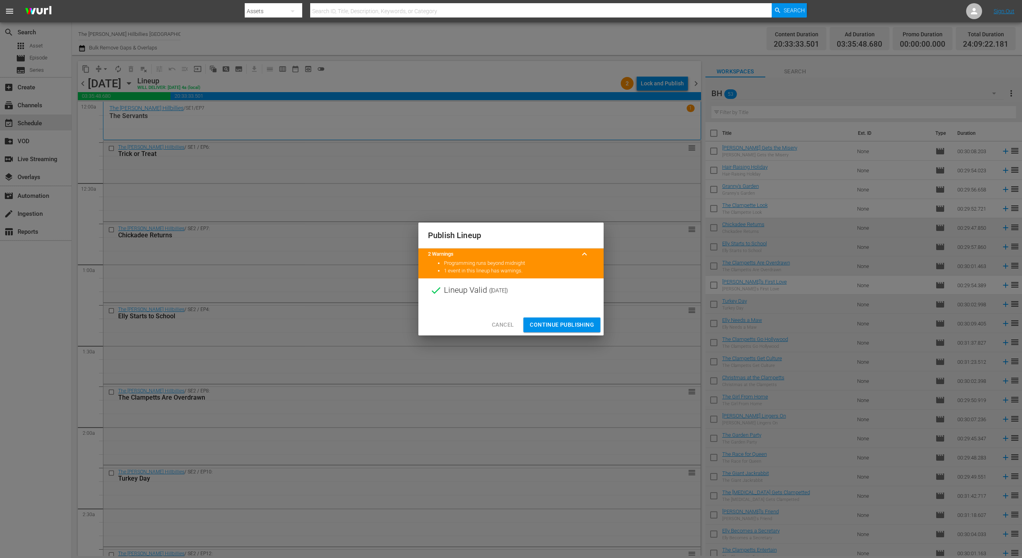
click at [567, 325] on span "Continue Publishing" at bounding box center [562, 325] width 64 height 10
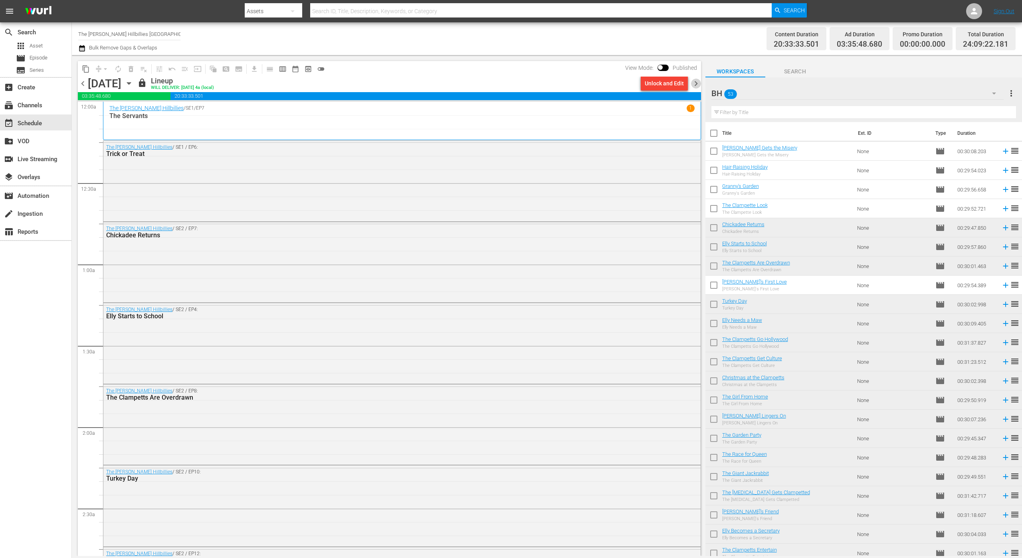
click at [695, 83] on span "chevron_right" at bounding box center [696, 84] width 10 height 10
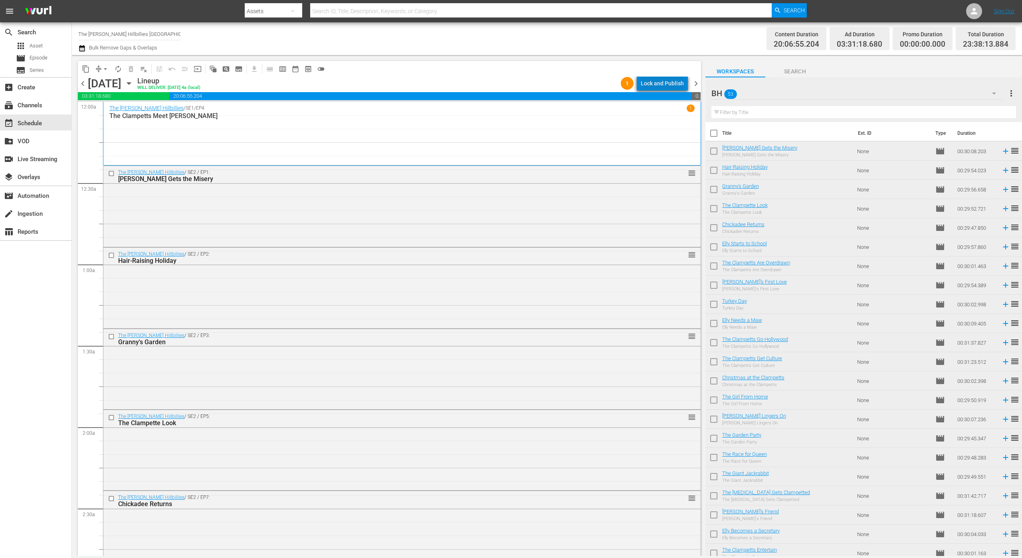
click at [668, 85] on div "Lock and Publish" at bounding box center [662, 83] width 43 height 14
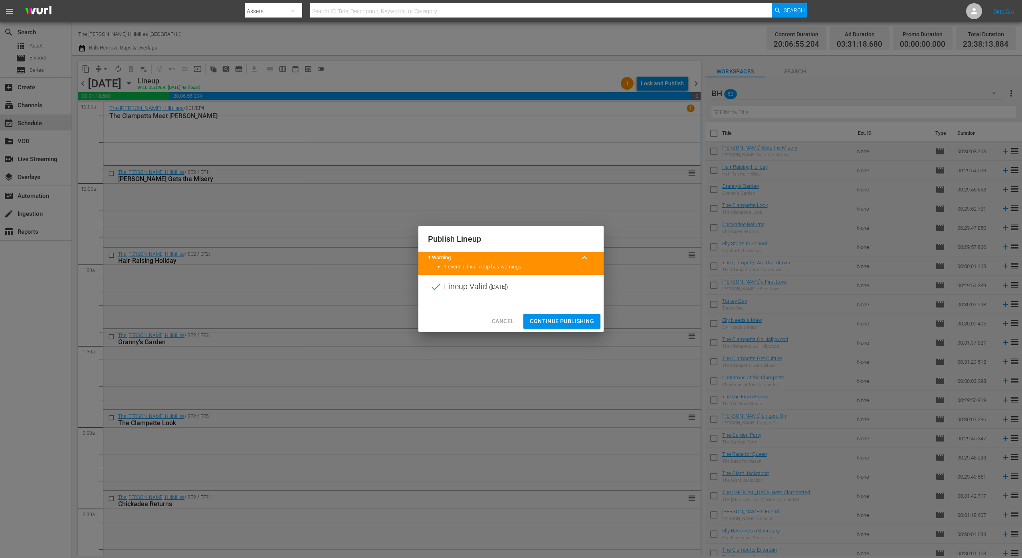
click at [561, 320] on span "Continue Publishing" at bounding box center [562, 322] width 64 height 10
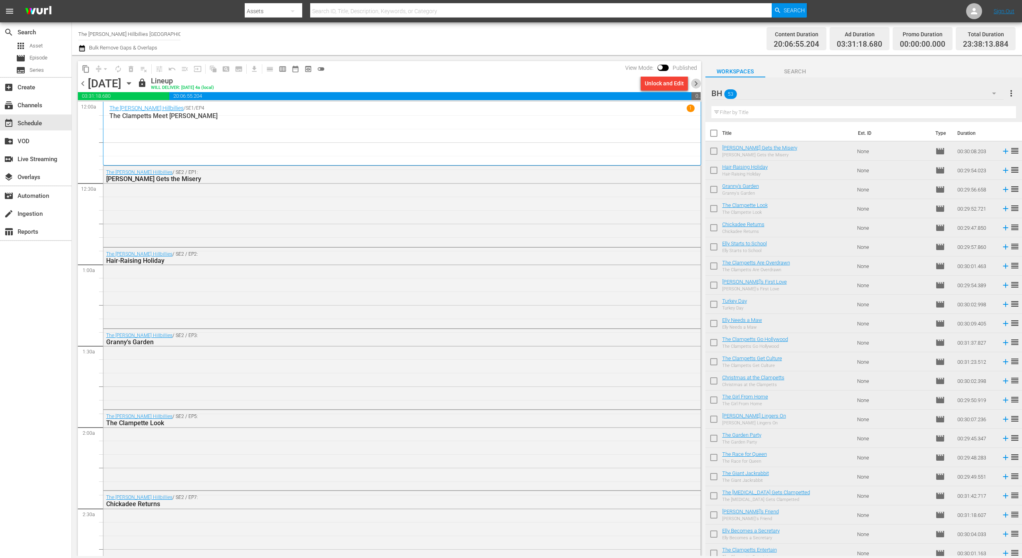
click at [695, 85] on span "chevron_right" at bounding box center [696, 84] width 10 height 10
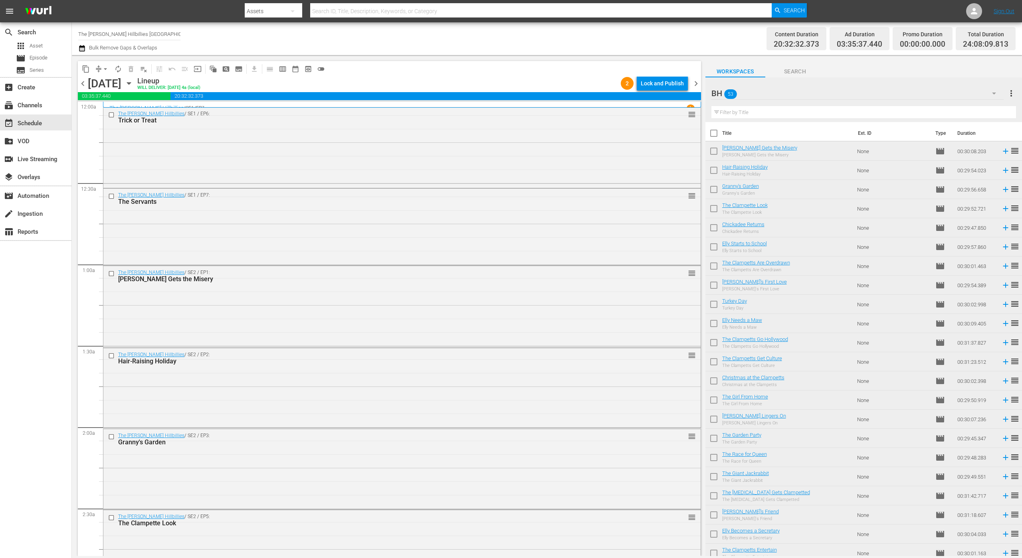
click at [668, 83] on div "Lock and Publish" at bounding box center [662, 83] width 43 height 14
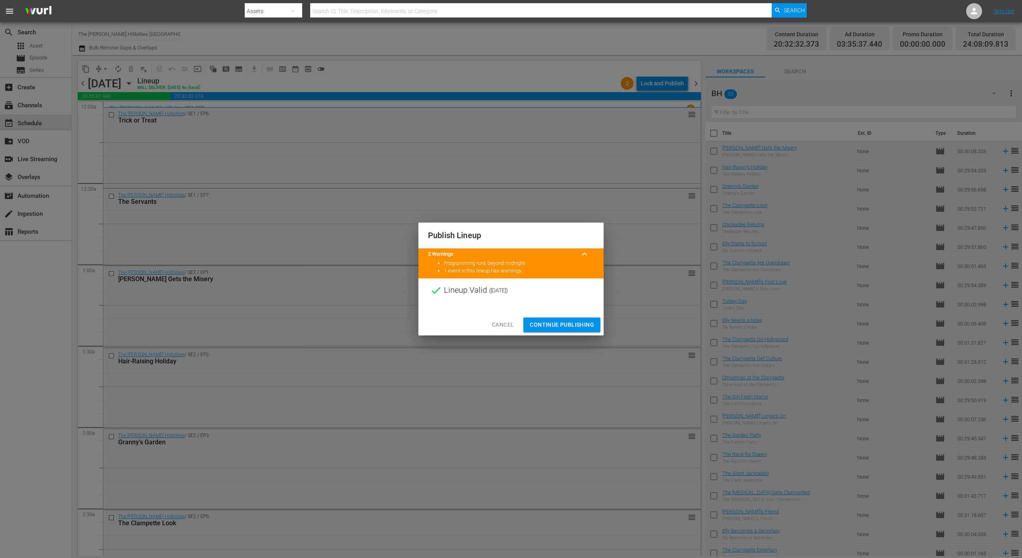
click at [578, 321] on span "Continue Publishing" at bounding box center [562, 325] width 64 height 10
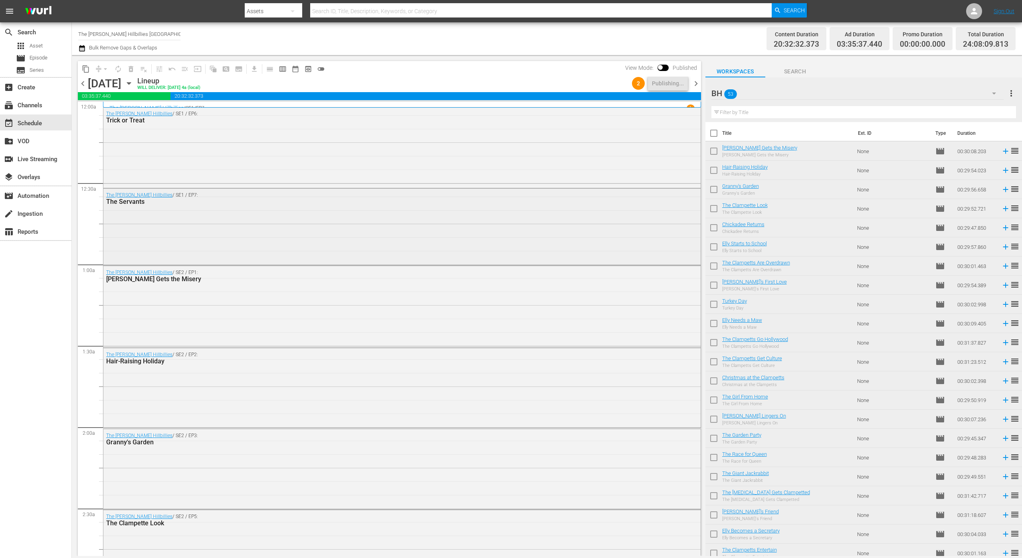
scroll to position [0, 0]
click at [692, 83] on span "chevron_right" at bounding box center [696, 84] width 10 height 10
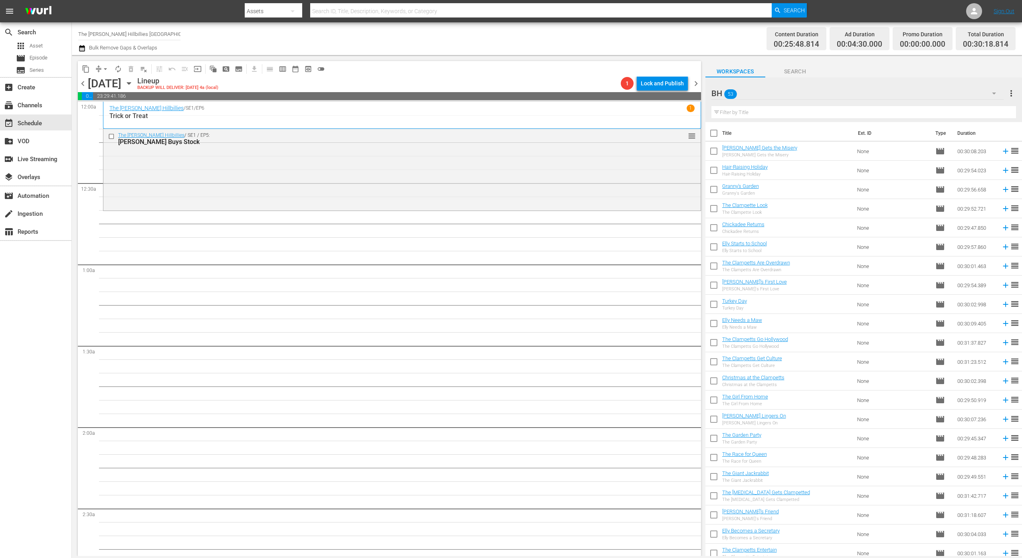
click at [80, 49] on icon "button" at bounding box center [82, 49] width 8 height 10
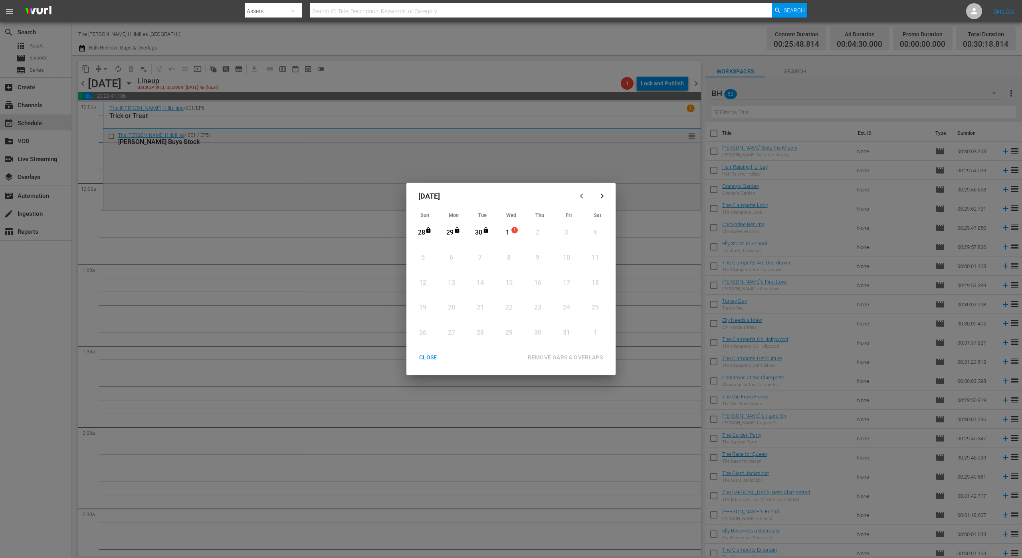
click at [582, 198] on icon "button" at bounding box center [581, 196] width 3 height 5
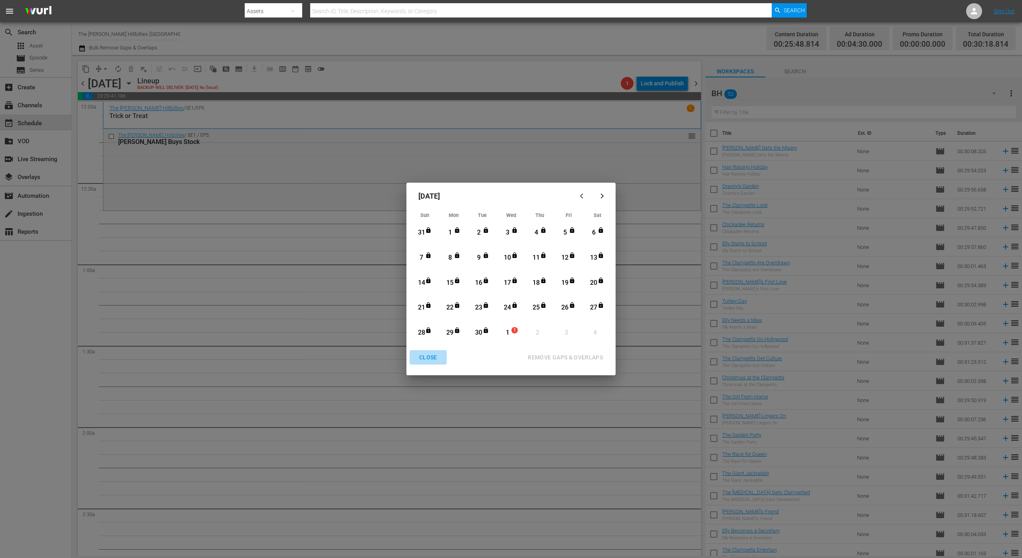
click at [430, 362] on div "CLOSE" at bounding box center [428, 358] width 31 height 10
